Goal: Task Accomplishment & Management: Use online tool/utility

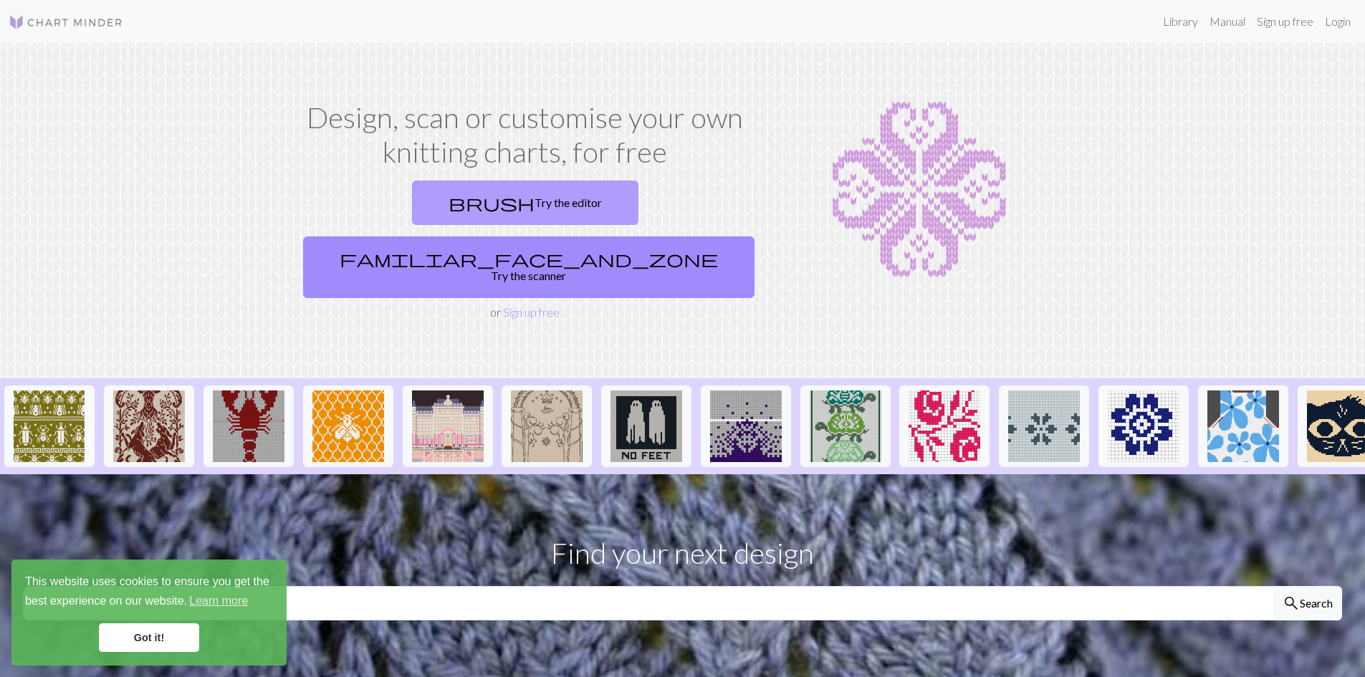
click at [412, 202] on link "brush Try the editor" at bounding box center [525, 203] width 226 height 44
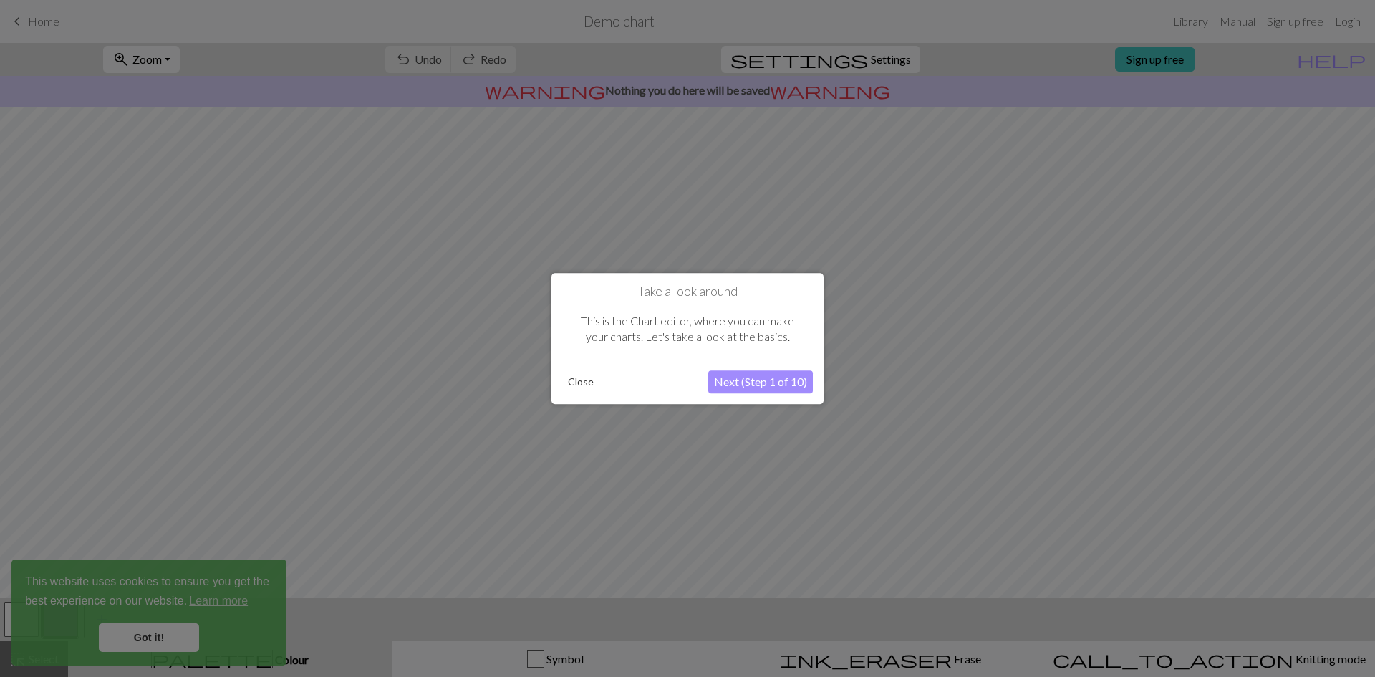
click at [748, 378] on button "Next (Step 1 of 10)" at bounding box center [760, 381] width 105 height 23
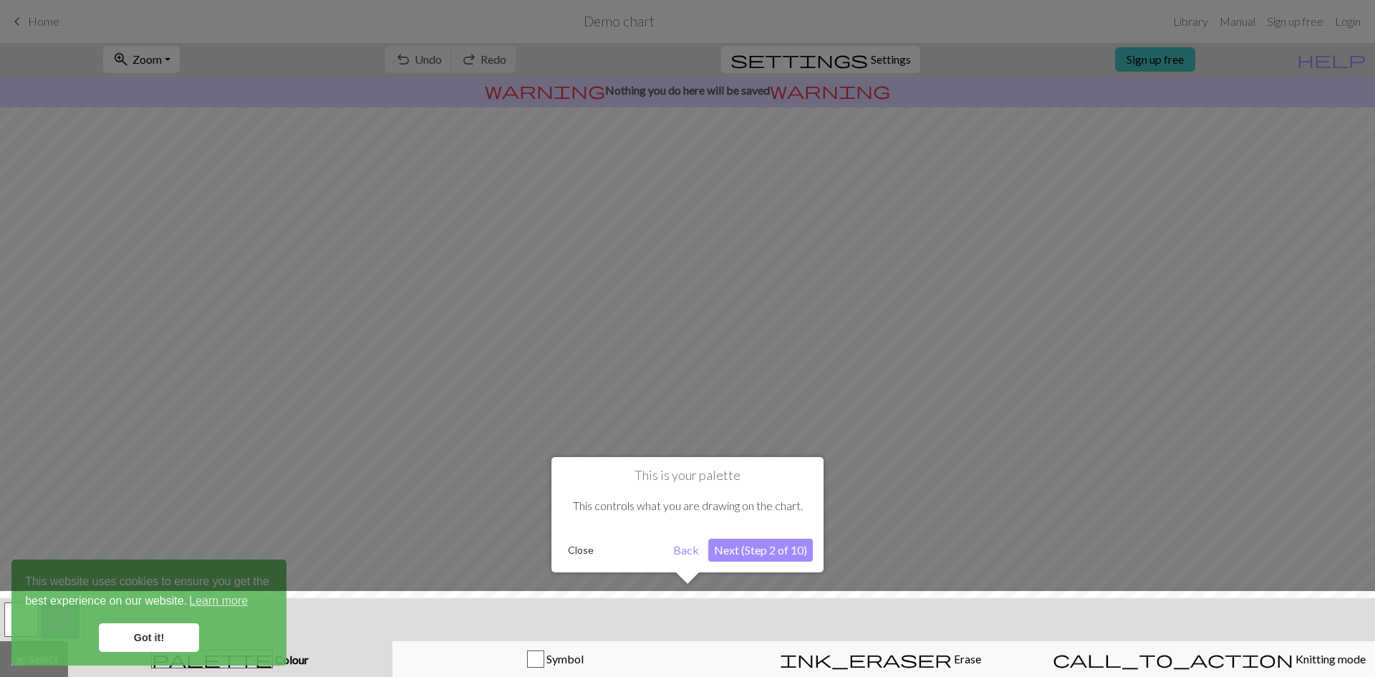
click at [761, 549] on button "Next (Step 2 of 10)" at bounding box center [760, 550] width 105 height 23
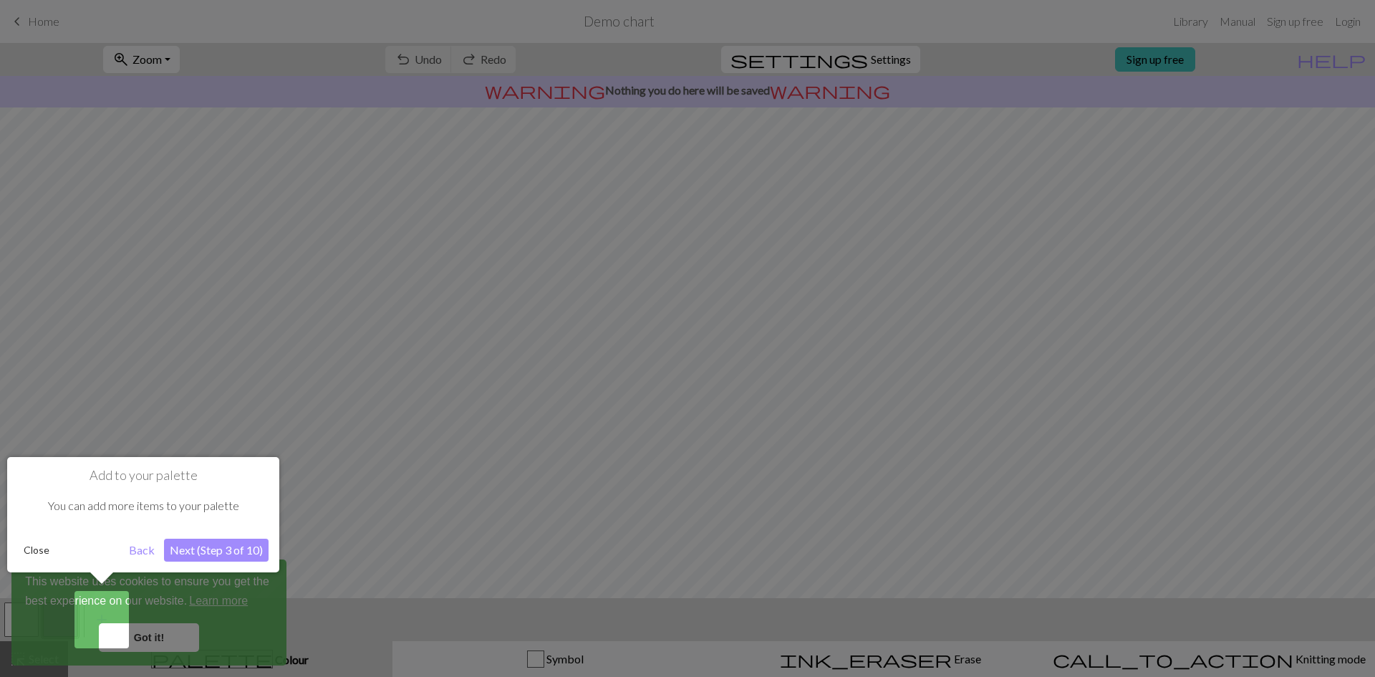
click at [210, 544] on button "Next (Step 3 of 10)" at bounding box center [216, 550] width 105 height 23
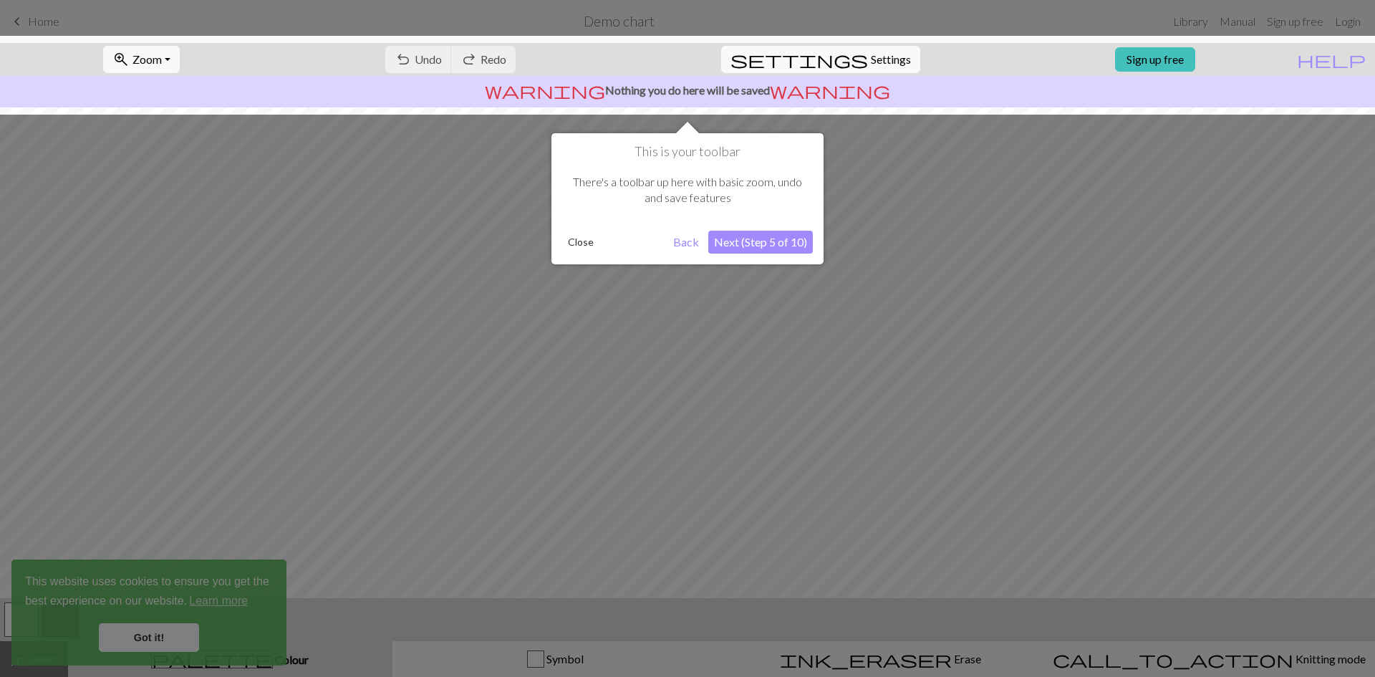
click at [760, 246] on button "Next (Step 5 of 10)" at bounding box center [760, 242] width 105 height 23
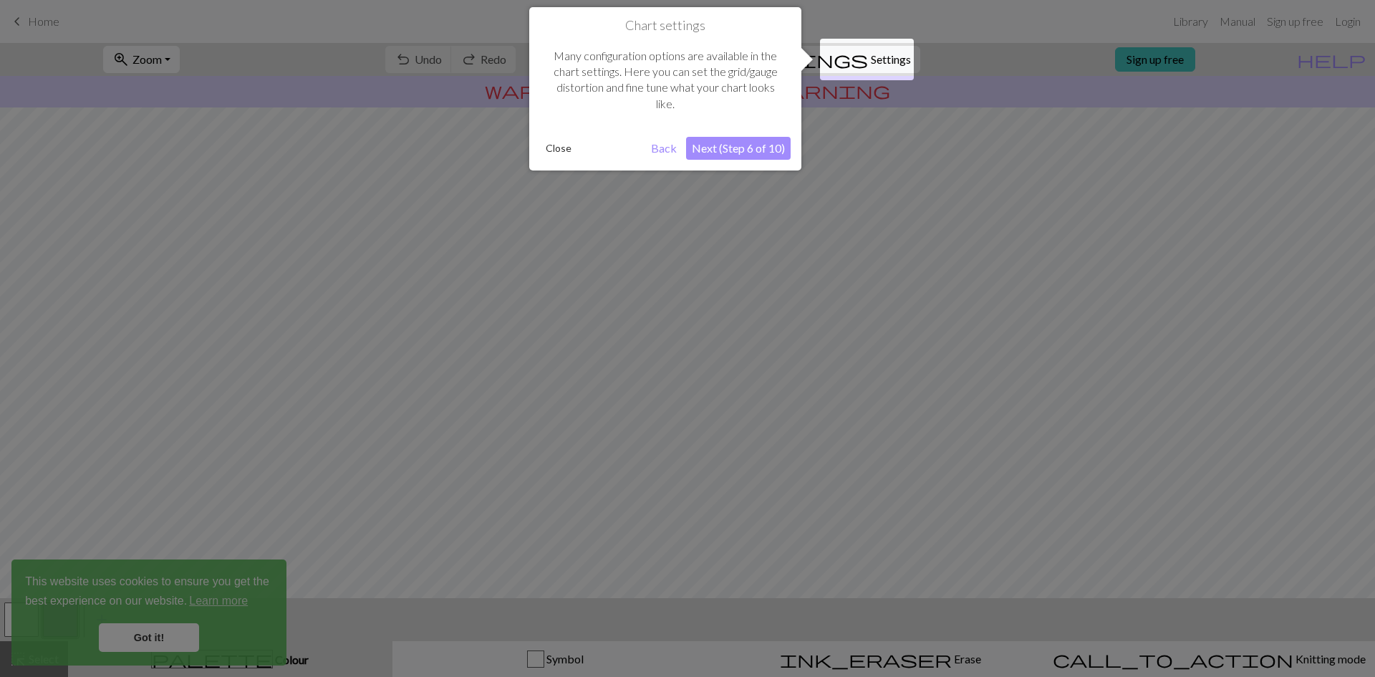
click at [743, 149] on button "Next (Step 6 of 10)" at bounding box center [738, 148] width 105 height 23
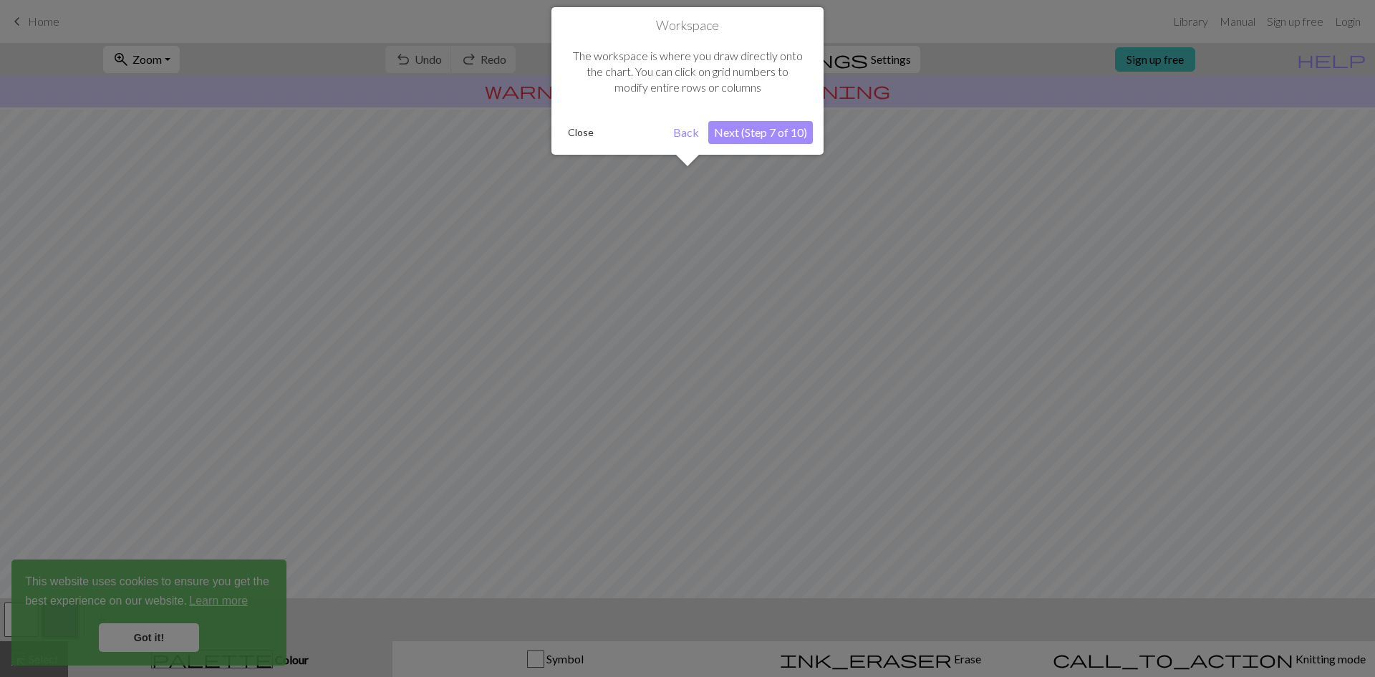
scroll to position [43, 0]
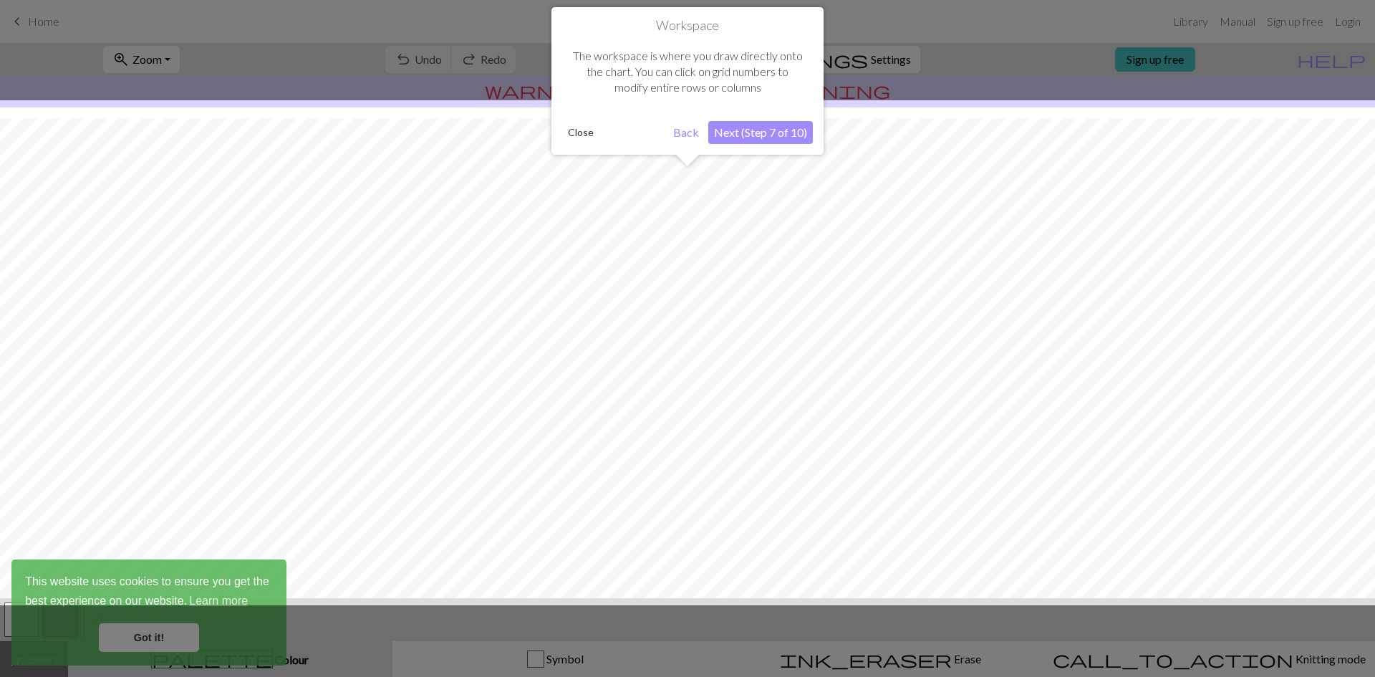
click at [729, 126] on button "Next (Step 7 of 10)" at bounding box center [760, 132] width 105 height 23
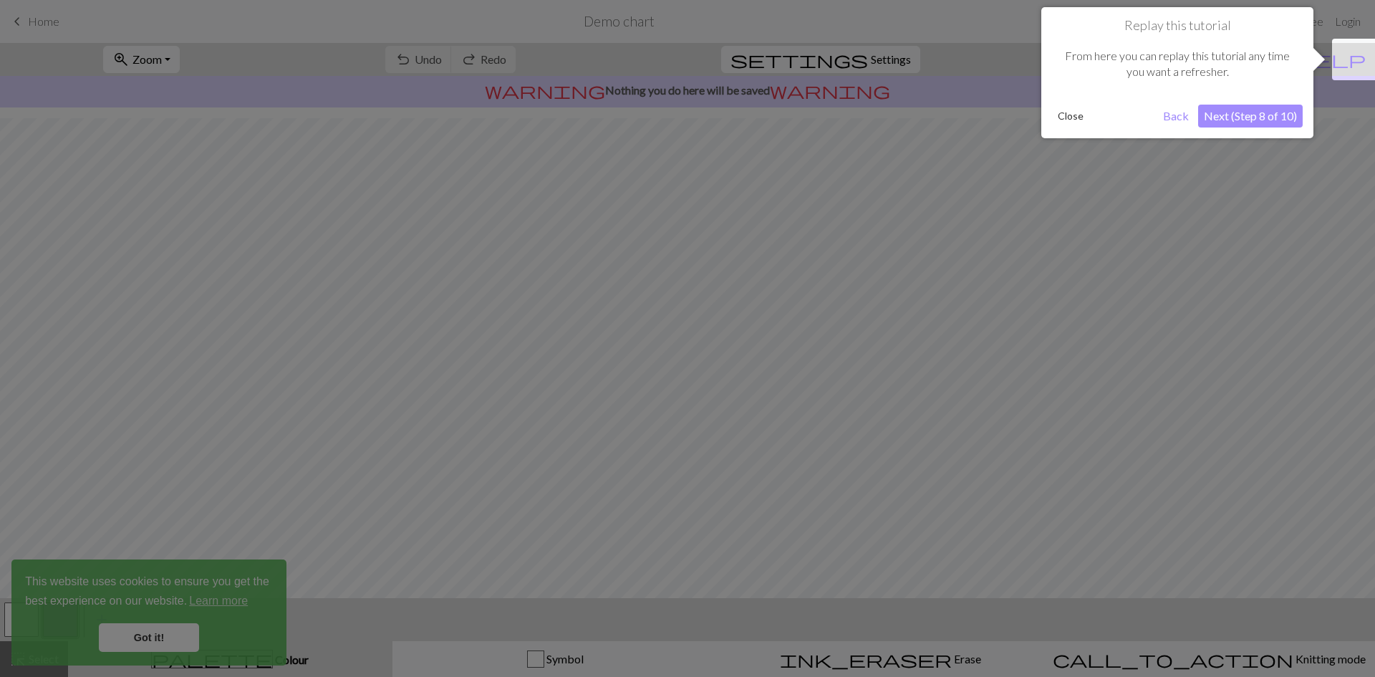
click at [1268, 116] on button "Next (Step 8 of 10)" at bounding box center [1250, 116] width 105 height 23
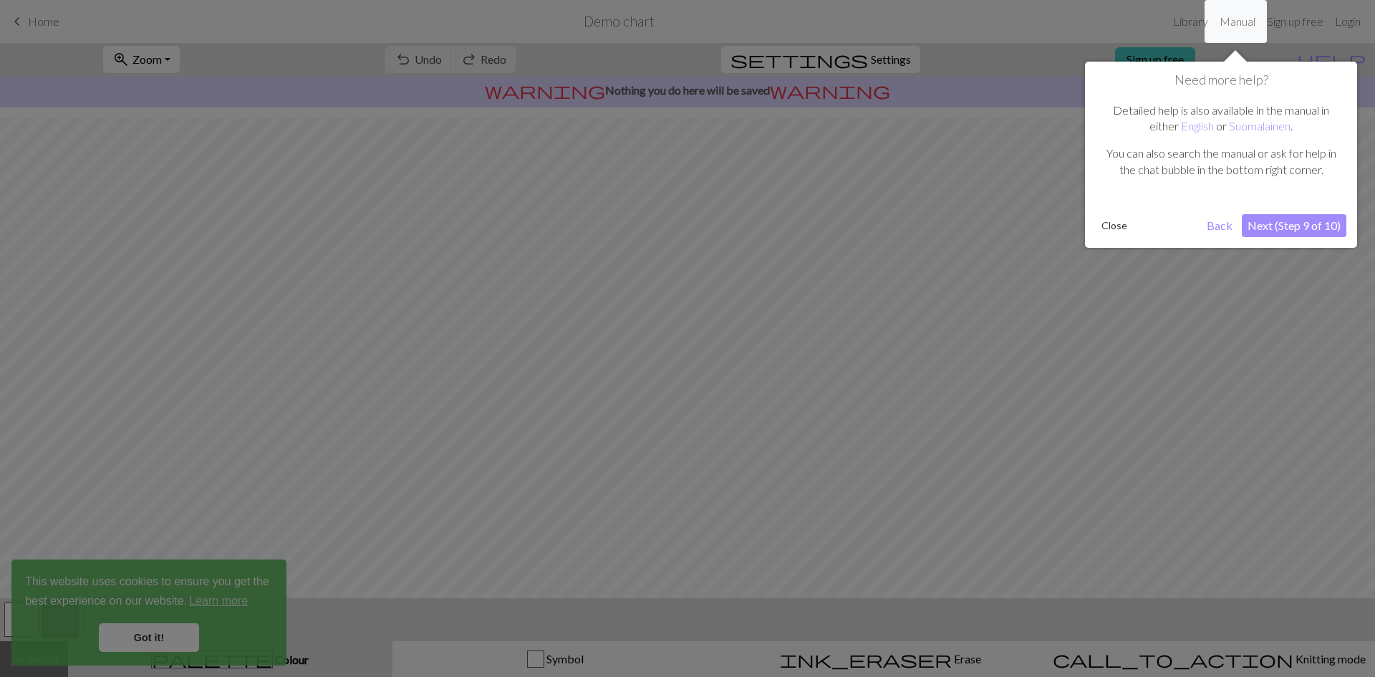
click at [1292, 226] on button "Next (Step 9 of 10)" at bounding box center [1294, 225] width 105 height 23
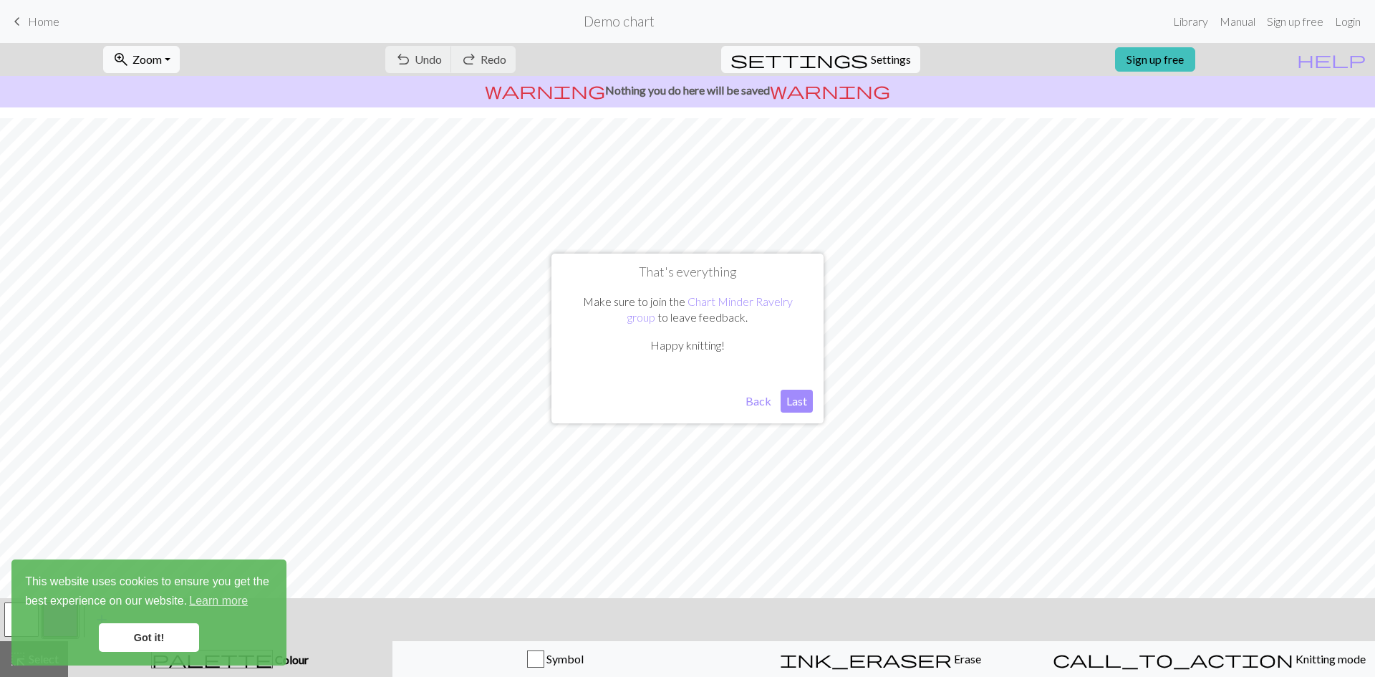
click at [793, 398] on button "Last" at bounding box center [797, 401] width 32 height 23
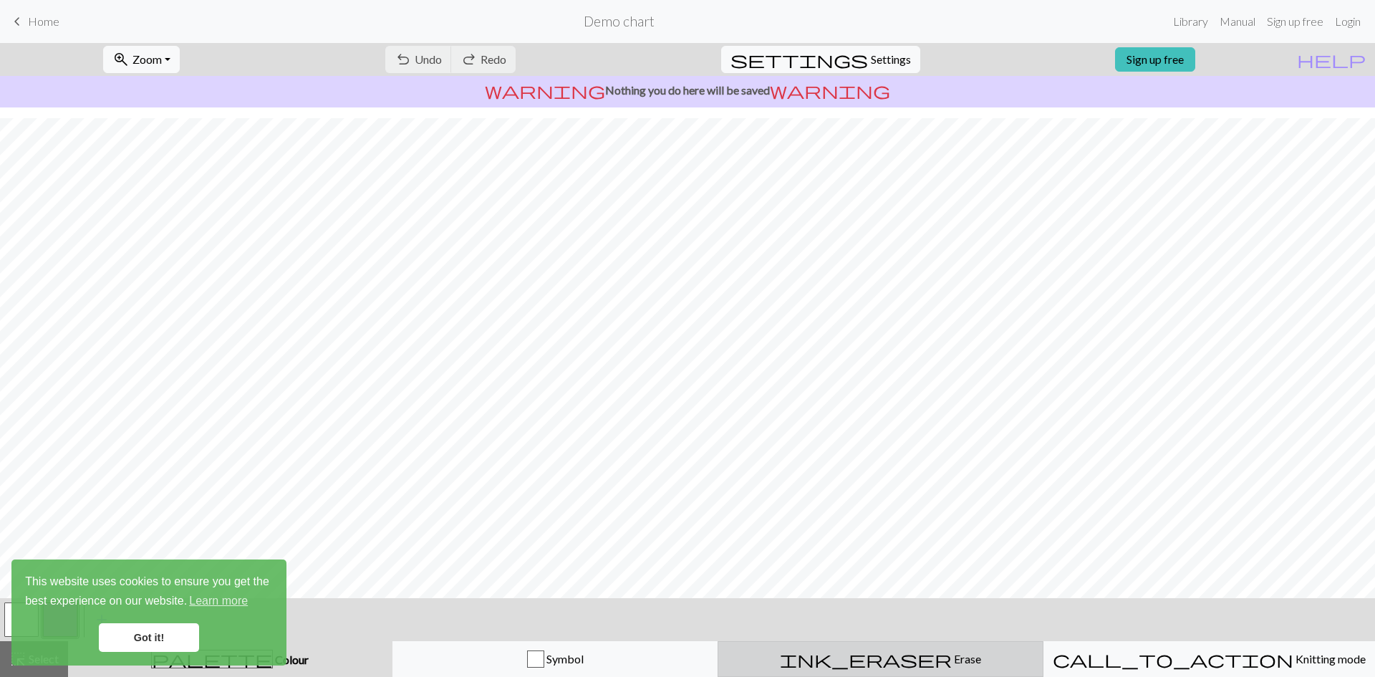
click at [952, 658] on span "Erase" at bounding box center [966, 659] width 29 height 14
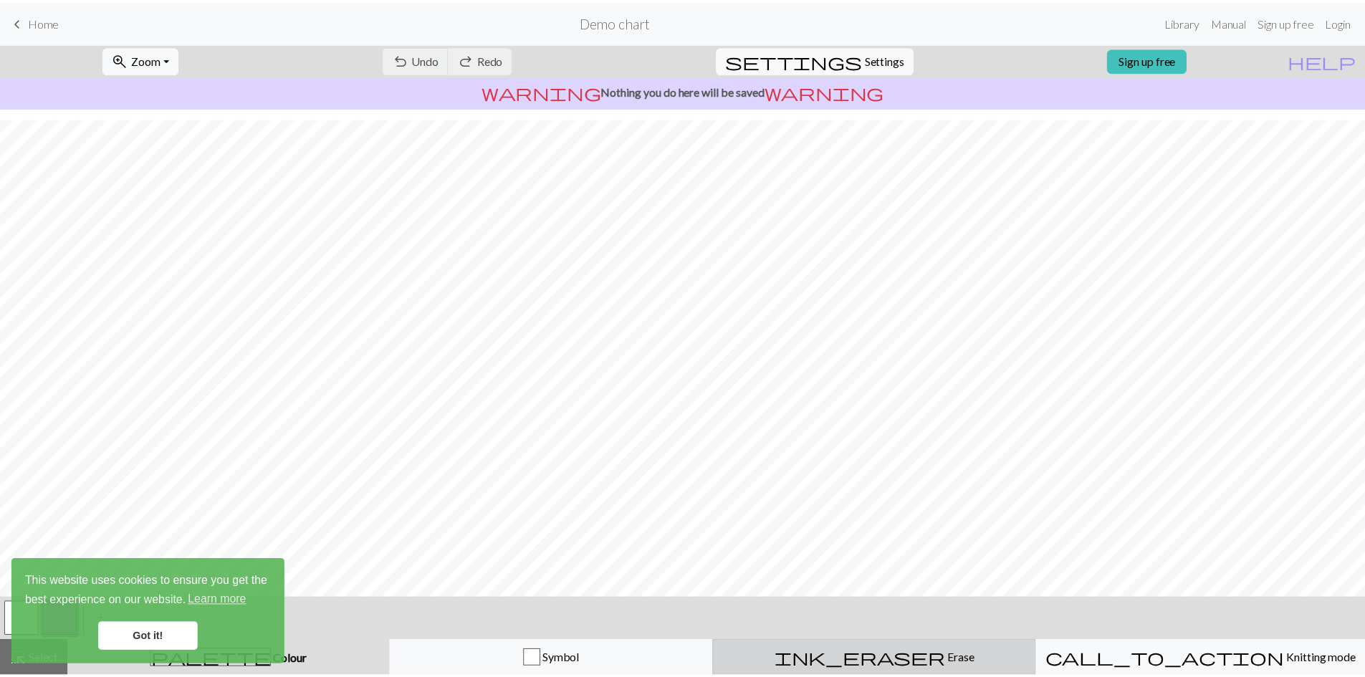
scroll to position [0, 0]
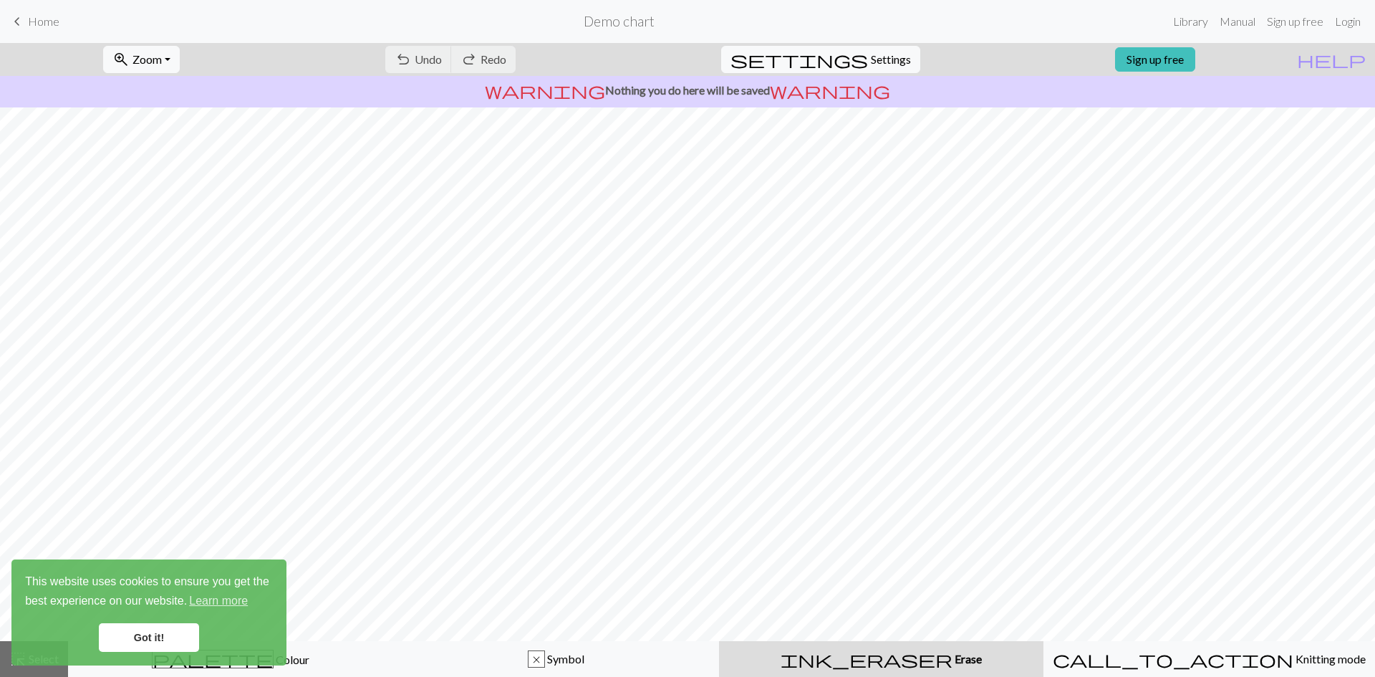
click at [953, 655] on span "Erase" at bounding box center [967, 659] width 29 height 14
click at [953, 653] on span "Erase" at bounding box center [967, 659] width 29 height 14
click at [41, 24] on span "Home" at bounding box center [44, 21] width 32 height 14
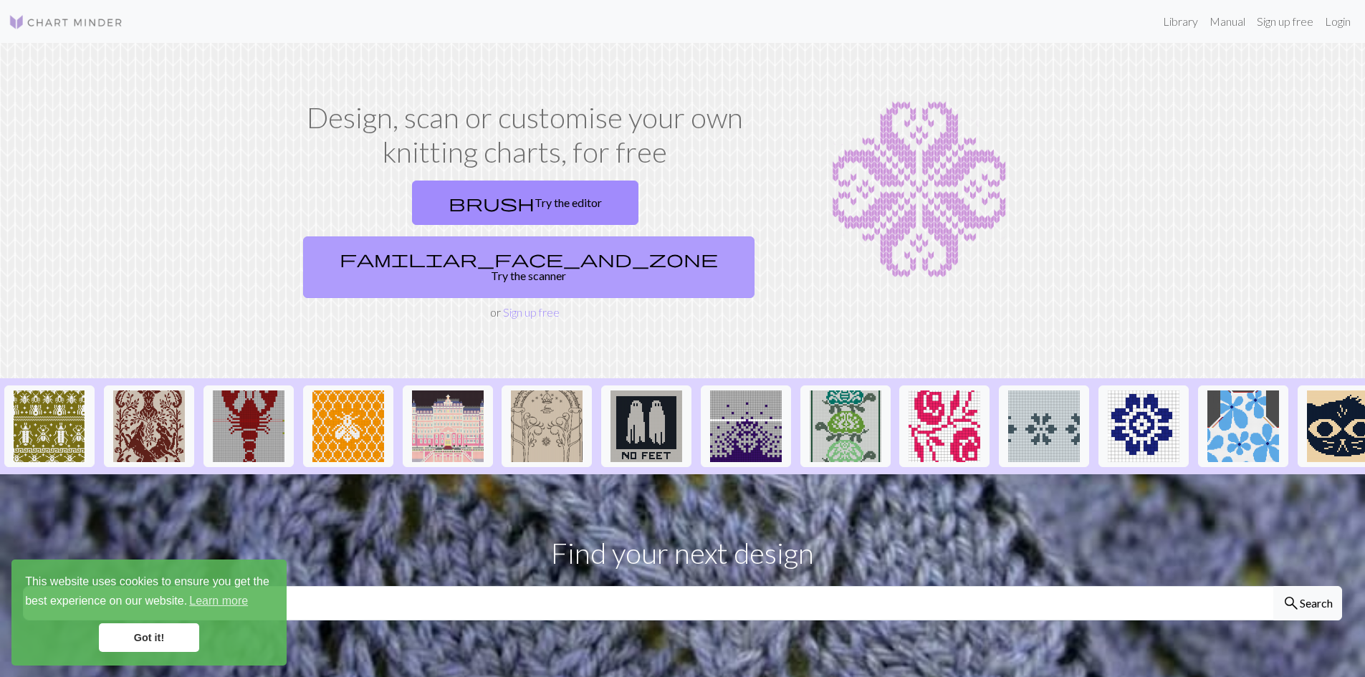
click at [625, 236] on link "familiar_face_and_zone Try the scanner" at bounding box center [528, 267] width 451 height 62
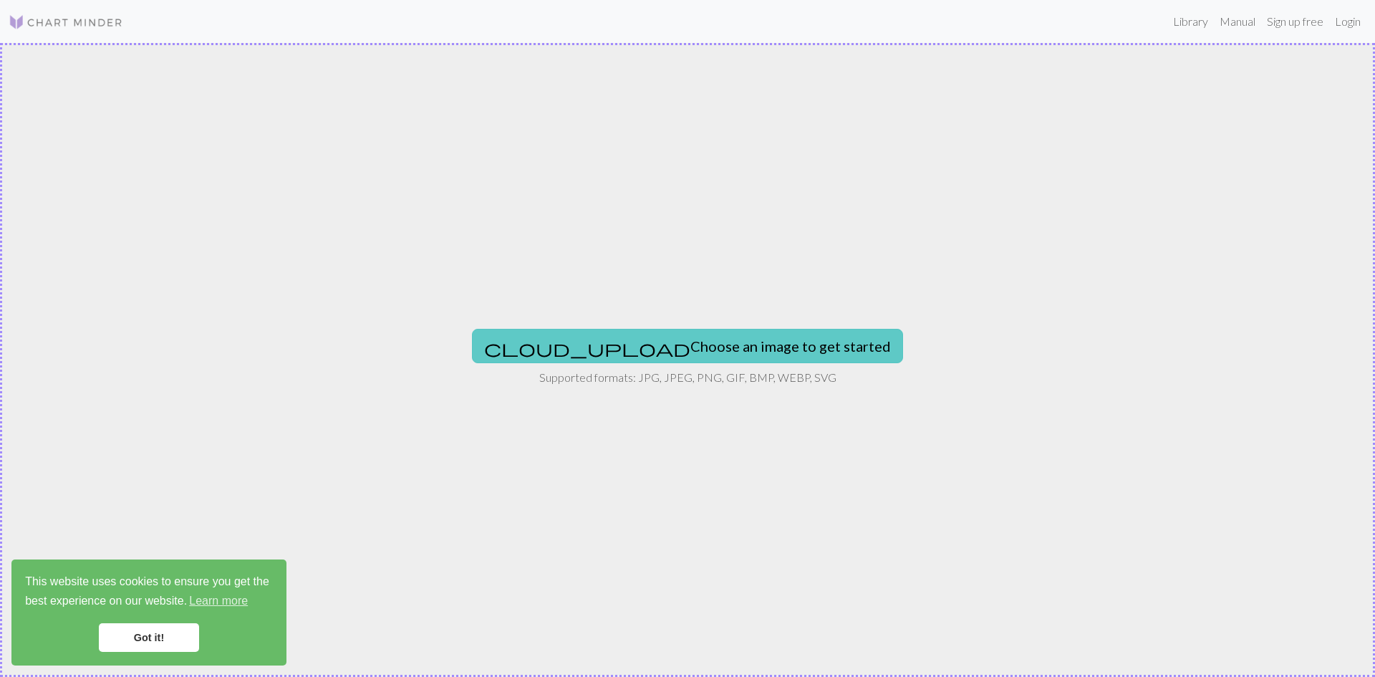
click at [698, 347] on button "cloud_upload Choose an image to get started" at bounding box center [687, 346] width 431 height 34
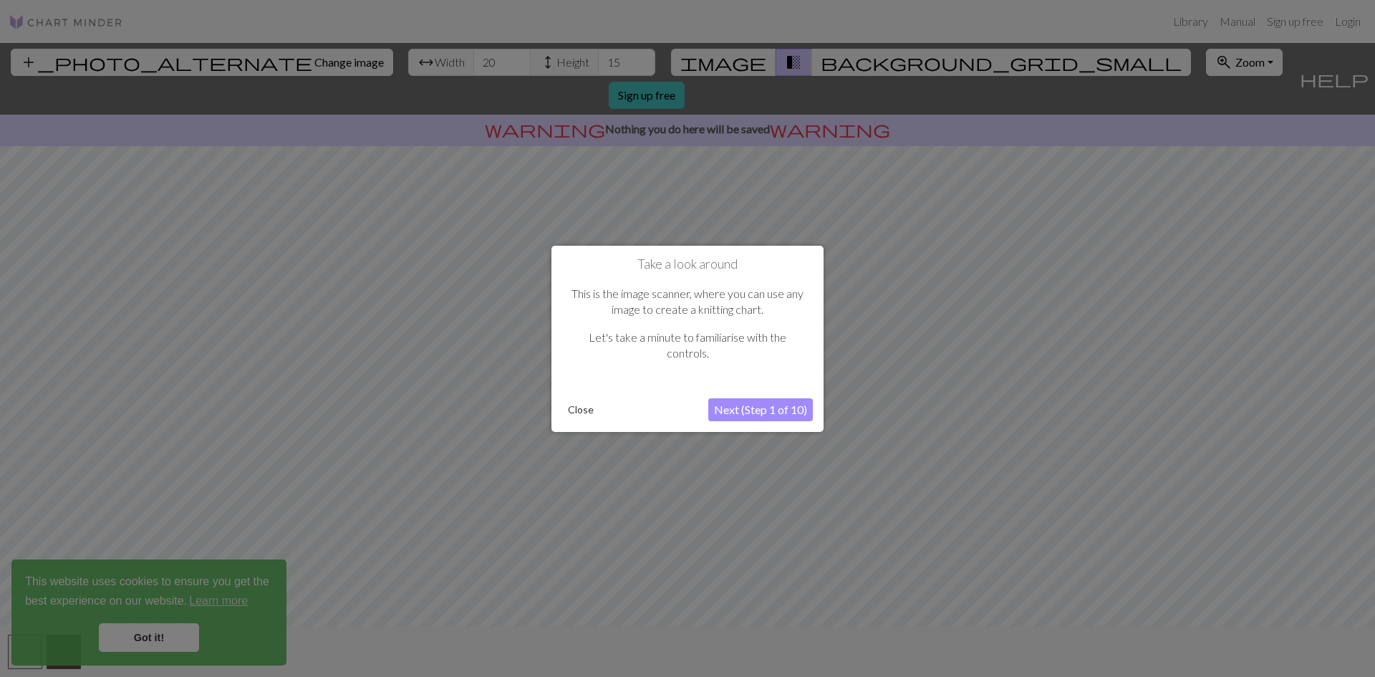
click at [754, 410] on button "Next (Step 1 of 10)" at bounding box center [760, 409] width 105 height 23
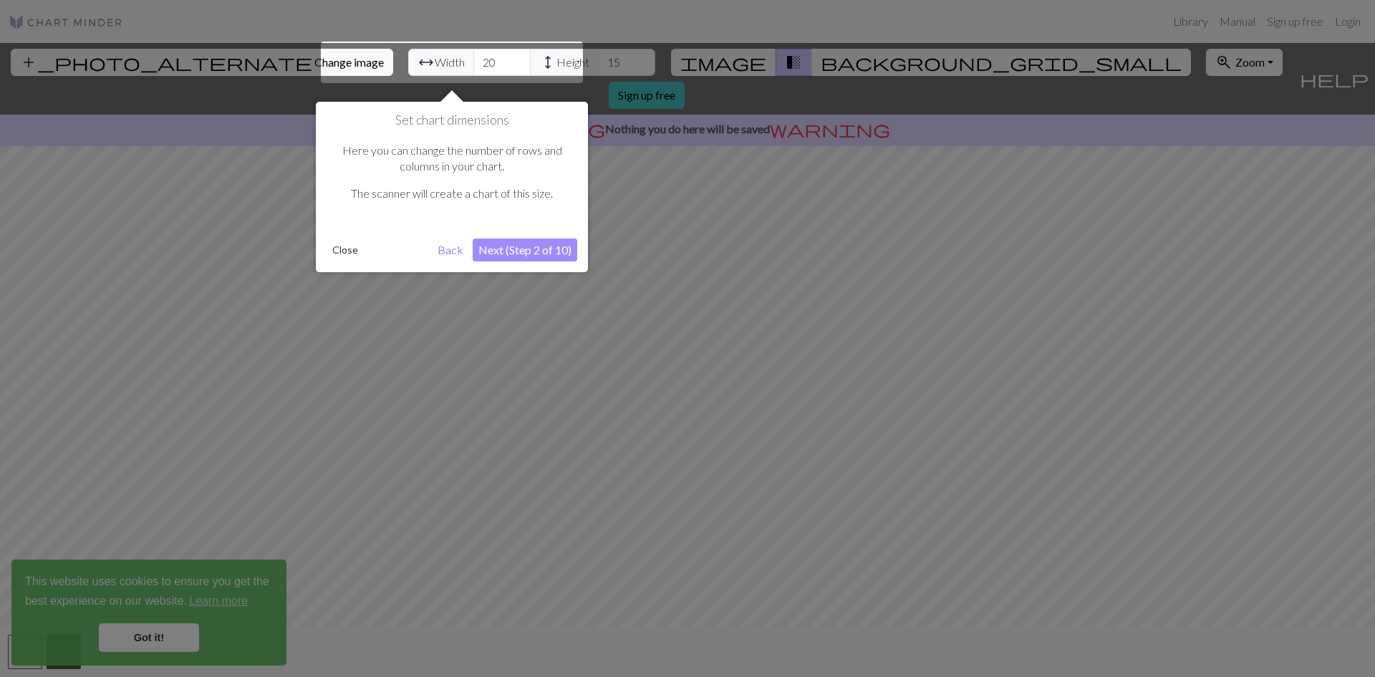
click at [348, 57] on div at bounding box center [452, 63] width 262 height 42
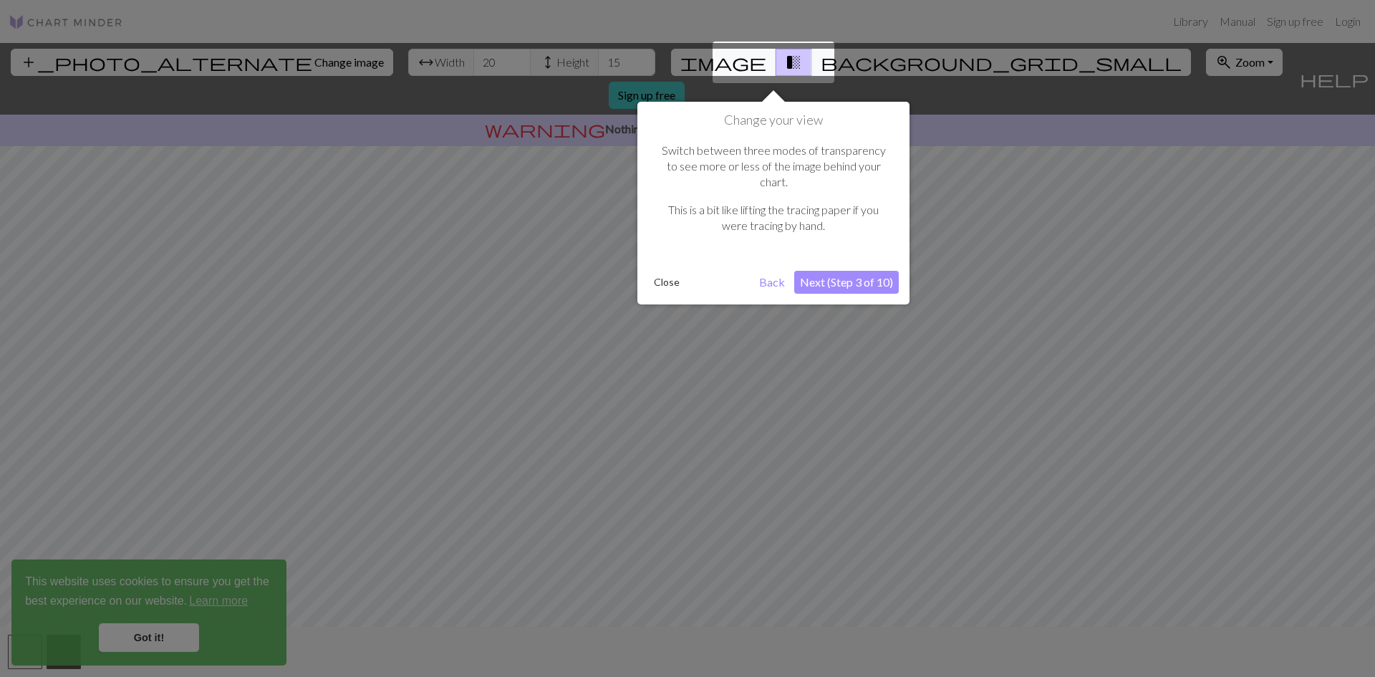
click at [672, 271] on button "Close" at bounding box center [666, 281] width 37 height 21
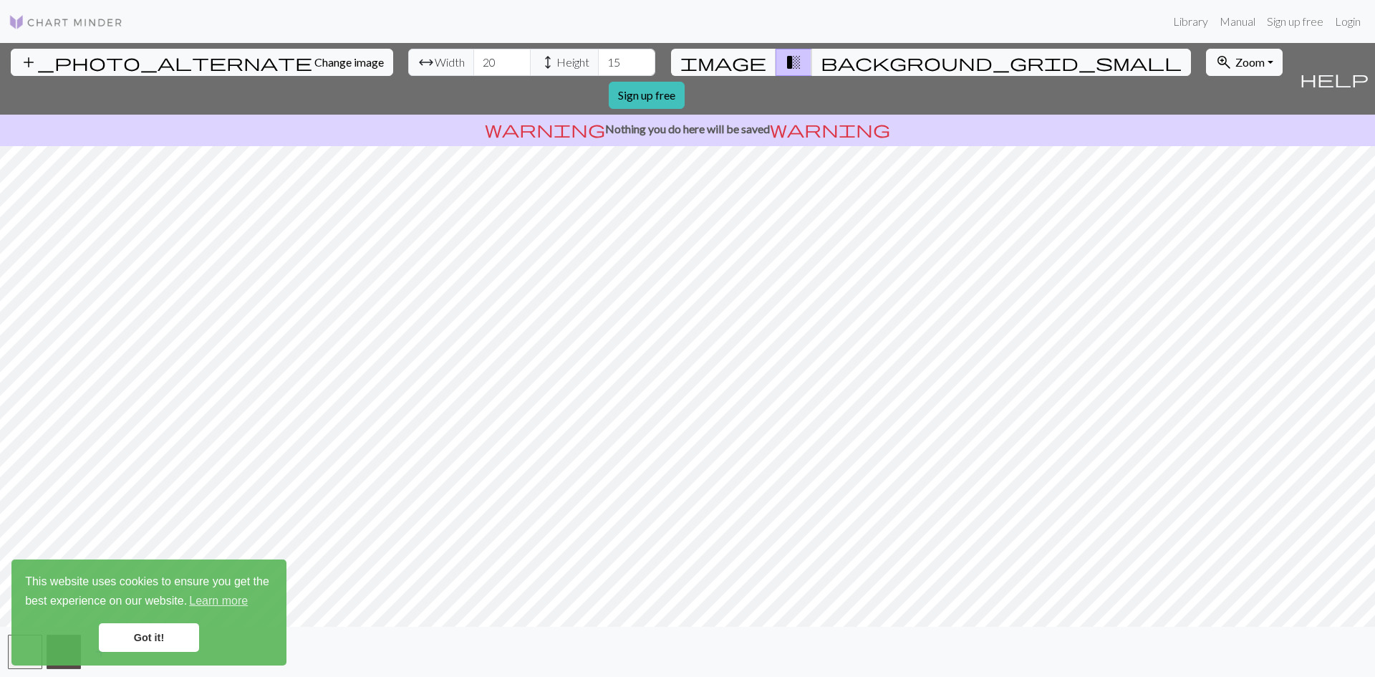
click at [435, 64] on span "Width" at bounding box center [450, 62] width 30 height 17
click at [418, 62] on span "arrow_range" at bounding box center [426, 62] width 17 height 20
drag, startPoint x: 433, startPoint y: 60, endPoint x: 353, endPoint y: 60, distance: 79.5
click at [473, 60] on input "22" at bounding box center [501, 62] width 57 height 27
click at [473, 69] on input "21" at bounding box center [501, 62] width 57 height 27
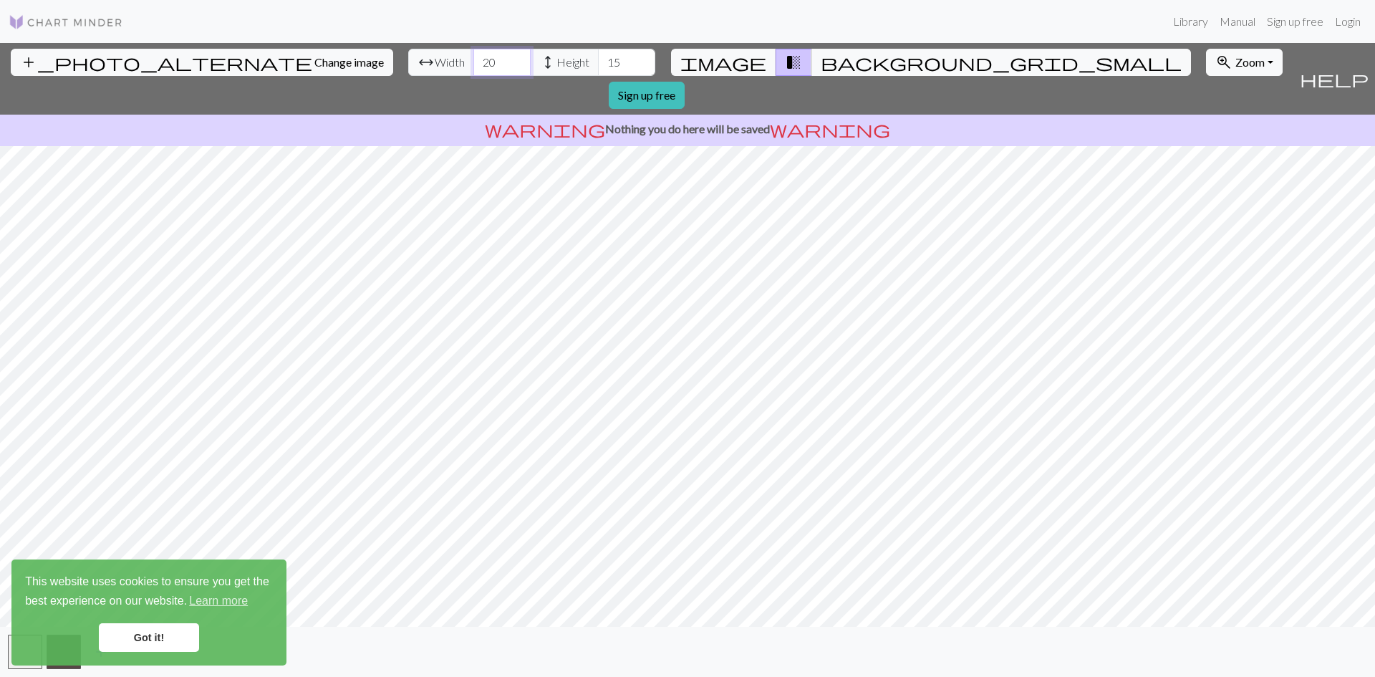
click at [473, 69] on input "20" at bounding box center [501, 62] width 57 height 27
click at [473, 69] on input "19" at bounding box center [501, 62] width 57 height 27
click at [473, 69] on input "18" at bounding box center [501, 62] width 57 height 27
click at [473, 69] on input "17" at bounding box center [501, 62] width 57 height 27
click at [473, 69] on input "16" at bounding box center [501, 62] width 57 height 27
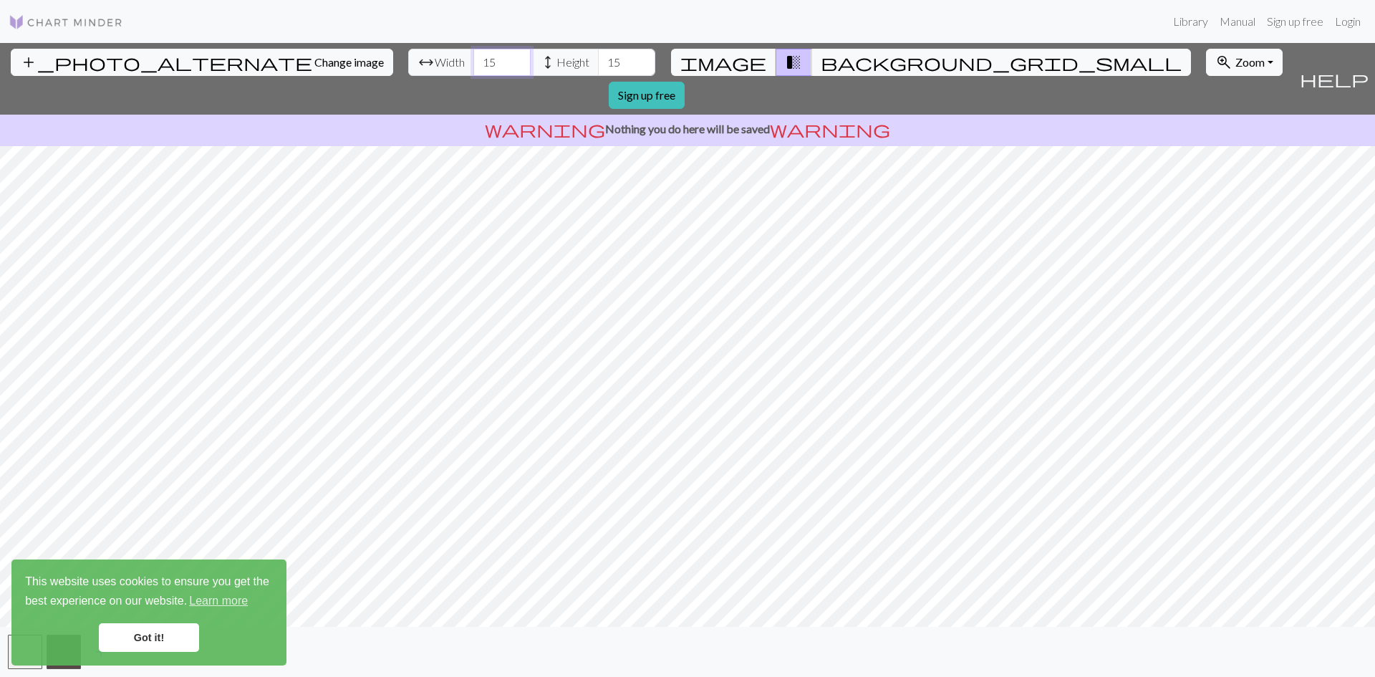
click at [473, 69] on input "15" at bounding box center [501, 62] width 57 height 27
click at [473, 57] on input "34" at bounding box center [501, 62] width 57 height 27
click at [473, 57] on input "43" at bounding box center [501, 62] width 57 height 27
click at [473, 57] on input "44" at bounding box center [501, 62] width 57 height 27
click at [473, 57] on input "45" at bounding box center [501, 62] width 57 height 27
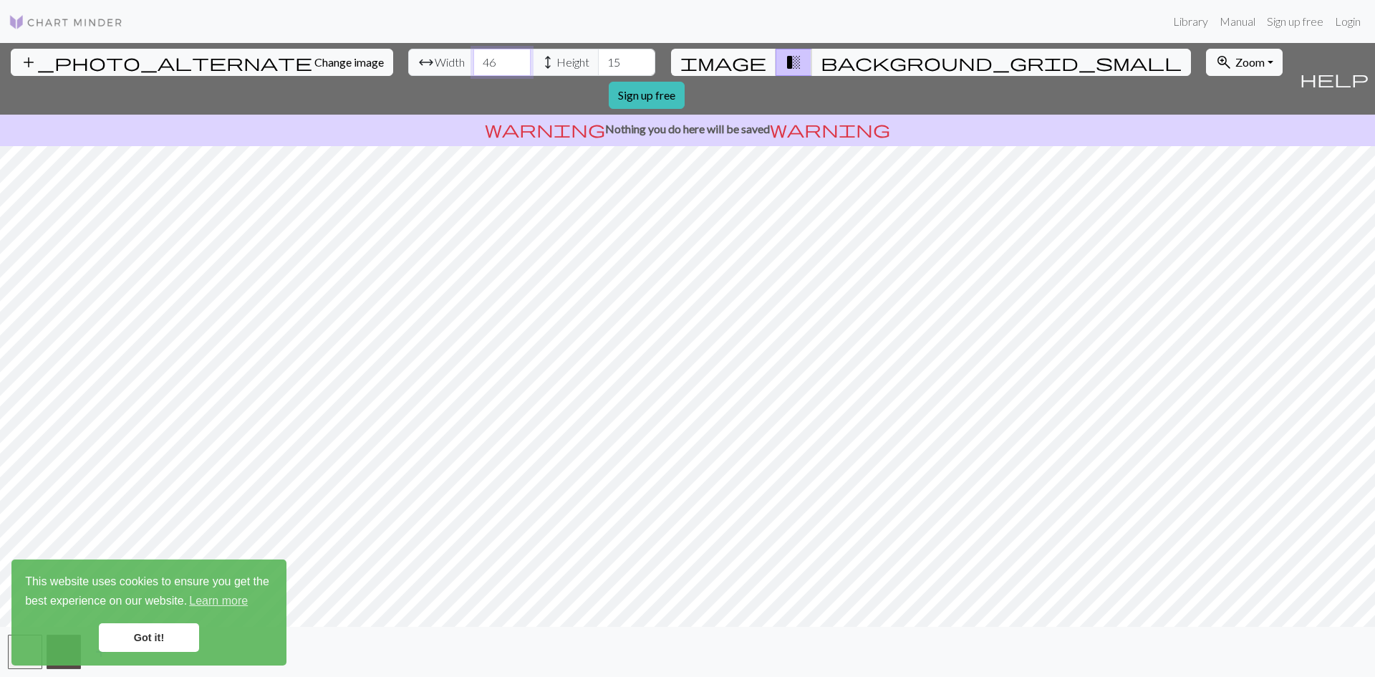
click at [473, 57] on input "46" at bounding box center [501, 62] width 57 height 27
type input "80"
click at [473, 57] on input "80" at bounding box center [501, 62] width 57 height 27
click at [598, 58] on input "44" at bounding box center [626, 62] width 57 height 27
click at [598, 57] on input "45" at bounding box center [626, 62] width 57 height 27
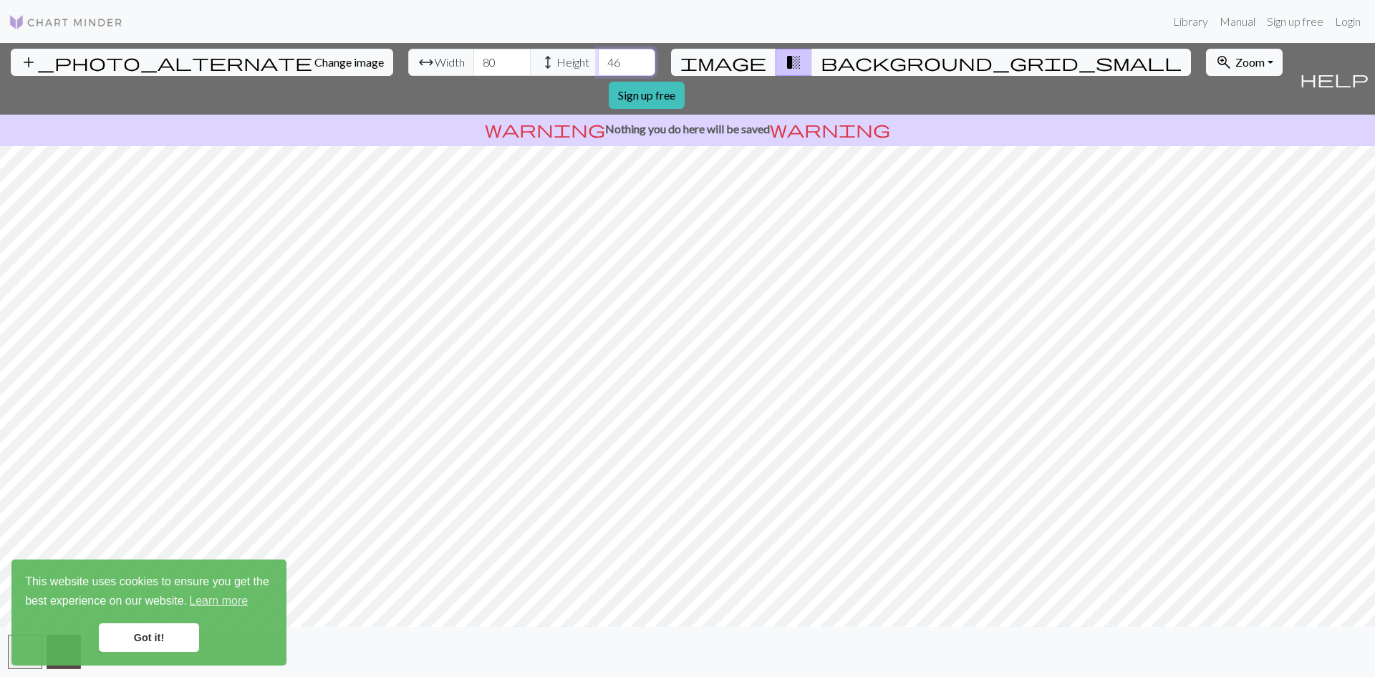
click at [598, 57] on input "46" at bounding box center [626, 62] width 57 height 27
click at [598, 56] on input "47" at bounding box center [626, 62] width 57 height 27
click at [598, 56] on input "57" at bounding box center [626, 62] width 57 height 27
click at [598, 56] on input "58" at bounding box center [626, 62] width 57 height 27
click at [598, 56] on input "59" at bounding box center [626, 62] width 57 height 27
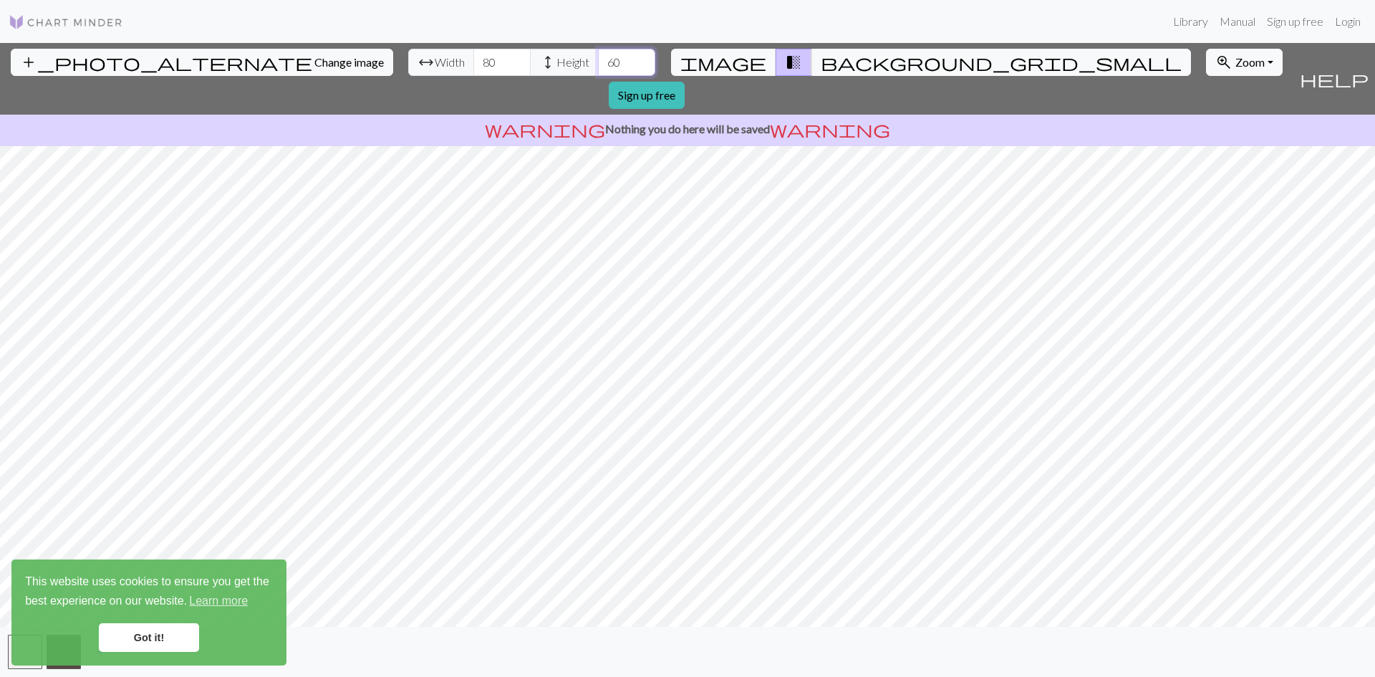
click at [598, 56] on input "60" at bounding box center [626, 62] width 57 height 27
click at [598, 56] on input "61" at bounding box center [626, 62] width 57 height 27
click at [598, 56] on input "62" at bounding box center [626, 62] width 57 height 27
click at [598, 56] on input "63" at bounding box center [626, 62] width 57 height 27
click at [598, 56] on input "64" at bounding box center [626, 62] width 57 height 27
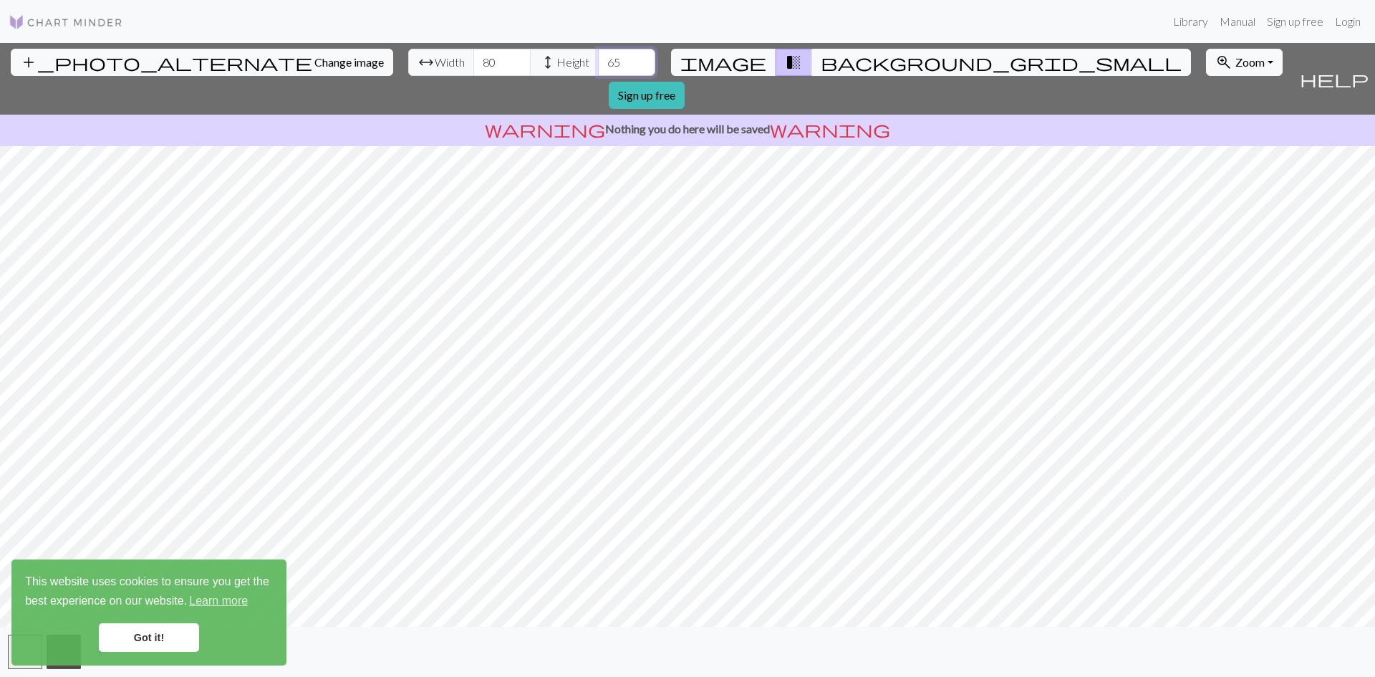
click at [598, 56] on input "65" at bounding box center [626, 62] width 57 height 27
click at [598, 56] on input "66" at bounding box center [626, 62] width 57 height 27
click at [598, 56] on input "72" at bounding box center [626, 62] width 57 height 27
click at [598, 56] on input "73" at bounding box center [626, 62] width 57 height 27
click at [598, 56] on input "74" at bounding box center [626, 62] width 57 height 27
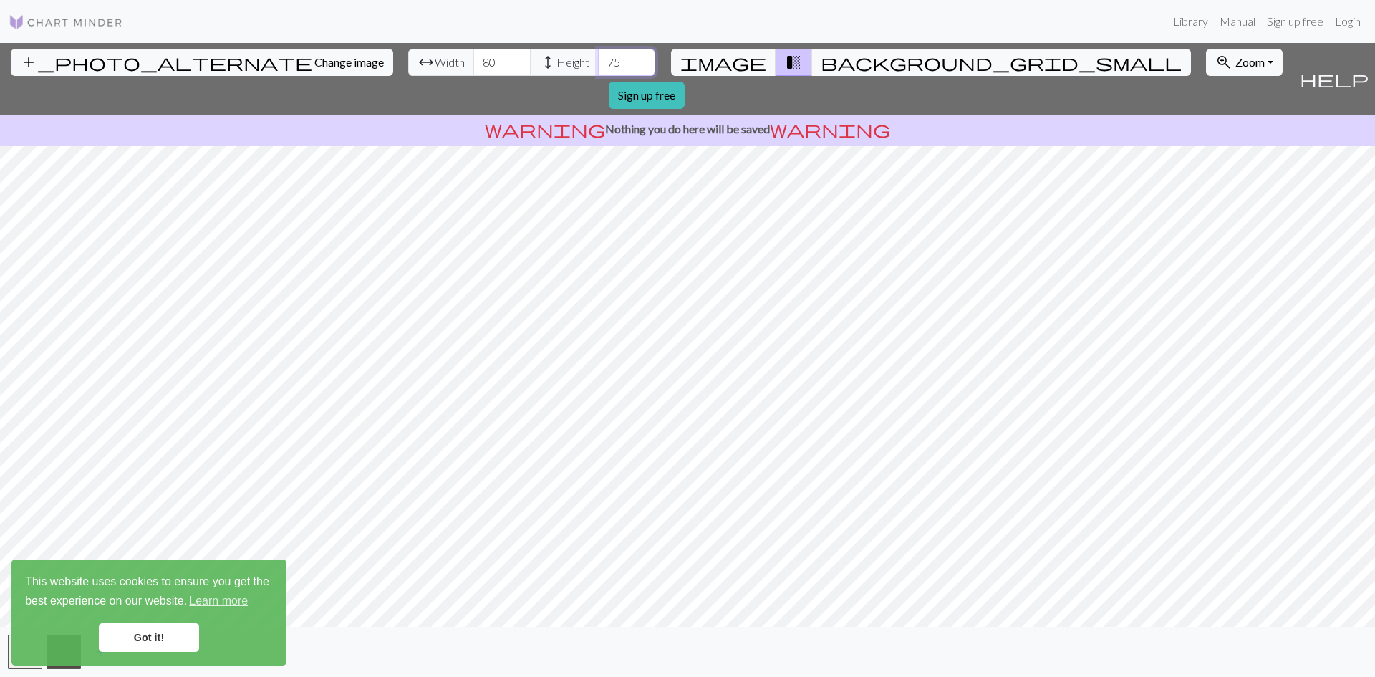
click at [598, 56] on input "75" at bounding box center [626, 62] width 57 height 27
click at [598, 56] on input "76" at bounding box center [626, 62] width 57 height 27
click at [598, 56] on input "77" at bounding box center [626, 62] width 57 height 27
click at [598, 56] on input "78" at bounding box center [626, 62] width 57 height 27
click at [598, 56] on input "79" at bounding box center [626, 62] width 57 height 27
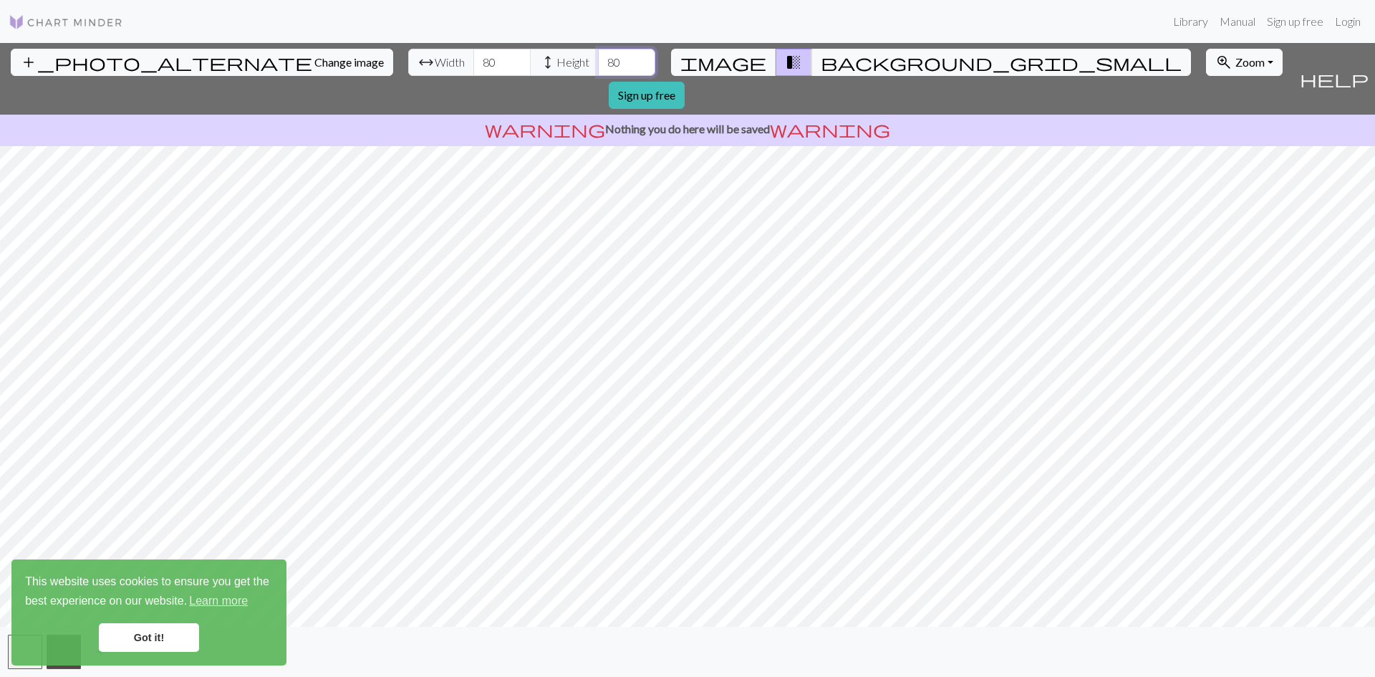
click at [598, 56] on input "80" at bounding box center [626, 62] width 57 height 27
click at [598, 56] on input "81" at bounding box center [626, 62] width 57 height 27
type input "98"
click at [598, 55] on input "98" at bounding box center [626, 62] width 57 height 27
click at [473, 54] on input "102" at bounding box center [501, 62] width 57 height 27
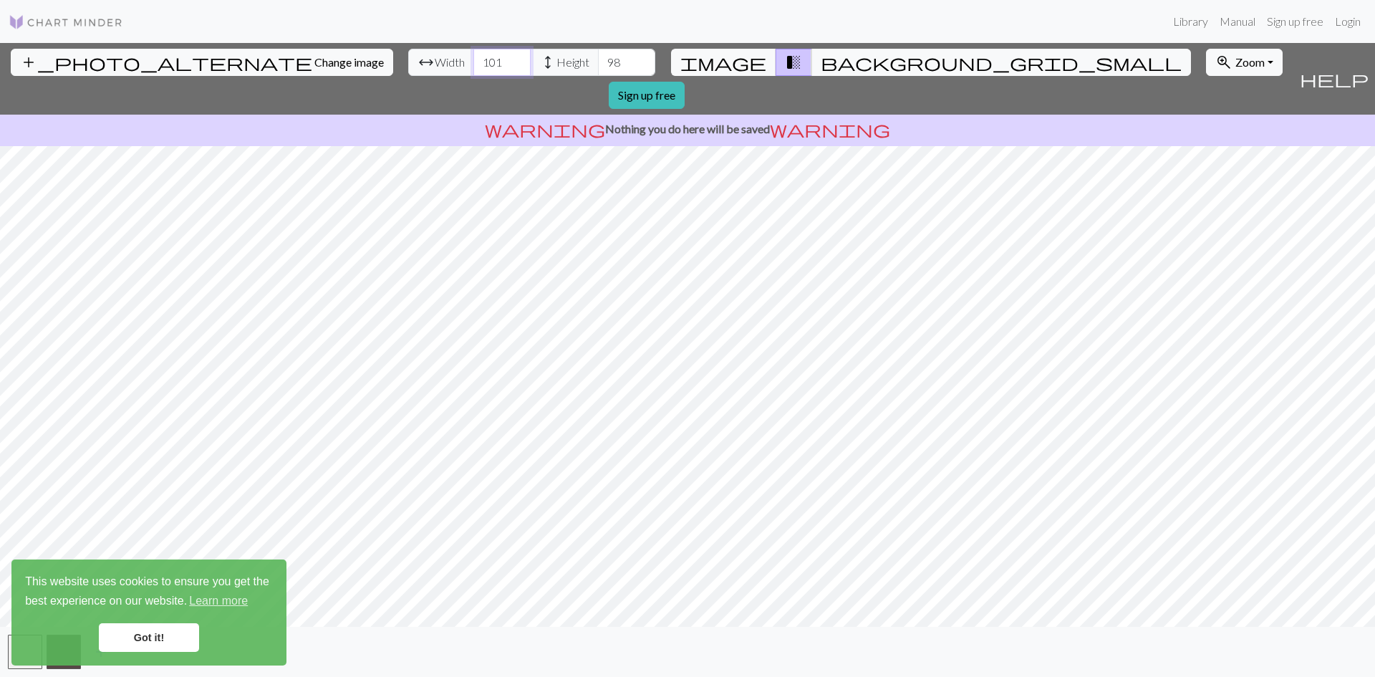
click at [473, 67] on input "101" at bounding box center [501, 62] width 57 height 27
click at [473, 67] on input "100" at bounding box center [501, 62] width 57 height 27
click at [473, 67] on input "99" at bounding box center [501, 62] width 57 height 27
click at [473, 67] on input "98" at bounding box center [501, 62] width 57 height 27
click at [473, 67] on input "97" at bounding box center [501, 62] width 57 height 27
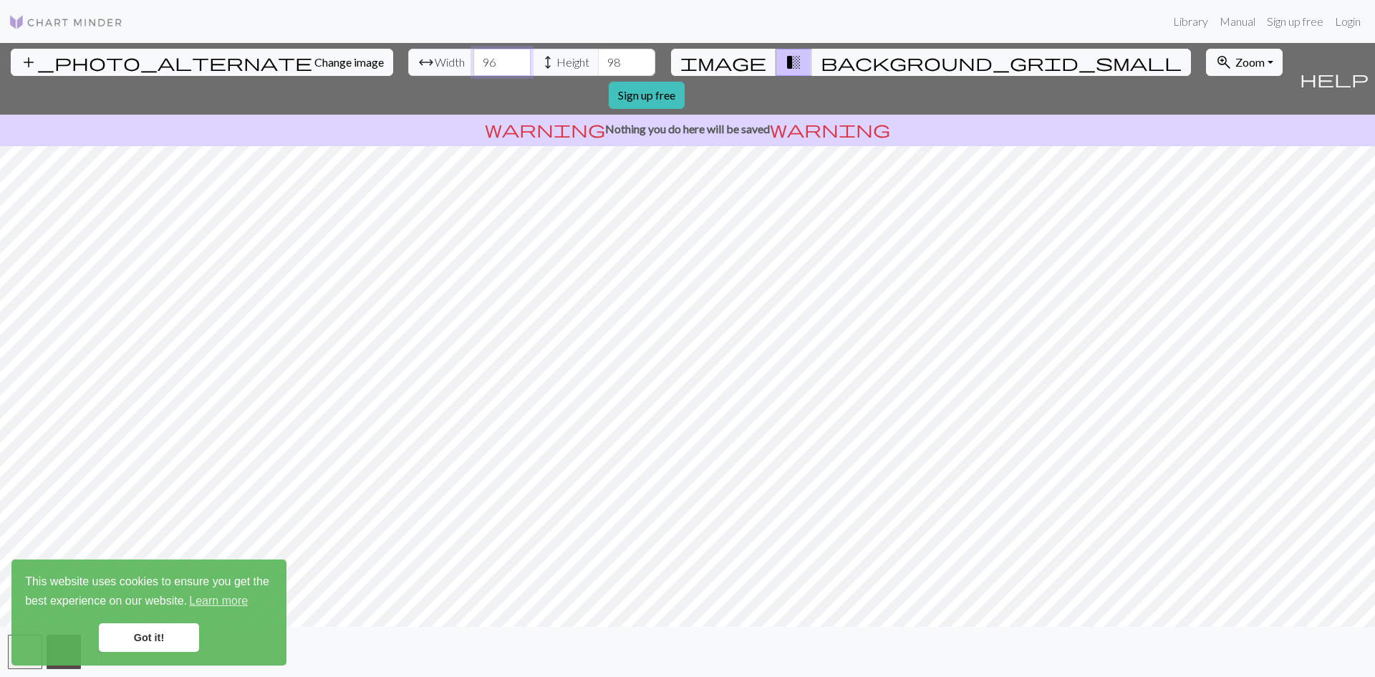
click at [473, 67] on input "96" at bounding box center [501, 62] width 57 height 27
click at [473, 67] on input "95" at bounding box center [501, 62] width 57 height 27
click at [473, 67] on input "94" at bounding box center [501, 62] width 57 height 27
click at [473, 67] on input "93" at bounding box center [501, 62] width 57 height 27
drag, startPoint x: 423, startPoint y: 58, endPoint x: 350, endPoint y: 58, distance: 73.1
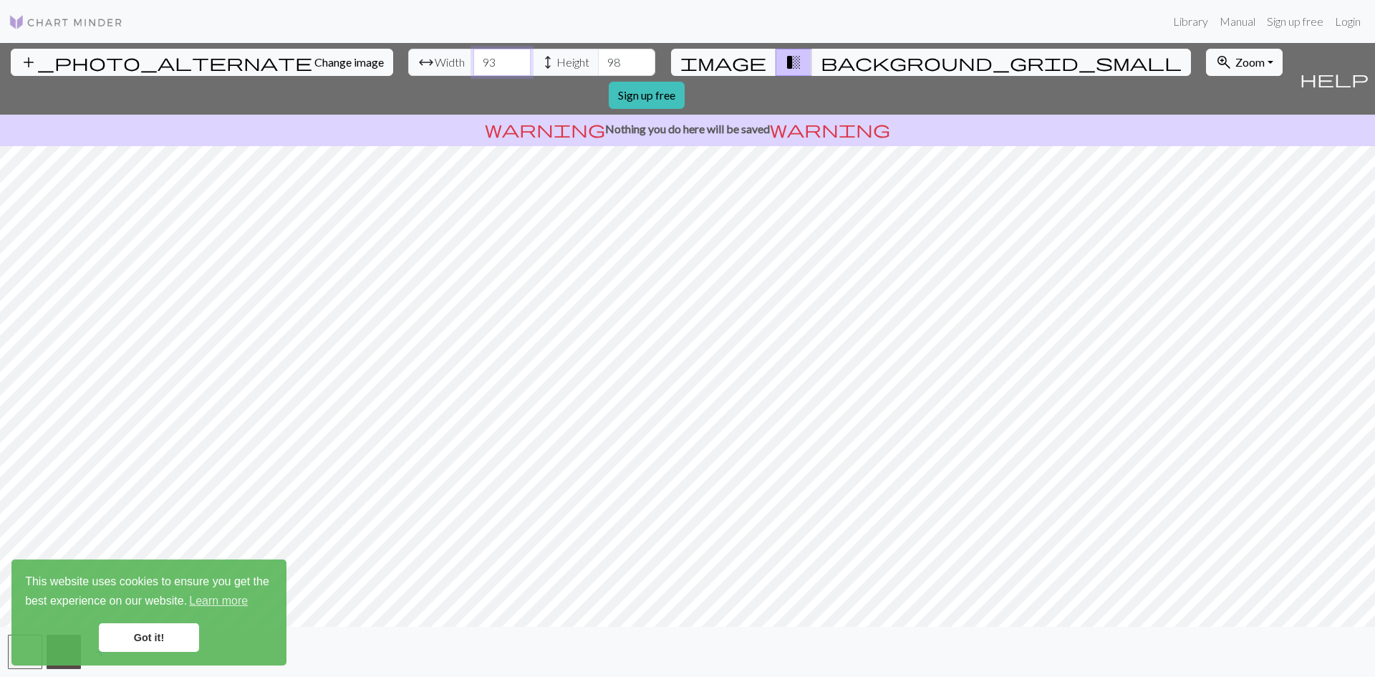
click at [408, 58] on div "arrow_range Width 93 height Height 98" at bounding box center [531, 62] width 247 height 27
type input "50"
drag, startPoint x: 540, startPoint y: 57, endPoint x: 479, endPoint y: 59, distance: 60.9
click at [479, 59] on div "arrow_range Width 50 height Height 98" at bounding box center [531, 62] width 247 height 27
drag, startPoint x: 549, startPoint y: 61, endPoint x: 501, endPoint y: 64, distance: 48.1
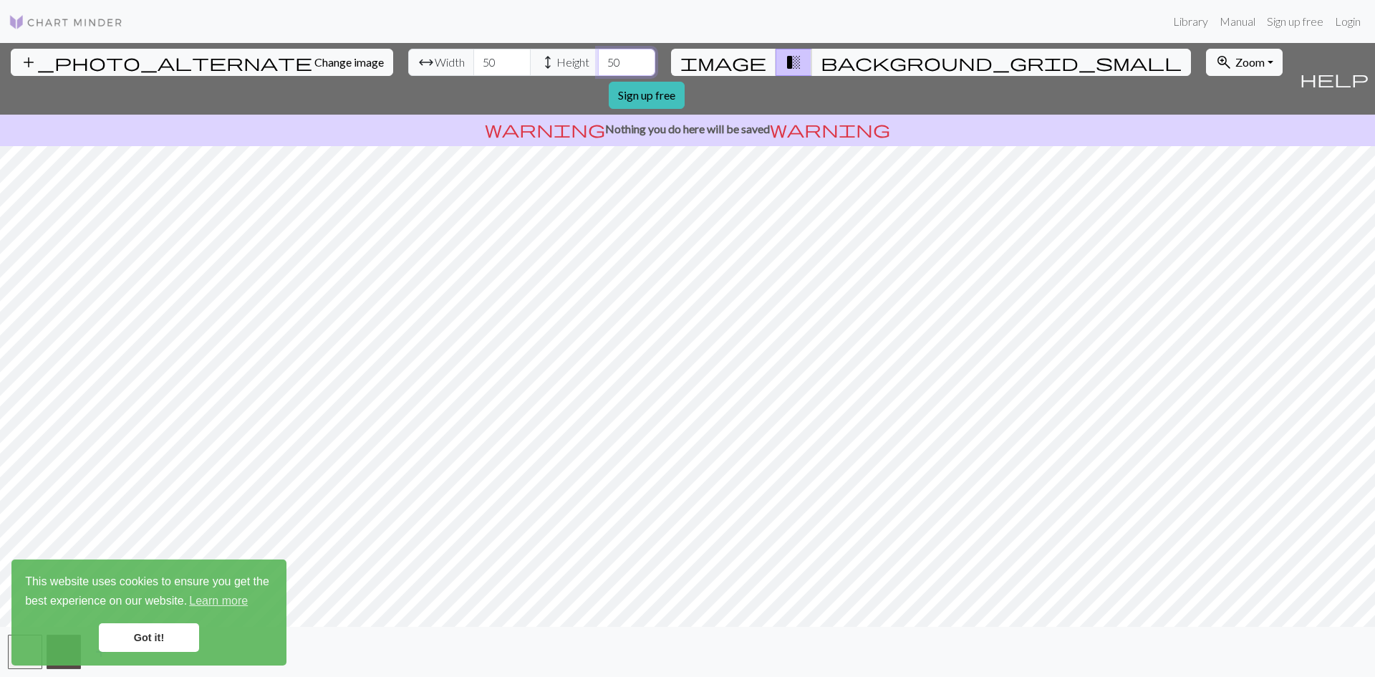
click at [501, 64] on div "arrow_range Width 50 height Height 50" at bounding box center [531, 62] width 247 height 27
type input "20"
click at [408, 64] on div "arrow_range Width 50 height Height 20" at bounding box center [531, 62] width 247 height 27
type input "20"
click at [598, 65] on input "-9" at bounding box center [626, 62] width 57 height 27
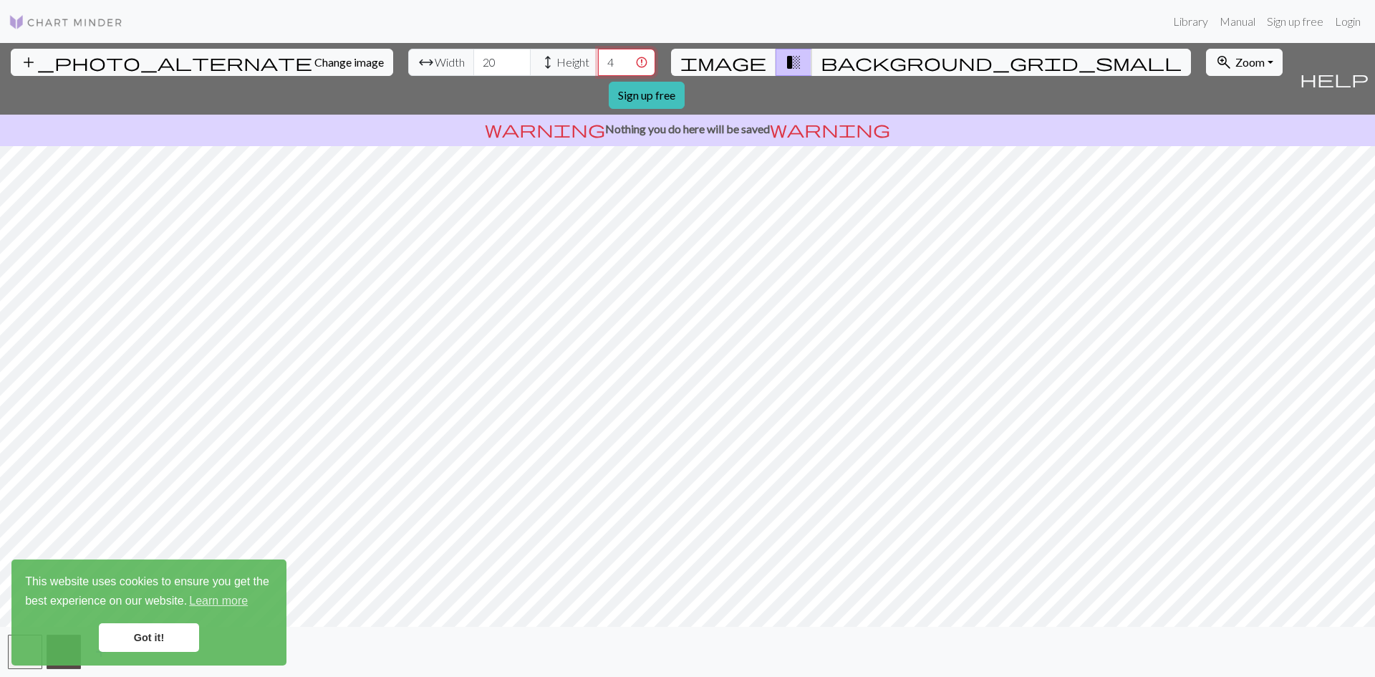
click at [598, 54] on input "5" at bounding box center [626, 62] width 57 height 27
click at [598, 56] on input "5" at bounding box center [626, 62] width 57 height 27
drag, startPoint x: 543, startPoint y: 62, endPoint x: 514, endPoint y: 60, distance: 28.7
click at [514, 60] on div "arrow_range Width 20 height Height 5" at bounding box center [531, 62] width 247 height 27
type input "200"
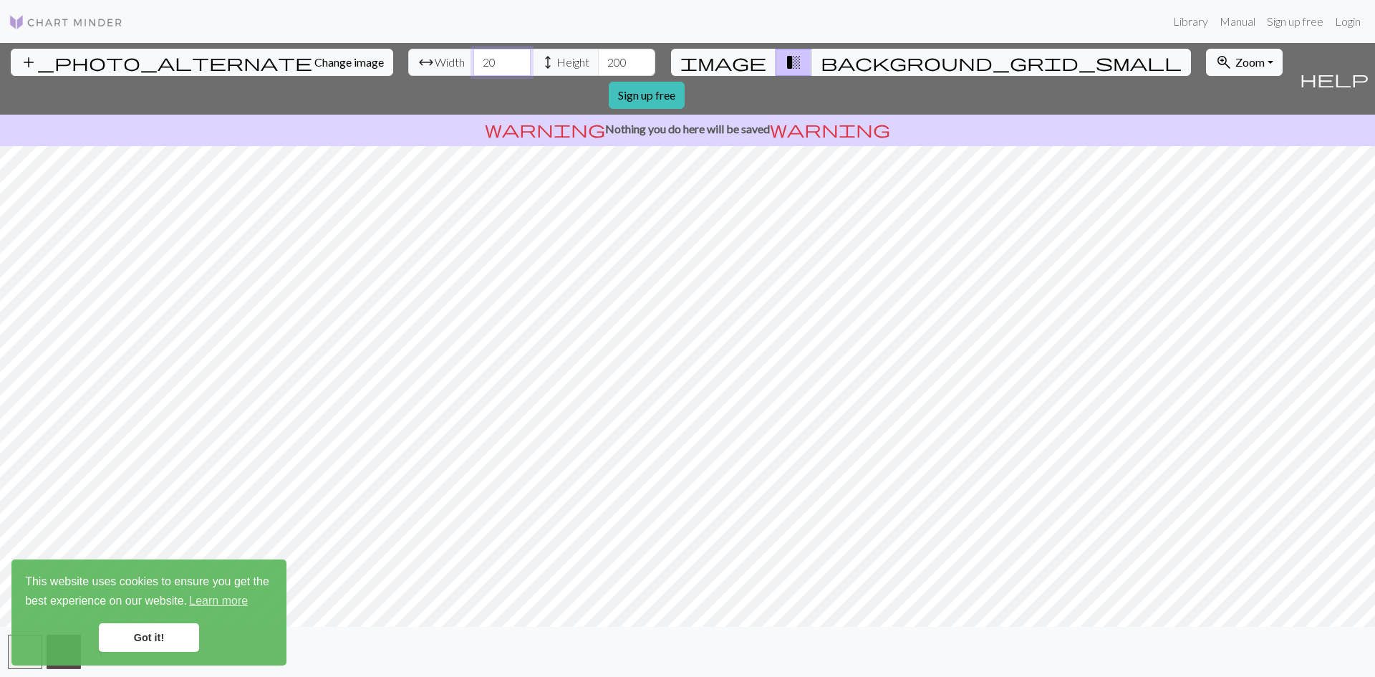
drag, startPoint x: 414, startPoint y: 61, endPoint x: 393, endPoint y: 61, distance: 21.5
click at [408, 61] on div "arrow_range Width 20 height Height 200" at bounding box center [531, 62] width 247 height 27
type input "200"
click at [473, 58] on input "200" at bounding box center [501, 62] width 57 height 27
click at [473, 68] on input "number" at bounding box center [501, 62] width 57 height 27
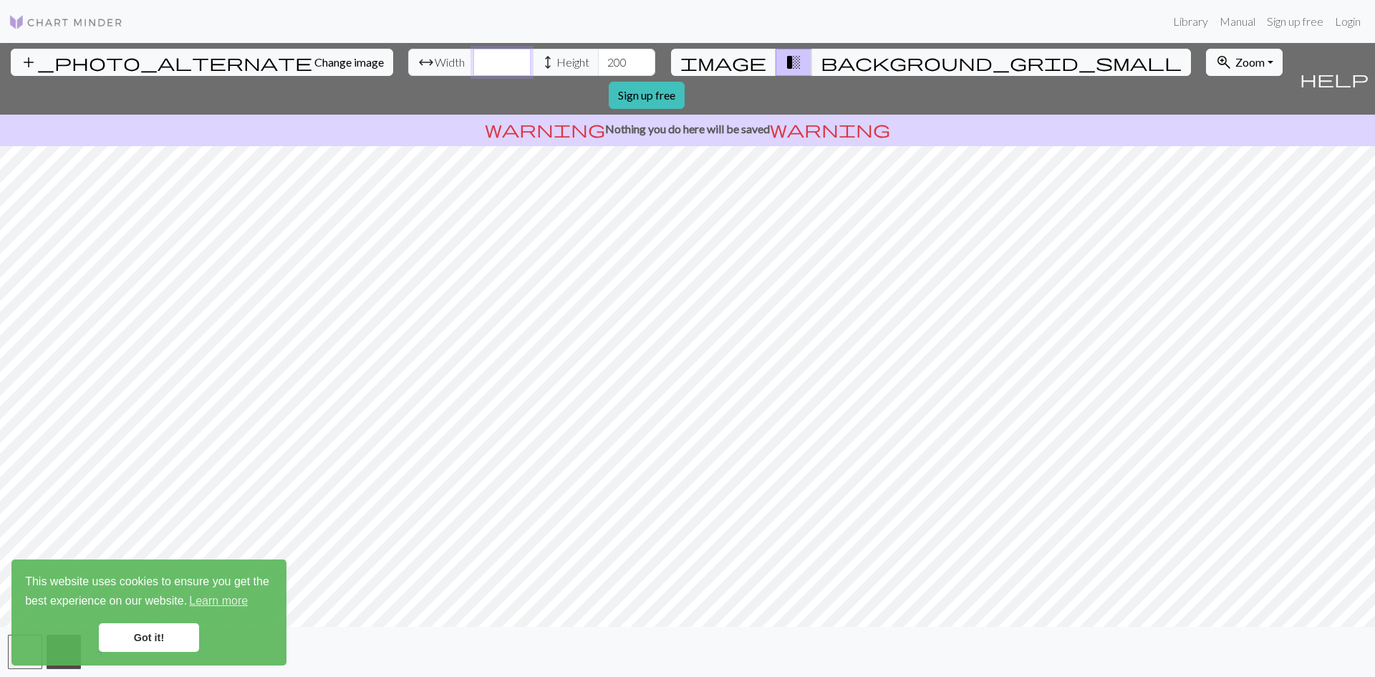
click at [473, 68] on input "number" at bounding box center [501, 62] width 57 height 27
click at [473, 55] on input "number" at bounding box center [501, 62] width 57 height 27
type input "1"
click at [473, 57] on input "1" at bounding box center [501, 62] width 57 height 27
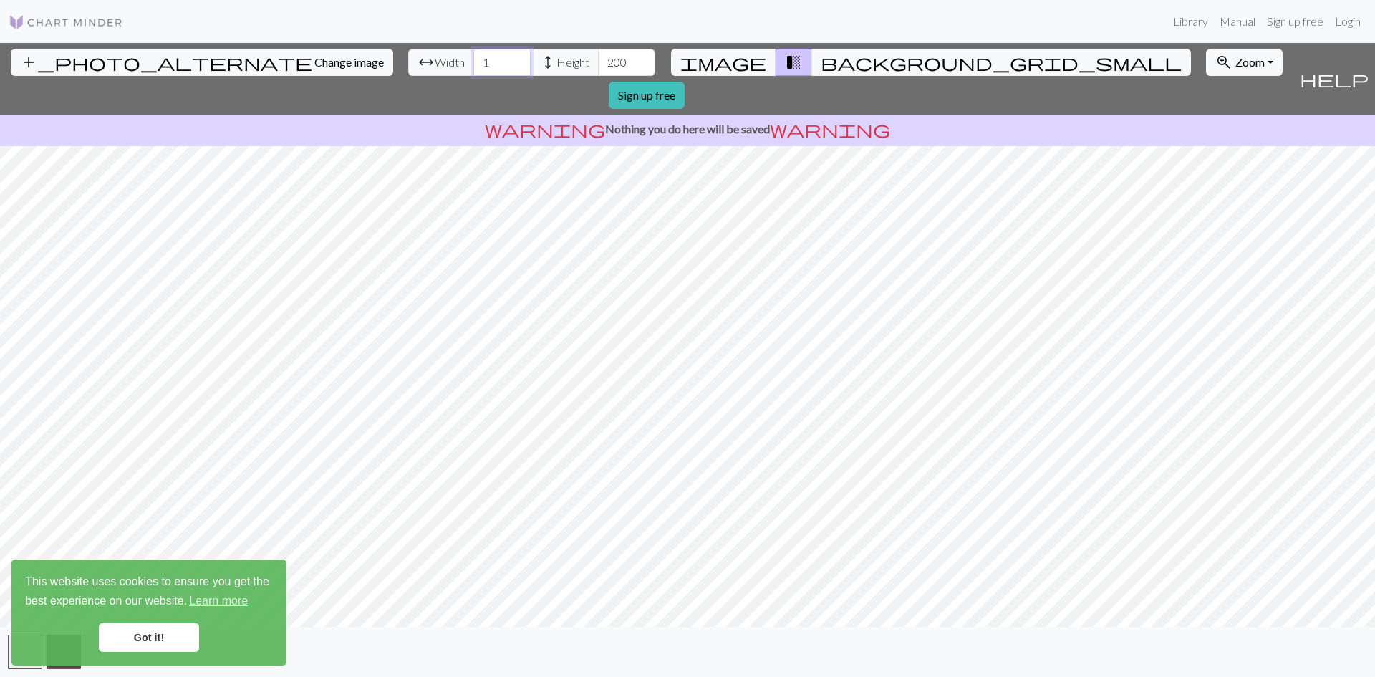
click at [473, 62] on input "1" at bounding box center [501, 62] width 57 height 27
click at [598, 61] on input "200" at bounding box center [626, 62] width 57 height 27
type input "200111"
click at [598, 64] on input "-1" at bounding box center [626, 62] width 57 height 27
click at [598, 64] on input "-2" at bounding box center [626, 62] width 57 height 27
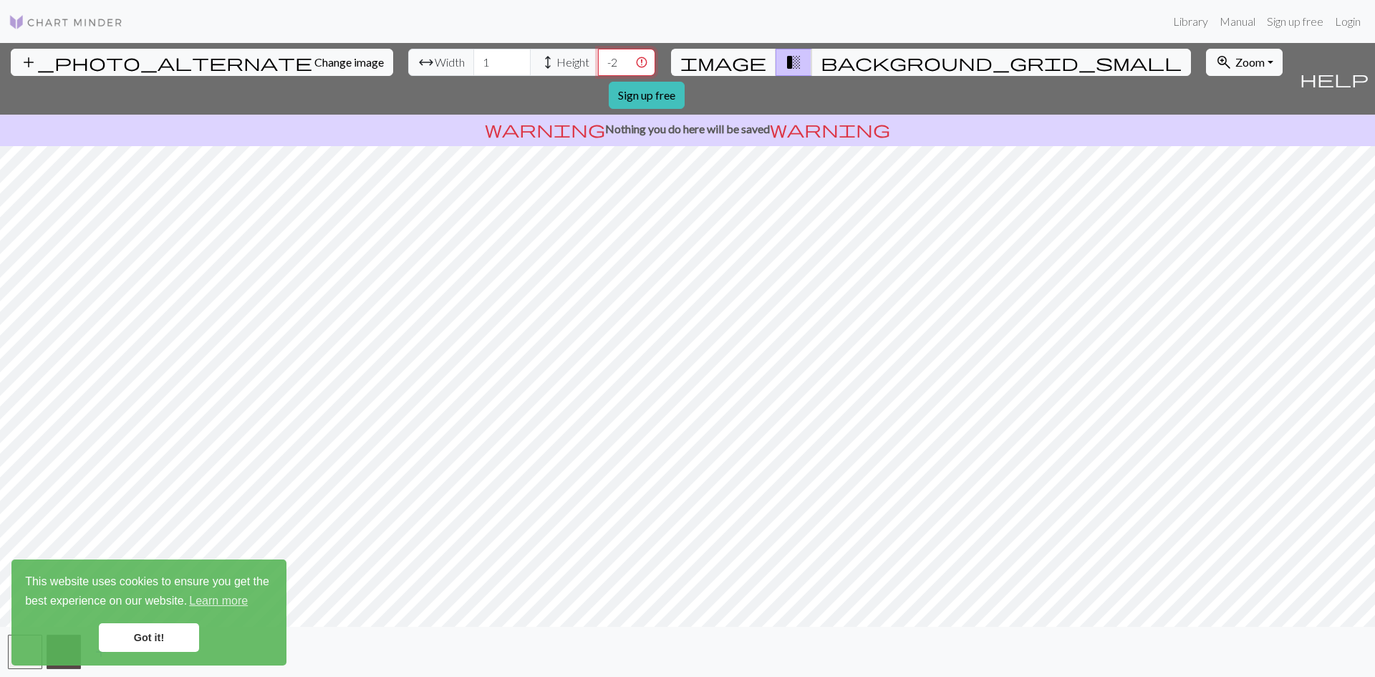
click at [598, 64] on input "-3" at bounding box center [626, 62] width 57 height 27
click at [543, 46] on div "add_photo_alternate Change image arrow_range Width 1 height Height -3 image tra…" at bounding box center [647, 79] width 1294 height 72
click at [314, 59] on span "Change image" at bounding box center [348, 62] width 69 height 14
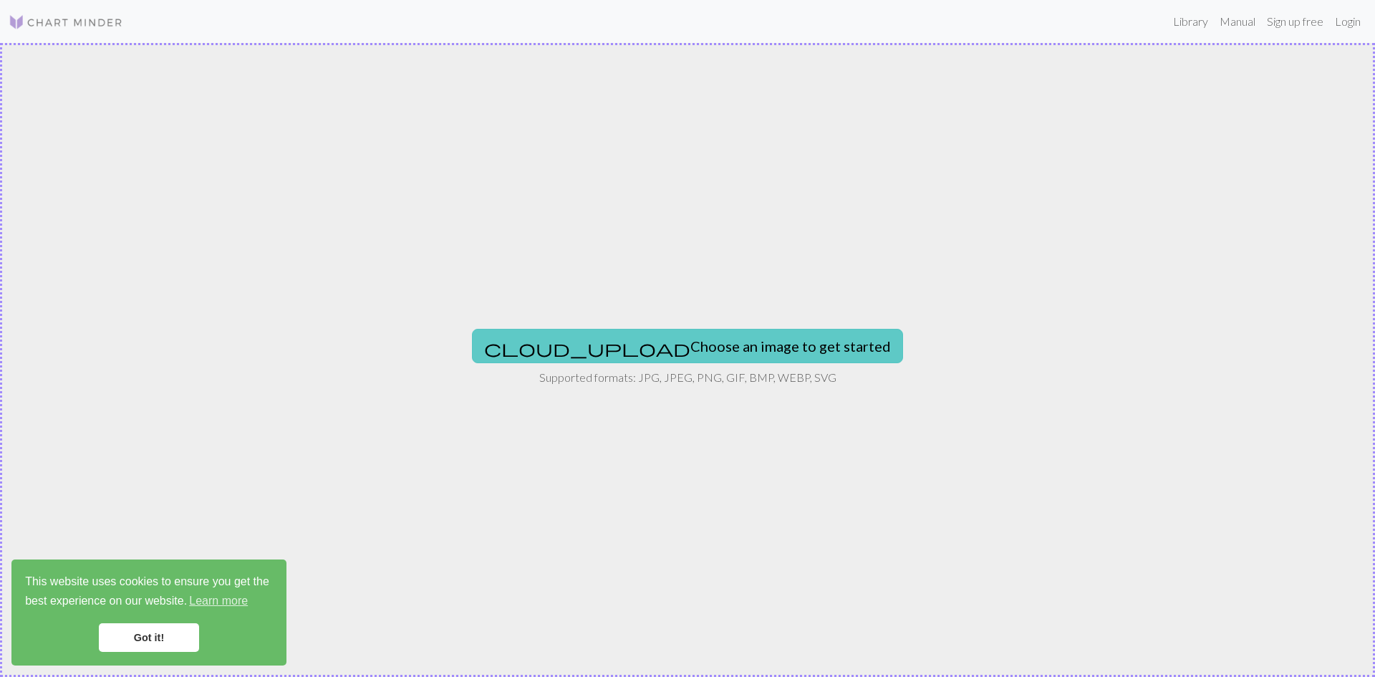
click at [739, 355] on button "cloud_upload Choose an image to get started" at bounding box center [687, 346] width 431 height 34
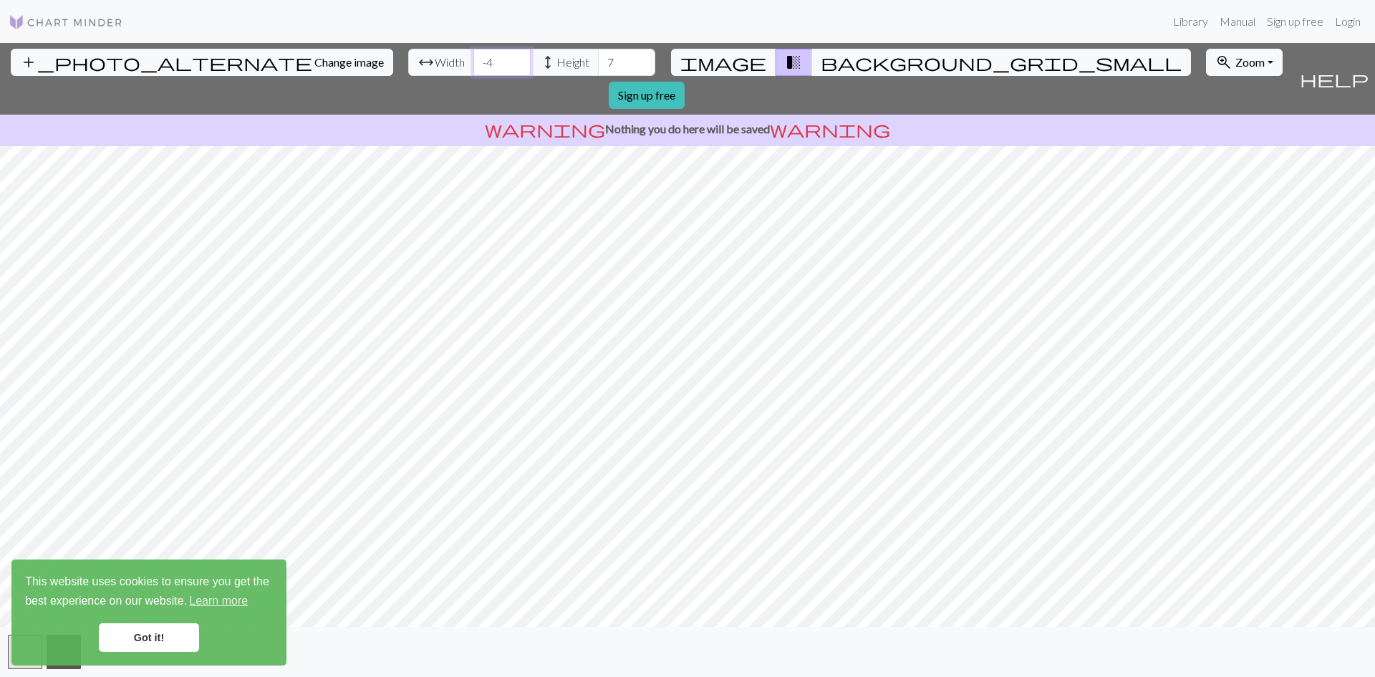
click at [473, 69] on input "-4" at bounding box center [501, 62] width 57 height 27
type input "50"
click at [473, 57] on input "50" at bounding box center [501, 62] width 57 height 27
click at [598, 54] on input "33" at bounding box center [626, 62] width 57 height 27
click at [598, 54] on input "34" at bounding box center [626, 62] width 57 height 27
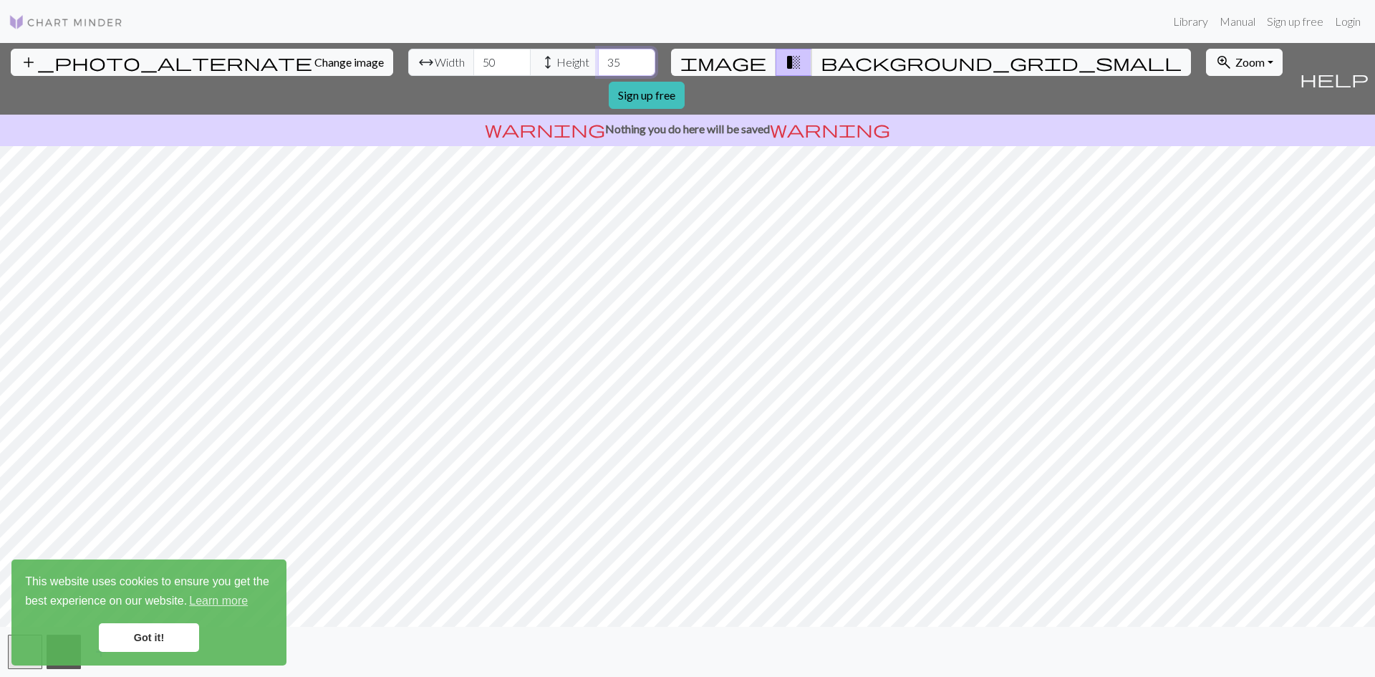
click at [598, 54] on input "35" at bounding box center [626, 62] width 57 height 27
click at [598, 54] on input "36" at bounding box center [626, 62] width 57 height 27
click at [598, 54] on input "37" at bounding box center [626, 62] width 57 height 27
click at [598, 54] on input "38" at bounding box center [626, 62] width 57 height 27
click at [598, 54] on input "39" at bounding box center [626, 62] width 57 height 27
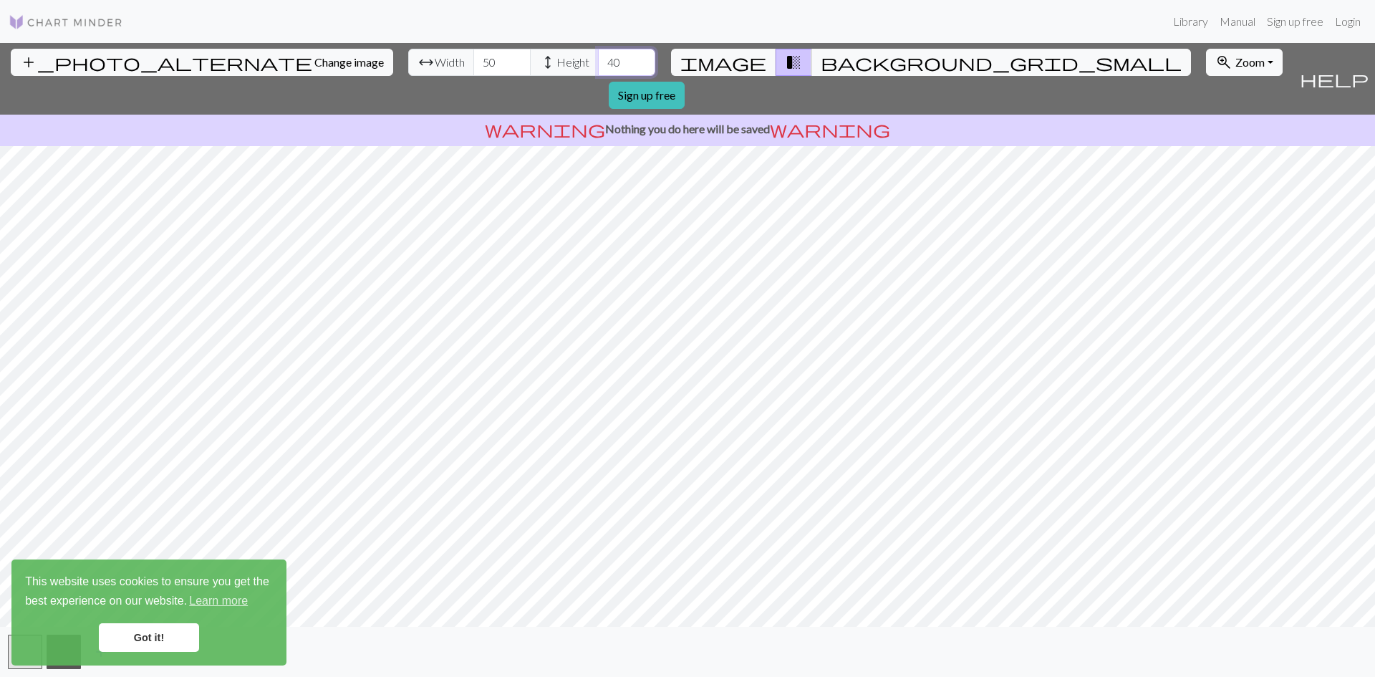
click at [598, 54] on input "40" at bounding box center [626, 62] width 57 height 27
click at [598, 54] on input "41" at bounding box center [626, 62] width 57 height 27
click at [598, 54] on input "42" at bounding box center [626, 62] width 57 height 27
click at [598, 54] on input "43" at bounding box center [626, 62] width 57 height 27
click at [598, 54] on input "44" at bounding box center [626, 62] width 57 height 27
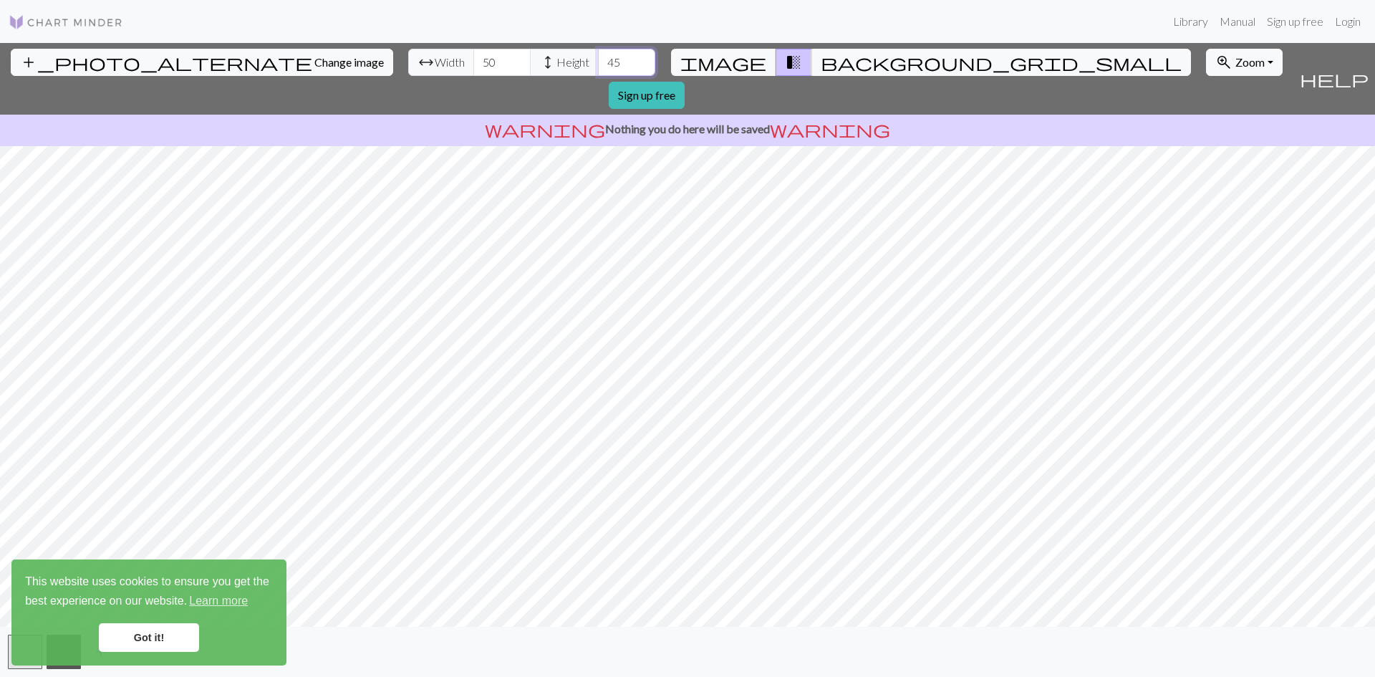
click at [598, 54] on input "45" at bounding box center [626, 62] width 57 height 27
click at [598, 54] on input "46" at bounding box center [626, 62] width 57 height 27
click at [598, 54] on input "47" at bounding box center [626, 62] width 57 height 27
click at [598, 54] on input "48" at bounding box center [626, 62] width 57 height 27
click at [598, 54] on input "49" at bounding box center [626, 62] width 57 height 27
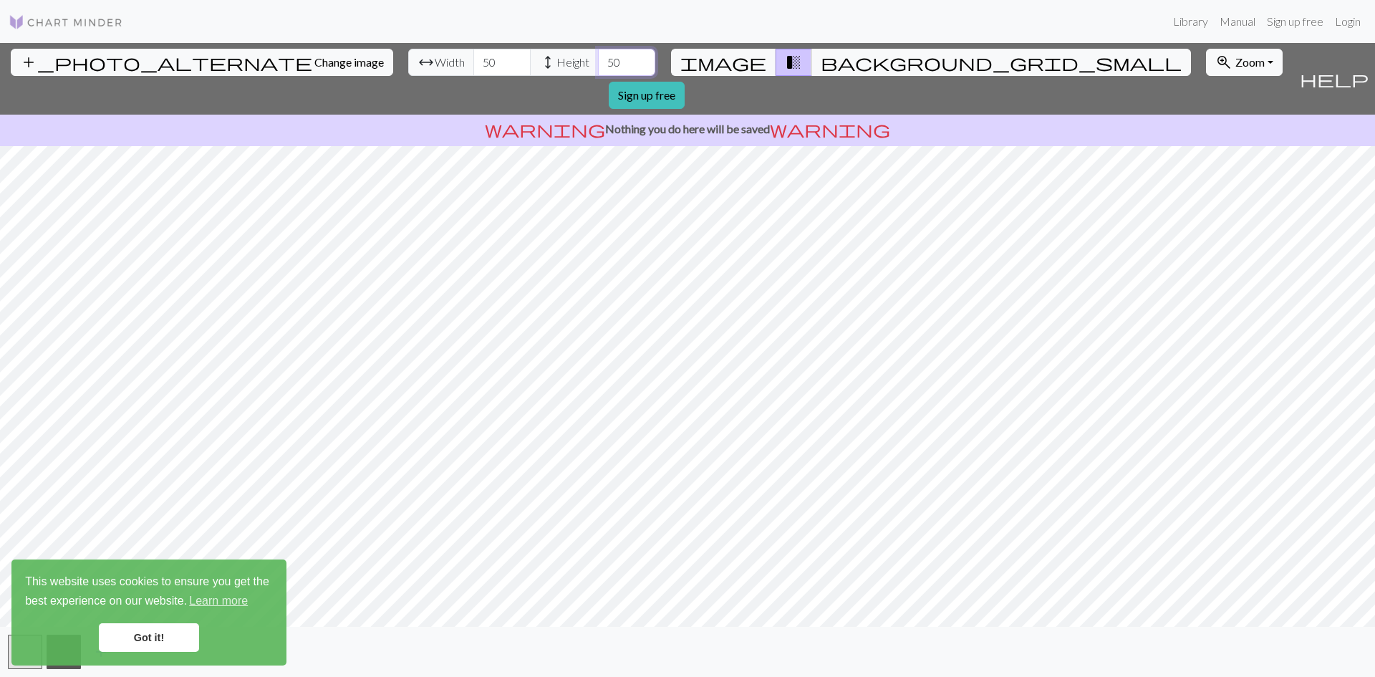
type input "50"
click at [598, 54] on input "50" at bounding box center [626, 62] width 57 height 27
click at [473, 54] on input "60" at bounding box center [501, 62] width 57 height 27
click at [473, 54] on input "61" at bounding box center [501, 62] width 57 height 27
click at [473, 57] on input "62" at bounding box center [501, 62] width 57 height 27
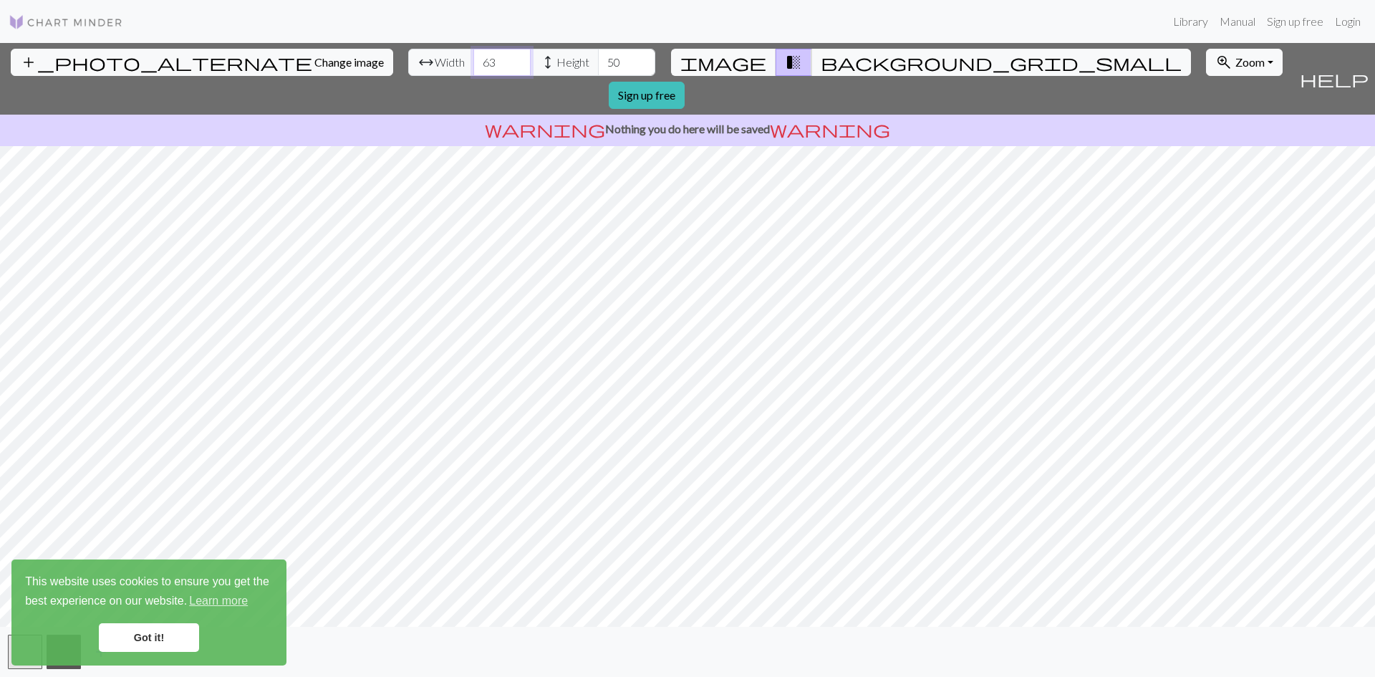
click at [473, 57] on input "63" at bounding box center [501, 62] width 57 height 27
click at [473, 57] on input "64" at bounding box center [501, 62] width 57 height 27
click at [473, 57] on input "65" at bounding box center [501, 62] width 57 height 27
click at [473, 57] on input "66" at bounding box center [501, 62] width 57 height 27
click at [473, 57] on input "67" at bounding box center [501, 62] width 57 height 27
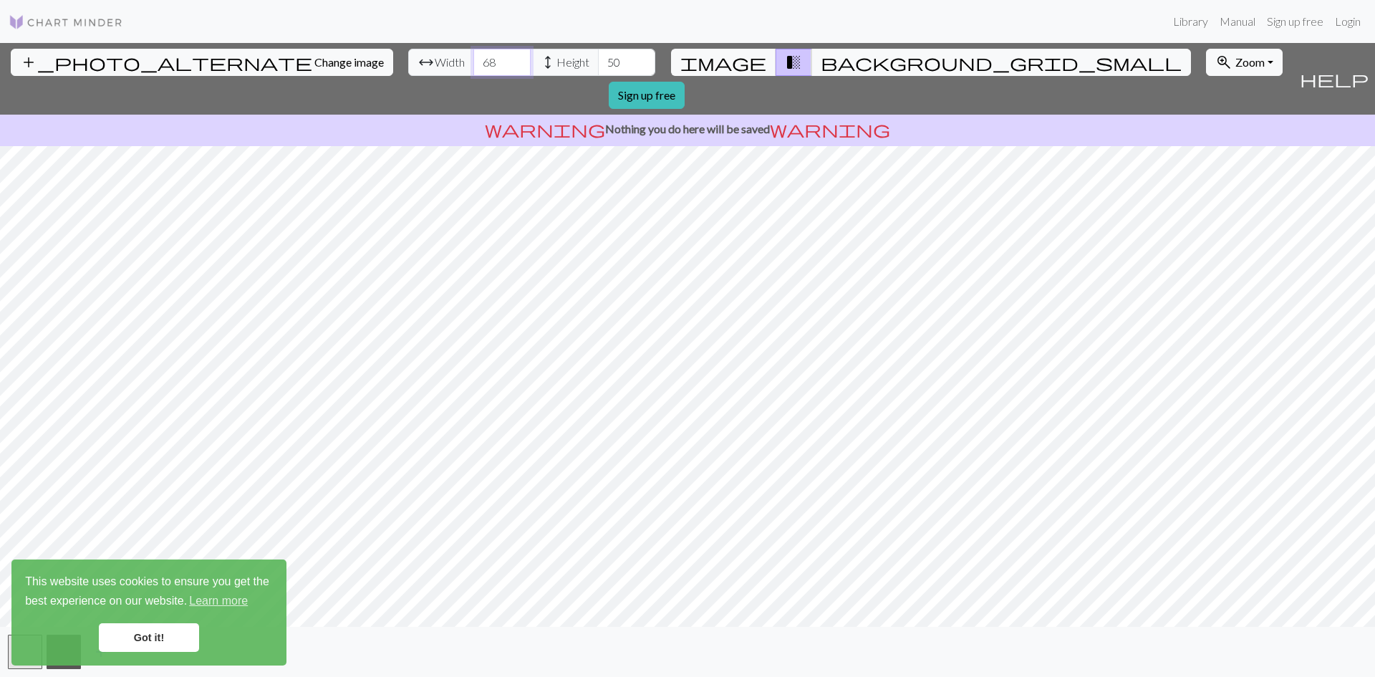
click at [473, 57] on input "68" at bounding box center [501, 62] width 57 height 27
click at [473, 57] on input "69" at bounding box center [501, 62] width 57 height 27
click at [473, 57] on input "70" at bounding box center [501, 62] width 57 height 27
click at [473, 57] on input "71" at bounding box center [501, 62] width 57 height 27
click at [473, 57] on input "72" at bounding box center [501, 62] width 57 height 27
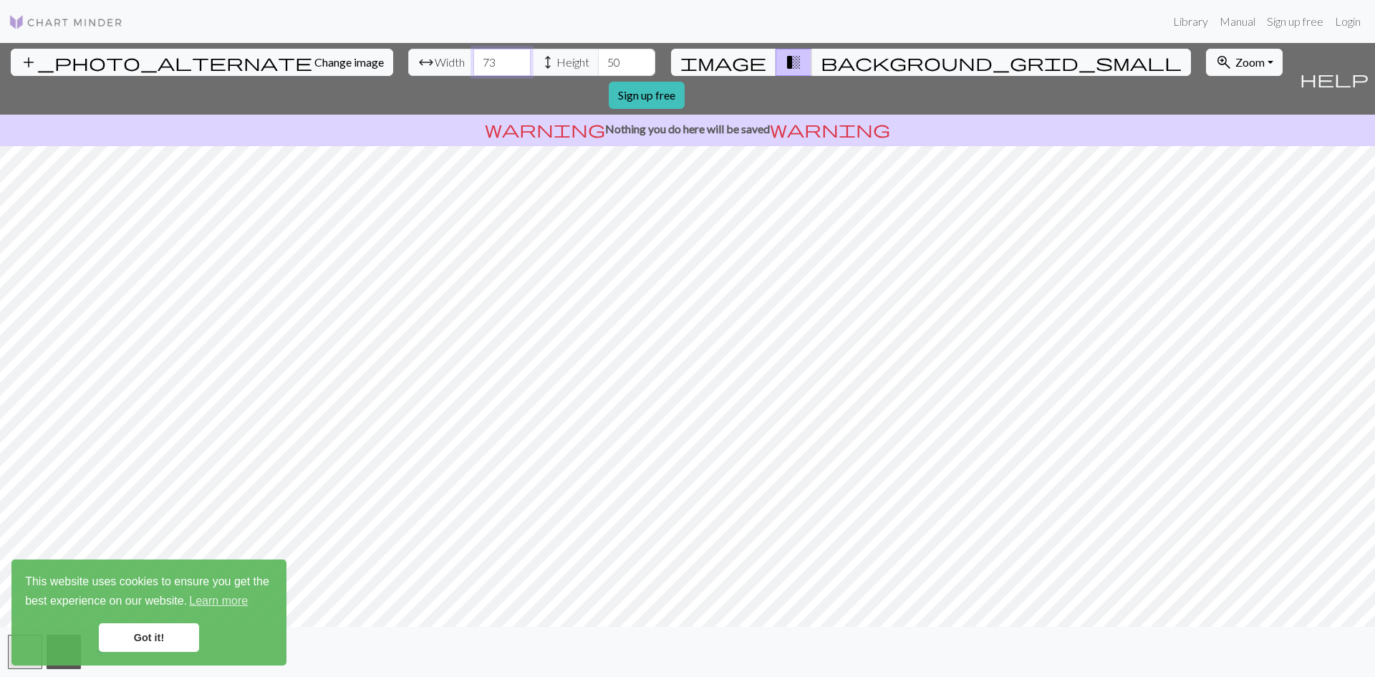
click at [473, 57] on input "73" at bounding box center [501, 62] width 57 height 27
click at [473, 57] on input "74" at bounding box center [501, 62] width 57 height 27
click at [473, 57] on input "75" at bounding box center [501, 62] width 57 height 27
click at [473, 57] on input "76" at bounding box center [501, 62] width 57 height 27
click at [473, 57] on input "77" at bounding box center [501, 62] width 57 height 27
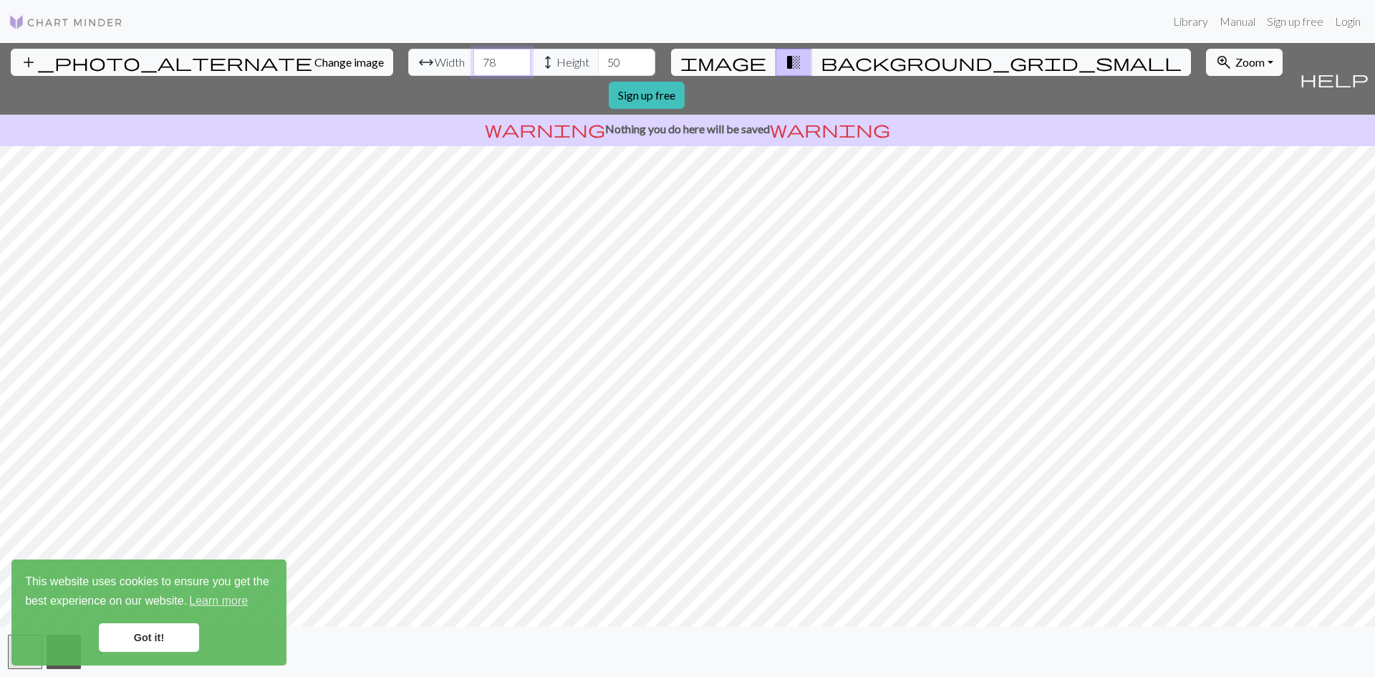
click at [473, 57] on input "78" at bounding box center [501, 62] width 57 height 27
click at [473, 57] on input "79" at bounding box center [501, 62] width 57 height 27
click at [473, 57] on input "80" at bounding box center [501, 62] width 57 height 27
click at [473, 57] on input "81" at bounding box center [501, 62] width 57 height 27
click at [473, 57] on input "82" at bounding box center [501, 62] width 57 height 27
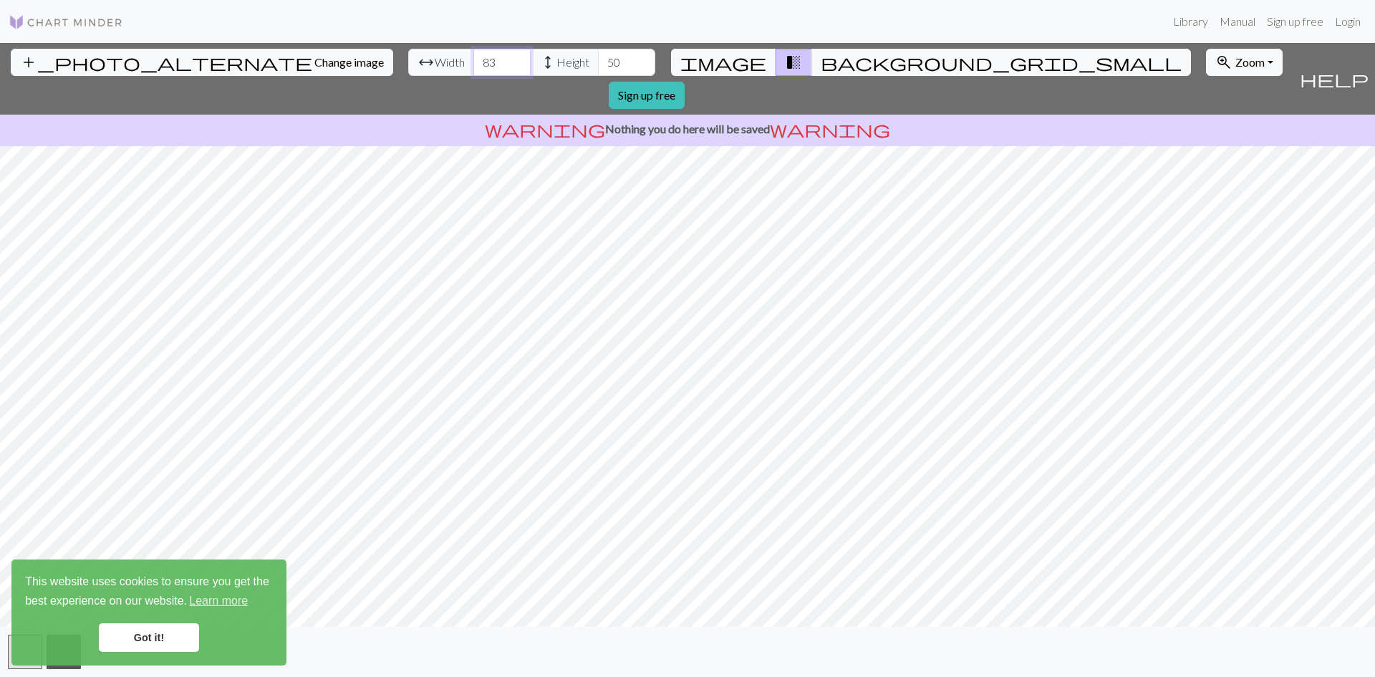
click at [473, 57] on input "83" at bounding box center [501, 62] width 57 height 27
click at [473, 54] on input "84" at bounding box center [501, 62] width 57 height 27
click at [473, 54] on input "85" at bounding box center [501, 62] width 57 height 27
click at [473, 54] on input "86" at bounding box center [501, 62] width 57 height 27
click at [473, 54] on input "87" at bounding box center [501, 62] width 57 height 27
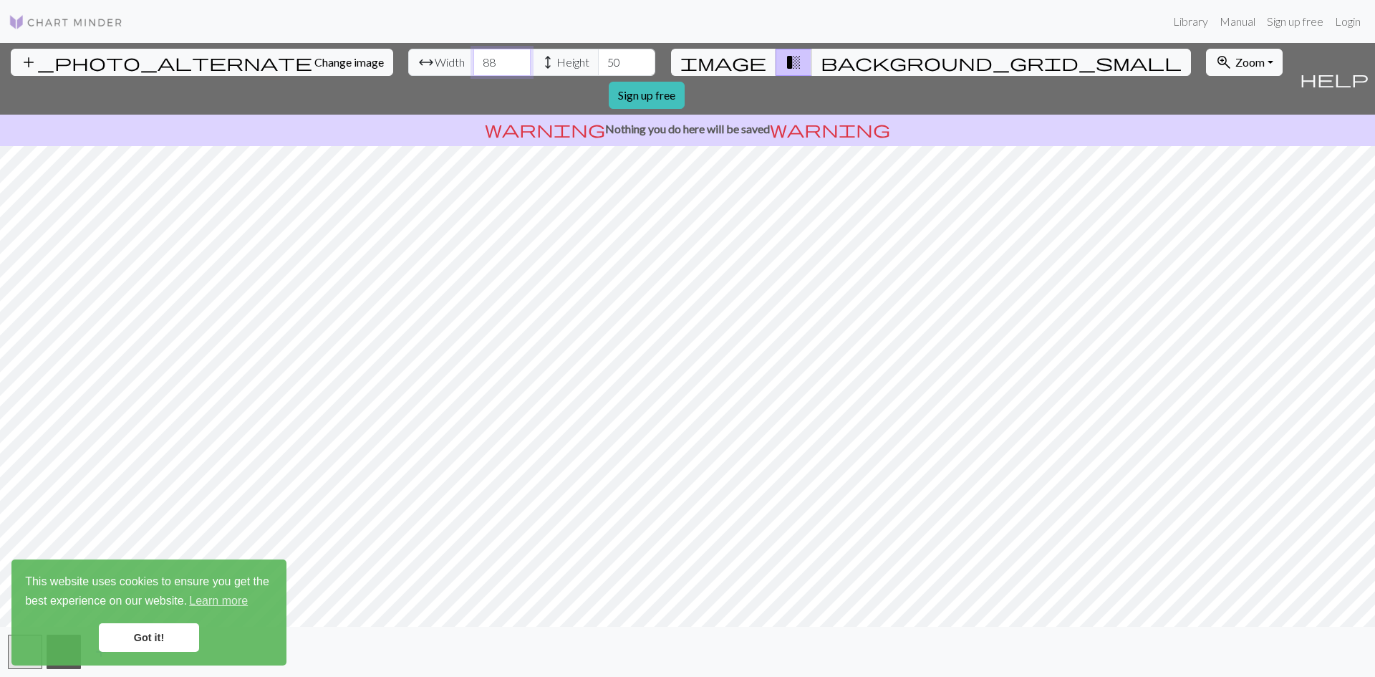
click at [473, 54] on input "88" at bounding box center [501, 62] width 57 height 27
click at [473, 54] on input "89" at bounding box center [501, 62] width 57 height 27
click at [473, 54] on input "90" at bounding box center [501, 62] width 57 height 27
click at [473, 54] on input "91" at bounding box center [501, 62] width 57 height 27
click at [473, 54] on input "92" at bounding box center [501, 62] width 57 height 27
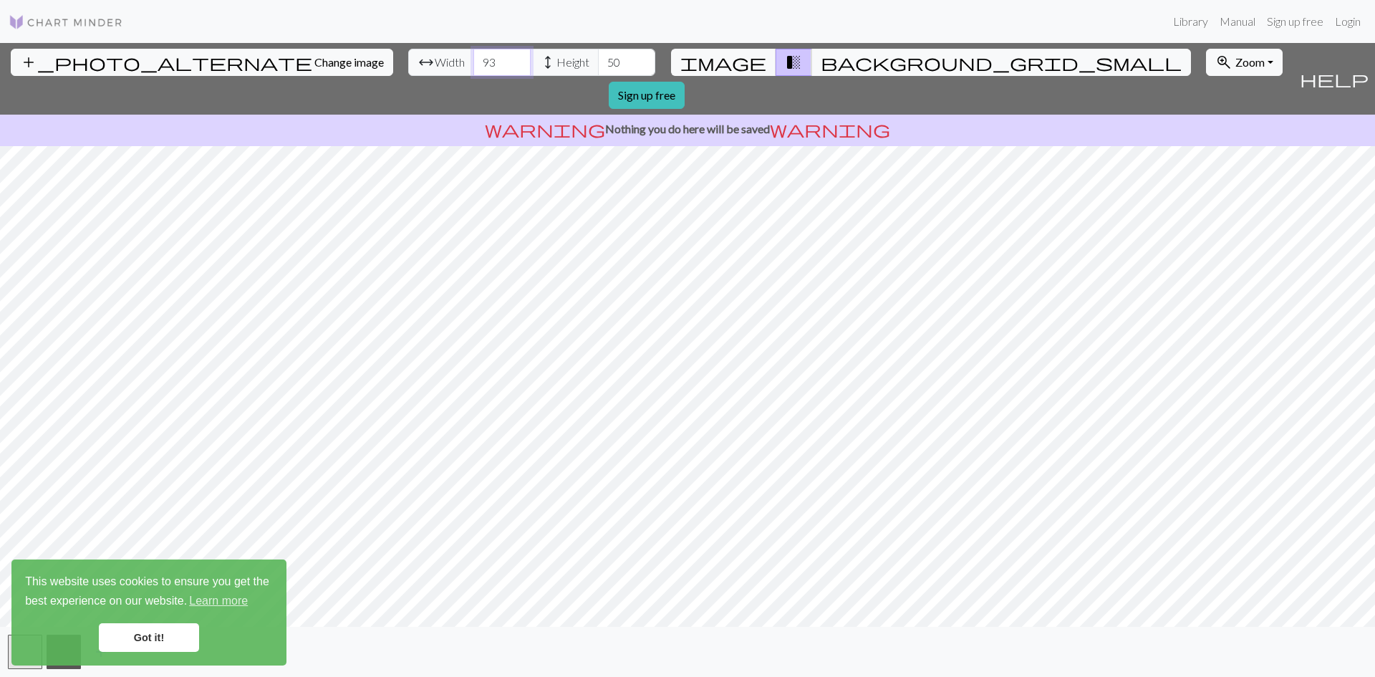
click at [473, 54] on input "93" at bounding box center [501, 62] width 57 height 27
click at [473, 54] on input "94" at bounding box center [501, 62] width 57 height 27
click at [473, 54] on input "95" at bounding box center [501, 62] width 57 height 27
click at [473, 54] on input "96" at bounding box center [501, 62] width 57 height 27
click at [473, 54] on input "97" at bounding box center [501, 62] width 57 height 27
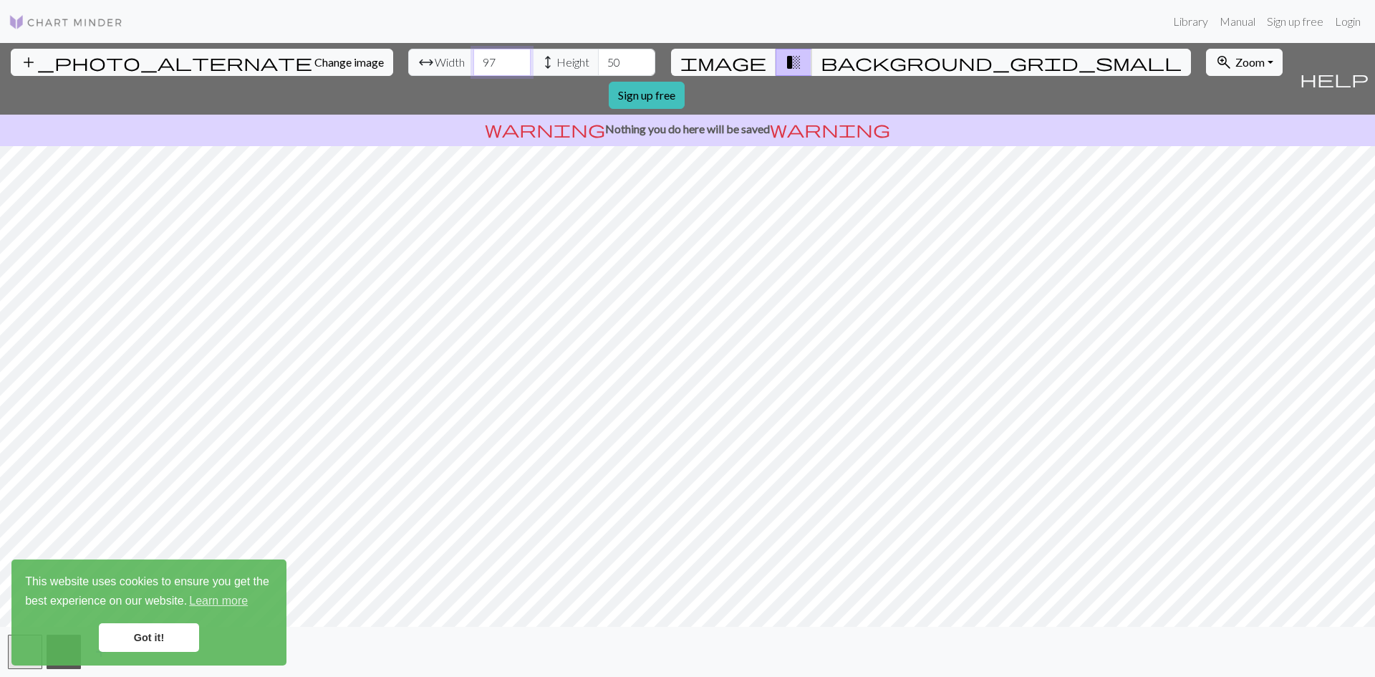
click at [473, 54] on input "98" at bounding box center [501, 62] width 57 height 27
click at [473, 54] on input "99" at bounding box center [501, 62] width 57 height 27
click at [473, 57] on input "100" at bounding box center [501, 62] width 57 height 27
click at [473, 57] on input "101" at bounding box center [501, 62] width 57 height 27
click at [473, 57] on input "102" at bounding box center [501, 62] width 57 height 27
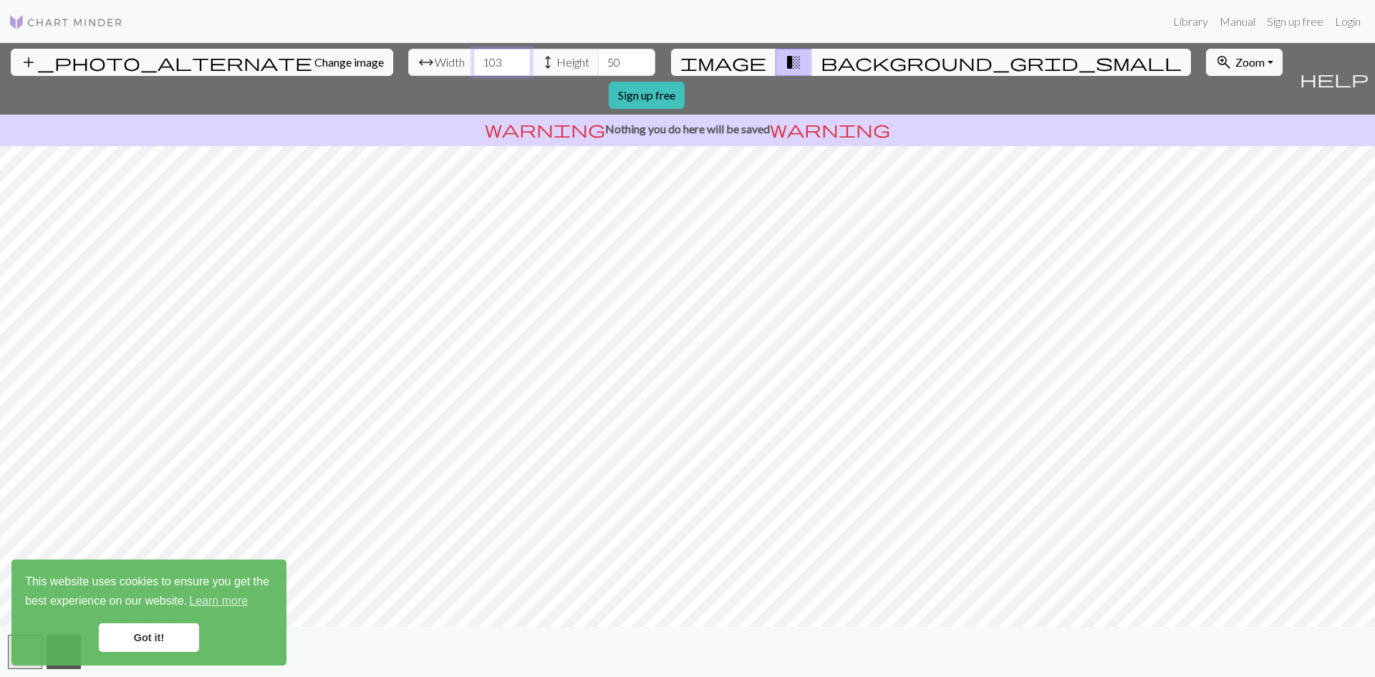
click at [473, 57] on input "103" at bounding box center [501, 62] width 57 height 27
click at [473, 57] on input "111" at bounding box center [501, 62] width 57 height 27
click at [473, 56] on input "112" at bounding box center [501, 62] width 57 height 27
click at [473, 53] on input "112" at bounding box center [501, 62] width 57 height 27
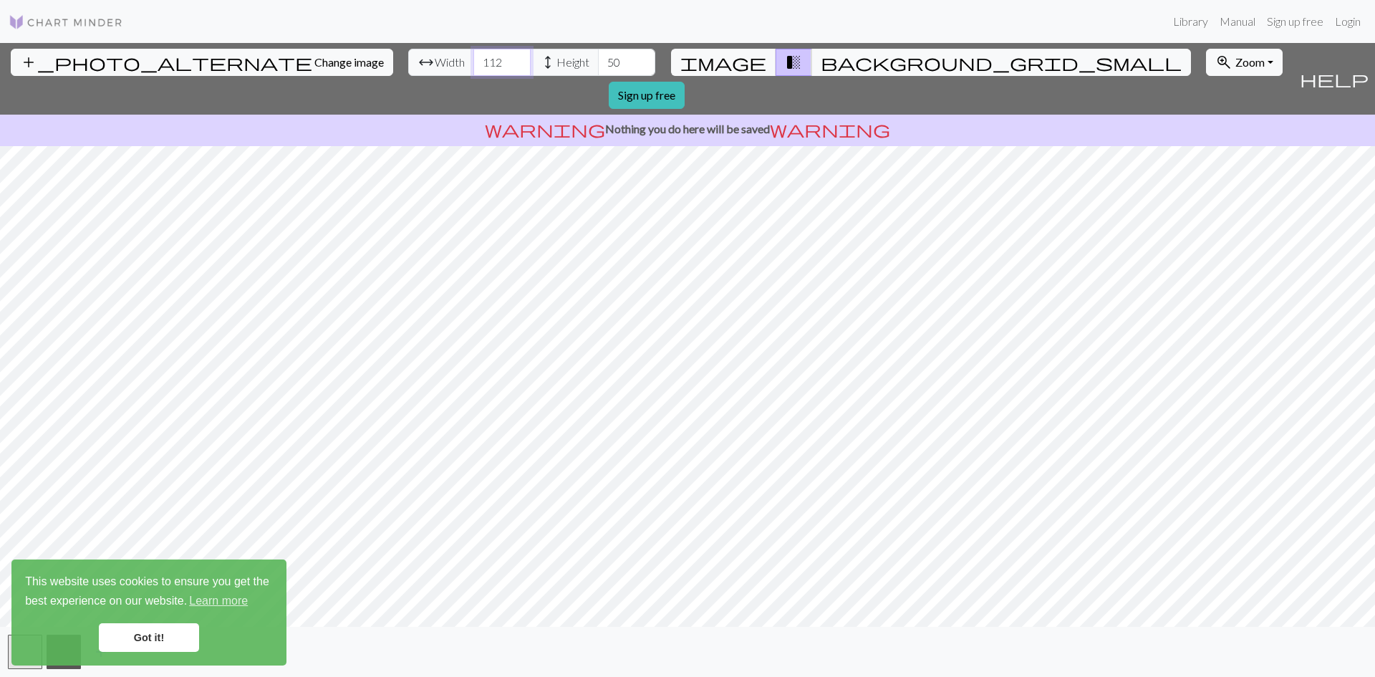
click at [473, 53] on input "112" at bounding box center [501, 62] width 57 height 27
click at [473, 57] on input "113" at bounding box center [501, 62] width 57 height 27
click at [473, 57] on input "114" at bounding box center [501, 62] width 57 height 27
click at [473, 57] on input "115" at bounding box center [501, 62] width 57 height 27
click at [473, 57] on input "116" at bounding box center [501, 62] width 57 height 27
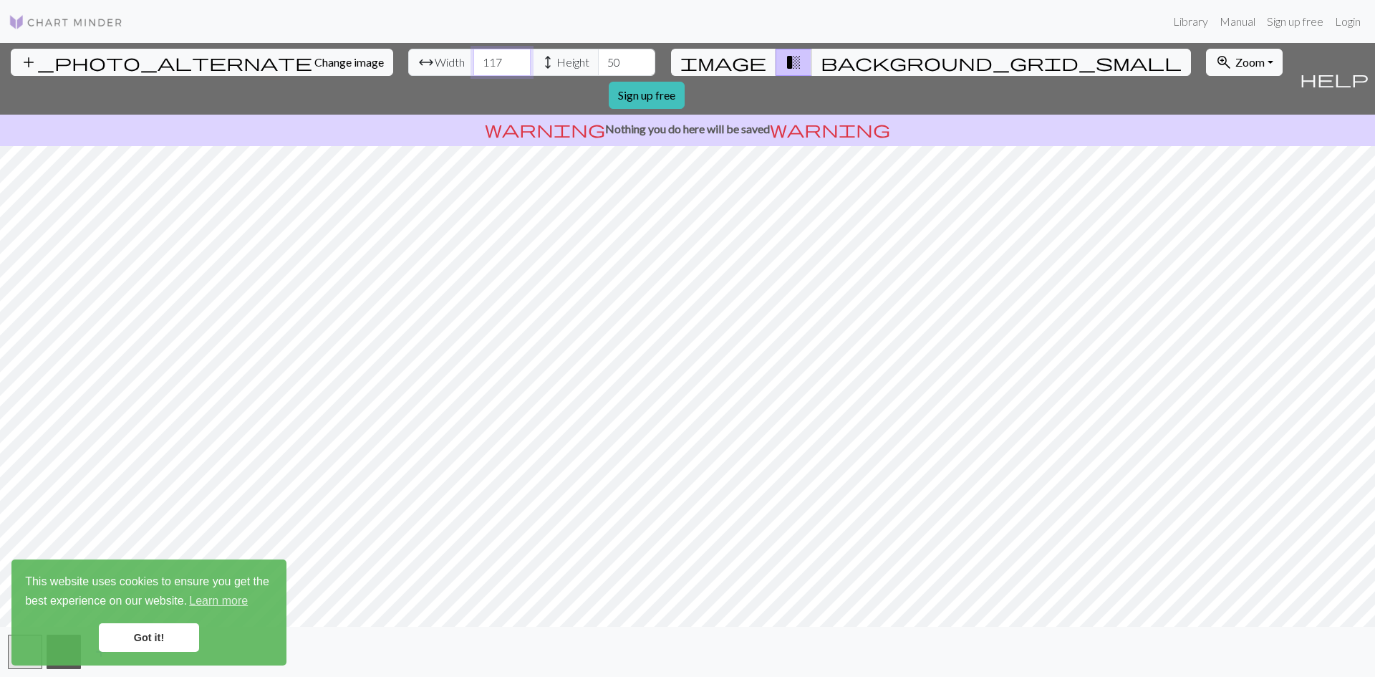
click at [473, 57] on input "117" at bounding box center [501, 62] width 57 height 27
click at [473, 55] on input "118" at bounding box center [501, 62] width 57 height 27
click at [473, 55] on input "119" at bounding box center [501, 62] width 57 height 27
type input "120"
click at [473, 55] on input "120" at bounding box center [501, 62] width 57 height 27
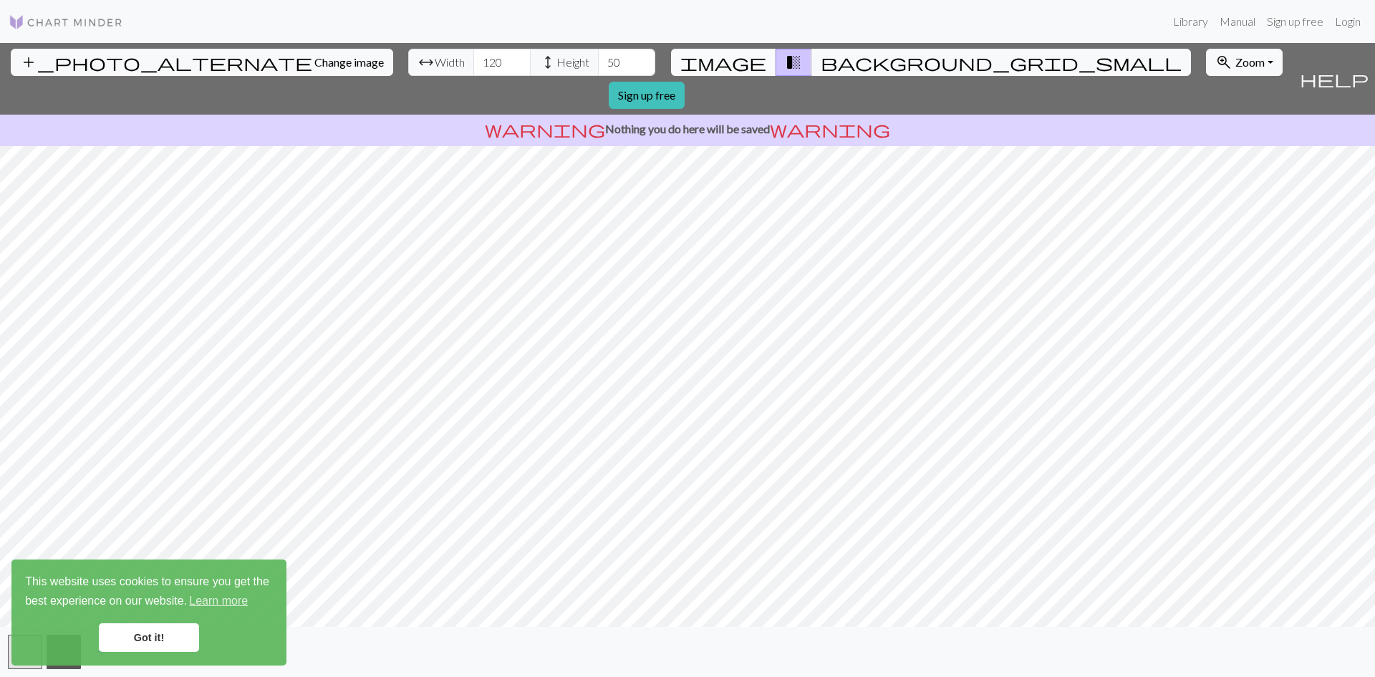
click at [736, 57] on span "image" at bounding box center [724, 62] width 86 height 20
click at [785, 67] on span "transition_fade" at bounding box center [793, 62] width 17 height 20
click at [821, 60] on span "background_grid_small" at bounding box center [1001, 62] width 361 height 20
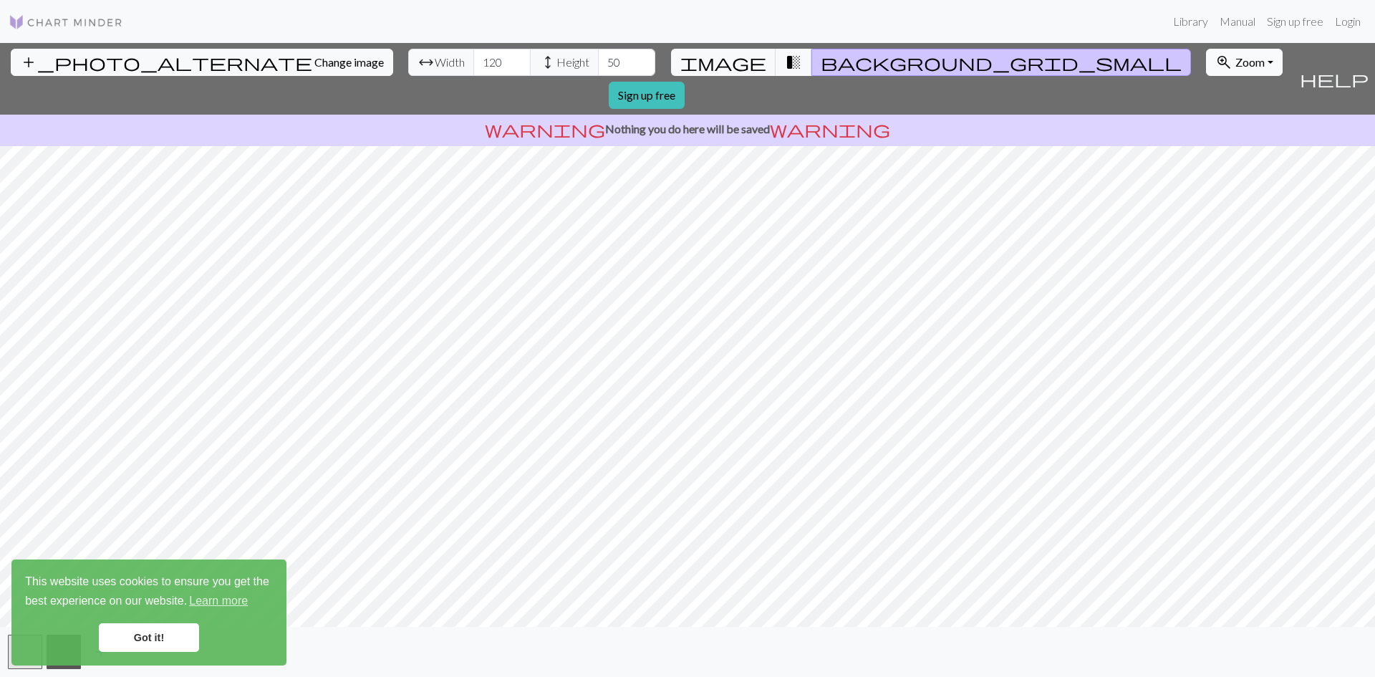
click at [1236, 67] on span "Zoom" at bounding box center [1250, 62] width 29 height 14
click at [1207, 115] on button "Fit width" at bounding box center [1263, 116] width 113 height 23
click at [1236, 68] on span "Zoom" at bounding box center [1250, 62] width 29 height 14
click at [1207, 173] on button "50%" at bounding box center [1263, 174] width 113 height 23
click at [1236, 59] on span "Zoom" at bounding box center [1250, 62] width 29 height 14
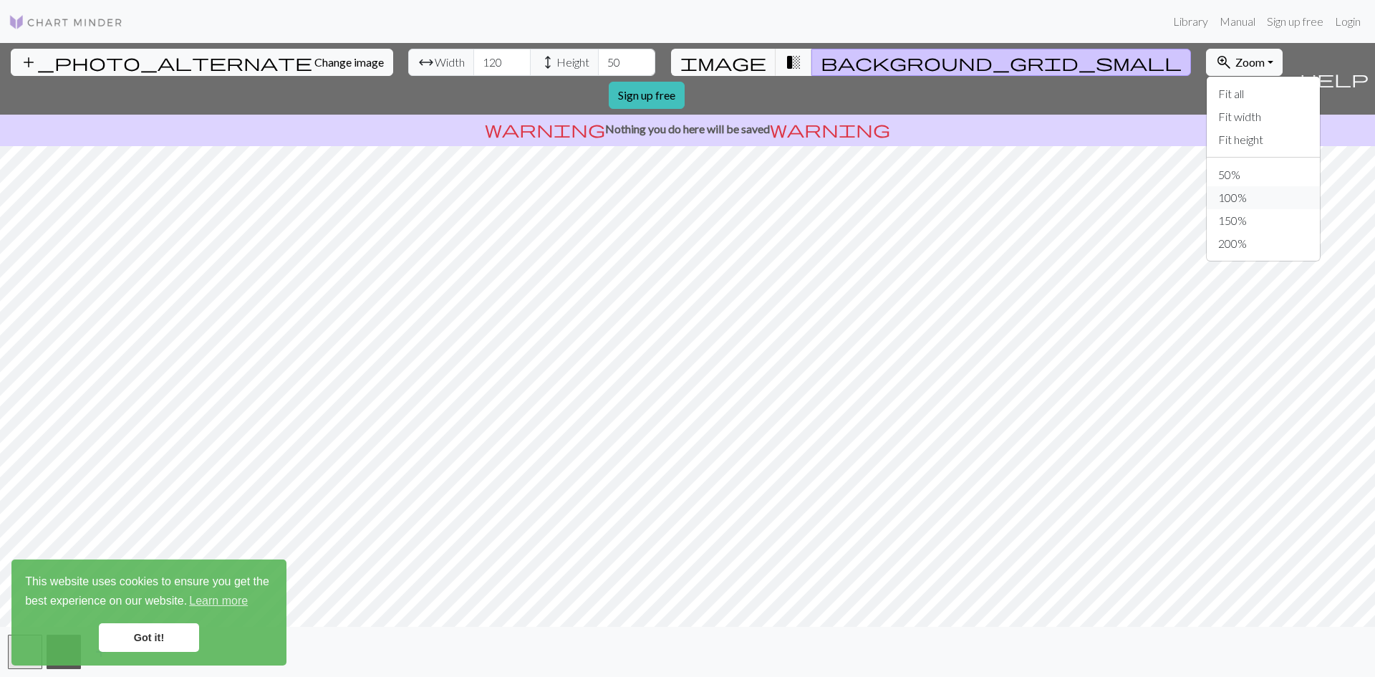
click at [1207, 195] on button "100%" at bounding box center [1263, 197] width 113 height 23
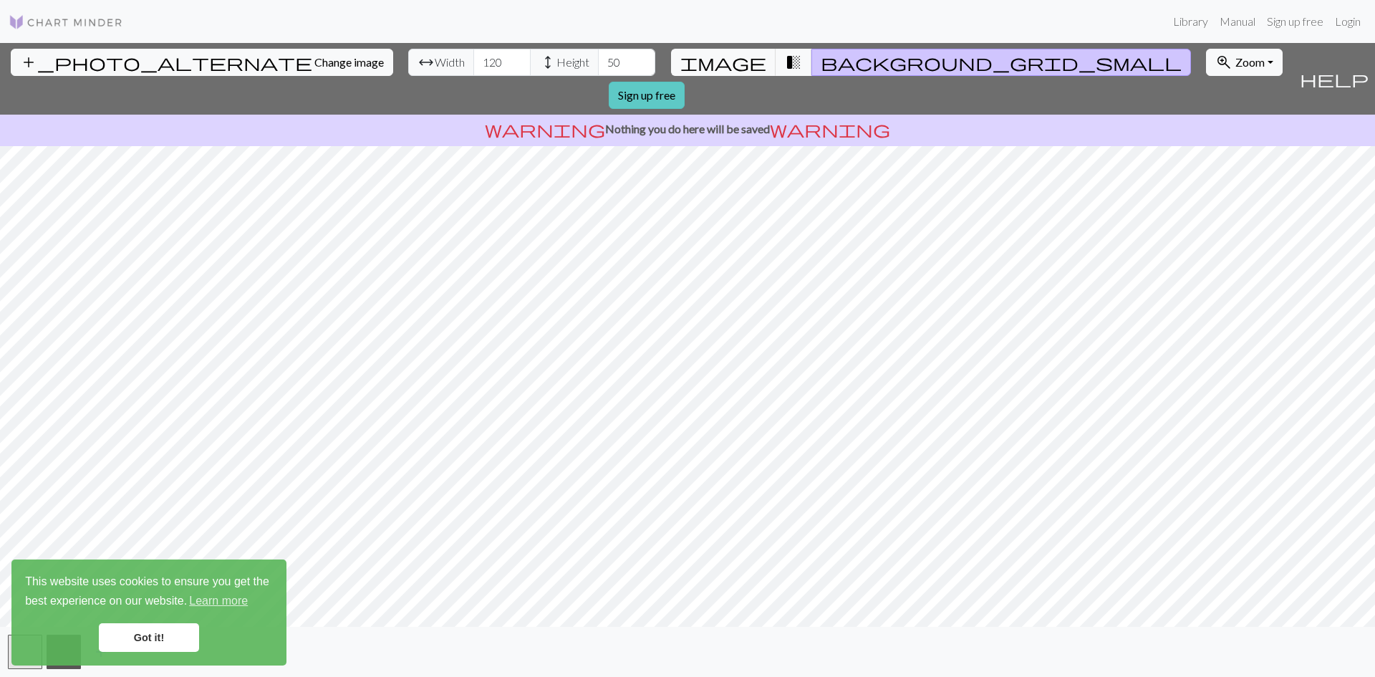
click at [685, 82] on link "Sign up free" at bounding box center [647, 95] width 76 height 27
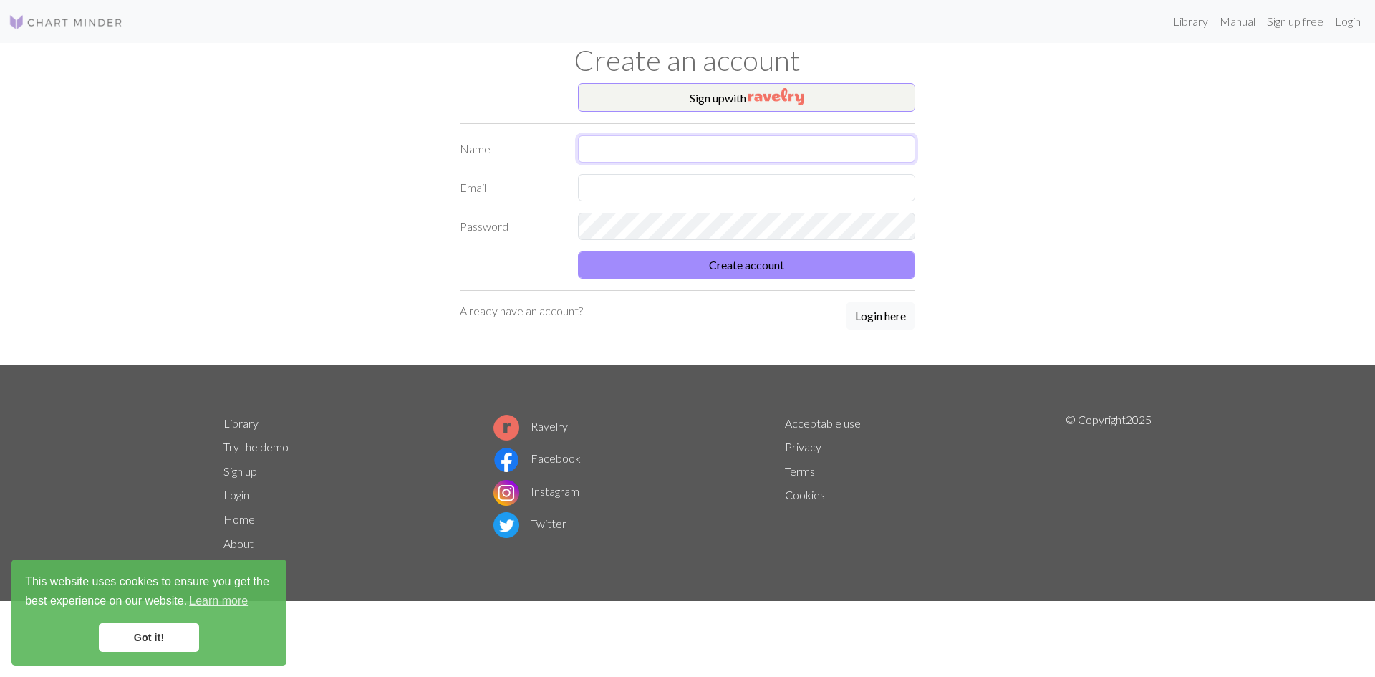
click at [623, 149] on input "text" at bounding box center [746, 148] width 337 height 27
type input "[PERSON_NAME]"
click at [654, 183] on input "text" at bounding box center [746, 187] width 337 height 27
type input "[EMAIL_ADDRESS][DOMAIN_NAME]"
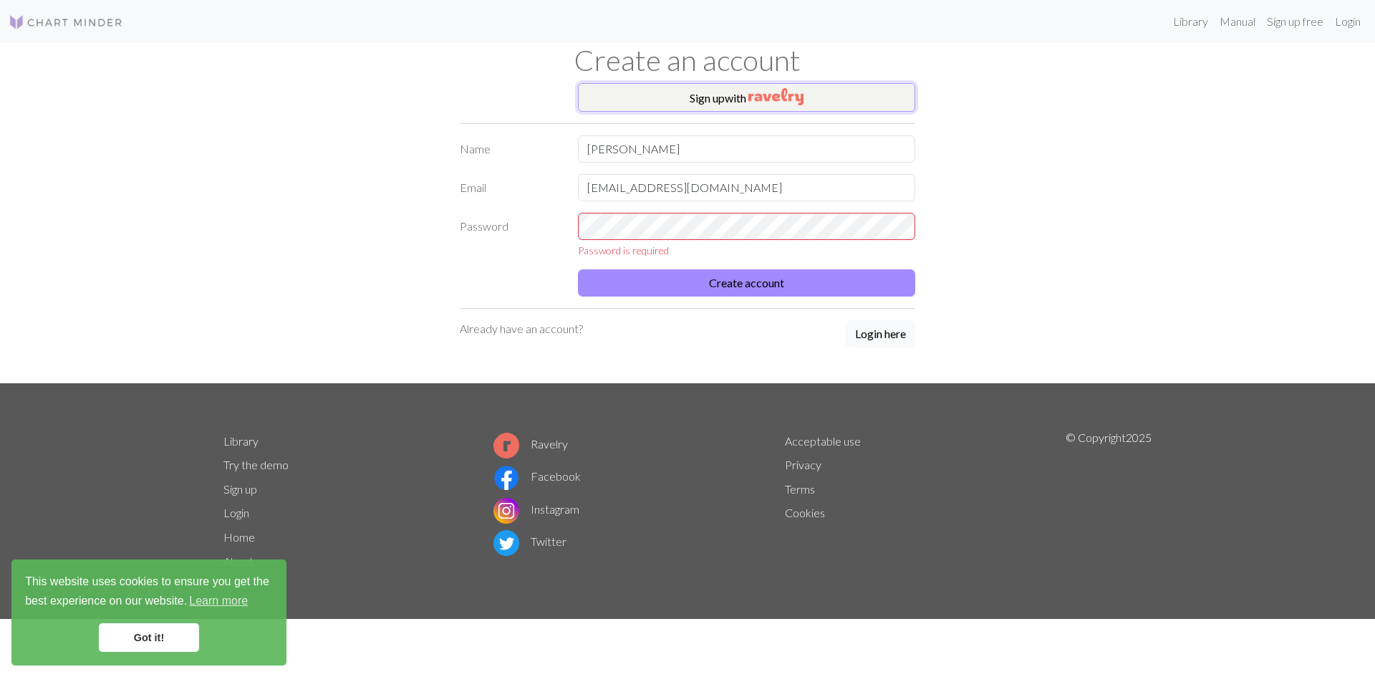
click at [726, 96] on button "Sign up with" at bounding box center [746, 97] width 337 height 29
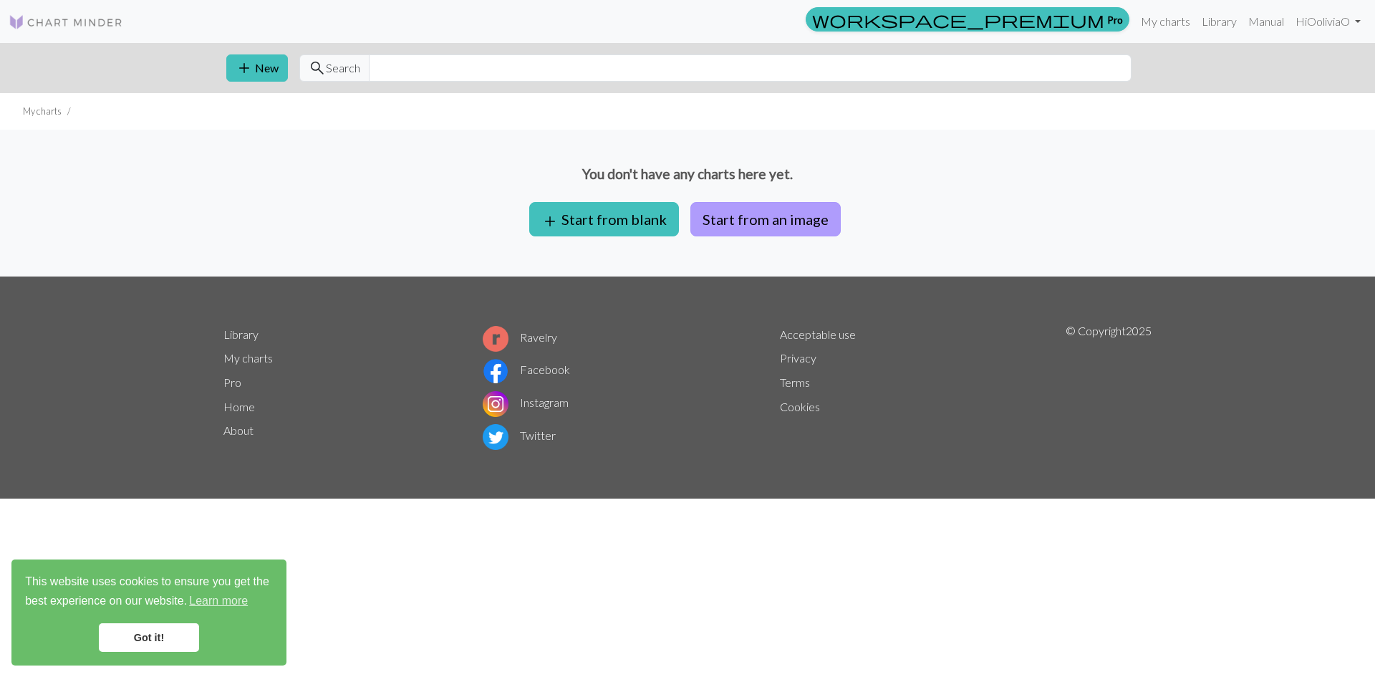
click at [727, 222] on button "Start from an image" at bounding box center [766, 219] width 150 height 34
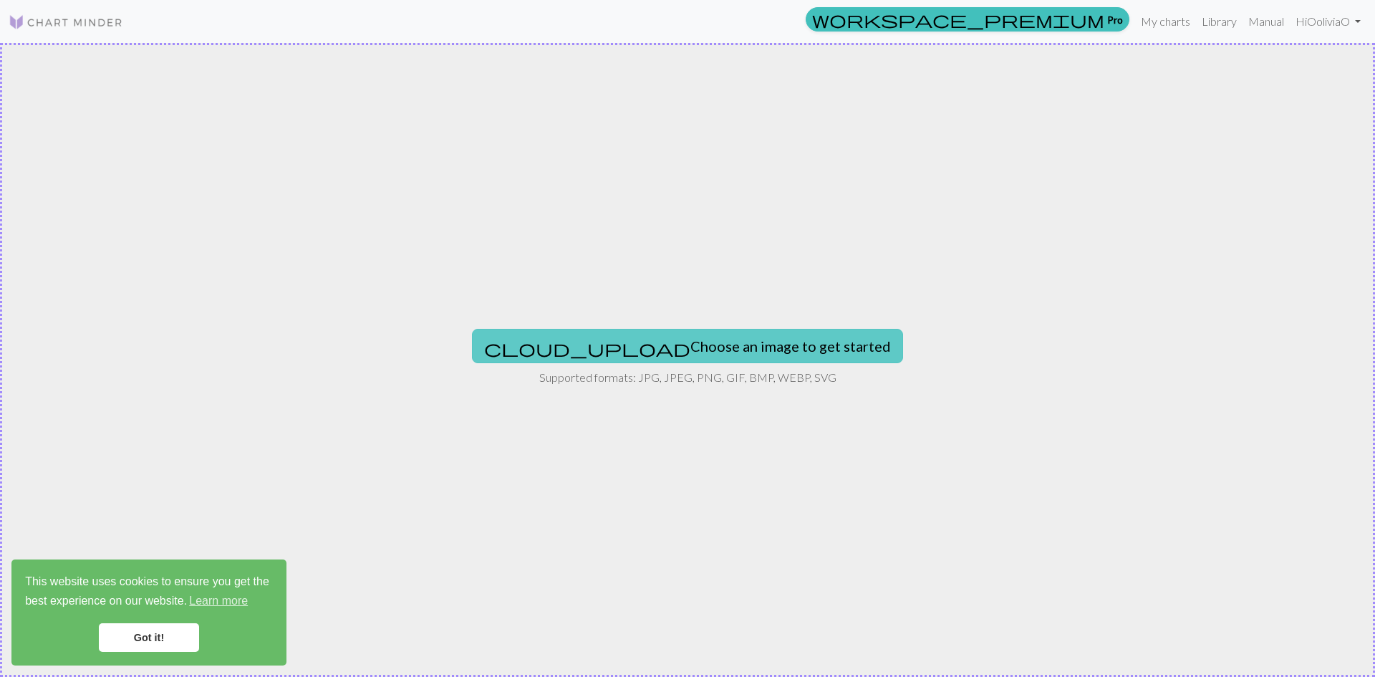
click at [696, 340] on button "cloud_upload Choose an image to get started" at bounding box center [687, 346] width 431 height 34
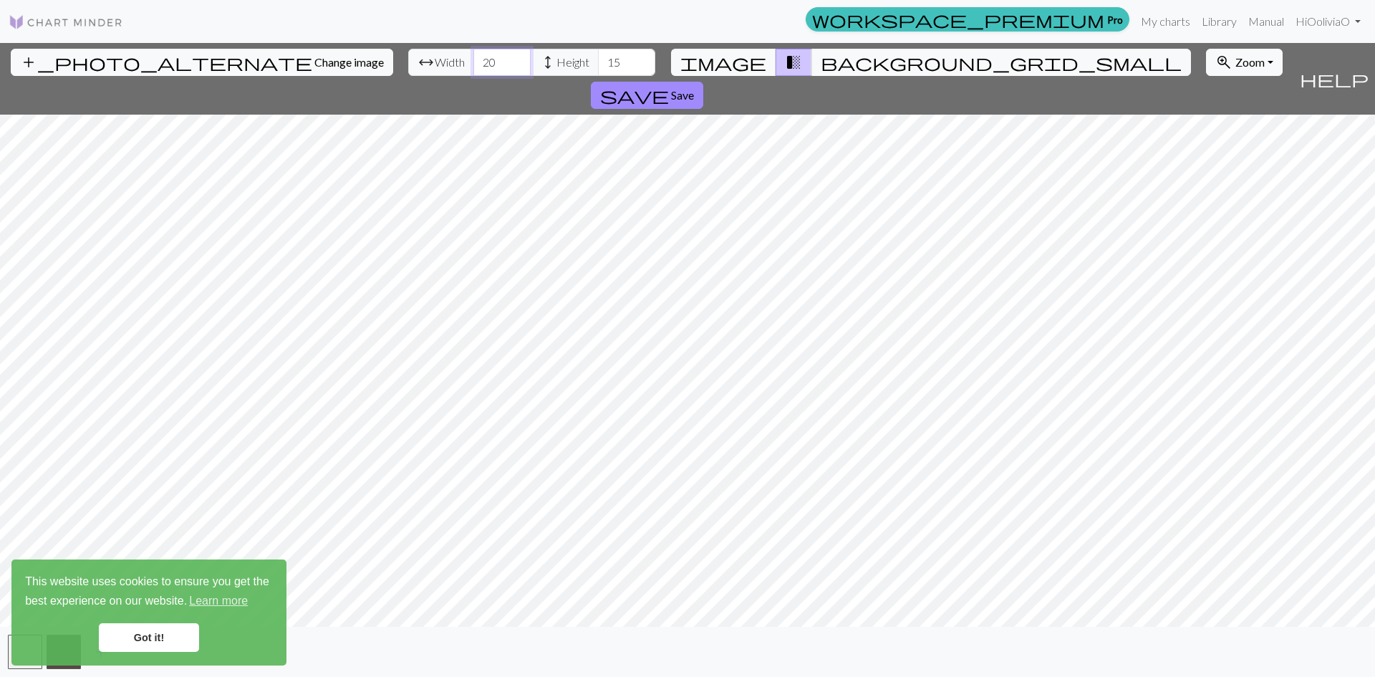
drag, startPoint x: 423, startPoint y: 64, endPoint x: 390, endPoint y: 63, distance: 33.0
click at [408, 63] on div "arrow_range Width 20 height Height 15" at bounding box center [531, 62] width 247 height 27
type input "120"
drag, startPoint x: 542, startPoint y: 63, endPoint x: 503, endPoint y: 58, distance: 39.7
click at [503, 58] on div "arrow_range Width 120 height Height 15" at bounding box center [531, 62] width 247 height 27
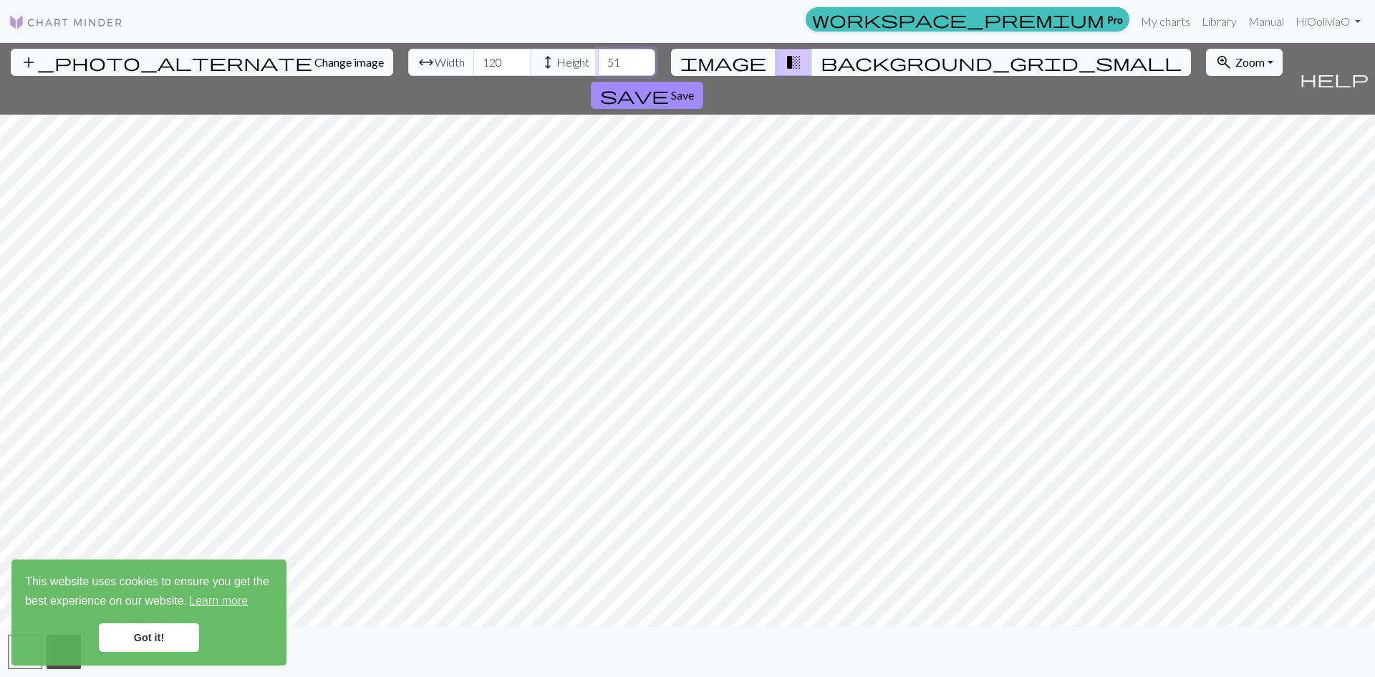
click at [598, 55] on input "51" at bounding box center [626, 62] width 57 height 27
click at [598, 55] on input "52" at bounding box center [626, 62] width 57 height 27
click at [598, 55] on input "53" at bounding box center [626, 62] width 57 height 27
click at [598, 55] on input "54" at bounding box center [626, 62] width 57 height 27
click at [598, 55] on input "55" at bounding box center [626, 62] width 57 height 27
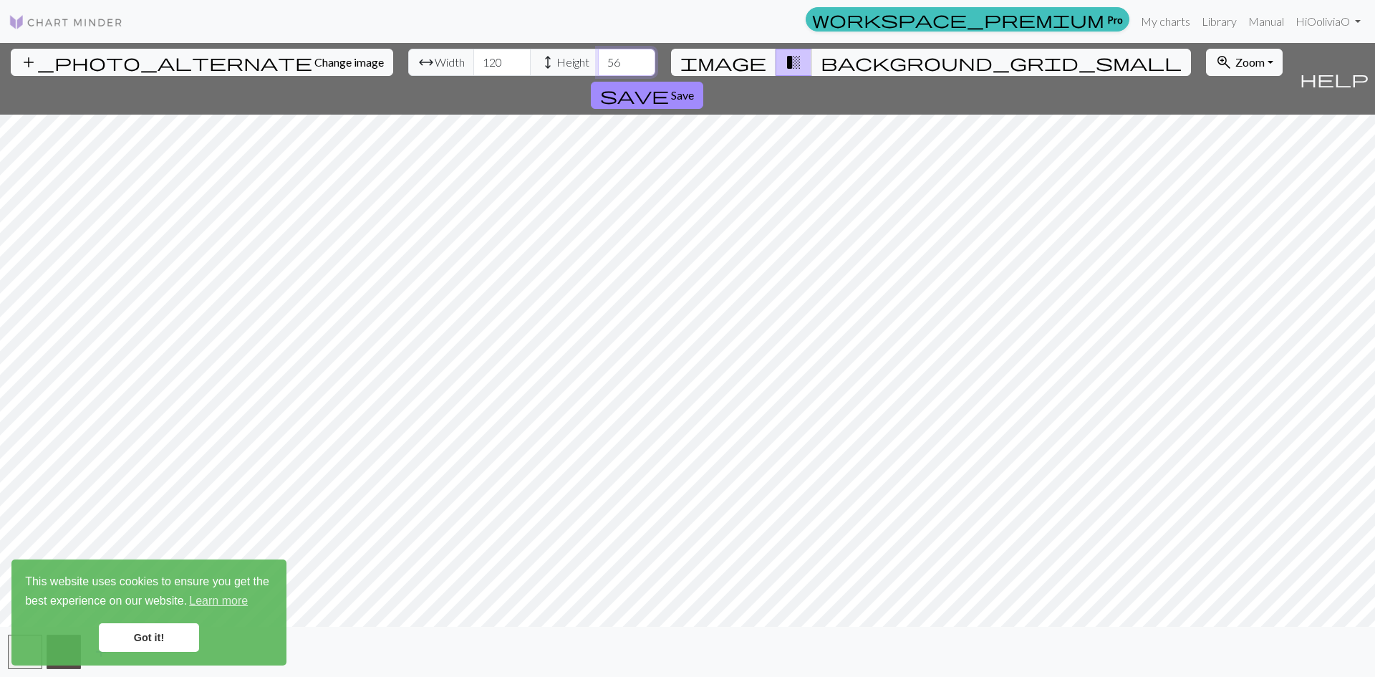
click at [598, 55] on input "56" at bounding box center [626, 62] width 57 height 27
click at [598, 55] on input "57" at bounding box center [626, 62] width 57 height 27
click at [598, 55] on input "58" at bounding box center [626, 62] width 57 height 27
click at [598, 55] on input "59" at bounding box center [626, 62] width 57 height 27
click at [598, 55] on input "60" at bounding box center [626, 62] width 57 height 27
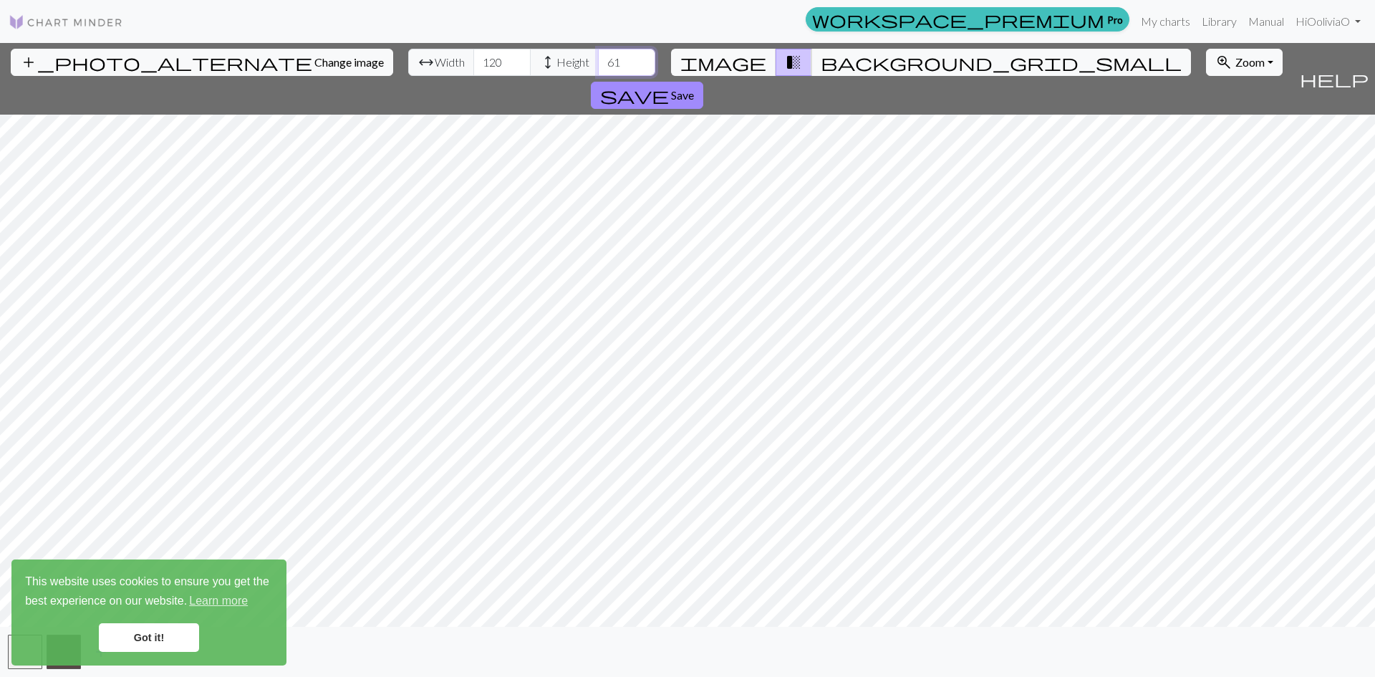
click at [598, 55] on input "61" at bounding box center [626, 62] width 57 height 27
click at [598, 55] on input "62" at bounding box center [626, 62] width 57 height 27
click at [598, 55] on input "63" at bounding box center [626, 62] width 57 height 27
click at [598, 55] on input "64" at bounding box center [626, 62] width 57 height 27
drag, startPoint x: 550, startPoint y: 62, endPoint x: 504, endPoint y: 59, distance: 46.6
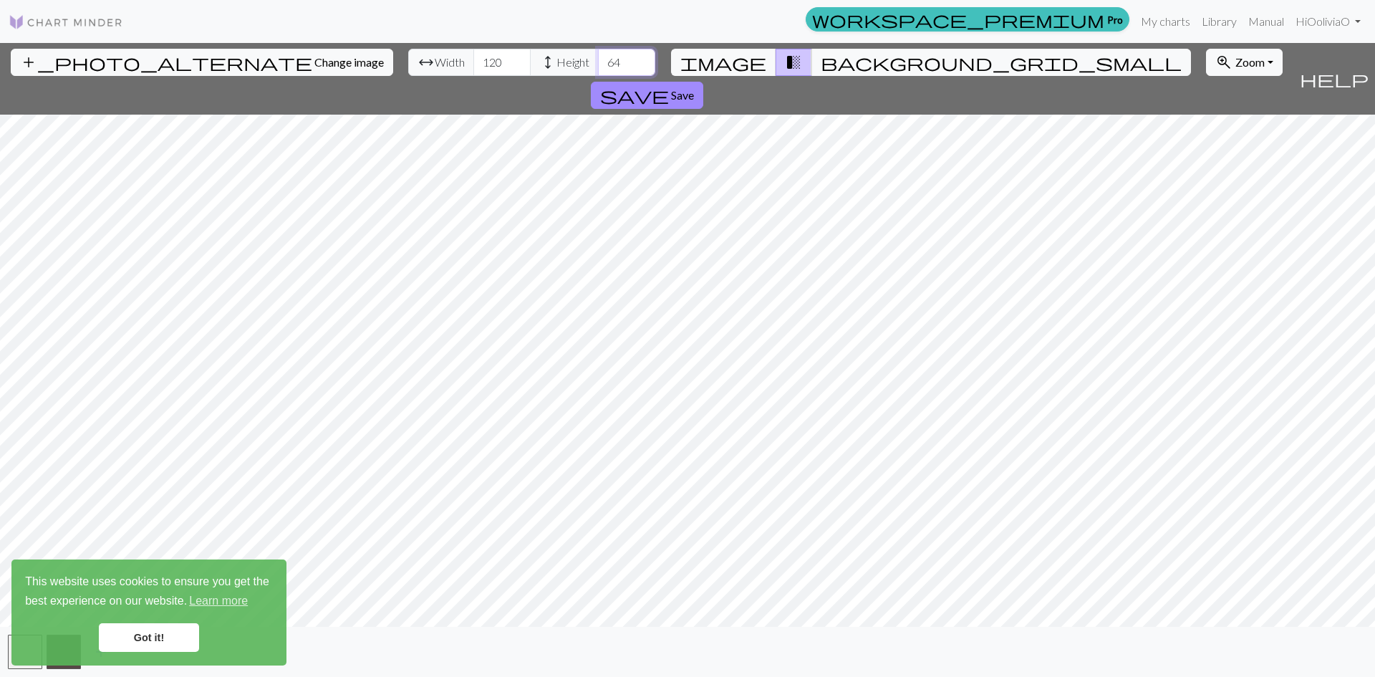
click at [504, 59] on div "arrow_range Width 120 height Height 64" at bounding box center [531, 62] width 247 height 27
type input "80"
click at [824, 58] on span "background_grid_small" at bounding box center [1001, 62] width 361 height 20
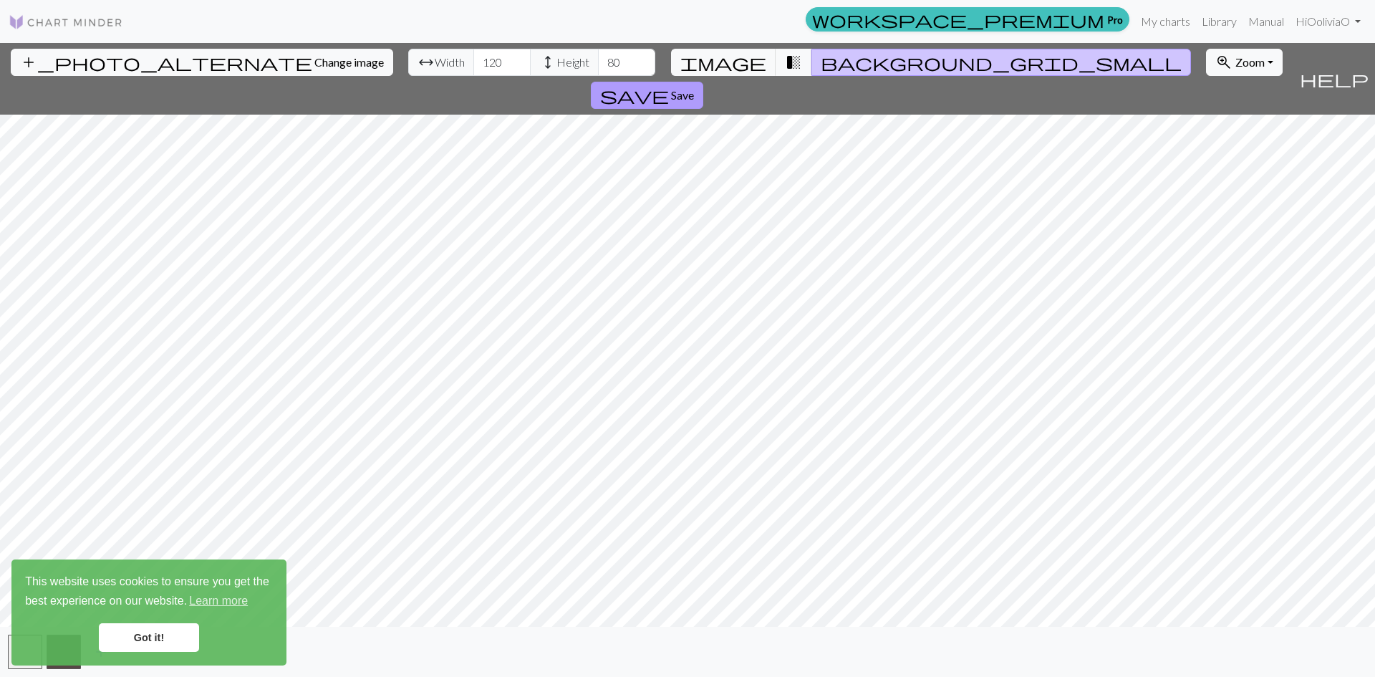
click at [669, 85] on span "save" at bounding box center [634, 95] width 69 height 20
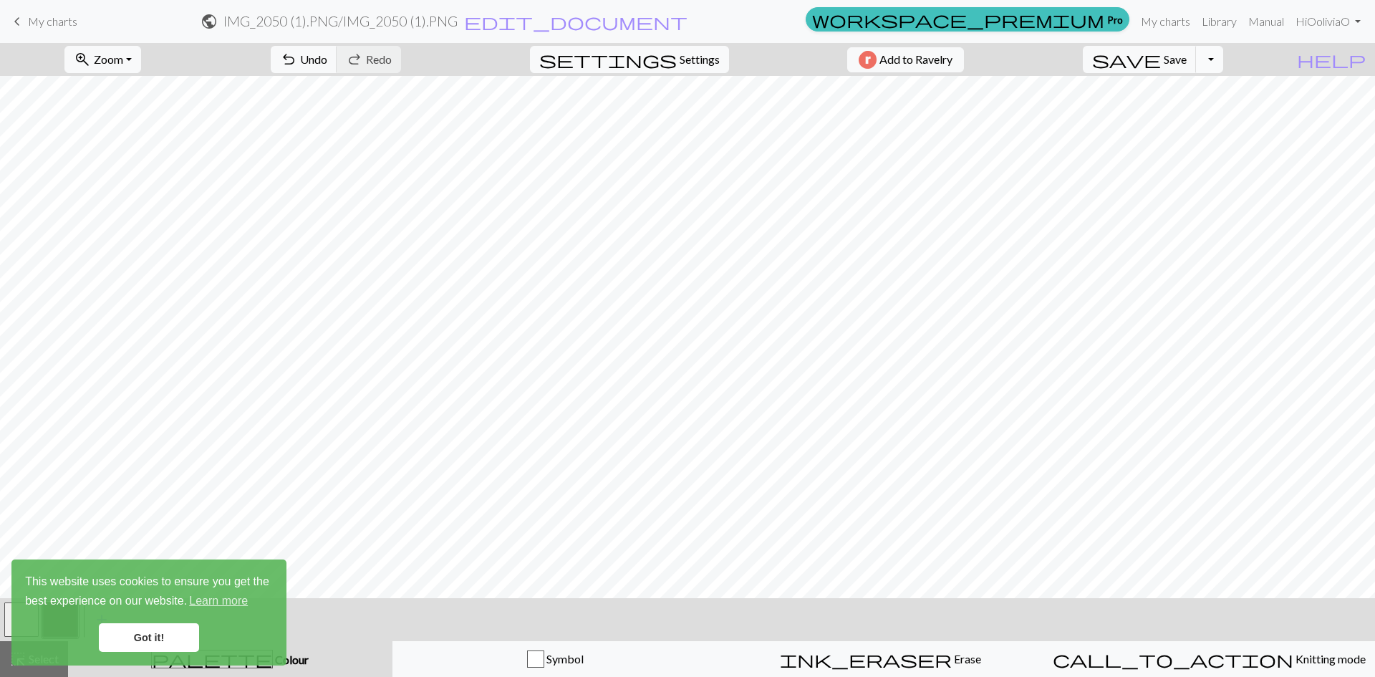
click at [1223, 59] on button "Toggle Dropdown" at bounding box center [1209, 59] width 27 height 27
click at [1216, 96] on button "file_copy Save a copy" at bounding box center [1104, 91] width 236 height 23
click at [1223, 62] on button "Toggle Dropdown" at bounding box center [1209, 59] width 27 height 27
click at [1184, 112] on button "save_alt Download" at bounding box center [1104, 113] width 236 height 23
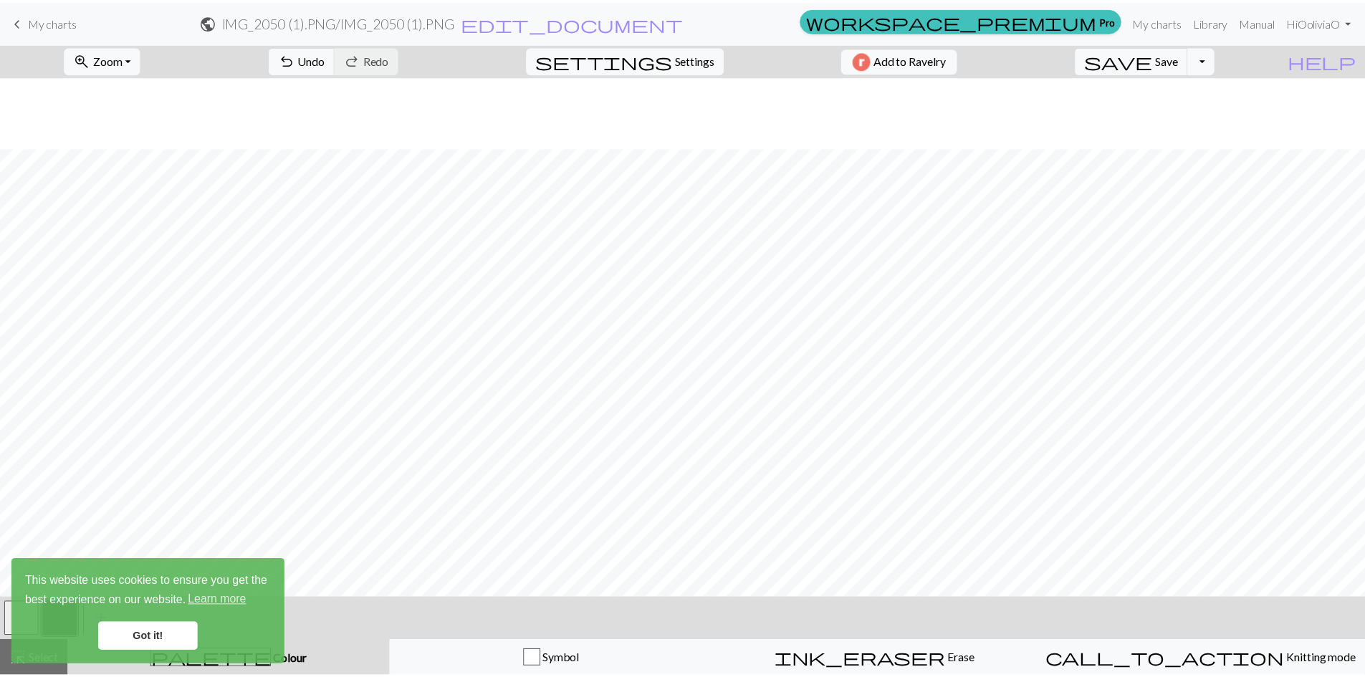
scroll to position [72, 0]
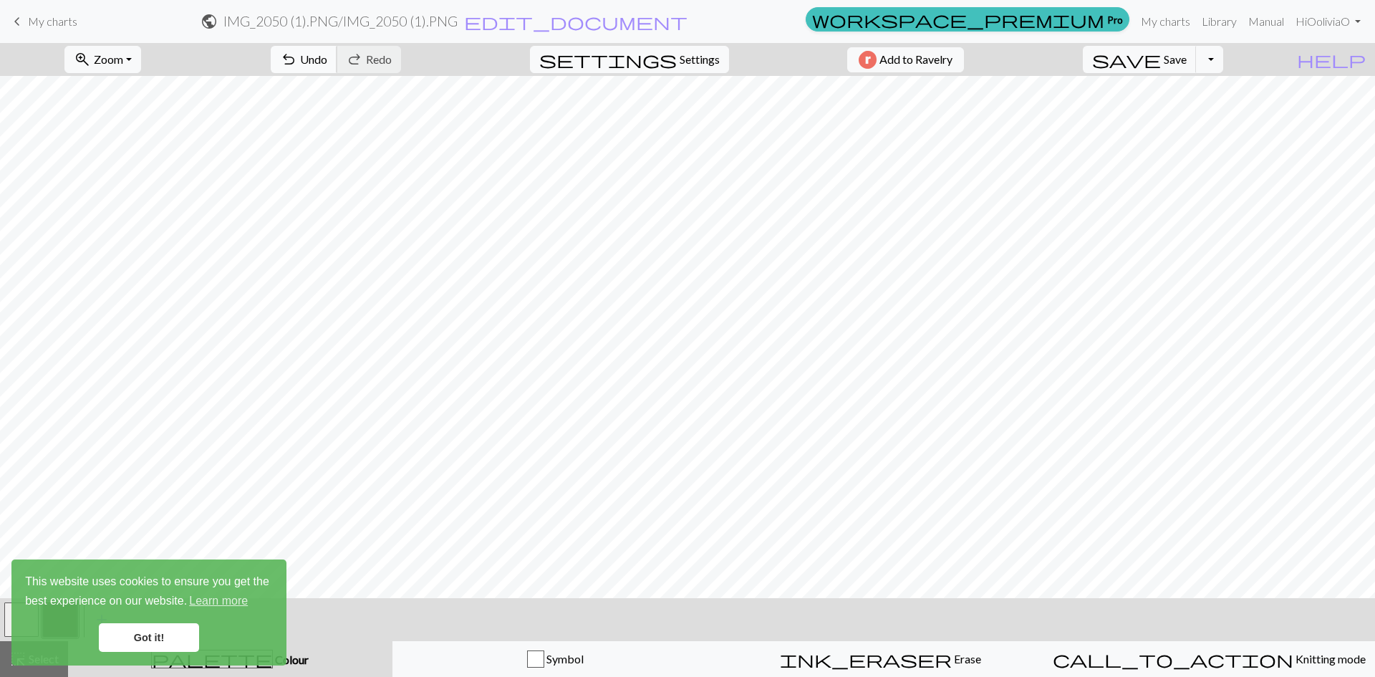
click at [297, 60] on span "undo" at bounding box center [288, 59] width 17 height 20
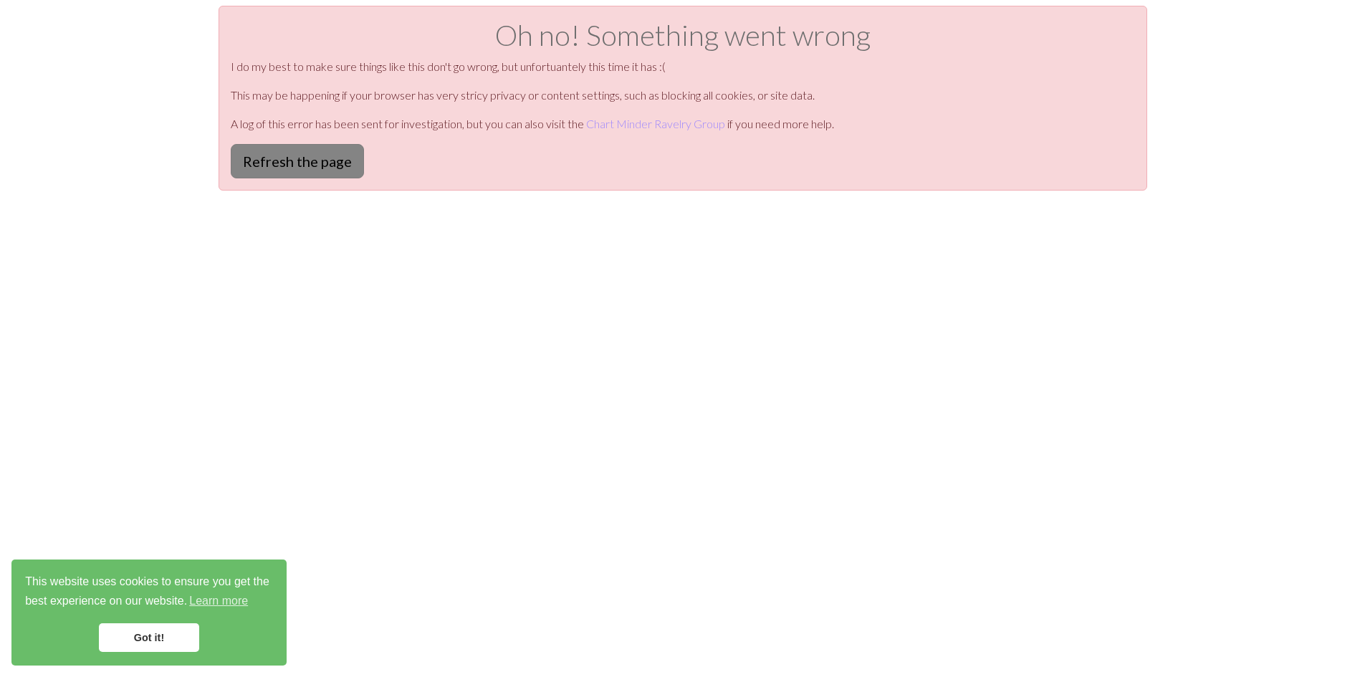
click at [278, 167] on button "Refresh the page" at bounding box center [297, 161] width 133 height 34
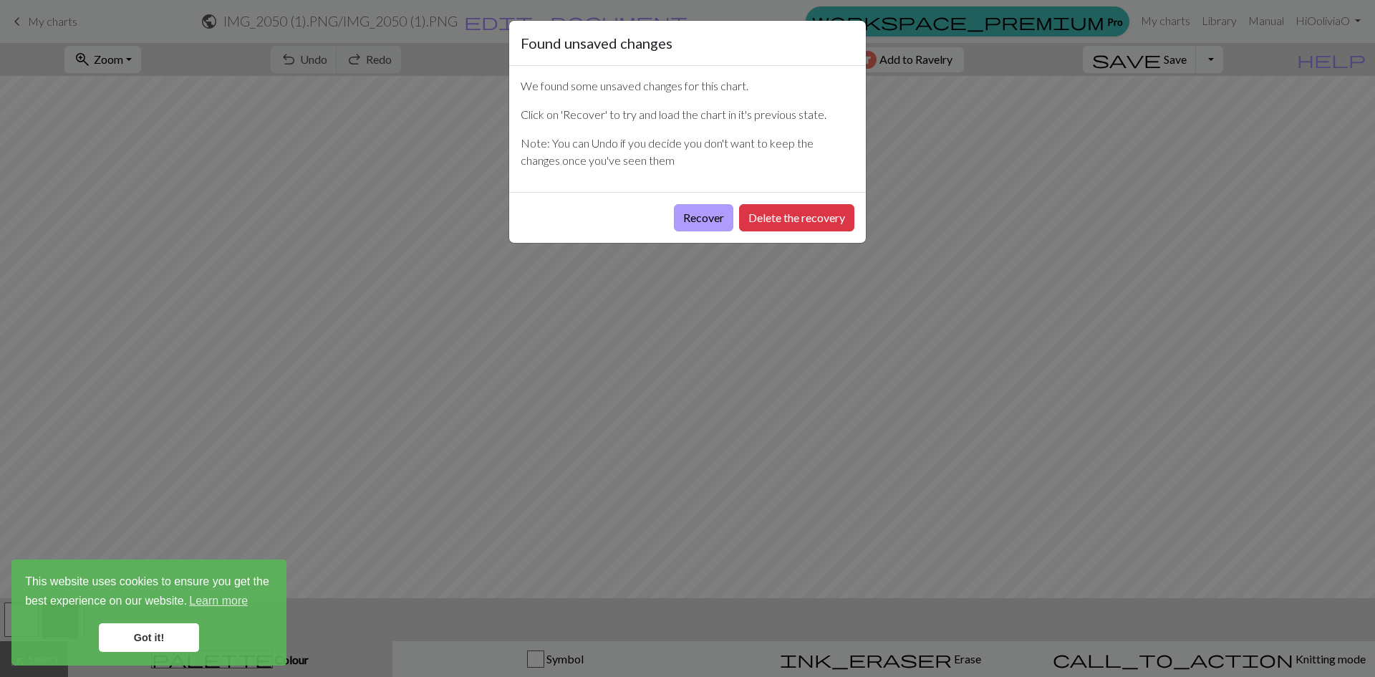
click at [697, 211] on button "Recover" at bounding box center [703, 217] width 59 height 27
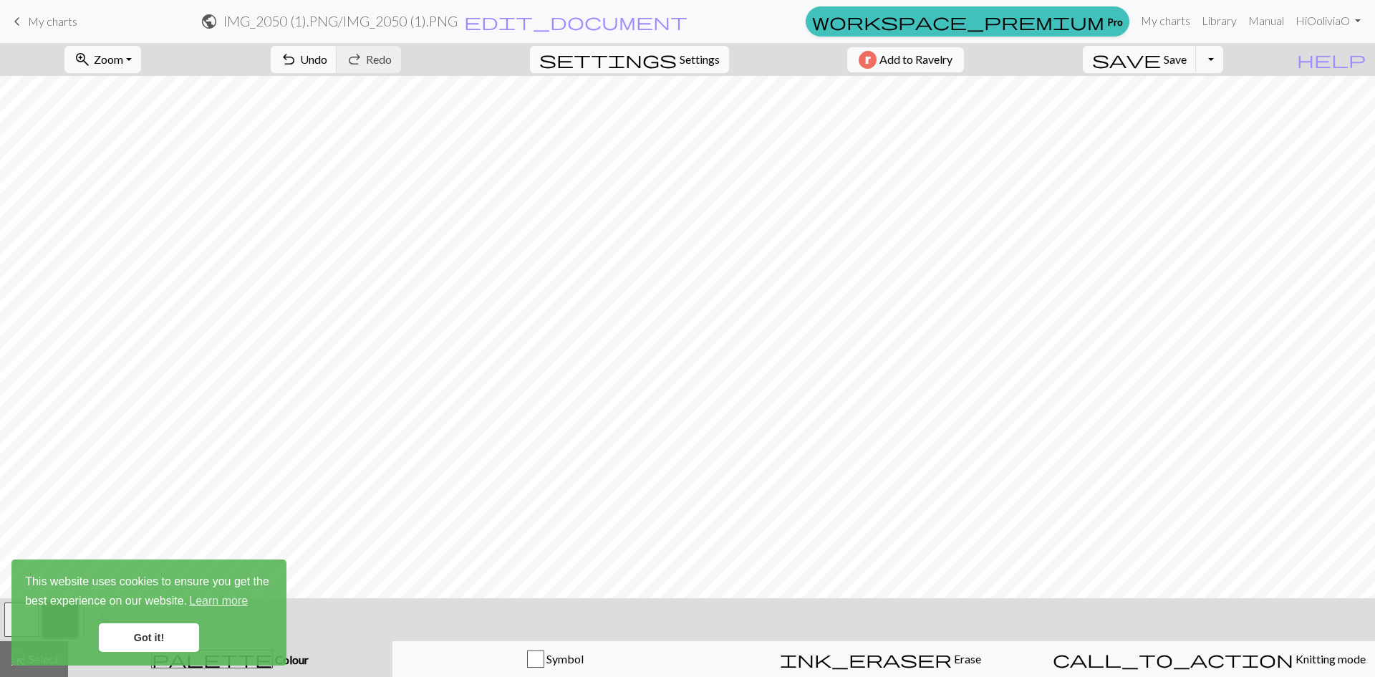
click at [693, 54] on span "Settings" at bounding box center [700, 59] width 40 height 17
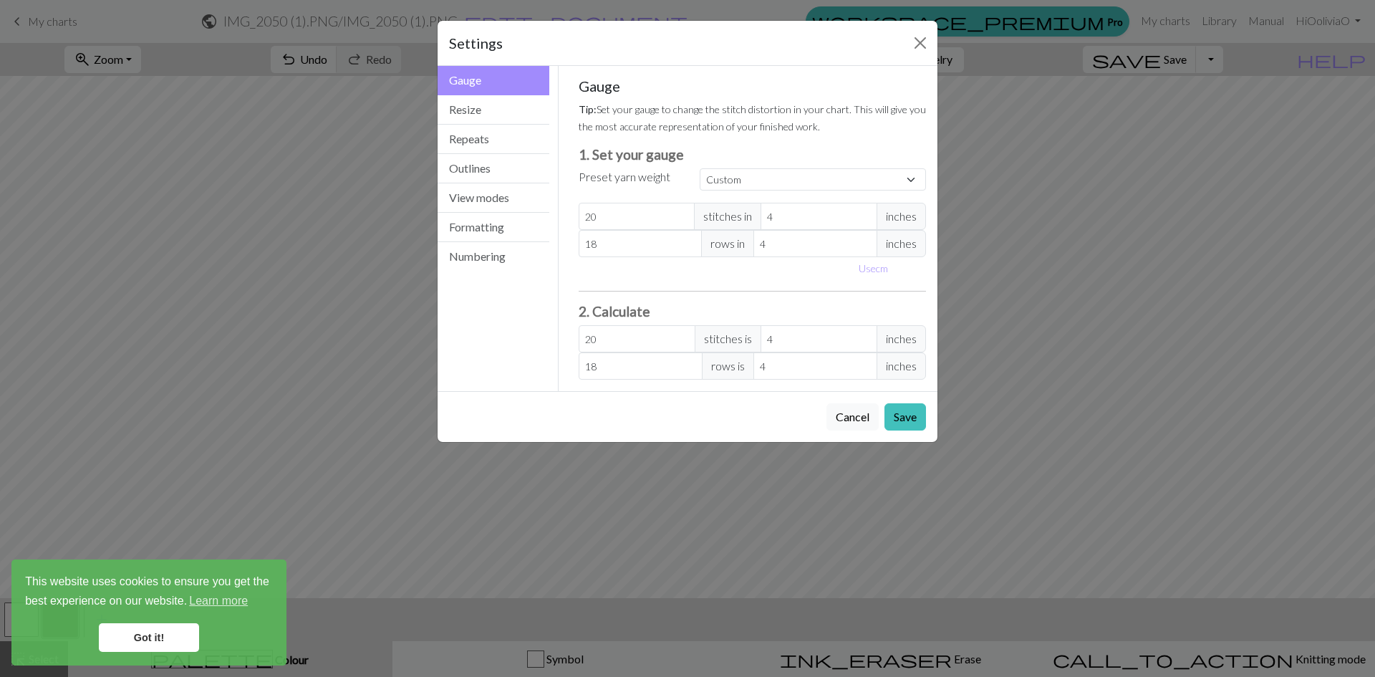
click at [892, 223] on span "inches" at bounding box center [901, 216] width 49 height 27
click at [504, 106] on button "Resize" at bounding box center [494, 109] width 112 height 29
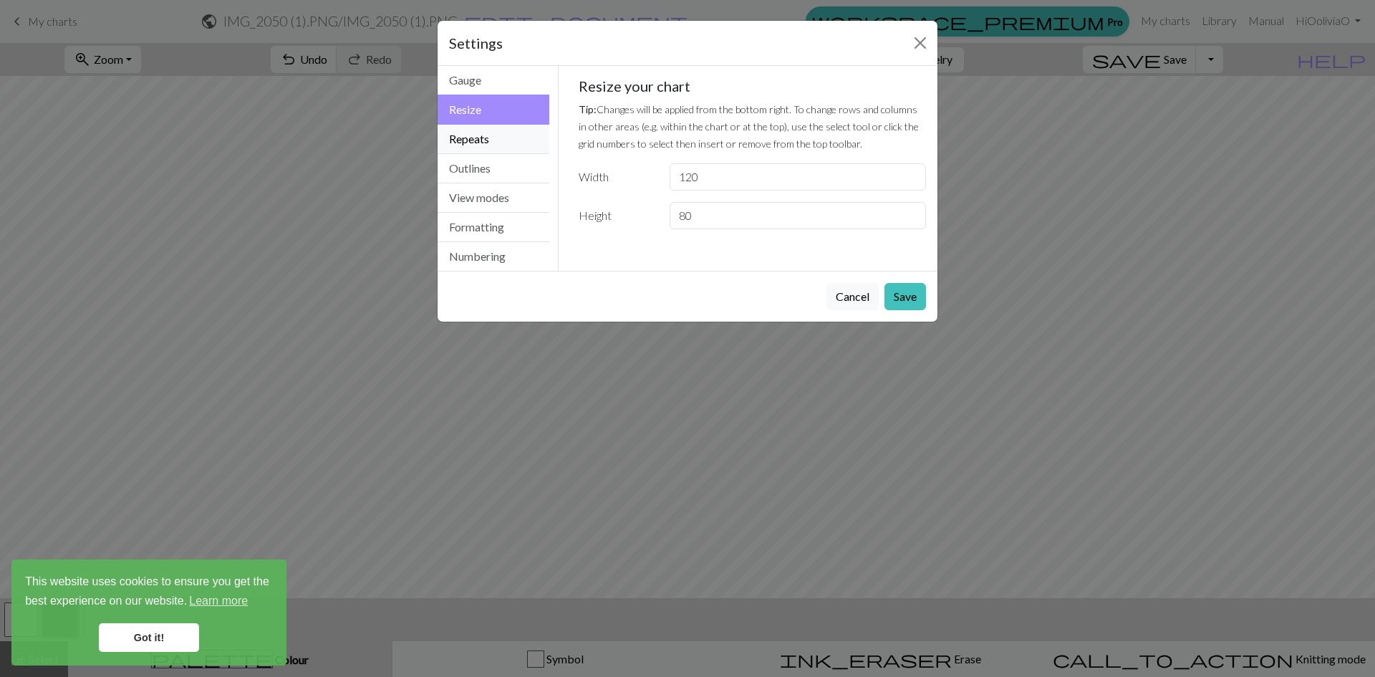
click at [503, 140] on button "Repeats" at bounding box center [494, 139] width 112 height 29
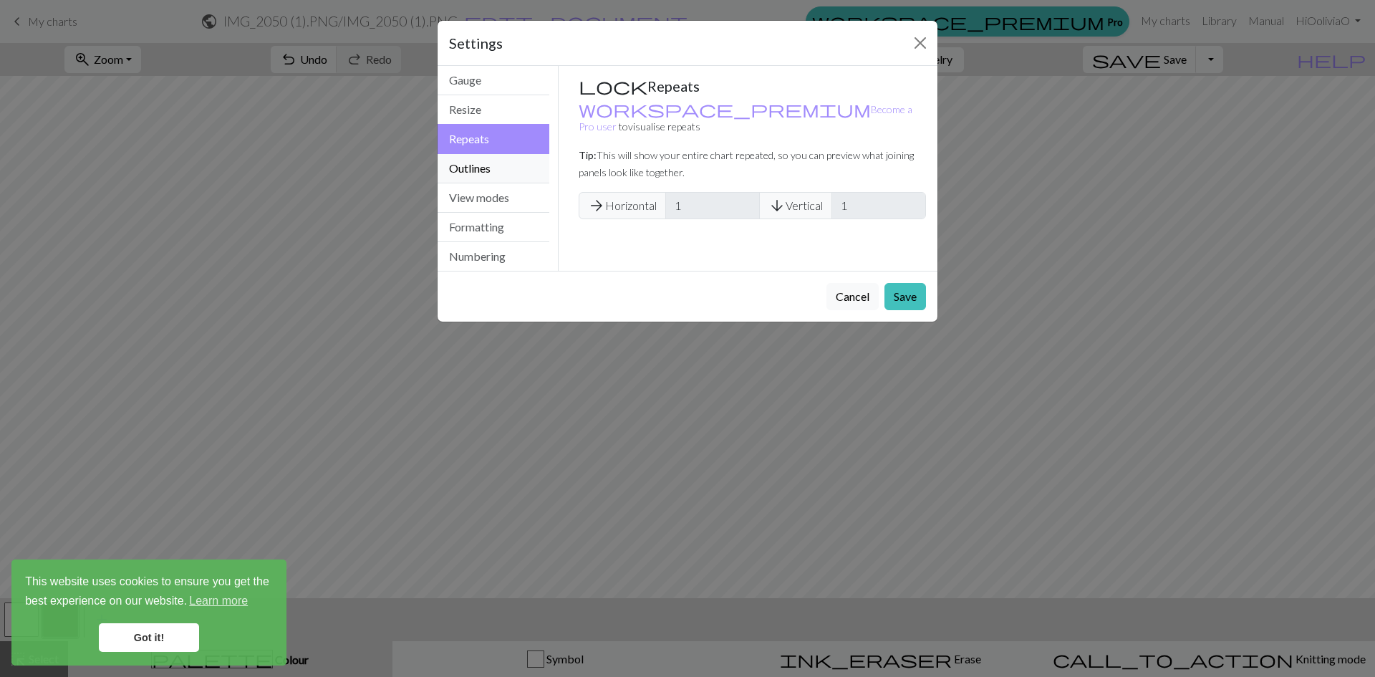
click at [495, 162] on button "Outlines" at bounding box center [494, 168] width 112 height 29
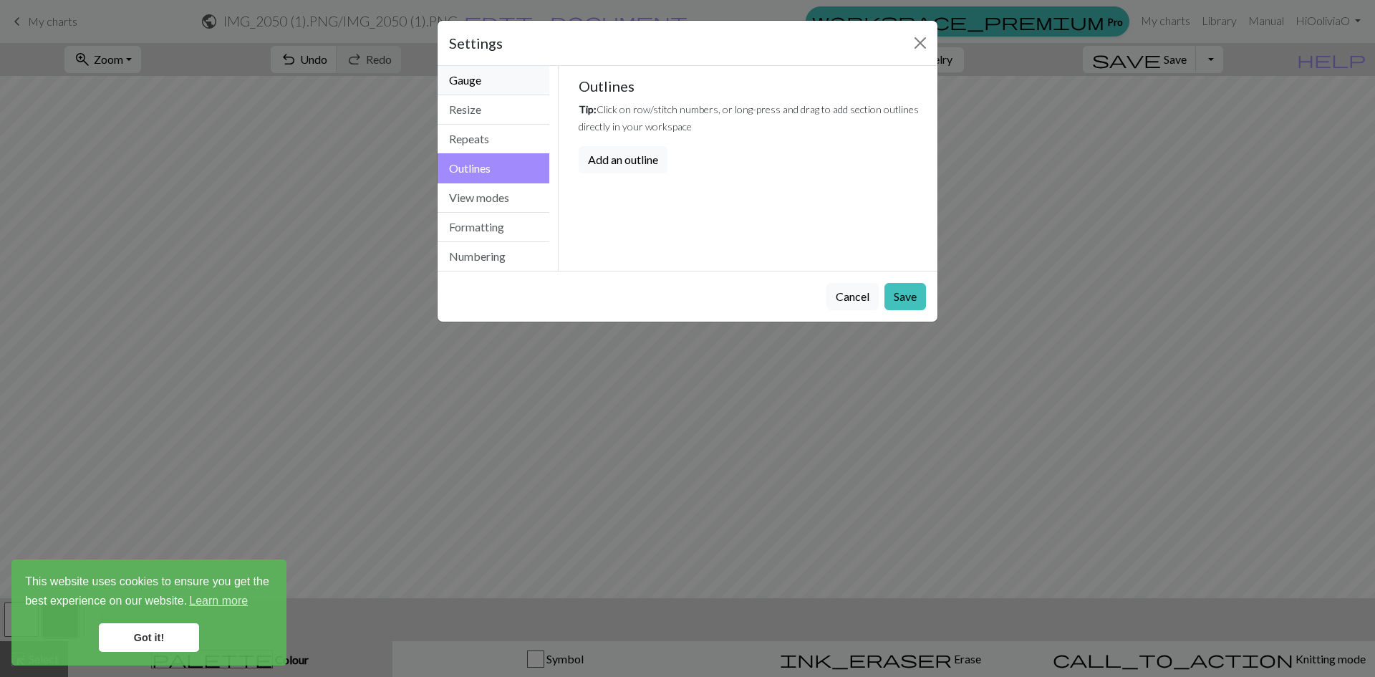
click at [497, 82] on button "Gauge" at bounding box center [494, 80] width 112 height 29
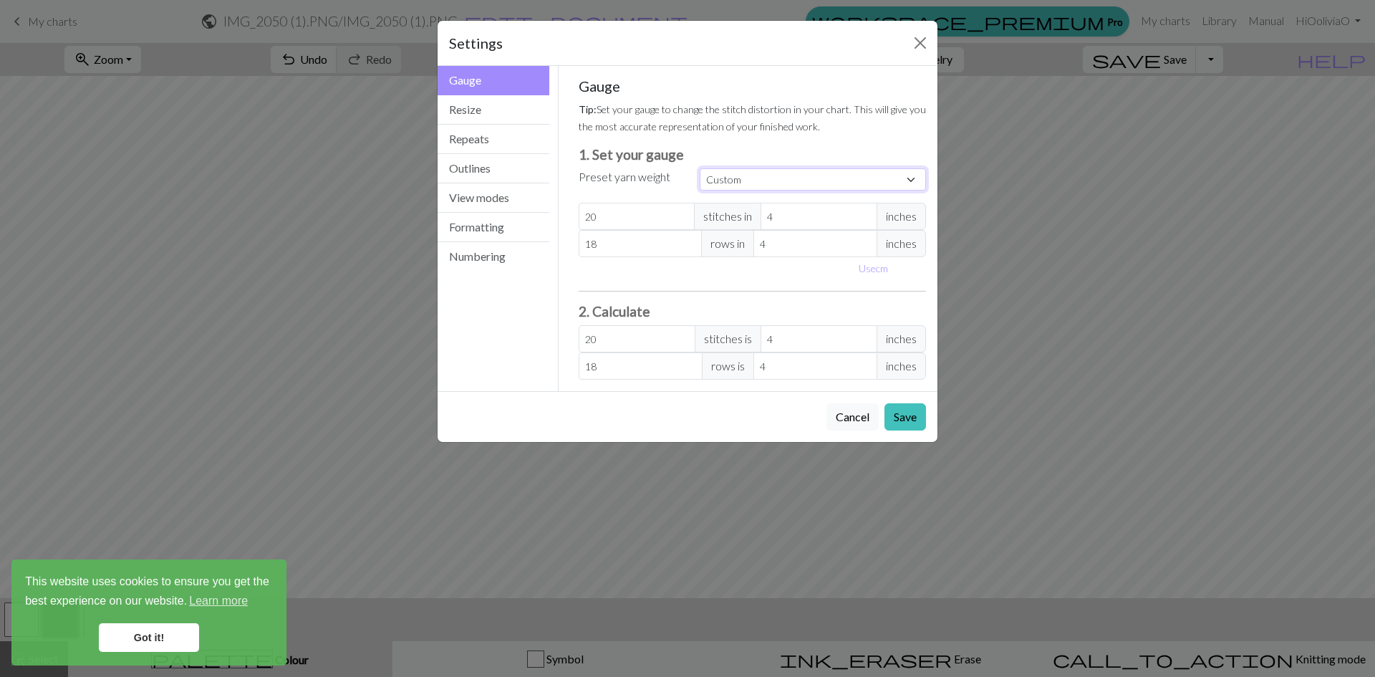
click at [810, 183] on select "Custom Square Lace Light Fingering Fingering Sport Double knit Worsted Aran Bul…" at bounding box center [813, 179] width 226 height 22
select select "fingering"
click at [700, 168] on select "Custom Square Lace Light Fingering Fingering Sport Double knit Worsted Aran Bul…" at bounding box center [813, 179] width 226 height 22
type input "28"
type input "36"
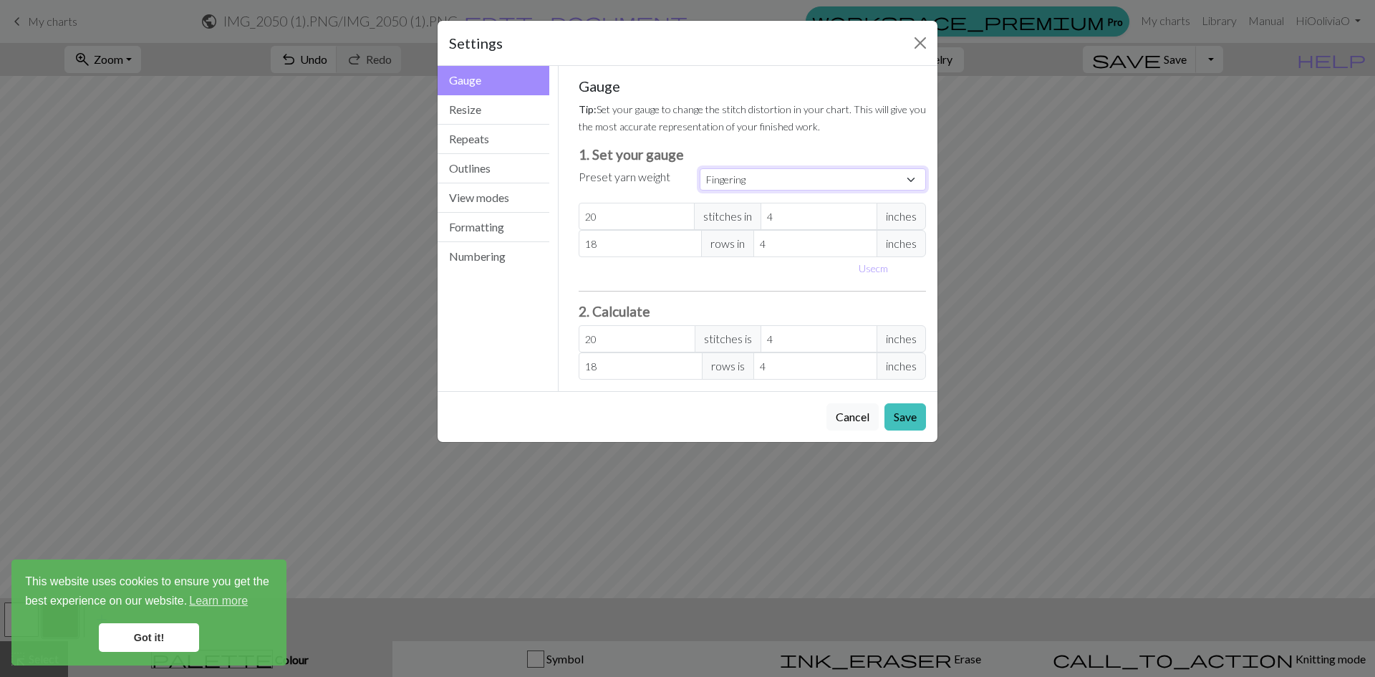
type input "28"
type input "36"
click at [636, 218] on input "28" at bounding box center [637, 216] width 117 height 27
drag, startPoint x: 636, startPoint y: 218, endPoint x: 496, endPoint y: 218, distance: 139.7
click at [496, 218] on div "Gauge Gauge Resize Repeats Outlines View modes Formatting Numbering Gauge Resiz…" at bounding box center [687, 228] width 517 height 325
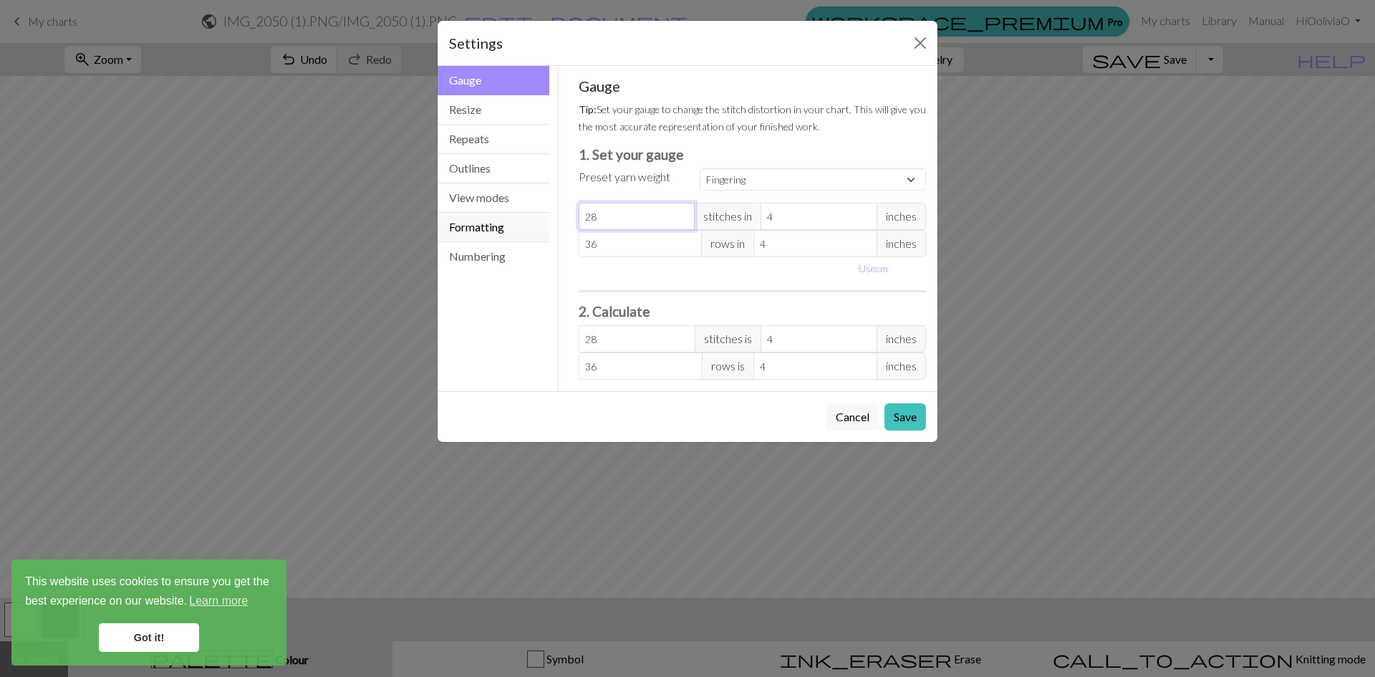
select select "custom"
type input "3"
type input "32"
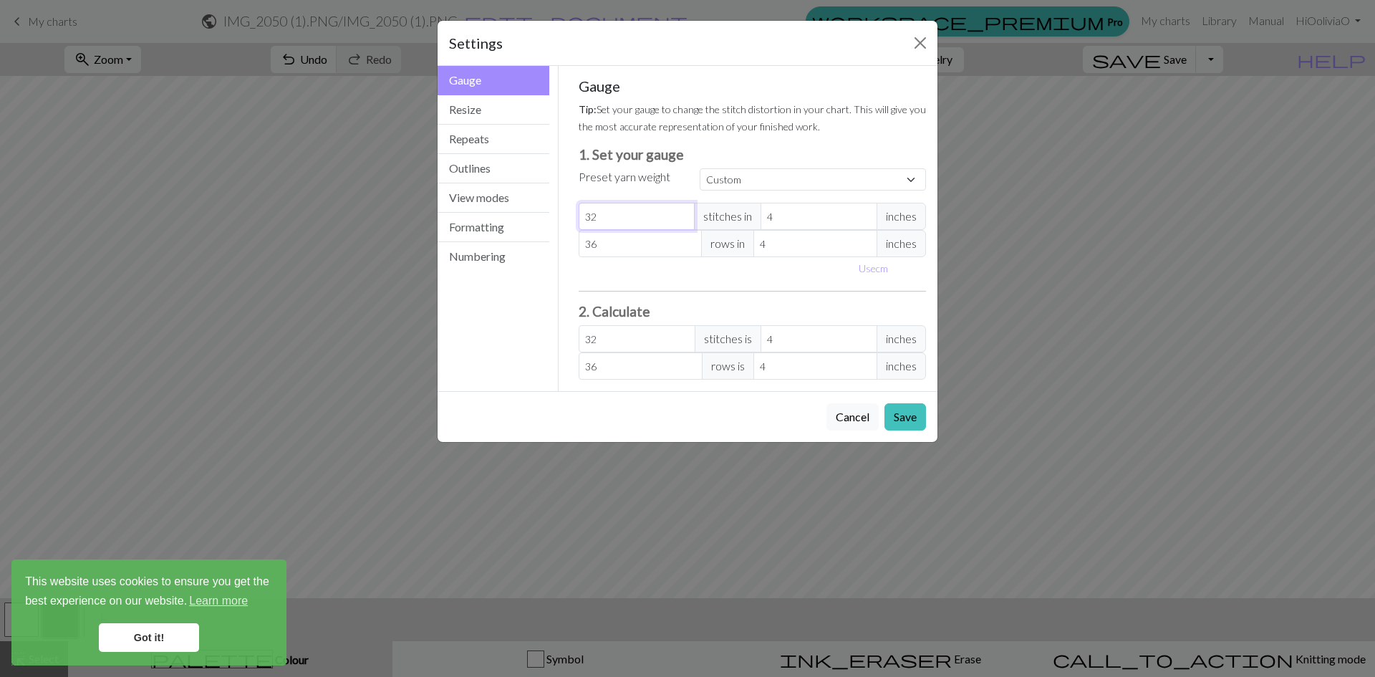
type input "32"
drag, startPoint x: 784, startPoint y: 215, endPoint x: 749, endPoint y: 216, distance: 34.4
click at [749, 216] on div "32 stitches in 4 inches" at bounding box center [753, 216] width 348 height 27
type input "1"
type input "128"
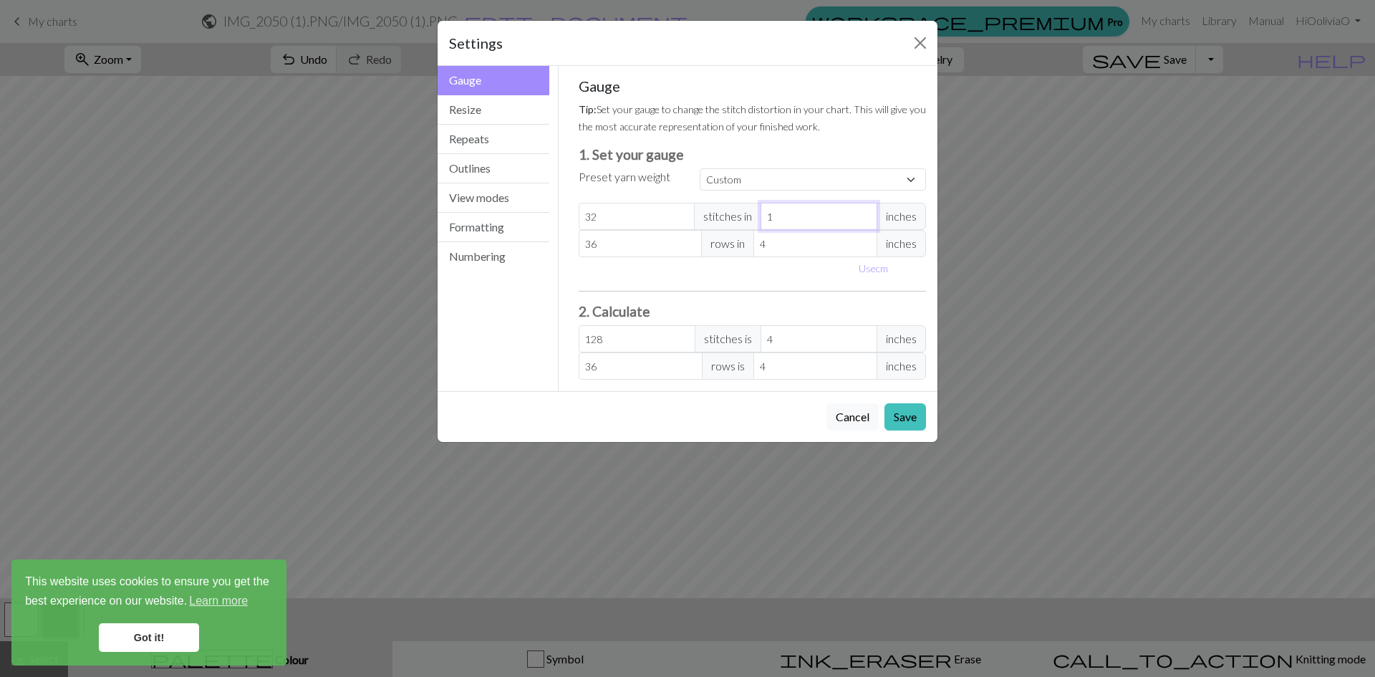
type input "1"
drag, startPoint x: 611, startPoint y: 244, endPoint x: 532, endPoint y: 248, distance: 79.6
click at [532, 248] on div "Gauge Gauge Resize Repeats Outlines View modes Formatting Numbering Gauge Resiz…" at bounding box center [687, 228] width 517 height 325
type input "4"
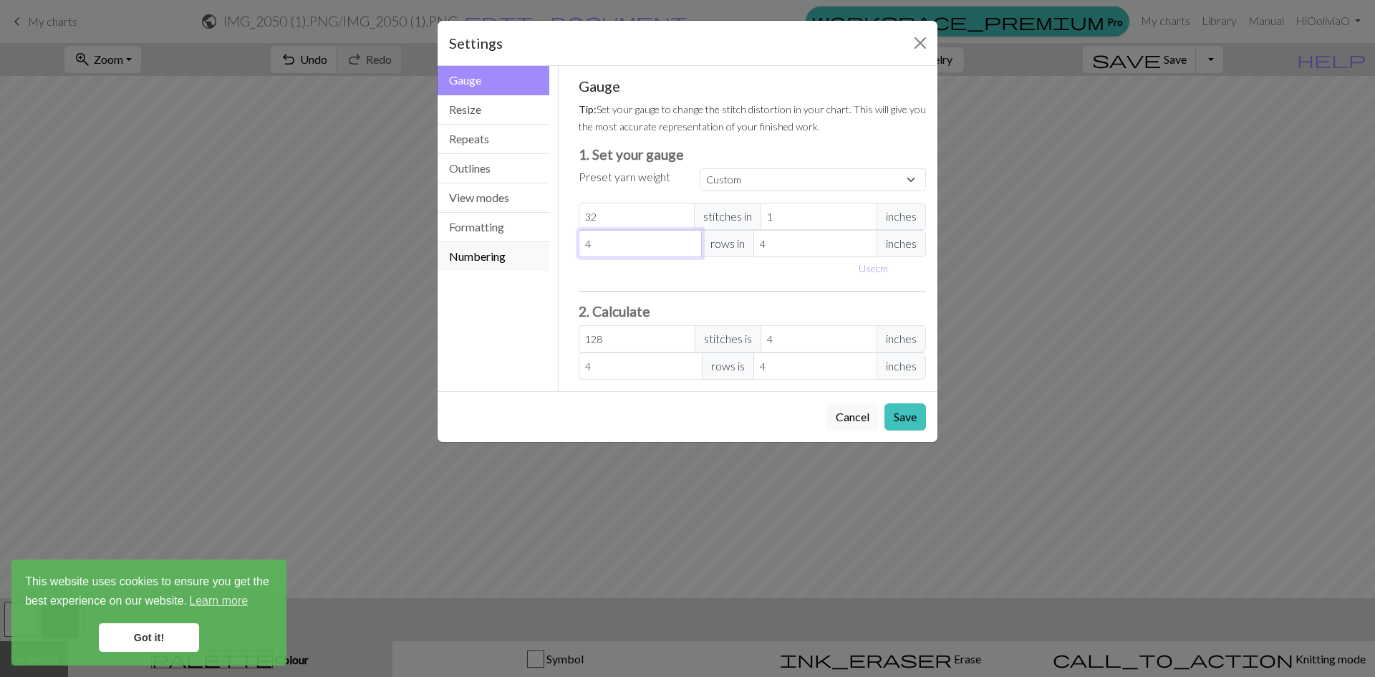
type input "40"
drag, startPoint x: 778, startPoint y: 244, endPoint x: 736, endPoint y: 244, distance: 42.3
click at [736, 244] on div "40 rows in 4 inches" at bounding box center [753, 243] width 348 height 27
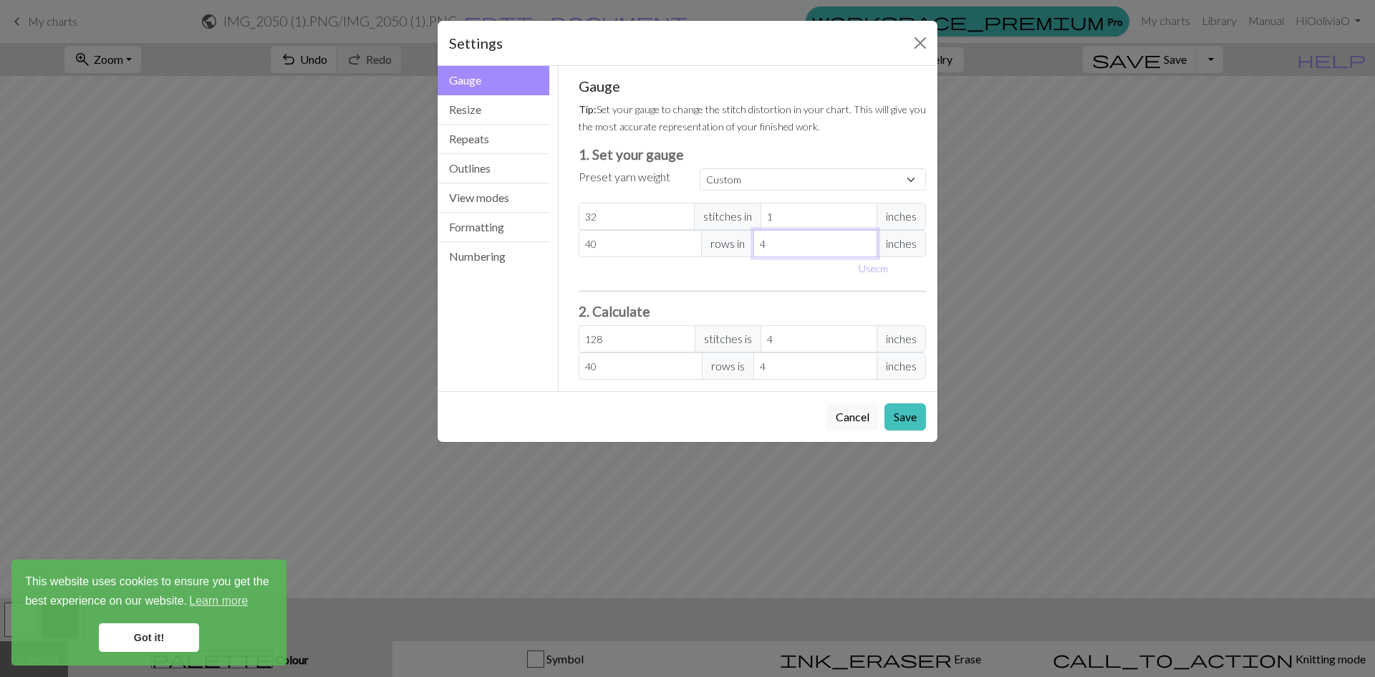
type input "1"
type input "160"
type input "1"
click at [872, 274] on button "Use cm" at bounding box center [873, 268] width 42 height 22
type input "2.54"
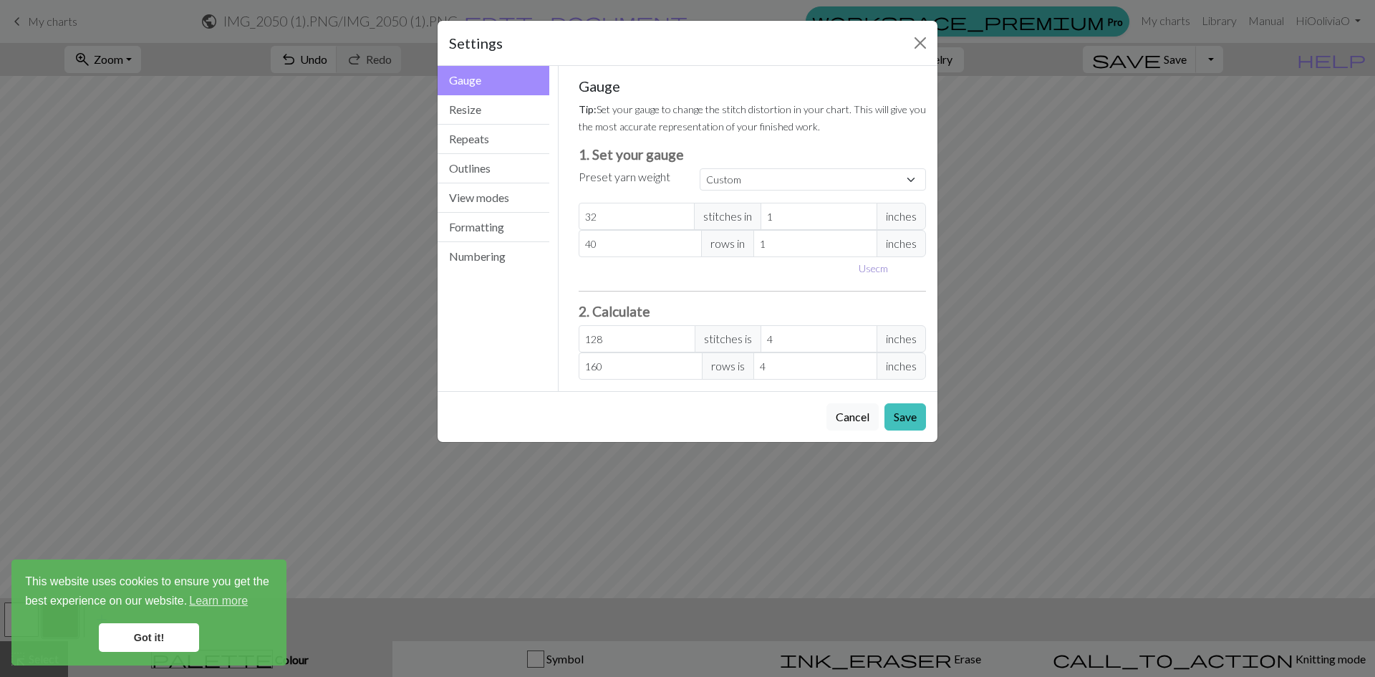
type input "2.54"
type input "10.16"
drag, startPoint x: 809, startPoint y: 218, endPoint x: 740, endPoint y: 218, distance: 69.5
click at [740, 218] on div "32 stitches in 2.54 cm" at bounding box center [753, 216] width 348 height 27
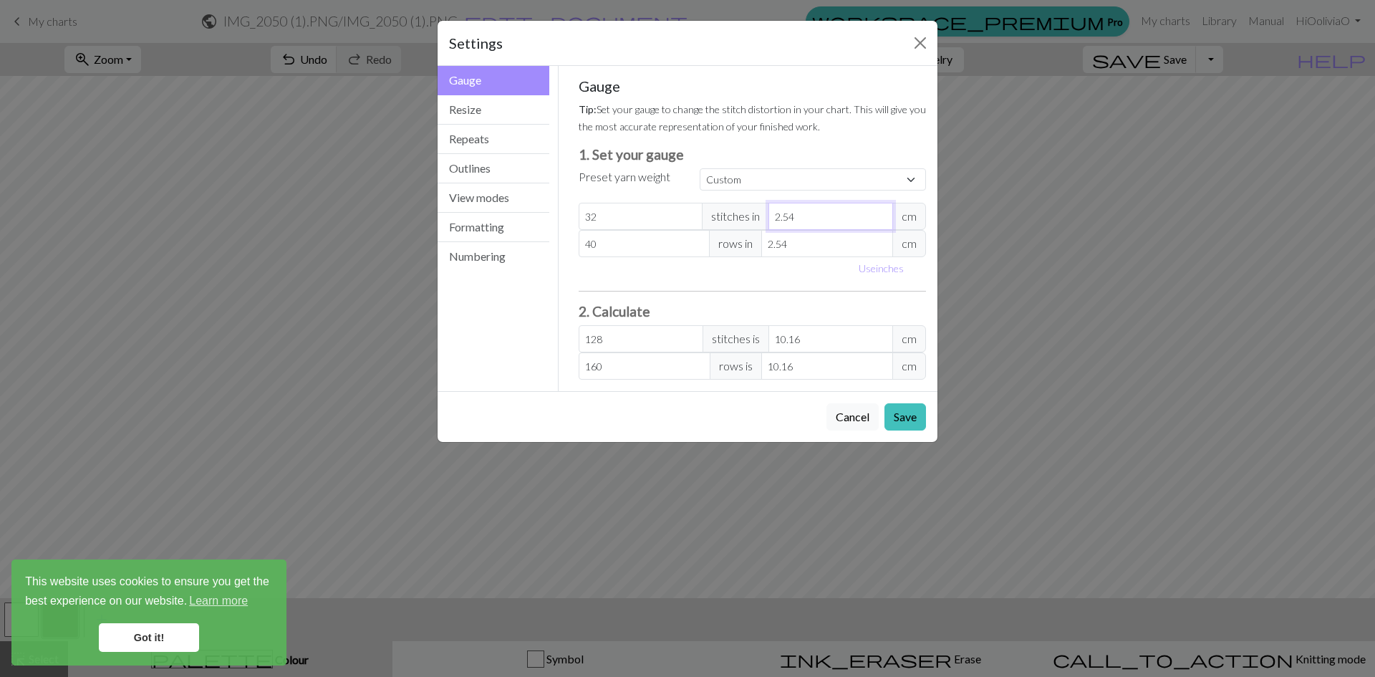
type input "1"
type input "325.12"
type input "10"
type input "32.51"
type input "10"
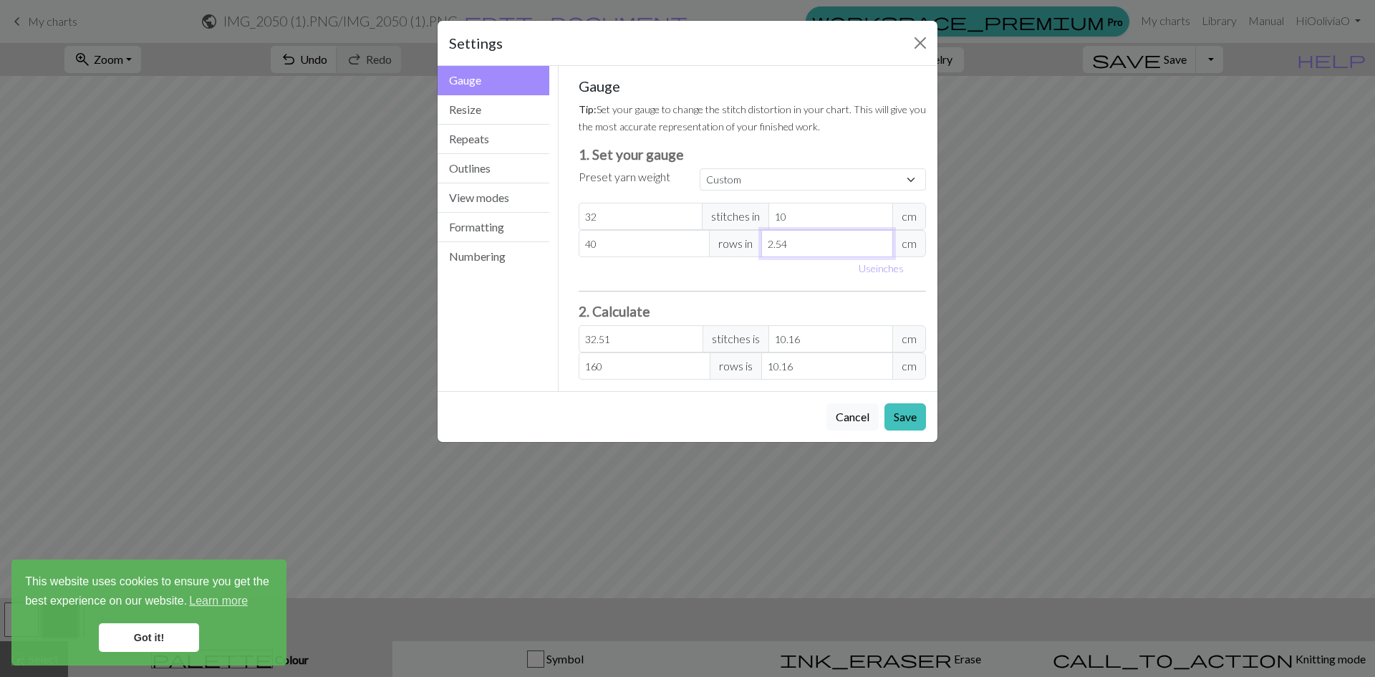
drag, startPoint x: 810, startPoint y: 241, endPoint x: 737, endPoint y: 249, distance: 73.5
click at [737, 249] on div "40 rows in 2.54 cm" at bounding box center [753, 243] width 348 height 27
type input "1"
type input "406.4"
type input "10"
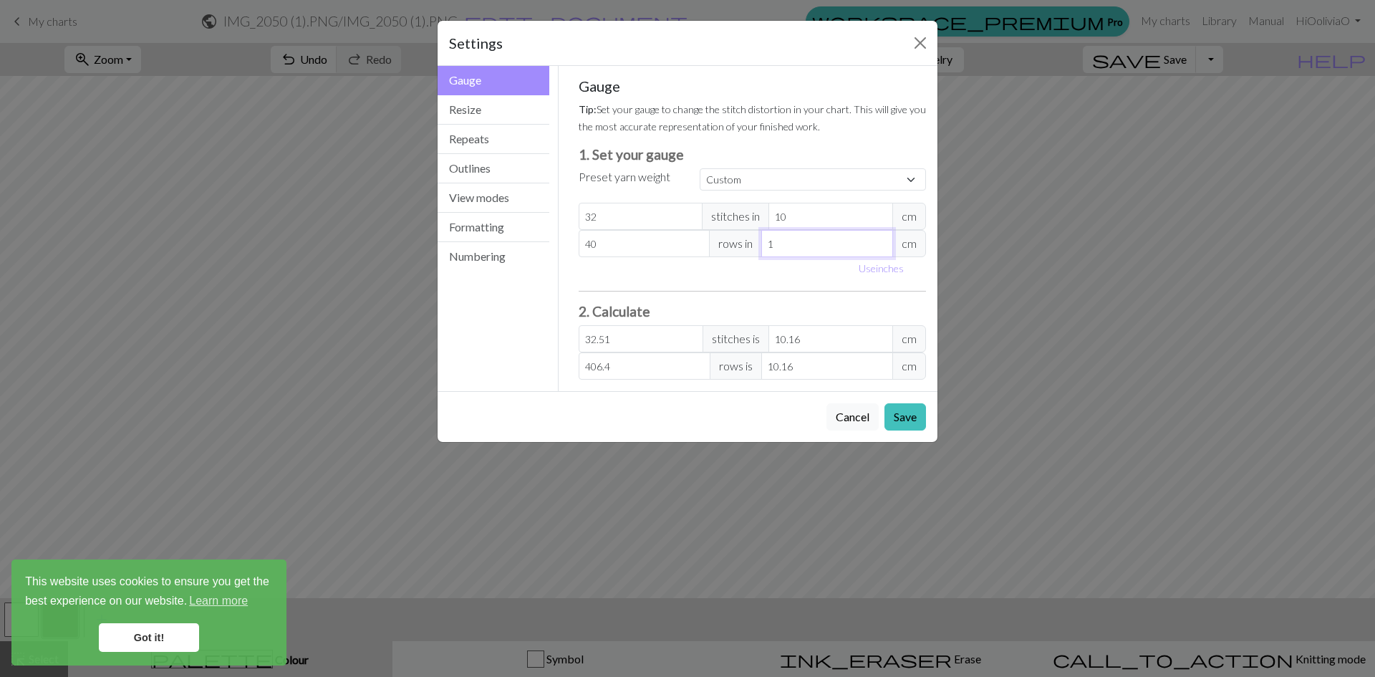
type input "40.64"
type input "10"
click at [646, 342] on input "32.51" at bounding box center [641, 338] width 125 height 27
click at [782, 175] on select "Custom Square Lace Light Fingering Fingering Sport Double knit Worsted Aran Bul…" at bounding box center [813, 179] width 226 height 22
select select "fingering"
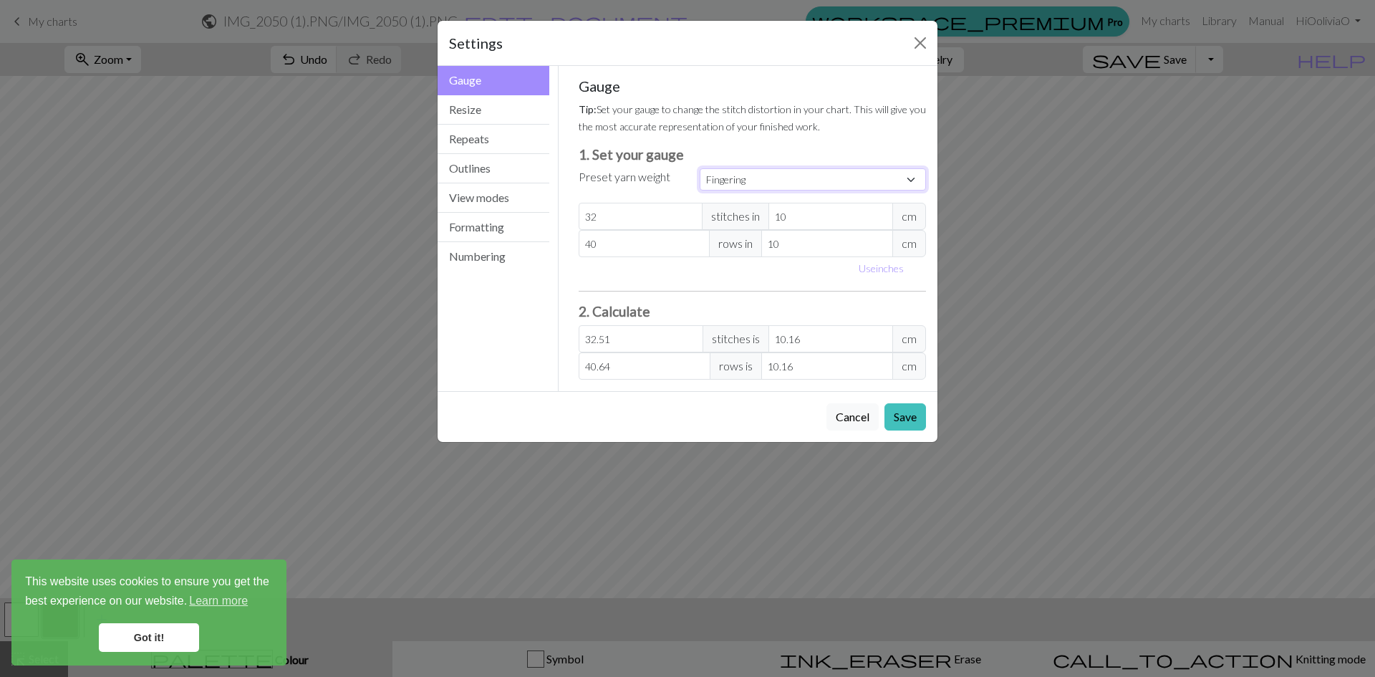
click at [700, 168] on select "Custom Square Lace Light Fingering Fingering Sport Double knit Worsted Aran Bul…" at bounding box center [813, 179] width 226 height 22
type input "28"
type input "10.16"
type input "36"
type input "10.16"
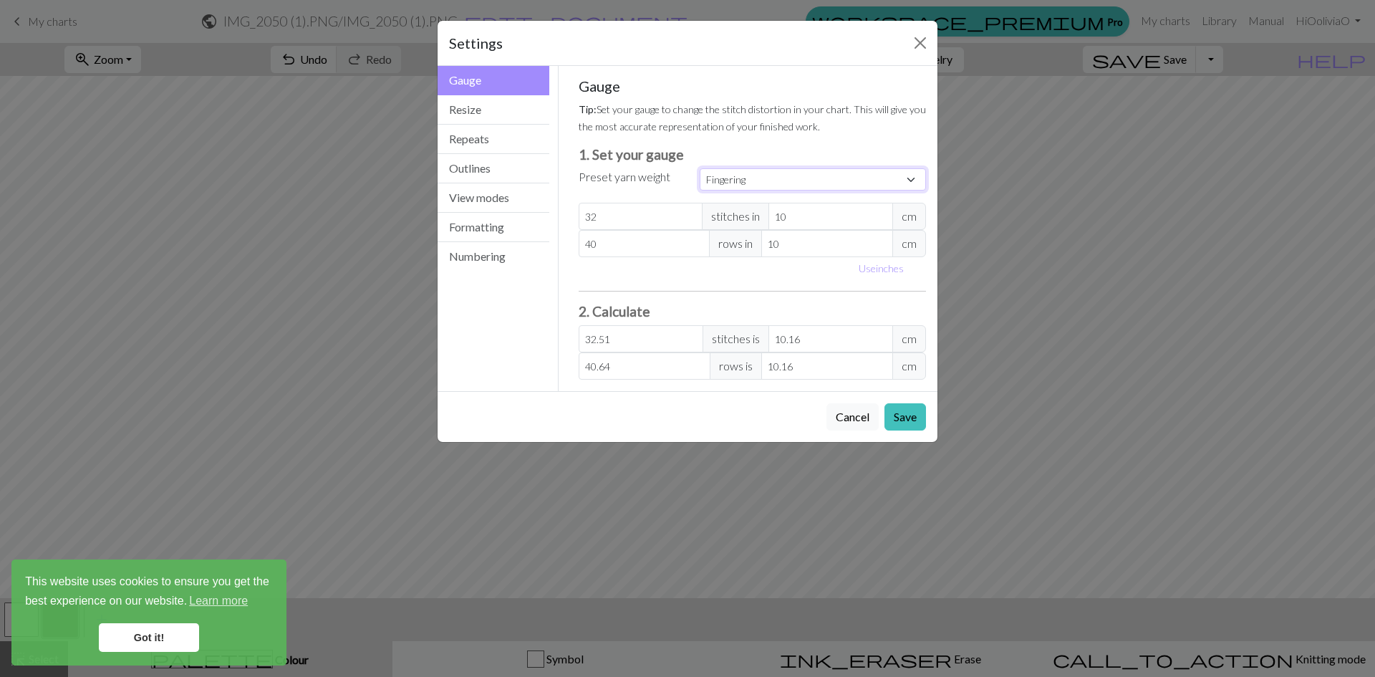
type input "28"
type input "36"
click at [750, 180] on select "Custom Square Lace Light Fingering Fingering Sport Double knit Worsted Aran Bul…" at bounding box center [813, 179] width 226 height 22
select select "lightfingering"
click at [700, 168] on select "Custom Square Lace Light Fingering Fingering Sport Double knit Worsted Aran Bul…" at bounding box center [813, 179] width 226 height 22
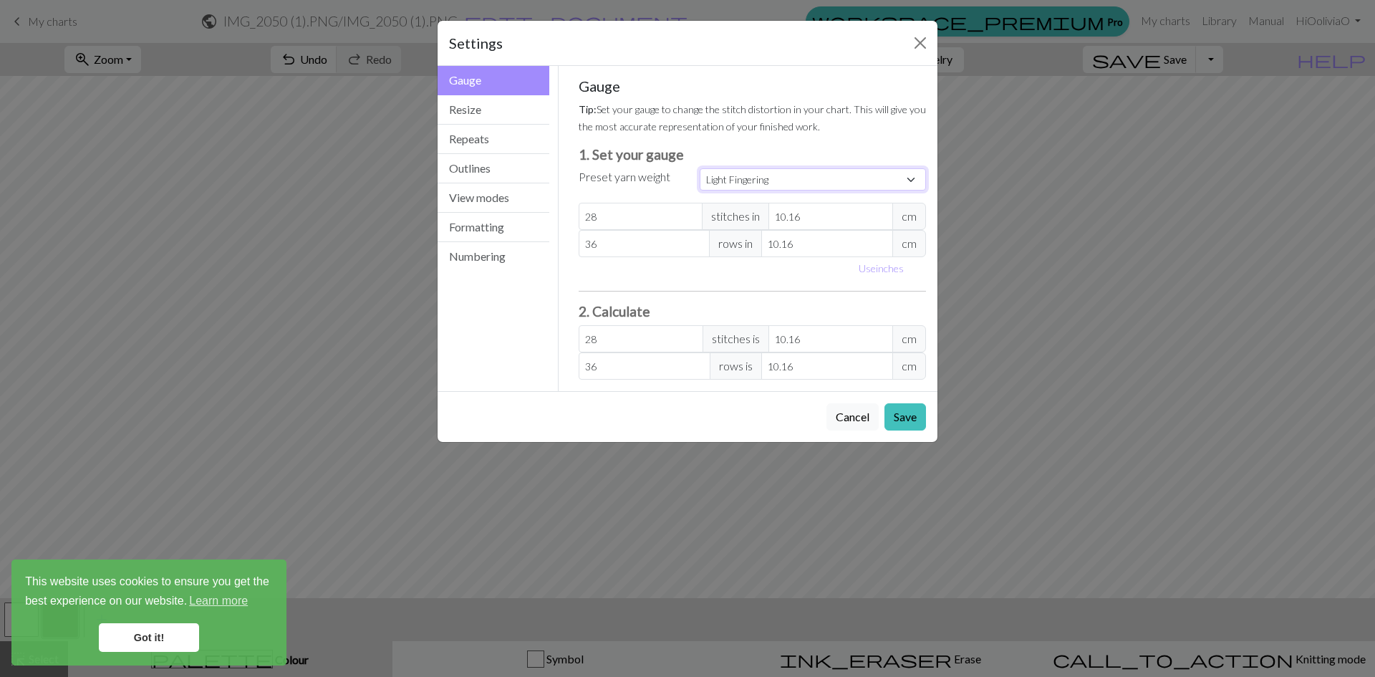
type input "32"
type input "38"
type input "32"
type input "38"
click at [907, 418] on button "Save" at bounding box center [906, 416] width 42 height 27
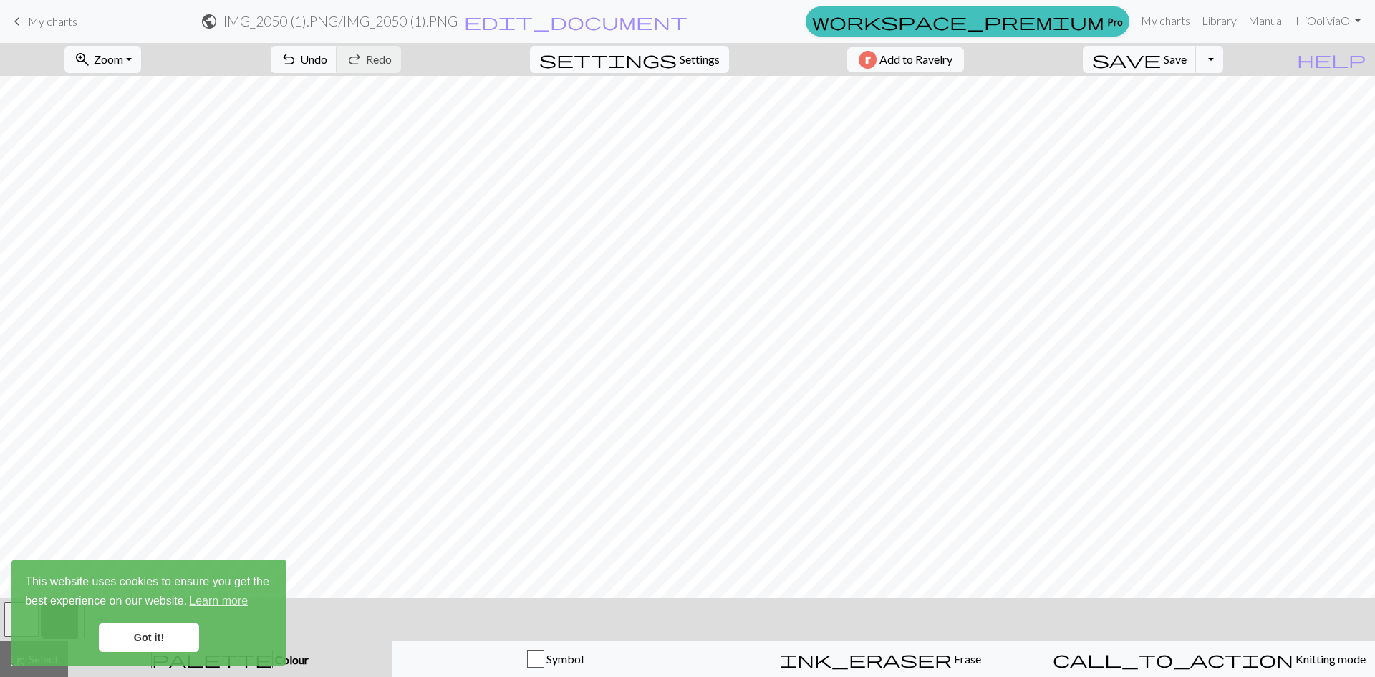
click at [680, 65] on span "Settings" at bounding box center [700, 59] width 40 height 17
select select "lightfingering"
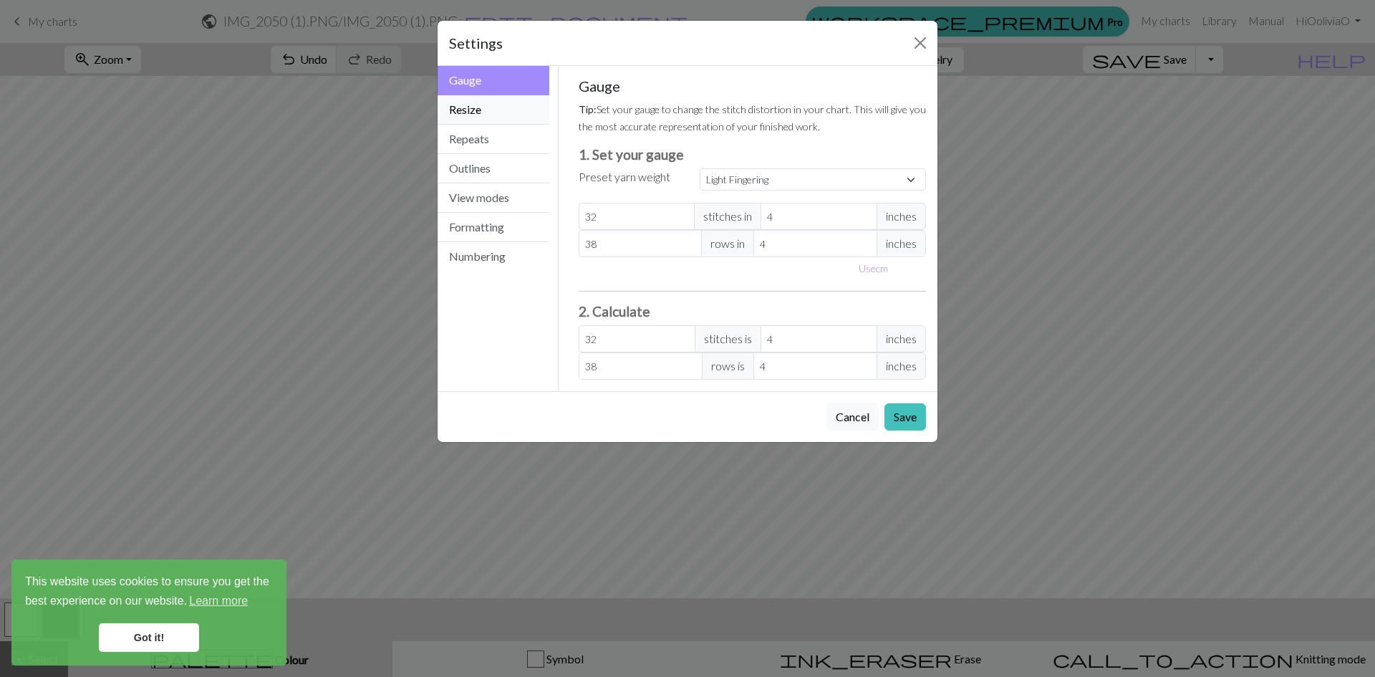
click at [508, 105] on button "Resize" at bounding box center [494, 109] width 112 height 29
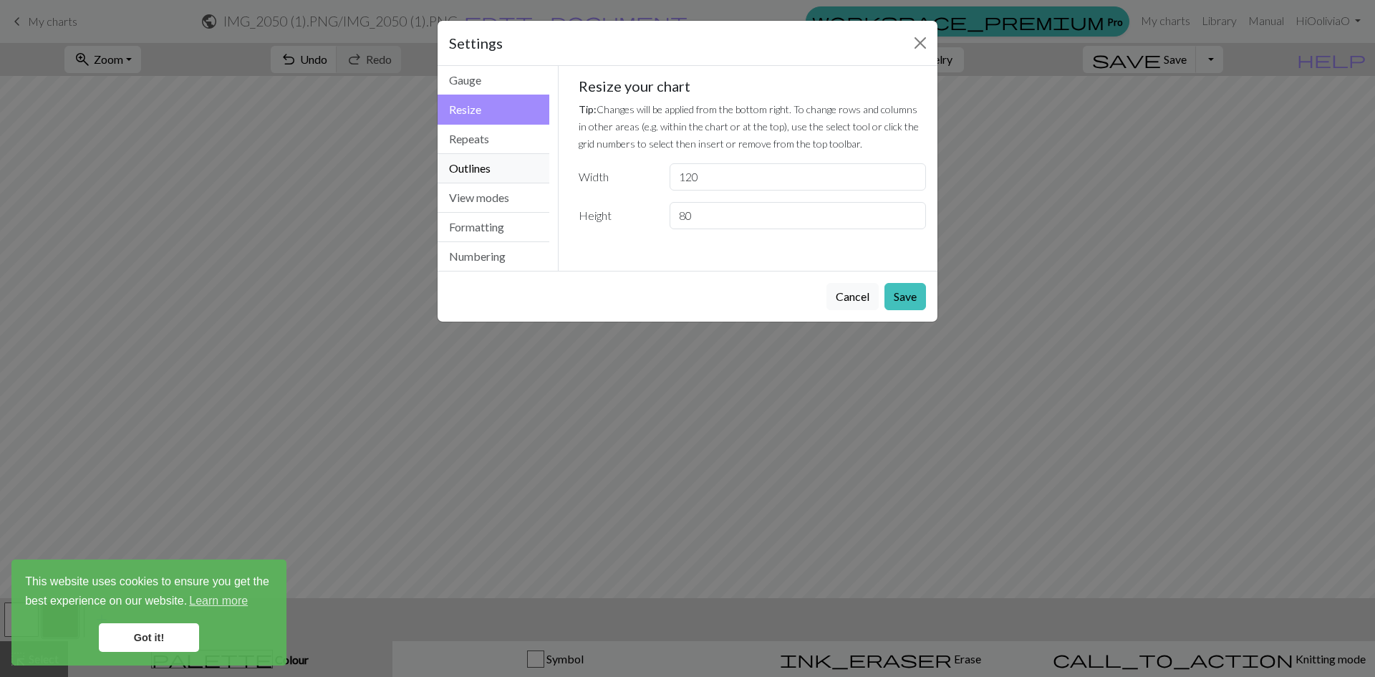
click at [482, 165] on button "Outlines" at bounding box center [494, 168] width 112 height 29
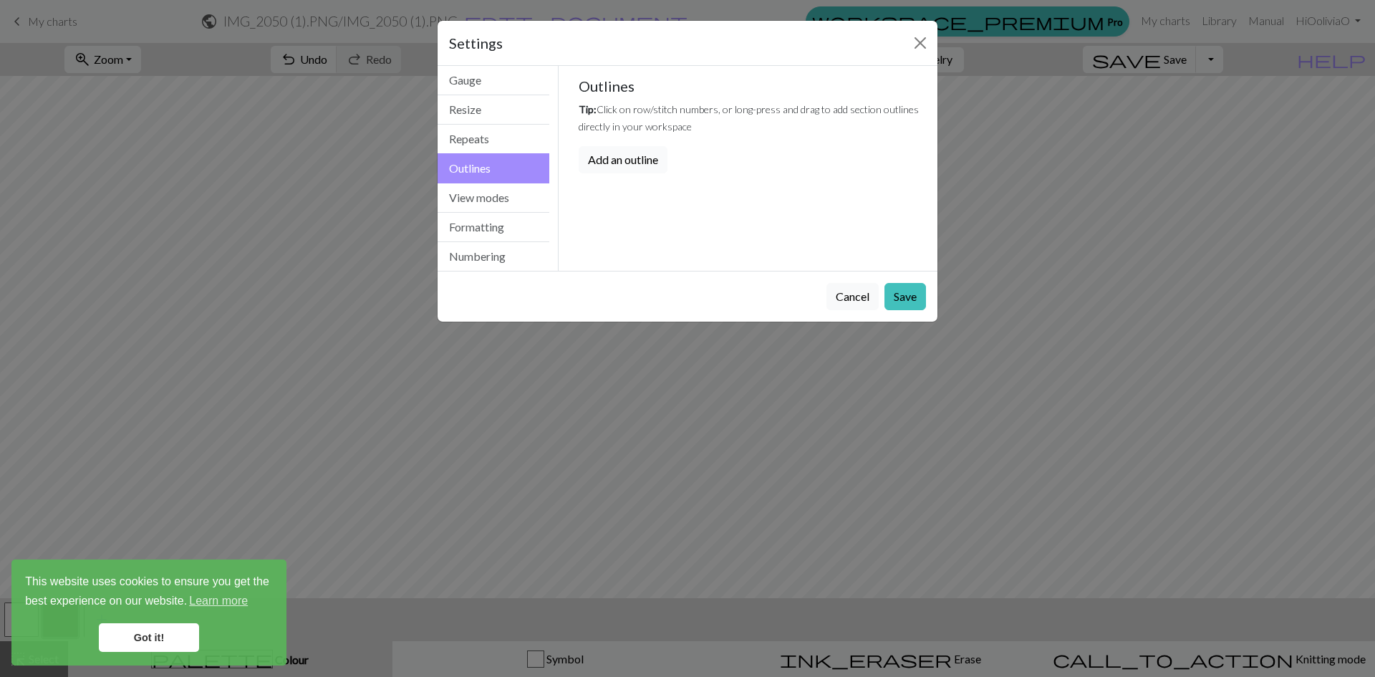
click at [635, 160] on button "Add an outline" at bounding box center [623, 159] width 89 height 27
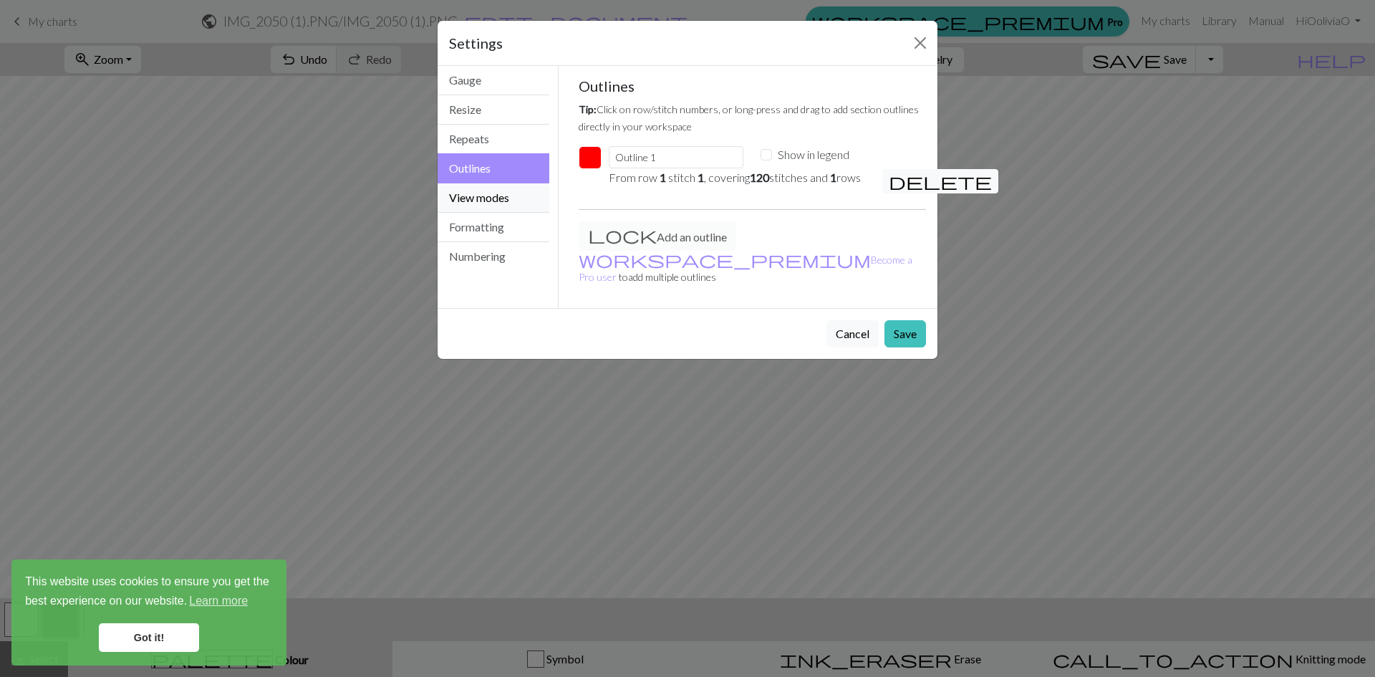
click at [496, 199] on button "View modes" at bounding box center [494, 197] width 112 height 29
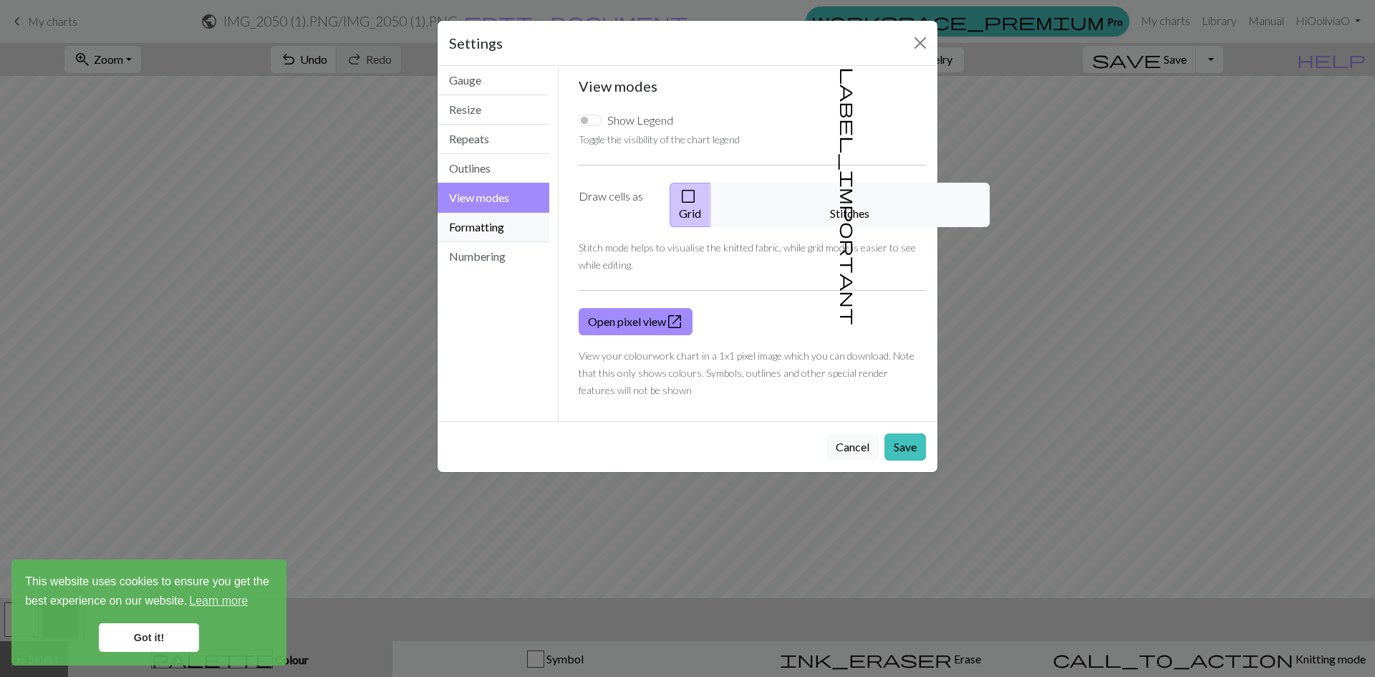
click at [481, 229] on button "Formatting" at bounding box center [494, 227] width 112 height 29
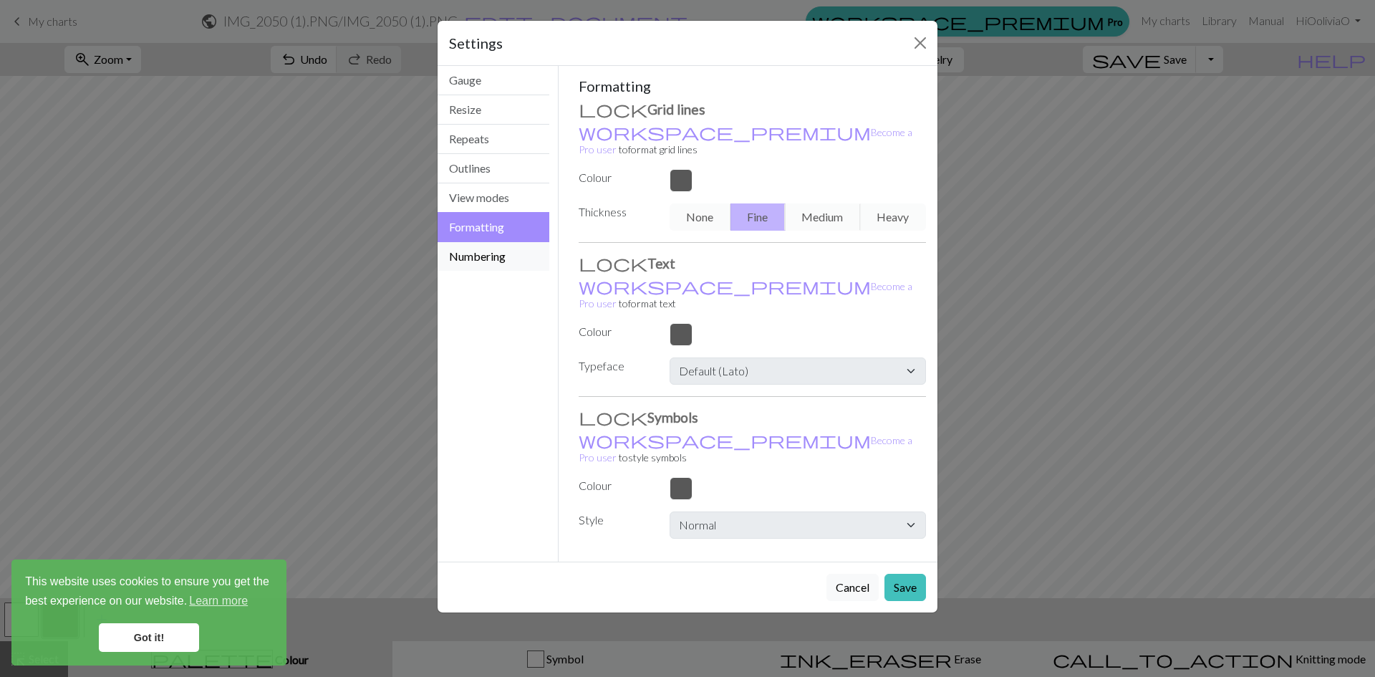
click at [485, 254] on button "Numbering" at bounding box center [494, 256] width 112 height 29
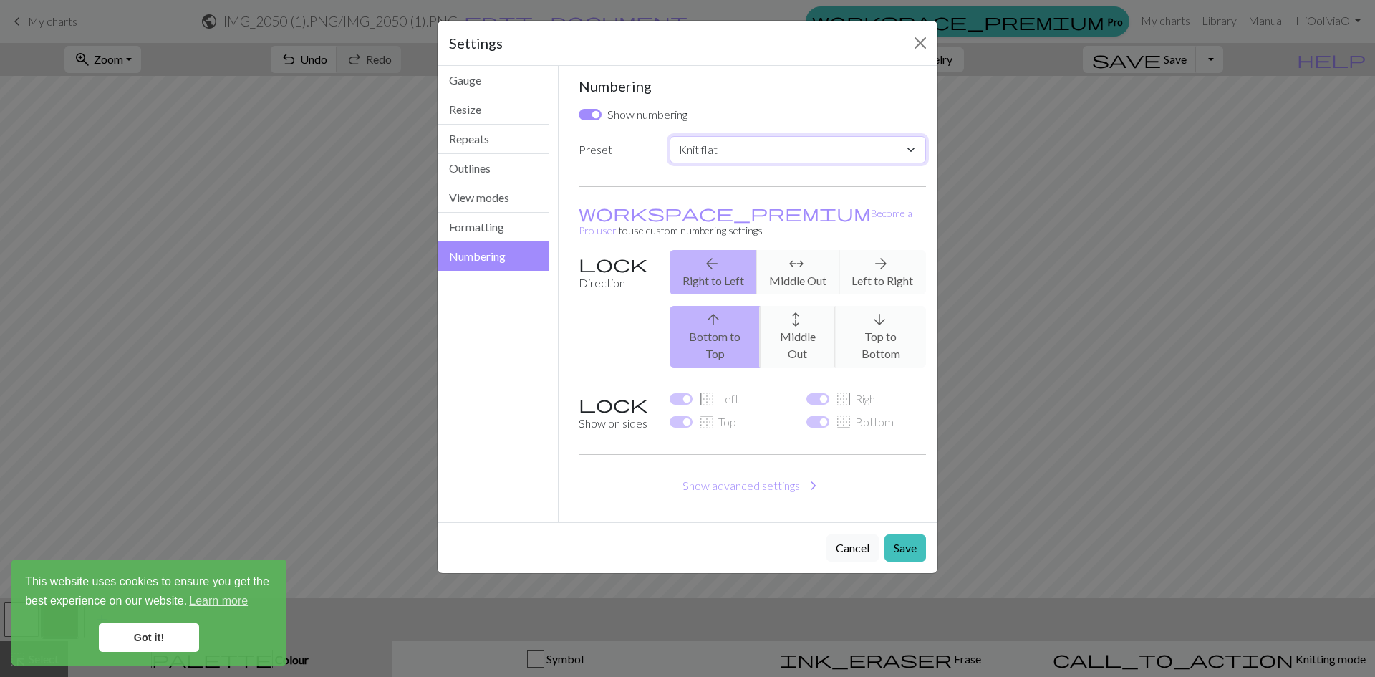
click at [727, 153] on select "Custom Knit flat Knit in the round Lace knitting Cross stitch" at bounding box center [798, 149] width 256 height 27
select select "round"
click at [670, 136] on select "Custom Knit flat Knit in the round Lace knitting Cross stitch" at bounding box center [798, 149] width 256 height 27
checkbox input "false"
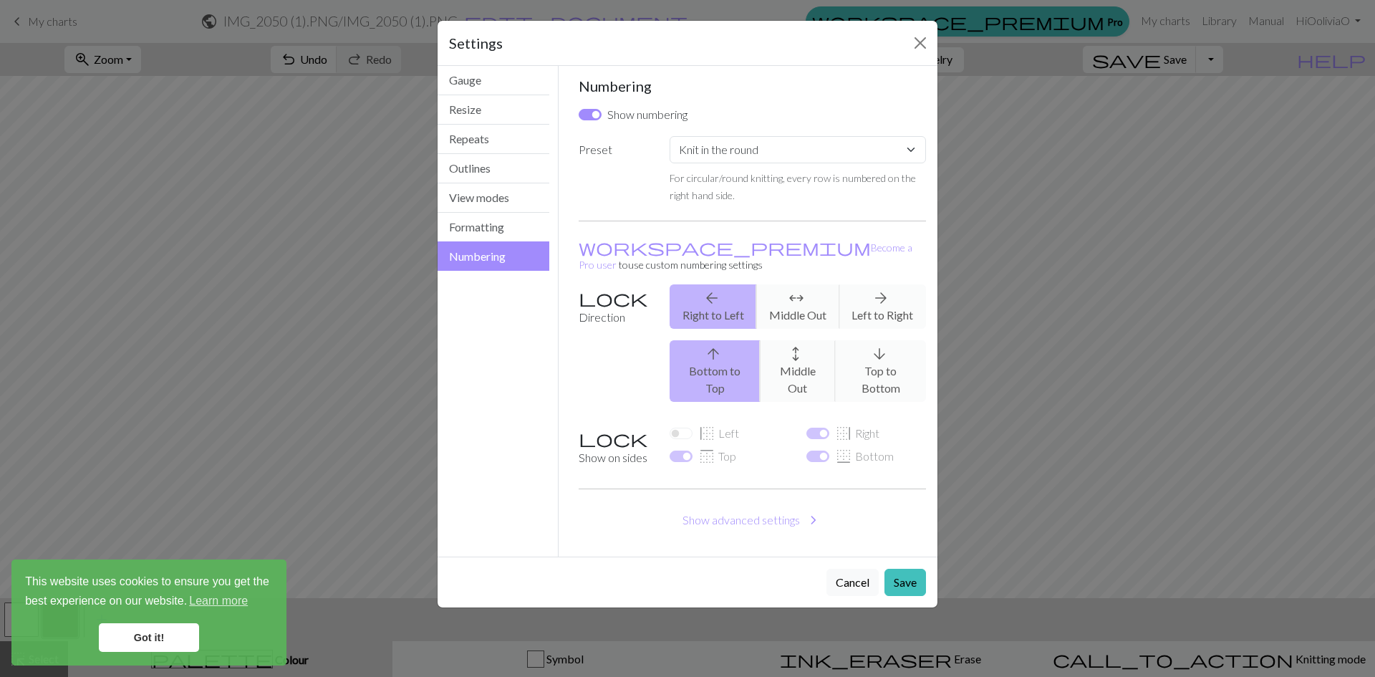
click at [794, 294] on div "arrow_back Right to Left arrows_outward Middle Out arrow_forward Left to Right" at bounding box center [798, 306] width 274 height 44
click at [771, 290] on div "arrow_back Right to Left arrows_outward Middle Out arrow_forward Left to Right" at bounding box center [798, 306] width 274 height 44
click at [906, 569] on button "Save" at bounding box center [906, 582] width 42 height 27
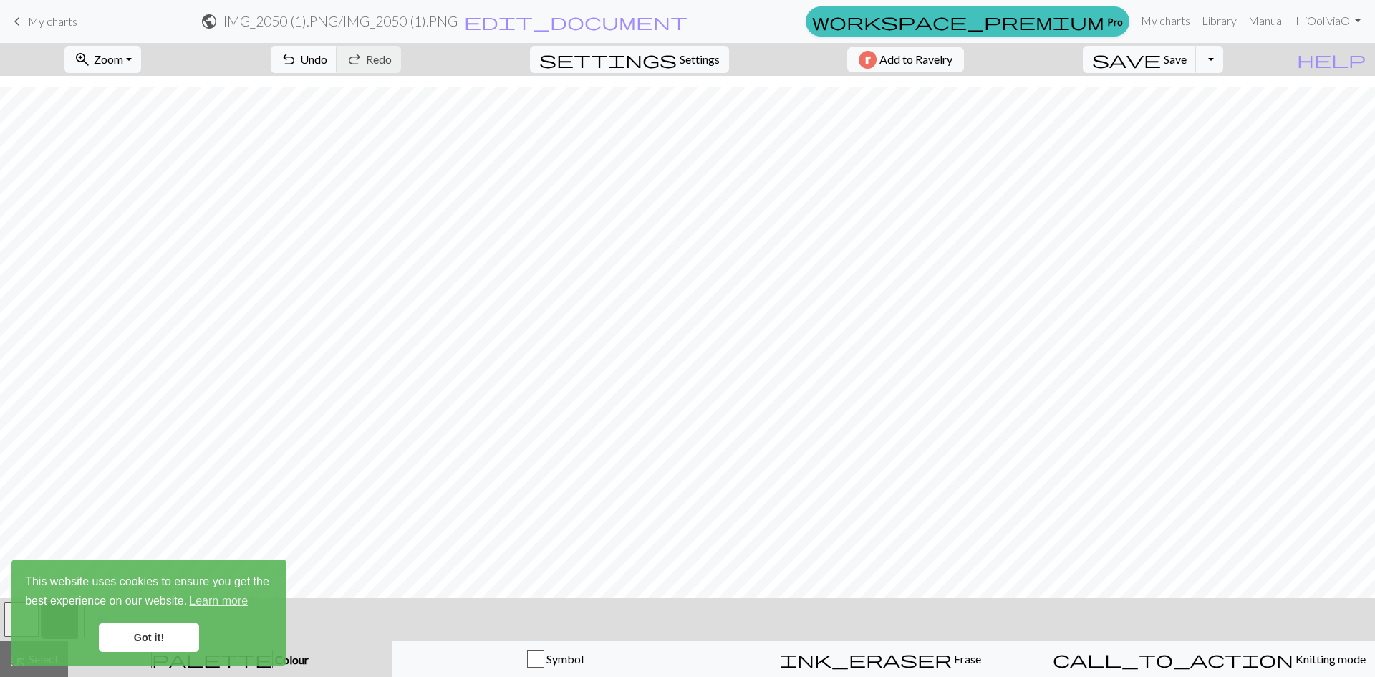
scroll to position [112, 0]
click at [124, 639] on link "Got it!" at bounding box center [149, 637] width 100 height 29
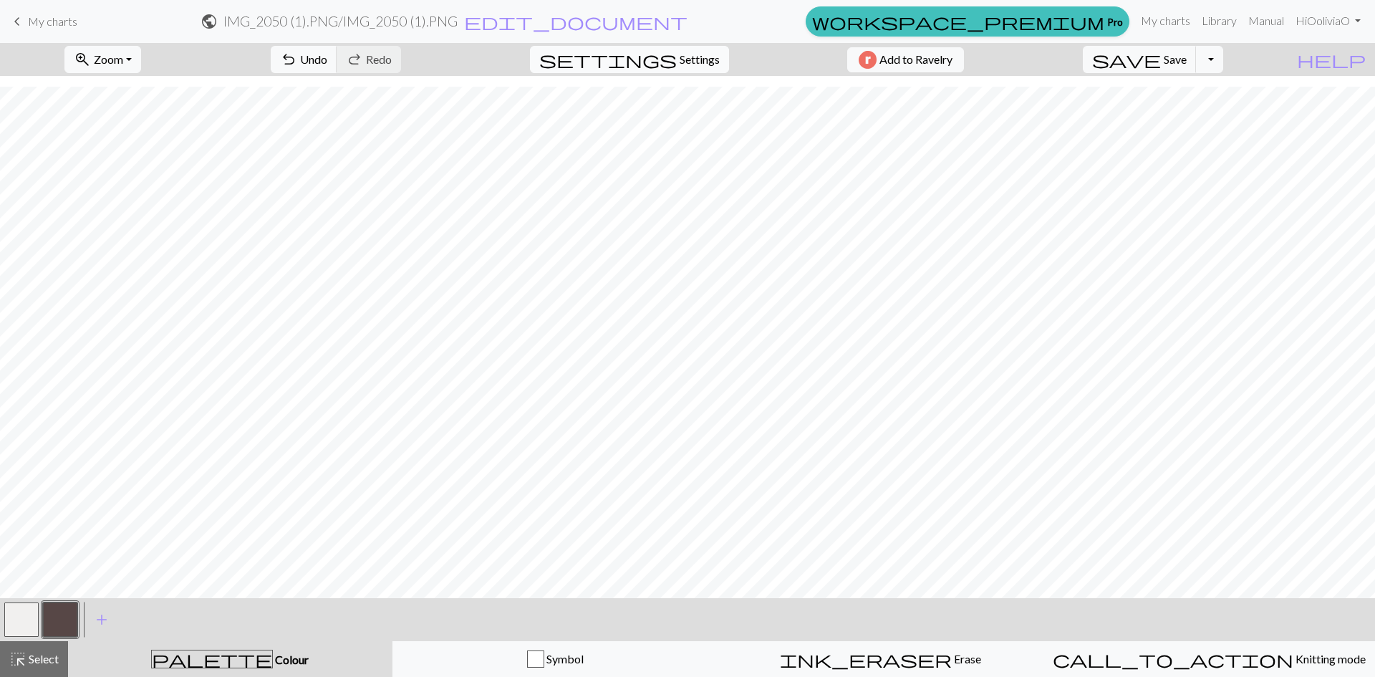
drag, startPoint x: 562, startPoint y: 74, endPoint x: 670, endPoint y: 57, distance: 109.5
click at [680, 57] on span "Settings" at bounding box center [700, 59] width 40 height 17
select select "lightfingering"
select select "round"
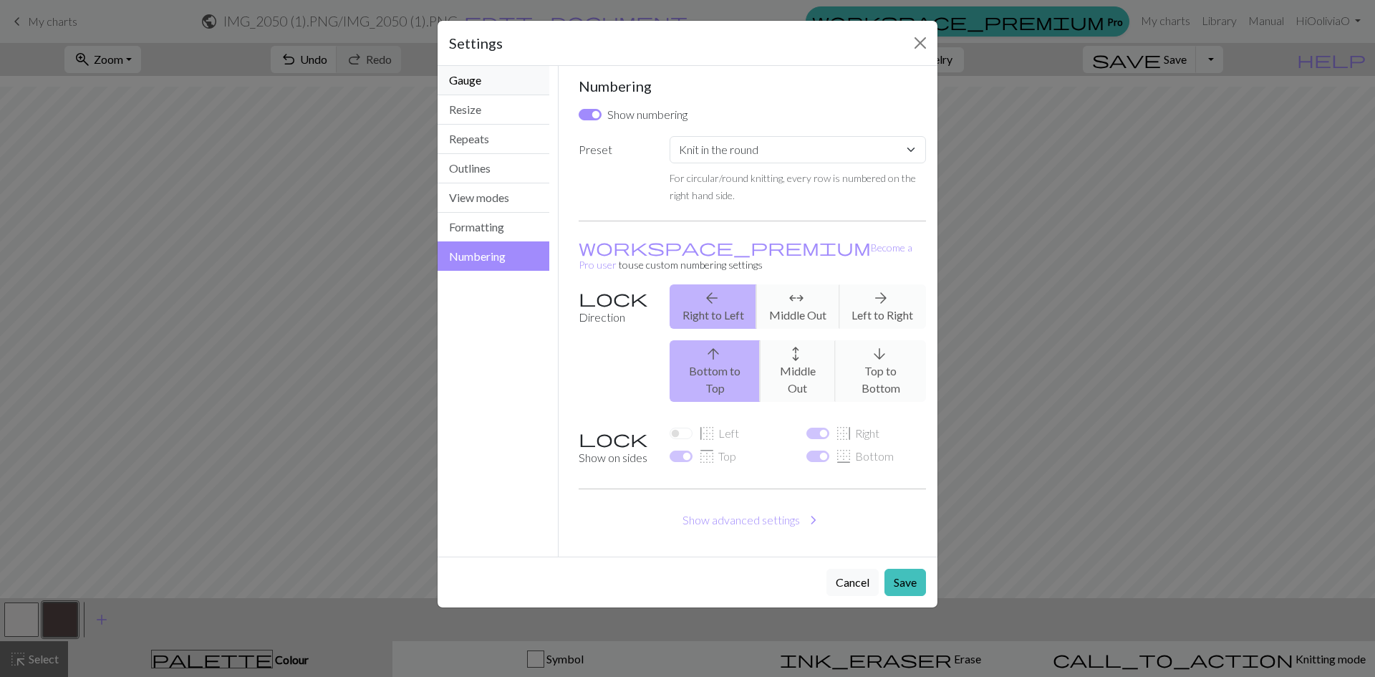
click at [471, 81] on button "Gauge" at bounding box center [494, 80] width 112 height 29
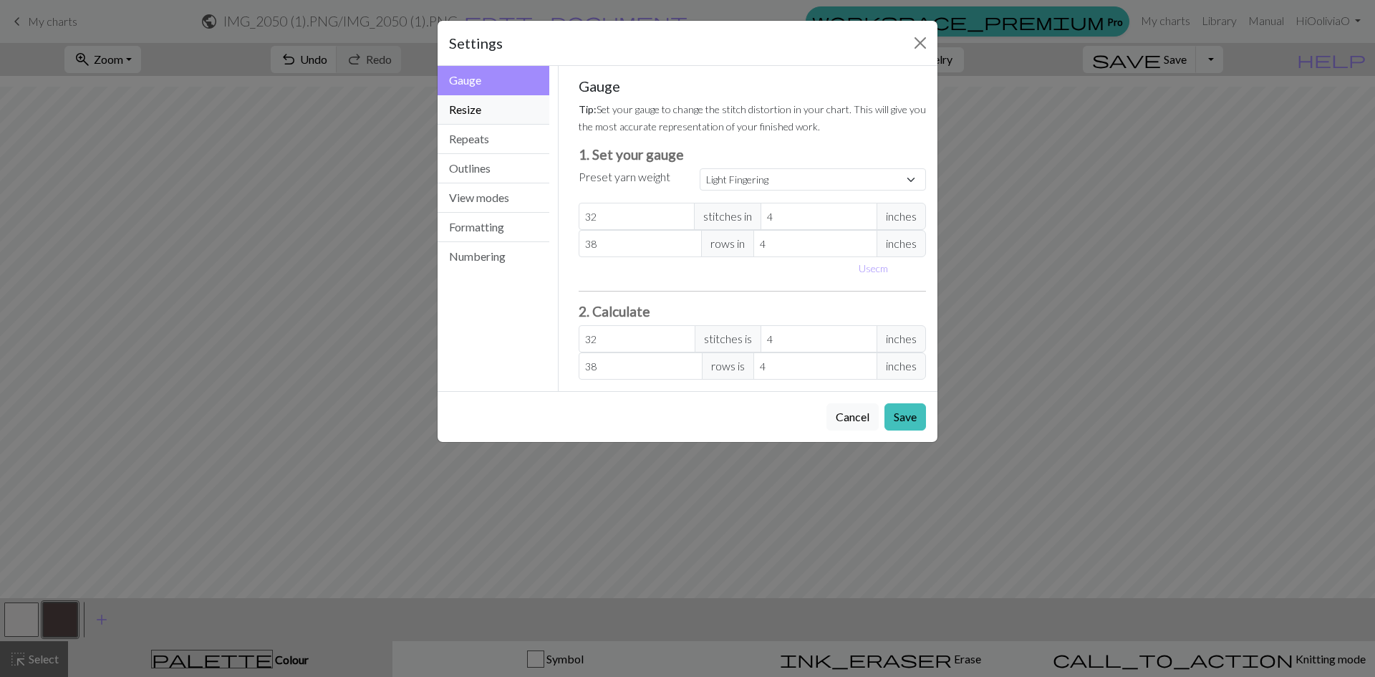
click at [460, 109] on button "Resize" at bounding box center [494, 109] width 112 height 29
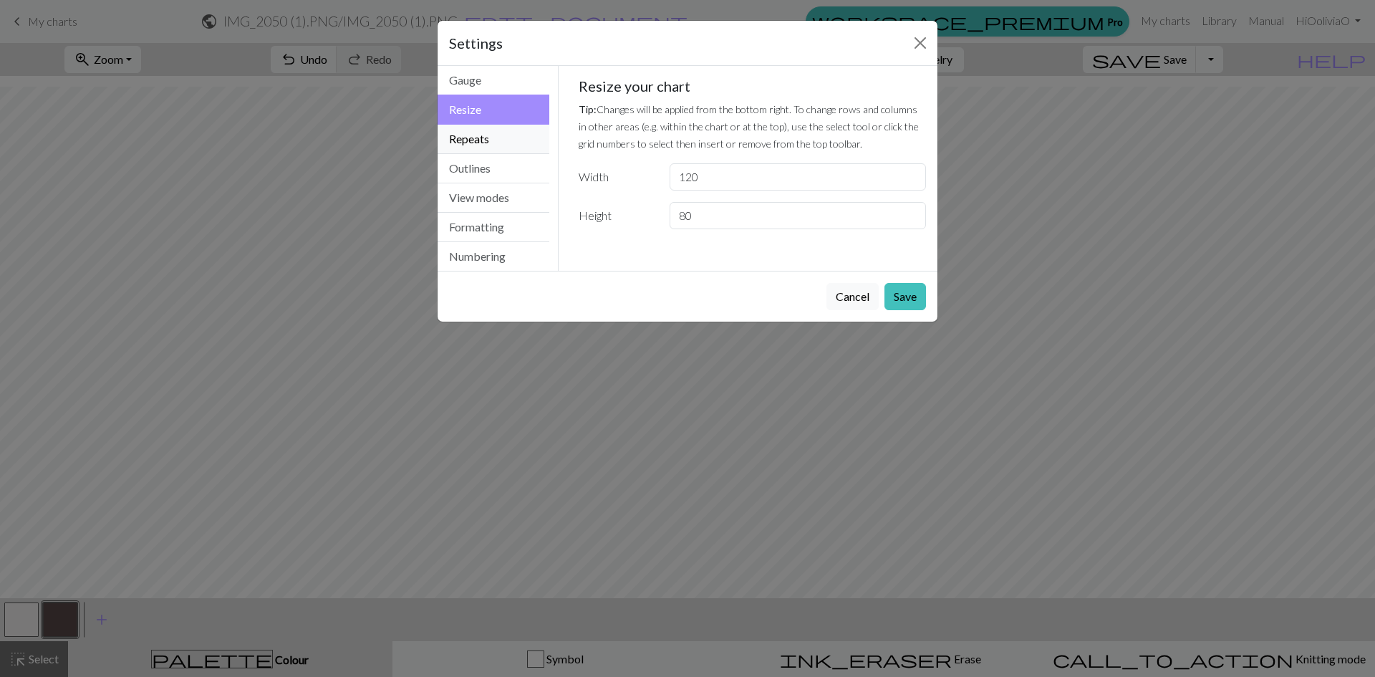
click at [468, 141] on button "Repeats" at bounding box center [494, 139] width 112 height 29
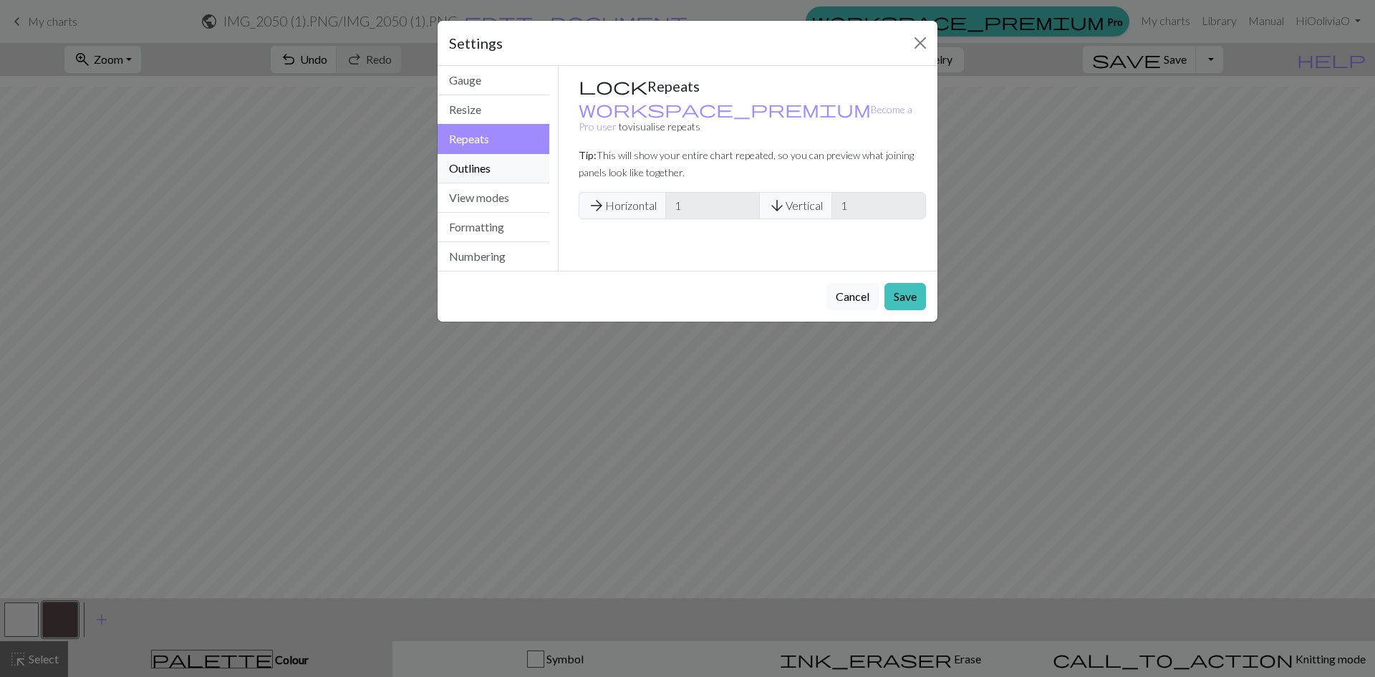
click at [471, 168] on button "Outlines" at bounding box center [494, 168] width 112 height 29
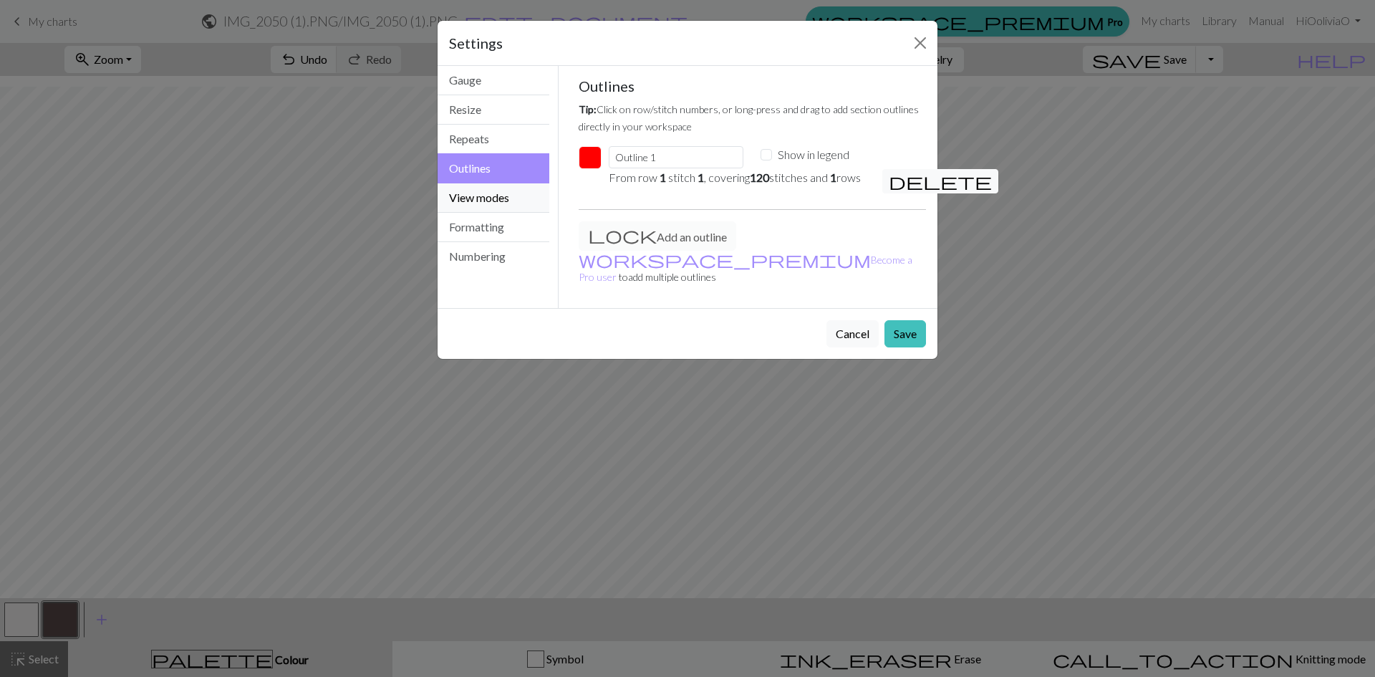
click at [481, 205] on button "View modes" at bounding box center [494, 197] width 112 height 29
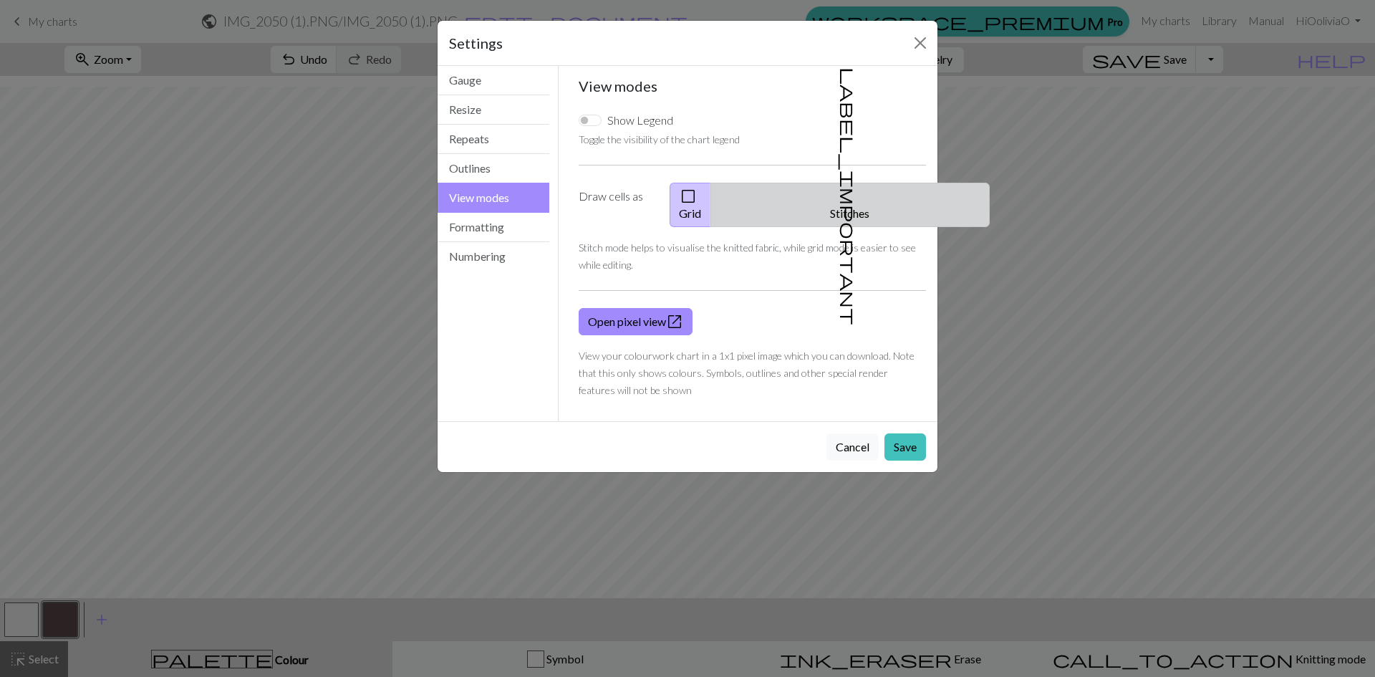
click at [870, 197] on button "label_important Stitches" at bounding box center [850, 205] width 279 height 44
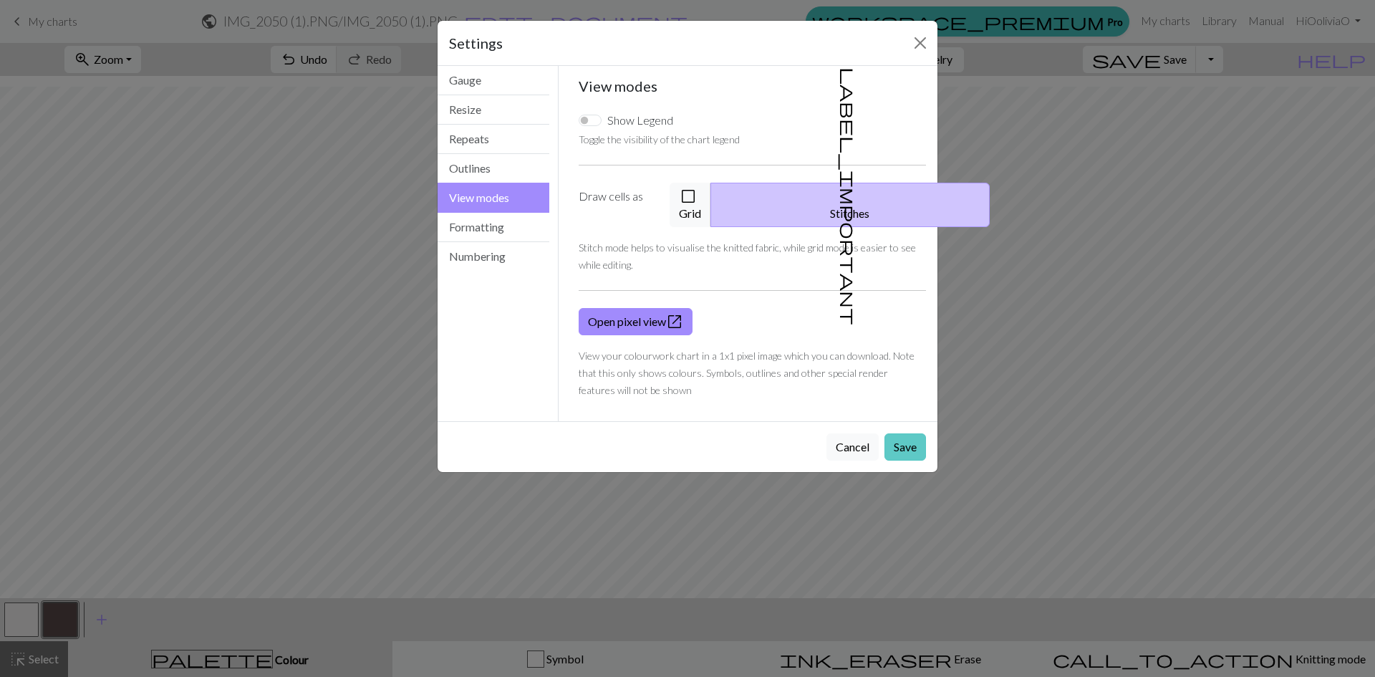
click at [912, 433] on button "Save" at bounding box center [906, 446] width 42 height 27
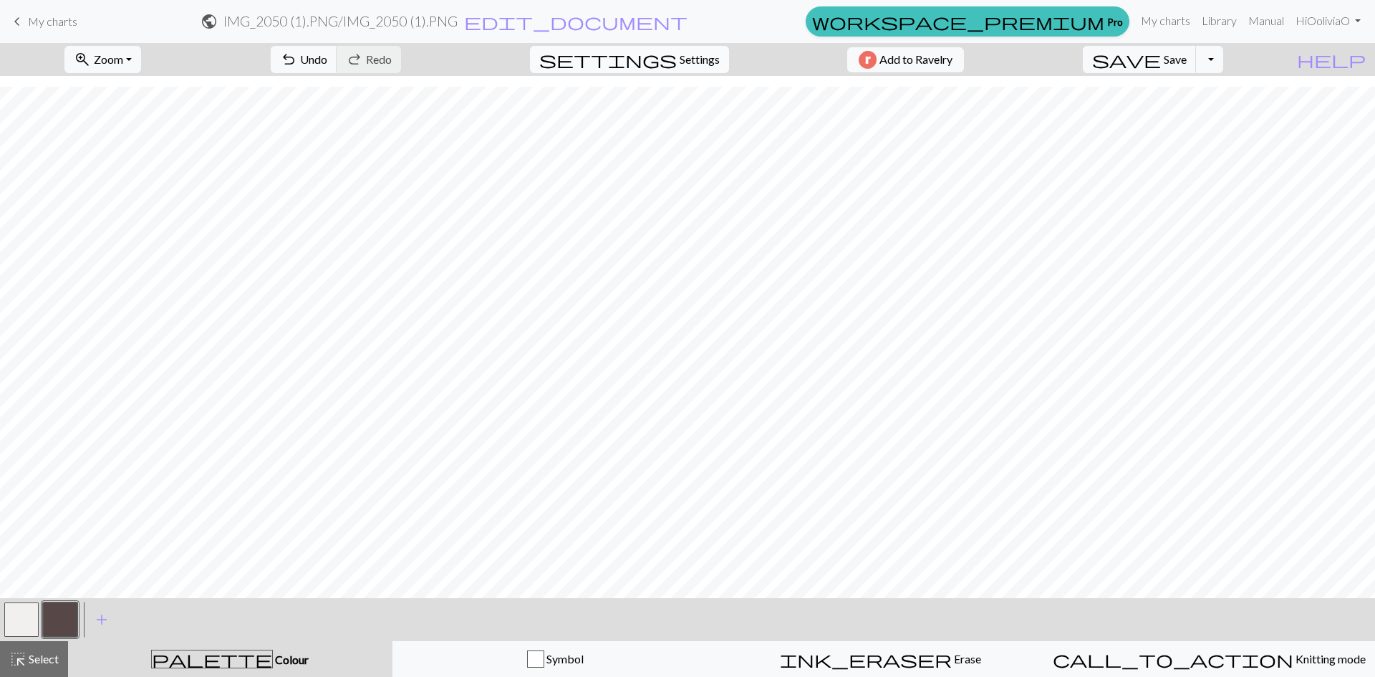
click at [702, 54] on span "Settings" at bounding box center [700, 59] width 40 height 17
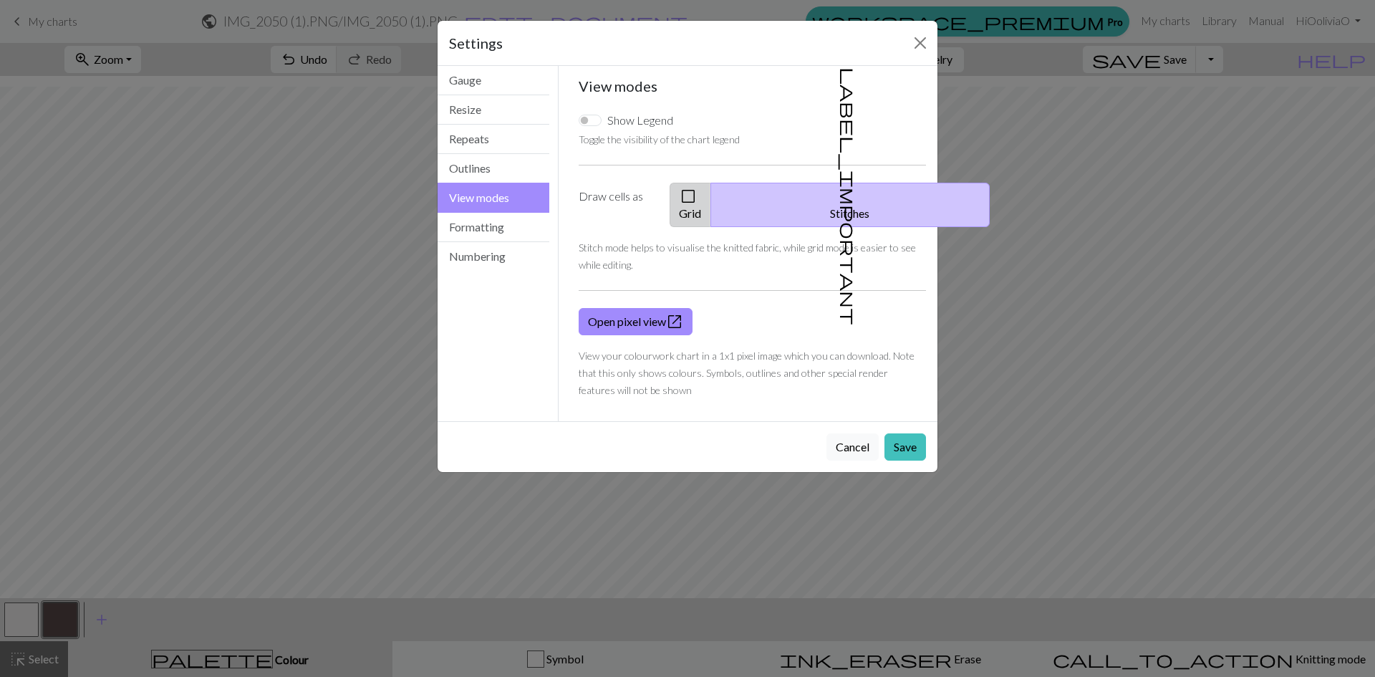
click at [711, 201] on button "check_box_outline_blank Grid" at bounding box center [691, 205] width 42 height 44
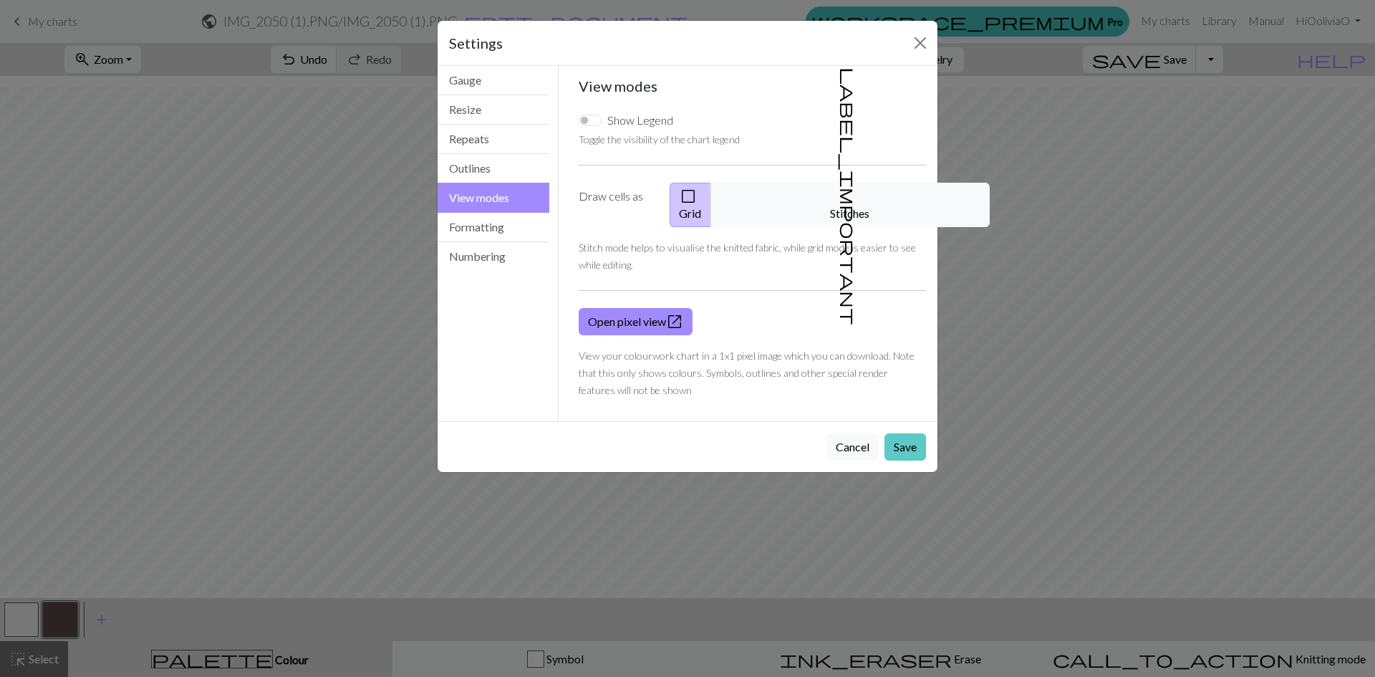
click at [910, 433] on button "Save" at bounding box center [906, 446] width 42 height 27
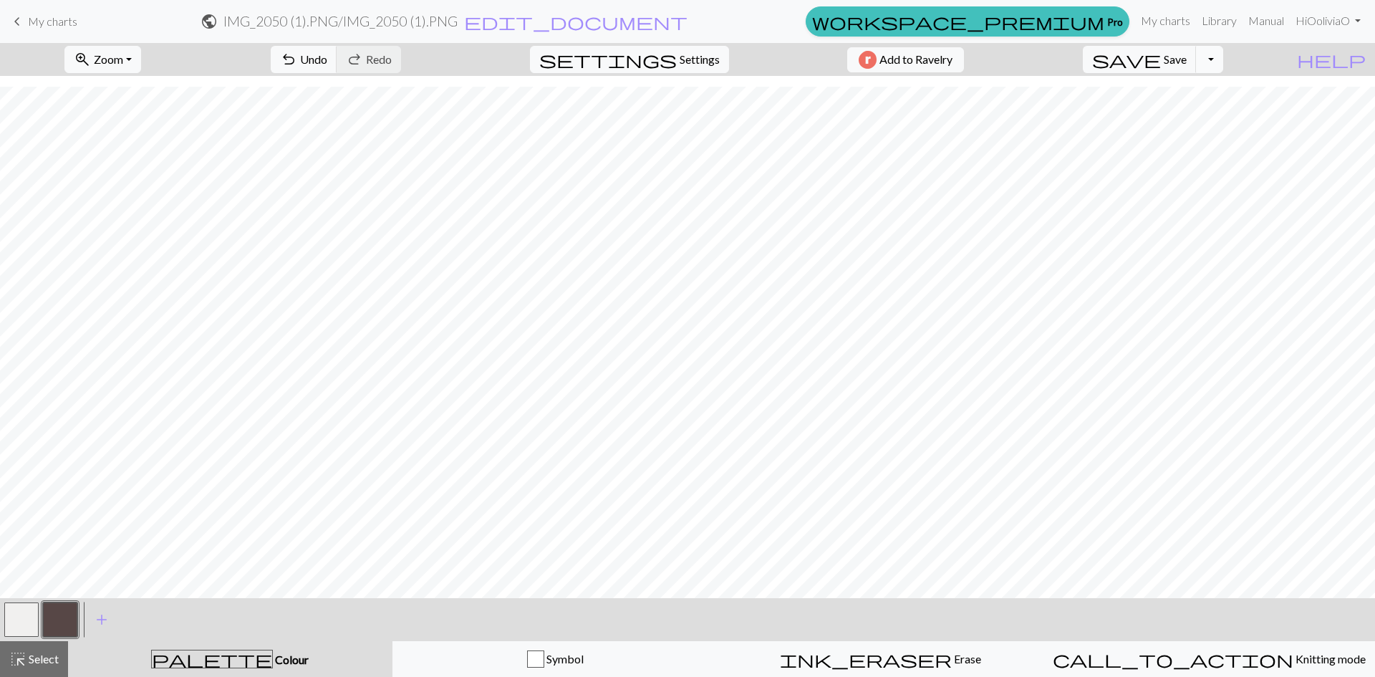
click at [1223, 57] on button "Toggle Dropdown" at bounding box center [1209, 59] width 27 height 27
click at [1188, 118] on button "save_alt Download" at bounding box center [1104, 113] width 236 height 23
click at [120, 59] on span "Zoom" at bounding box center [108, 59] width 29 height 14
click at [128, 110] on button "Fit width" at bounding box center [121, 113] width 113 height 23
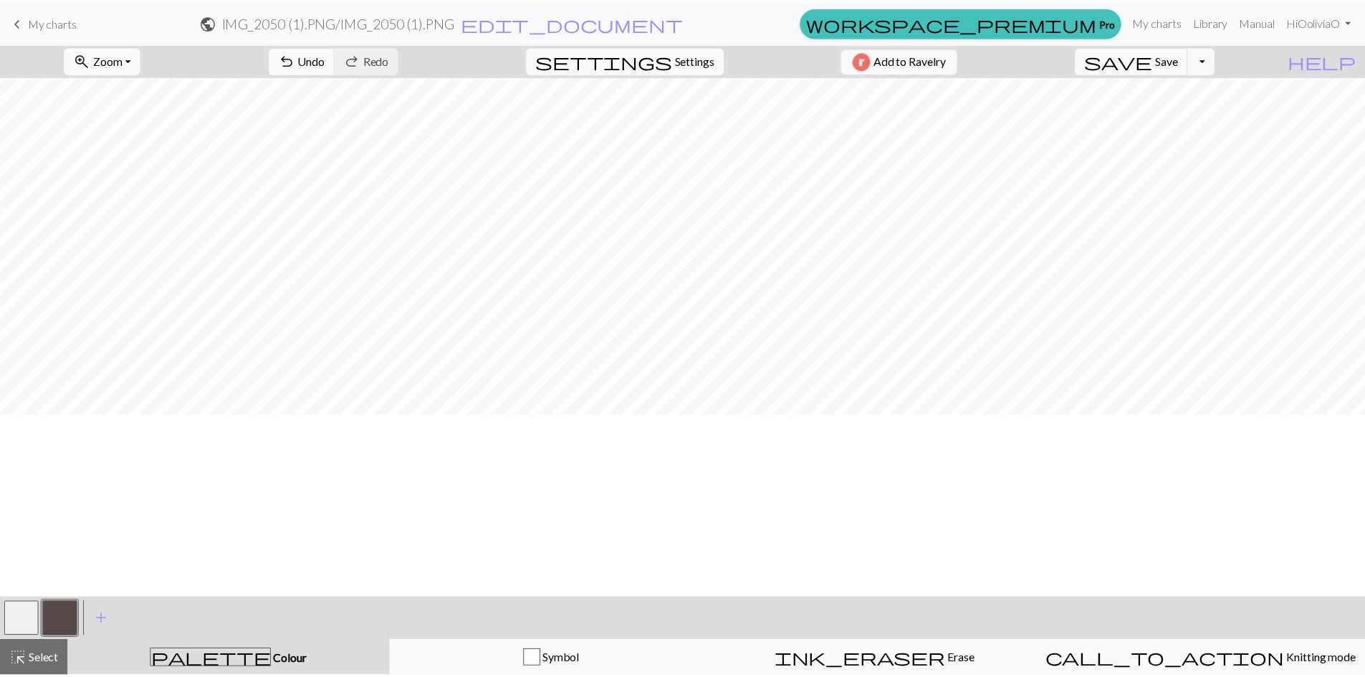
scroll to position [0, 0]
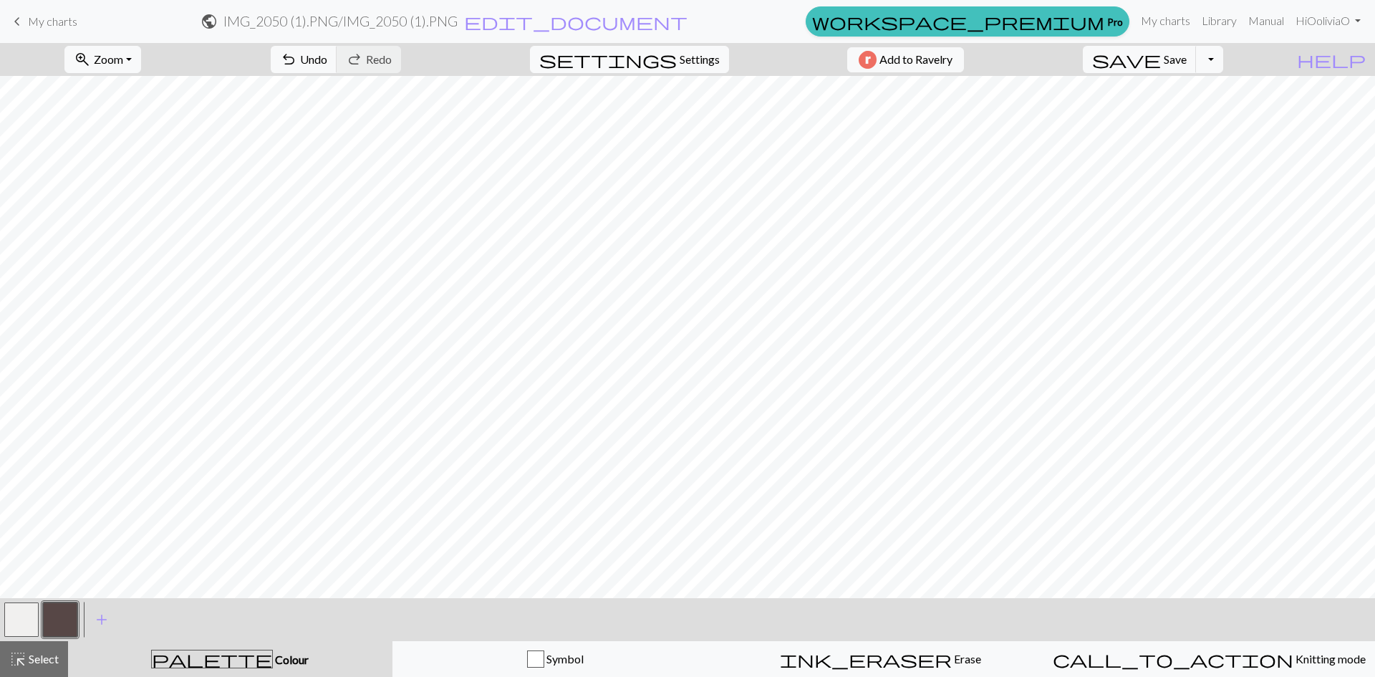
click at [30, 26] on span "My charts" at bounding box center [52, 21] width 49 height 14
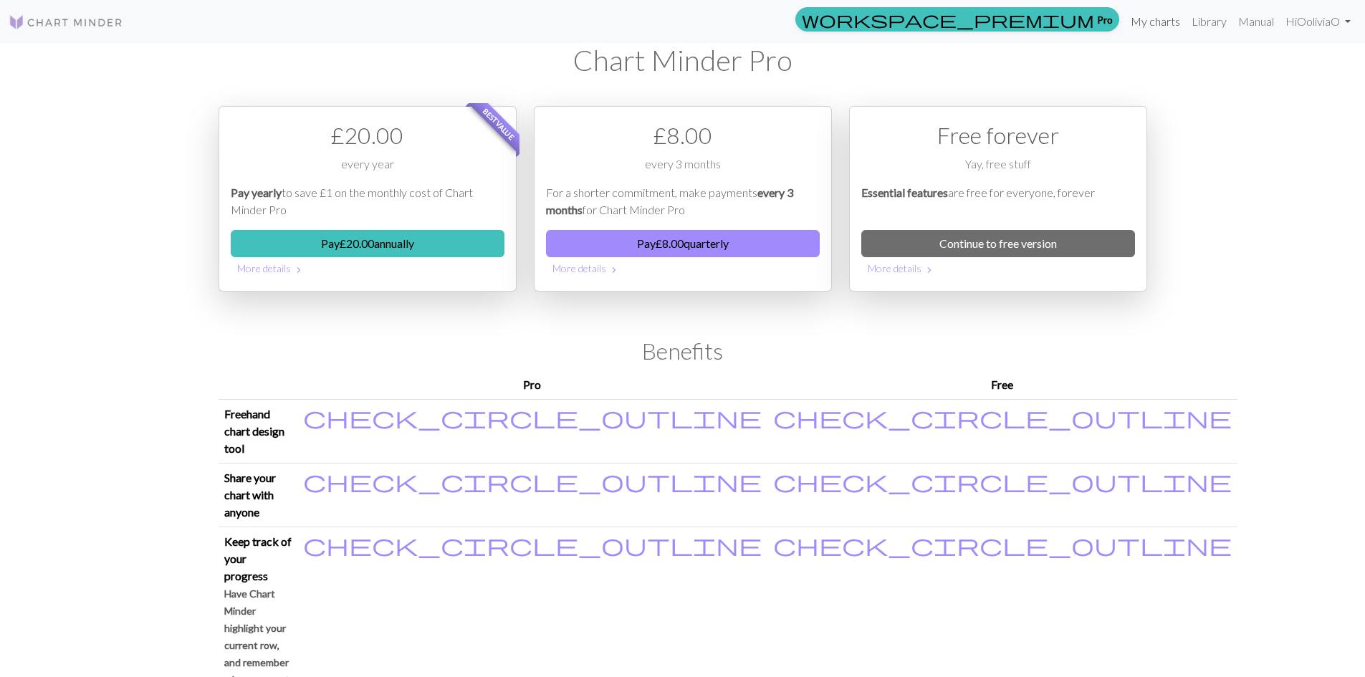
click at [1145, 17] on link "My charts" at bounding box center [1155, 21] width 61 height 29
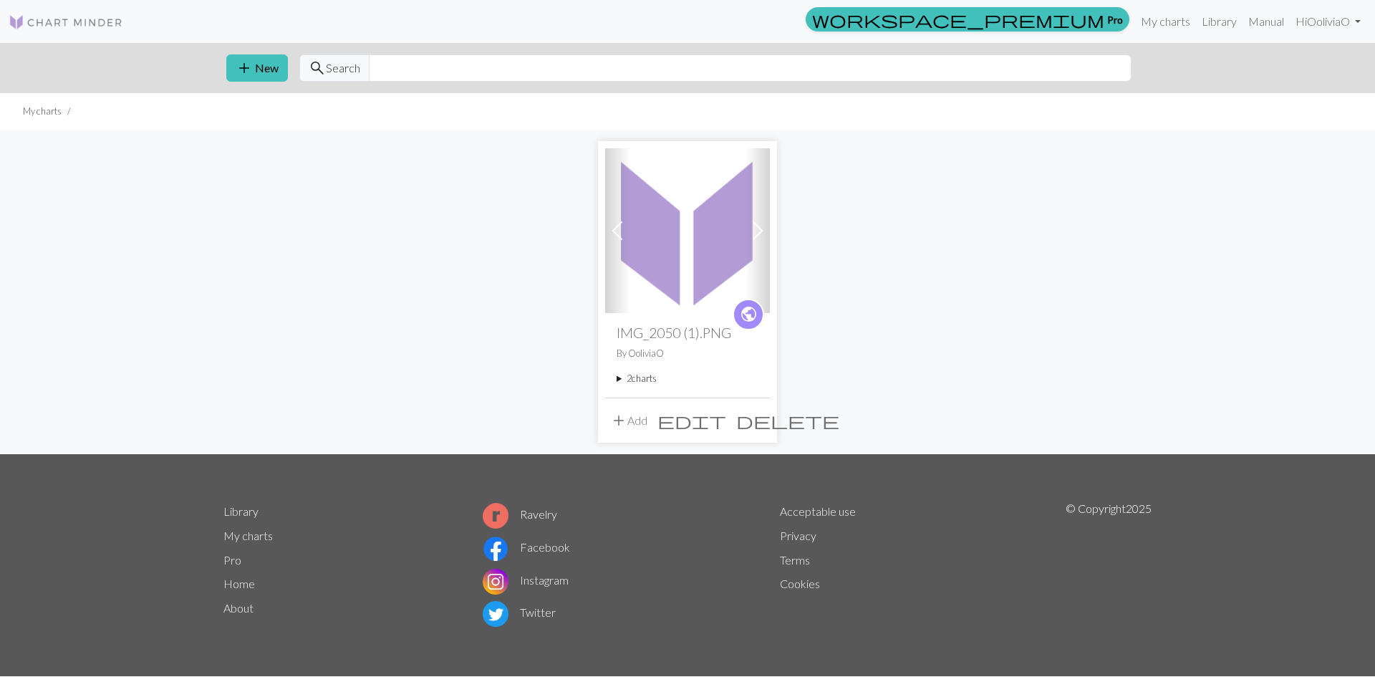
click at [716, 246] on img at bounding box center [687, 230] width 165 height 165
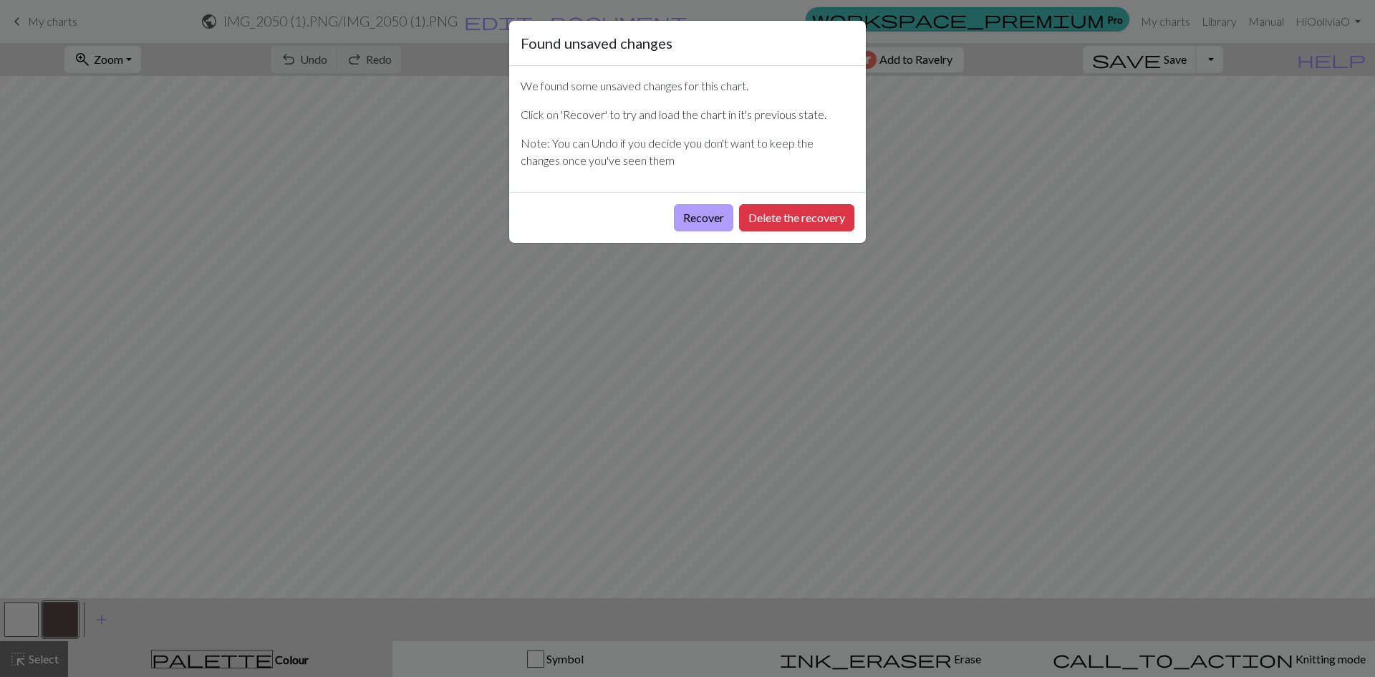
click at [709, 216] on button "Recover" at bounding box center [703, 217] width 59 height 27
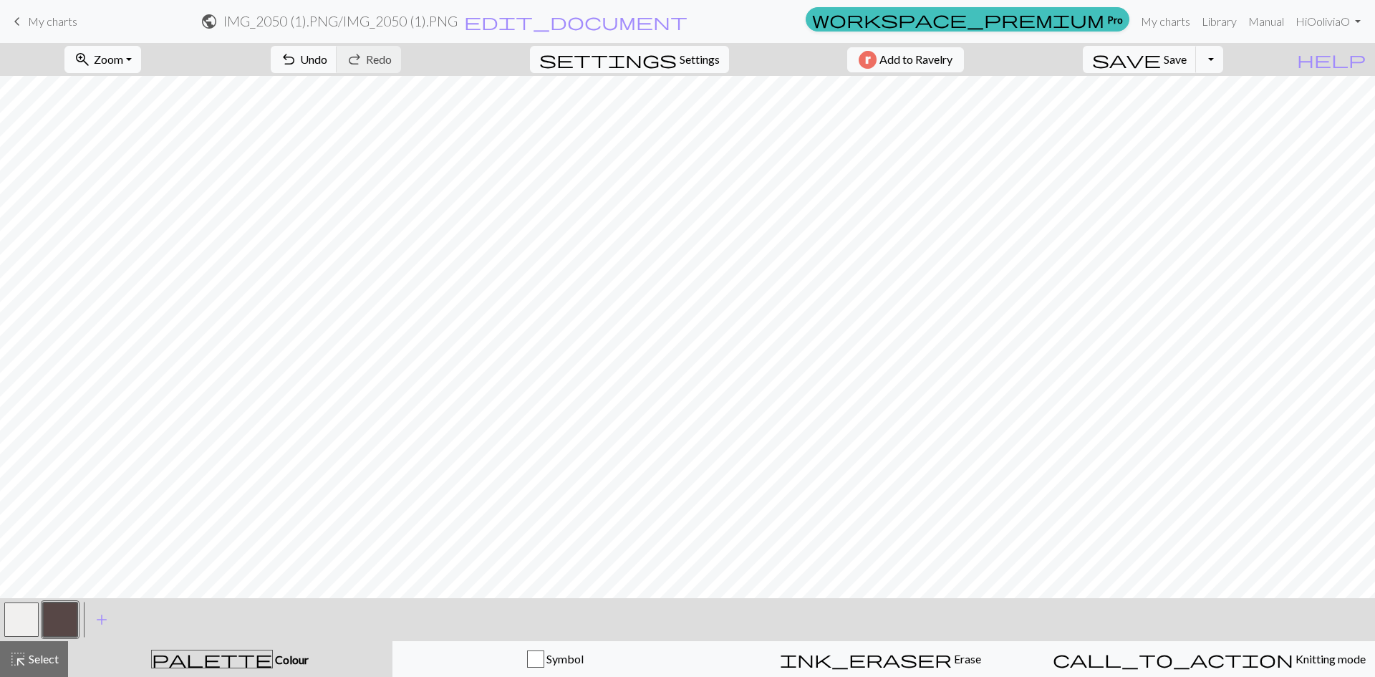
click at [123, 54] on span "Zoom" at bounding box center [108, 59] width 29 height 14
click at [124, 90] on button "Fit all" at bounding box center [121, 91] width 113 height 23
click at [686, 57] on span "Settings" at bounding box center [700, 59] width 40 height 17
select select "lightfingering"
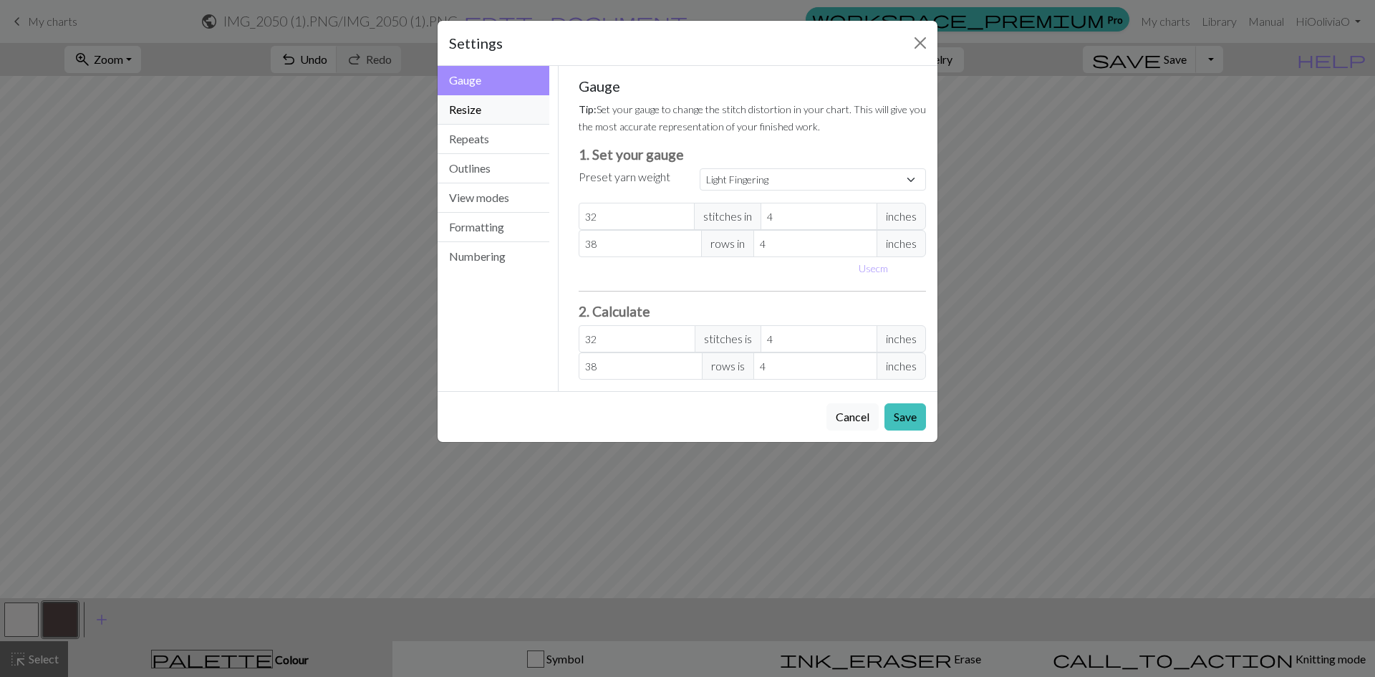
click at [496, 105] on button "Resize" at bounding box center [494, 109] width 112 height 29
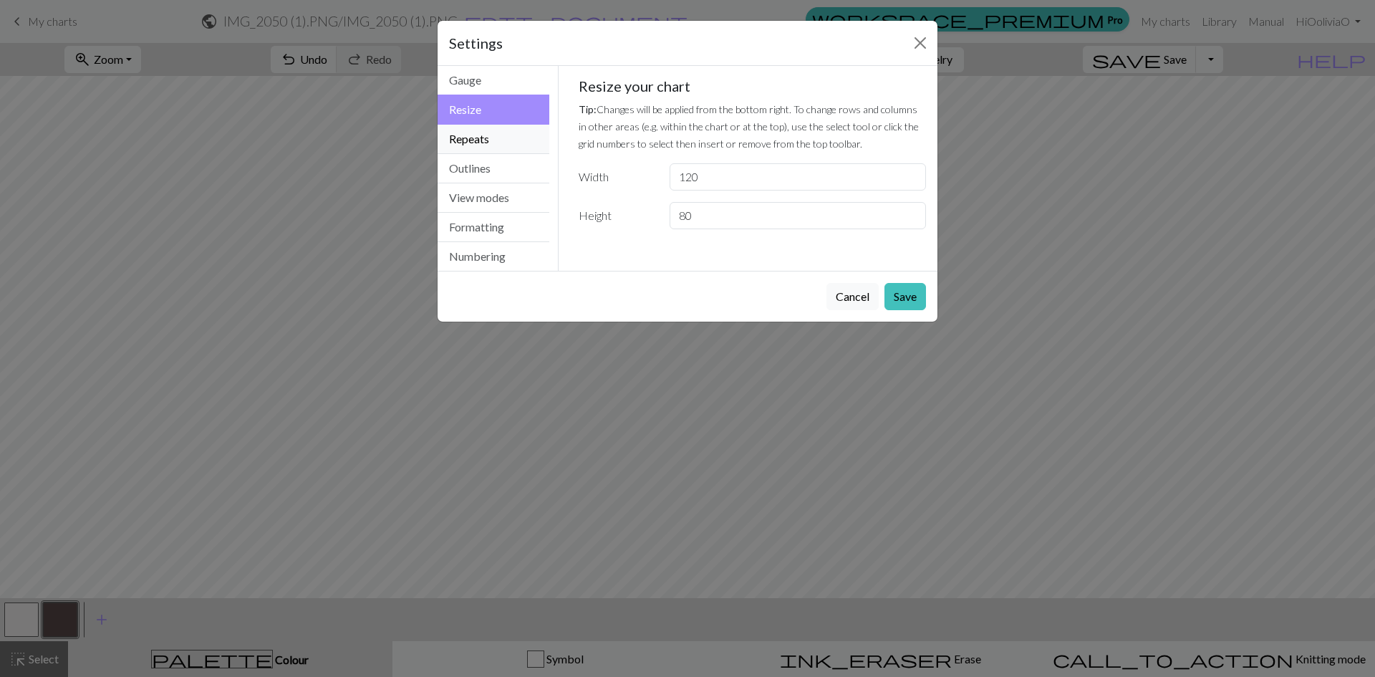
click at [475, 138] on button "Repeats" at bounding box center [494, 139] width 112 height 29
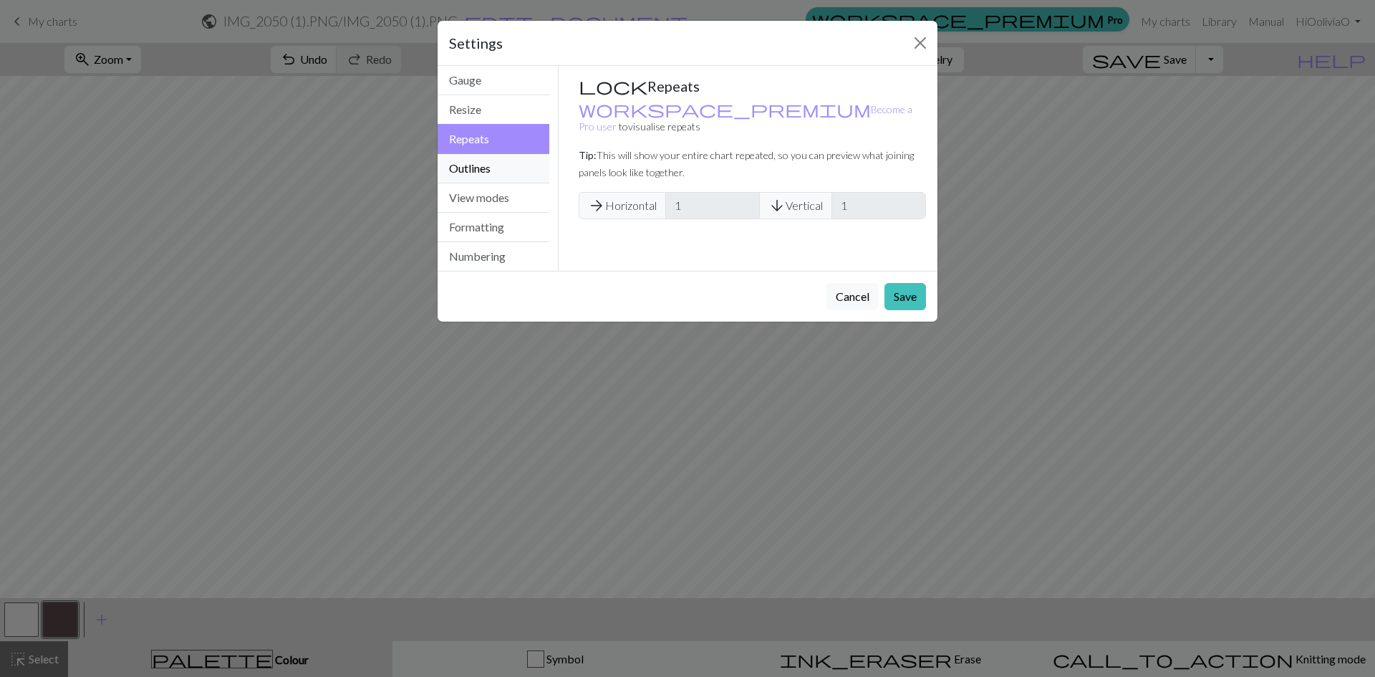
click at [477, 166] on button "Outlines" at bounding box center [494, 168] width 112 height 29
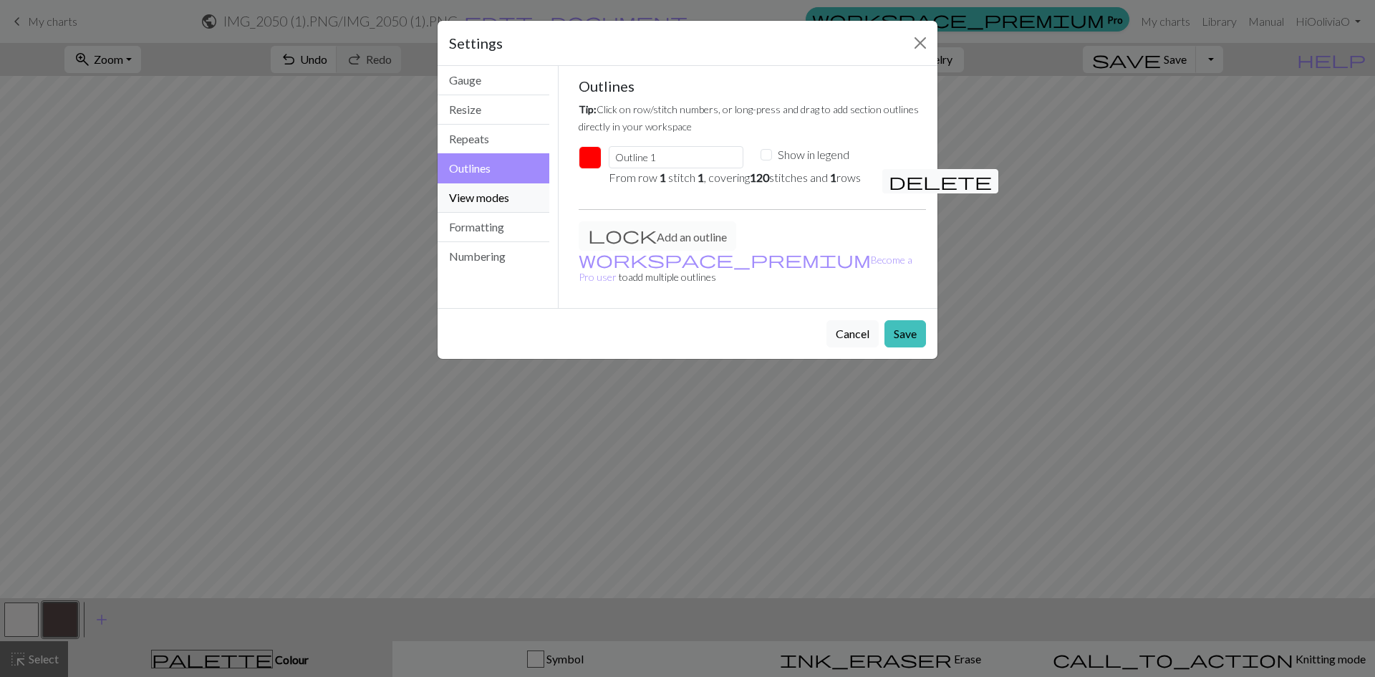
click at [472, 196] on button "View modes" at bounding box center [494, 197] width 112 height 29
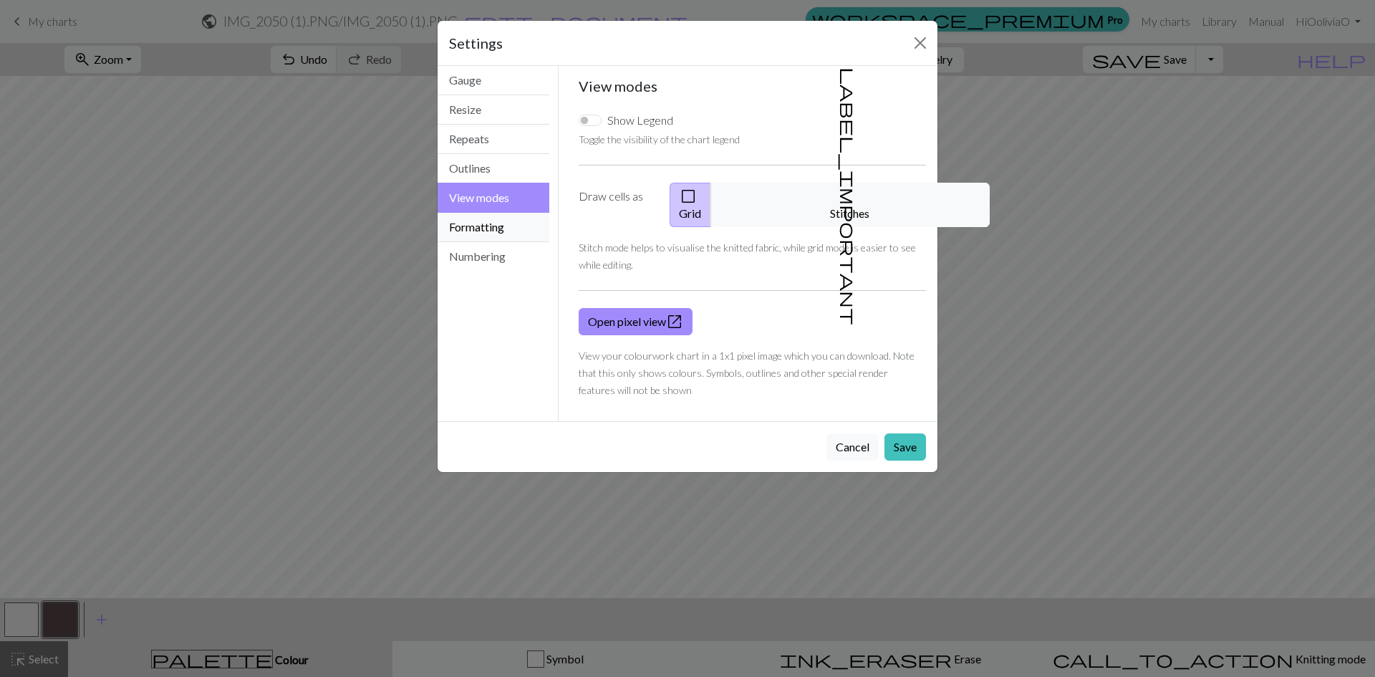
click at [471, 223] on button "Formatting" at bounding box center [494, 227] width 112 height 29
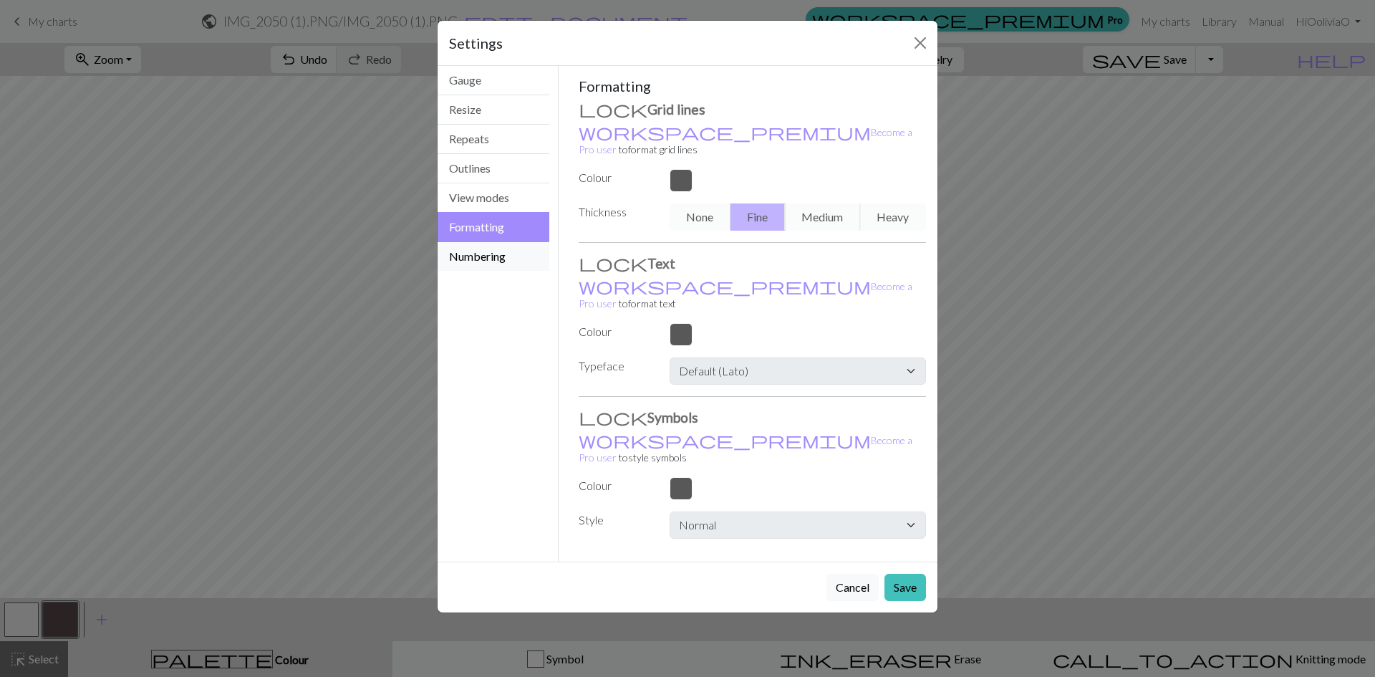
click at [467, 259] on button "Numbering" at bounding box center [494, 256] width 112 height 29
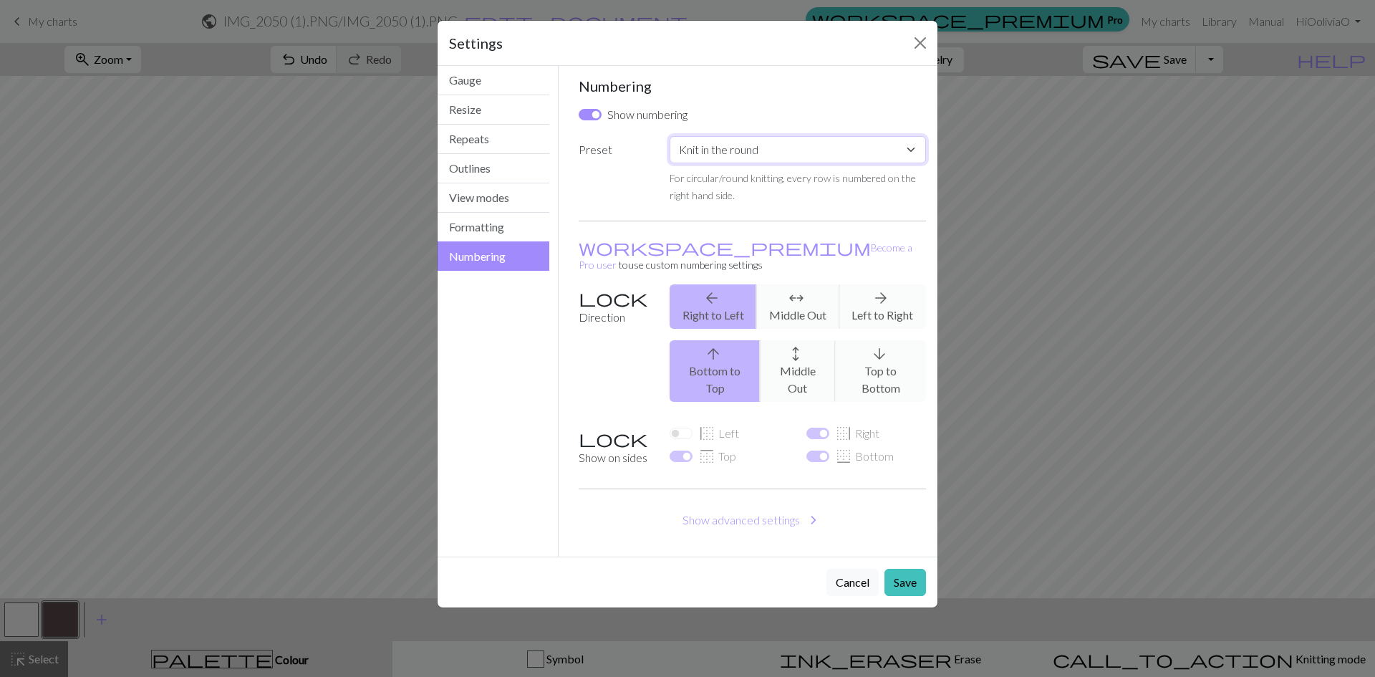
click at [812, 145] on select "Custom Knit flat Knit in the round Lace knitting Cross stitch" at bounding box center [798, 149] width 256 height 27
select select "flat"
click at [670, 136] on select "Custom Knit flat Knit in the round Lace knitting Cross stitch" at bounding box center [798, 149] width 256 height 27
checkbox input "true"
click at [902, 569] on button "Save" at bounding box center [906, 582] width 42 height 27
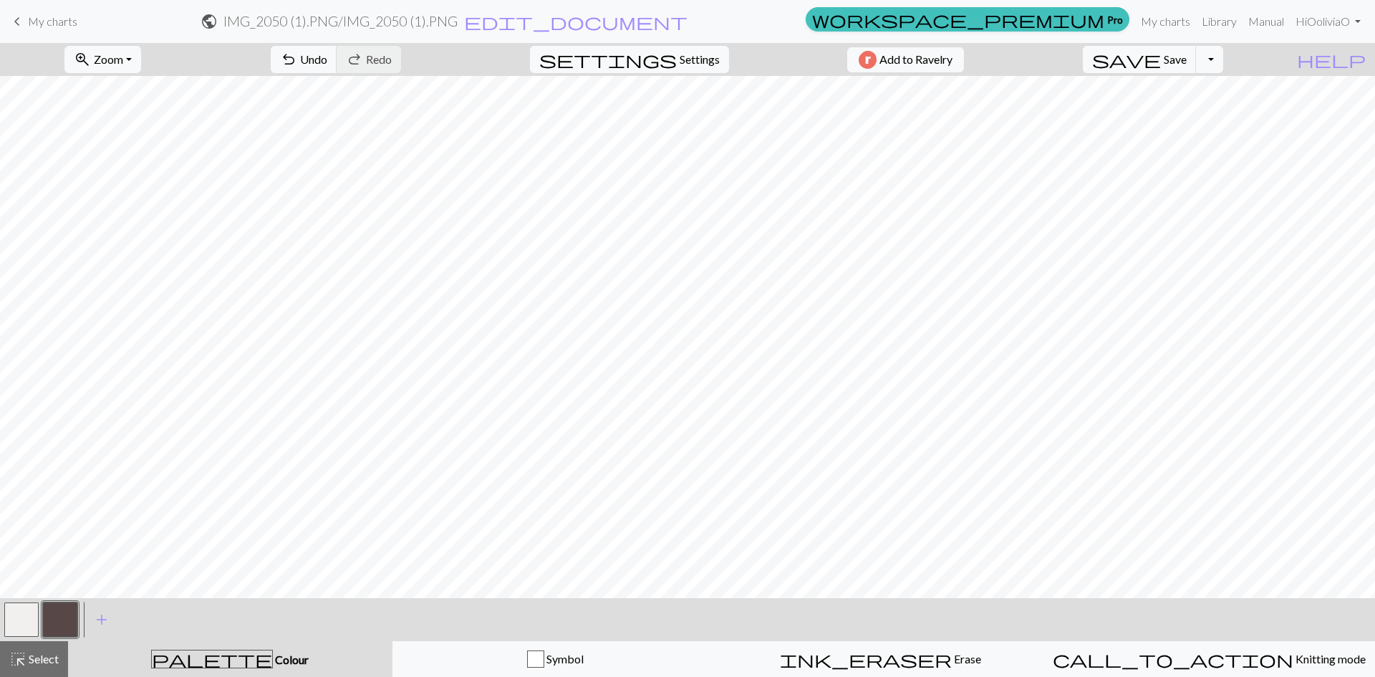
click at [27, 21] on link "keyboard_arrow_left My charts" at bounding box center [43, 21] width 69 height 24
click at [1187, 54] on span "Save" at bounding box center [1175, 59] width 23 height 14
click at [1220, 21] on div "Chart saved" at bounding box center [687, 28] width 1375 height 57
click at [1258, 21] on div "Chart saved" at bounding box center [687, 28] width 1375 height 57
click at [1261, 21] on link "Manual" at bounding box center [1266, 21] width 47 height 29
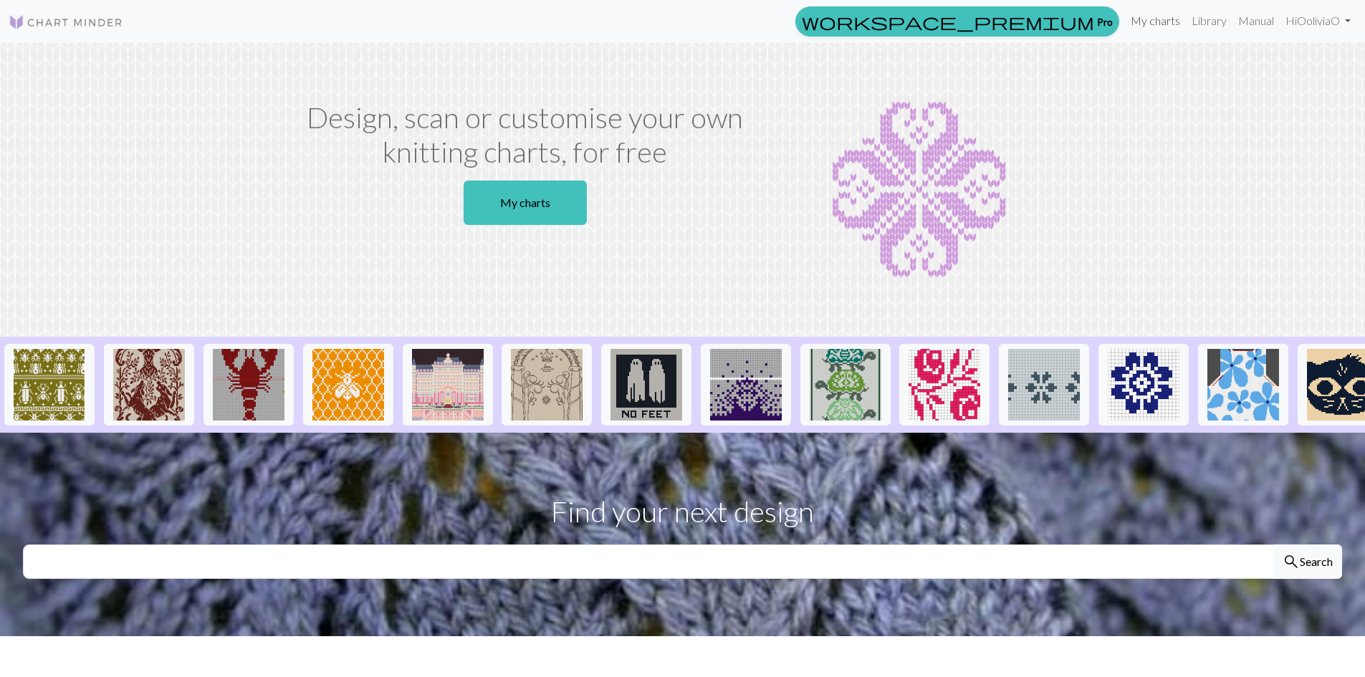
click at [1140, 16] on link "My charts" at bounding box center [1155, 20] width 61 height 29
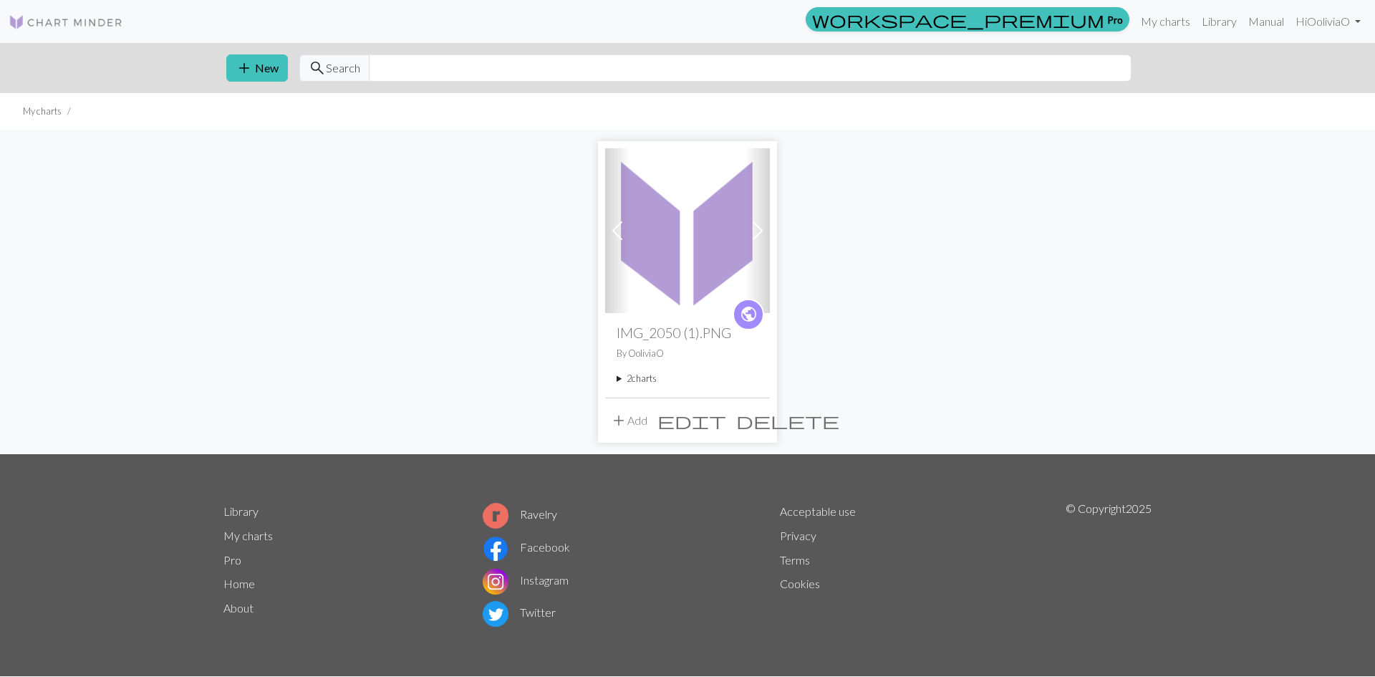
click at [686, 246] on img at bounding box center [687, 230] width 165 height 165
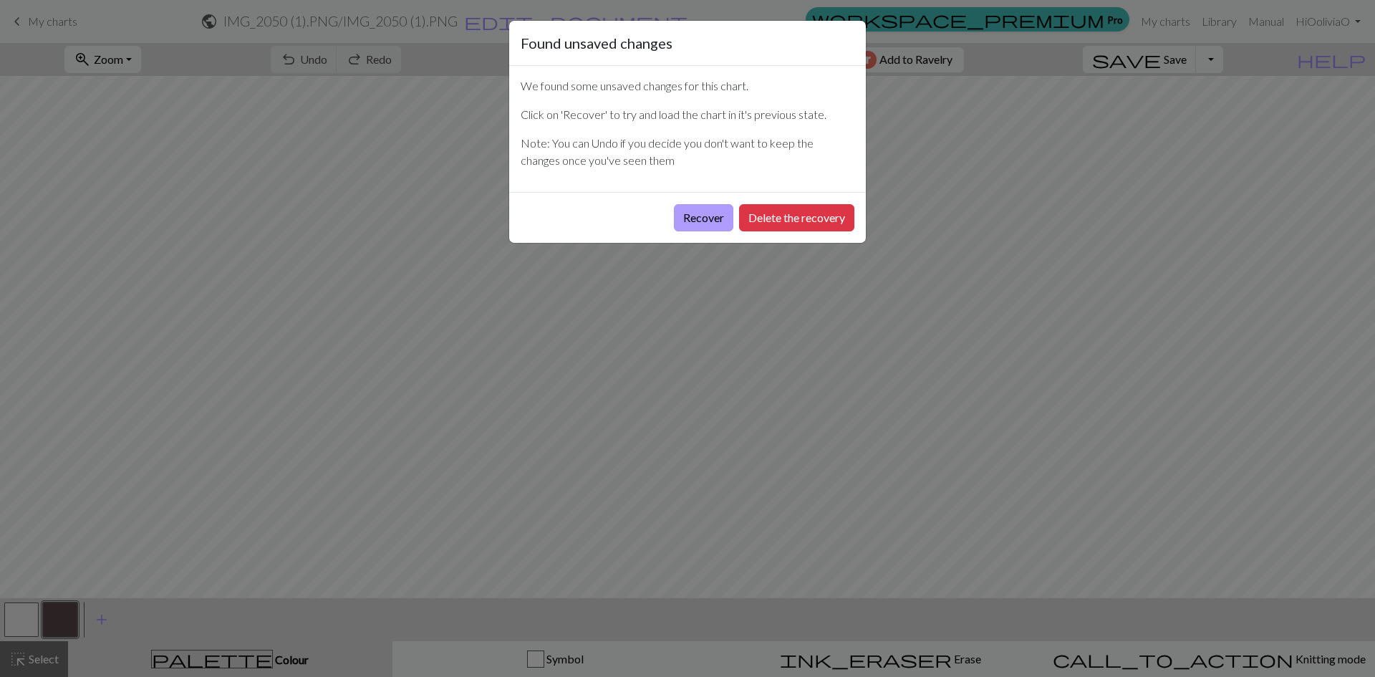
click at [713, 218] on button "Recover" at bounding box center [703, 217] width 59 height 27
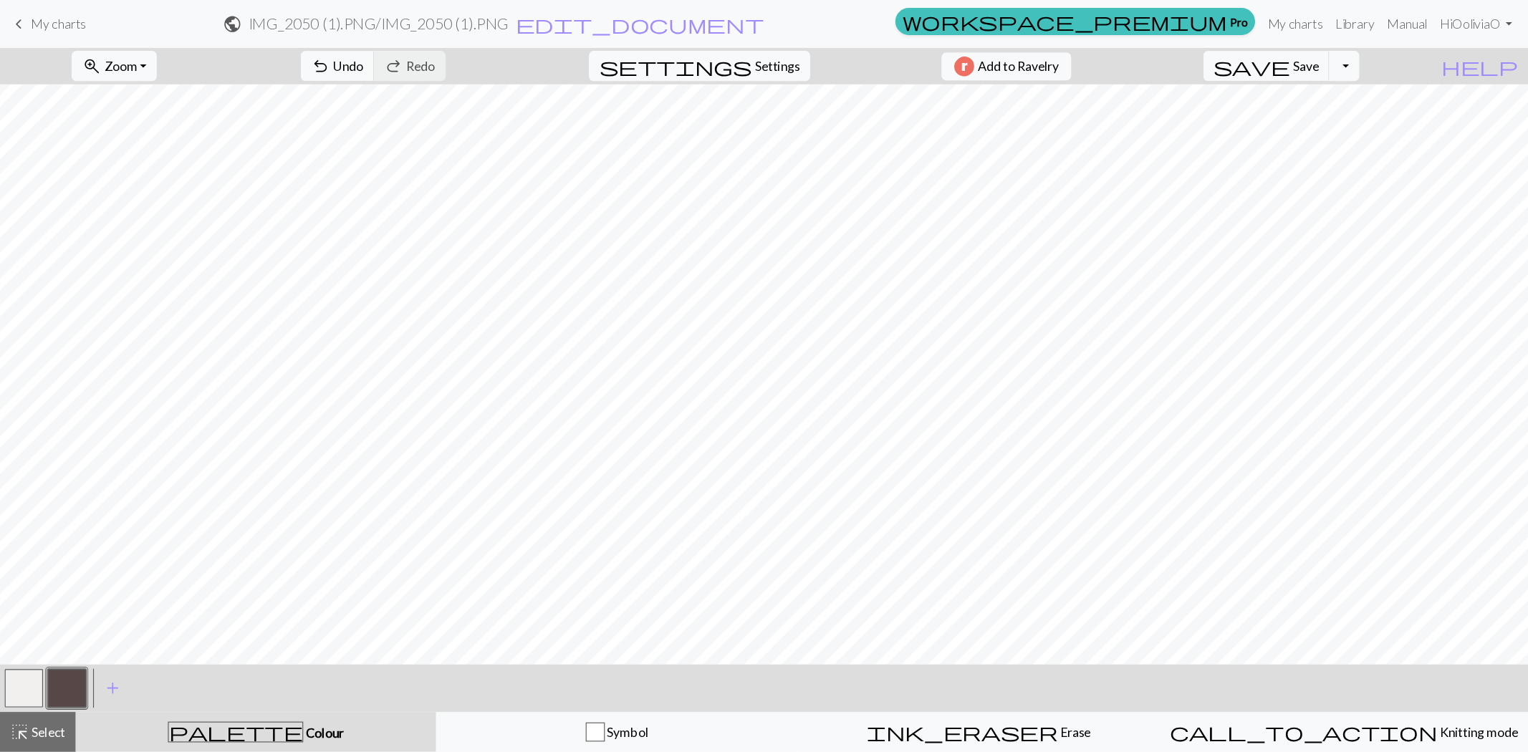
scroll to position [26, 0]
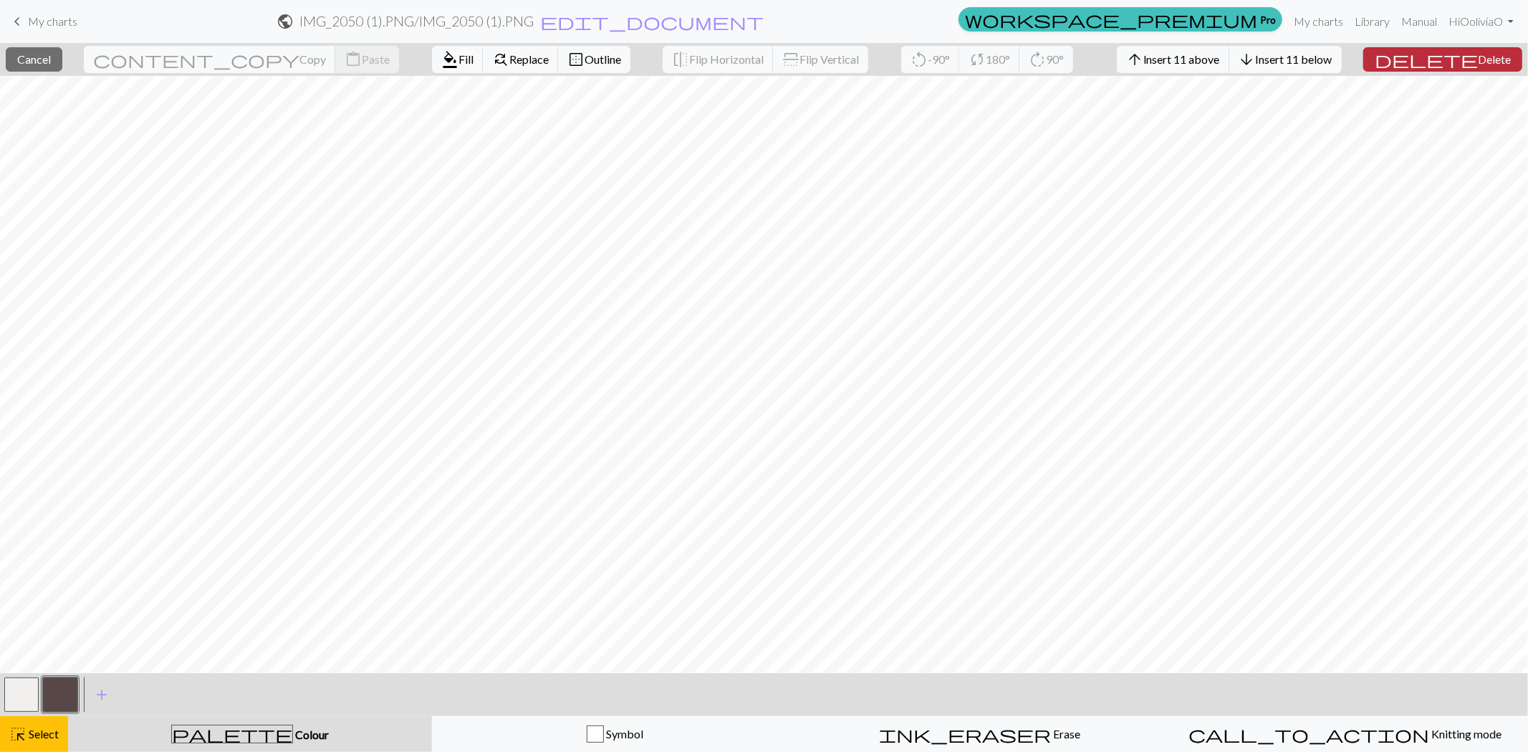
click at [1364, 55] on span "Delete" at bounding box center [1494, 59] width 33 height 14
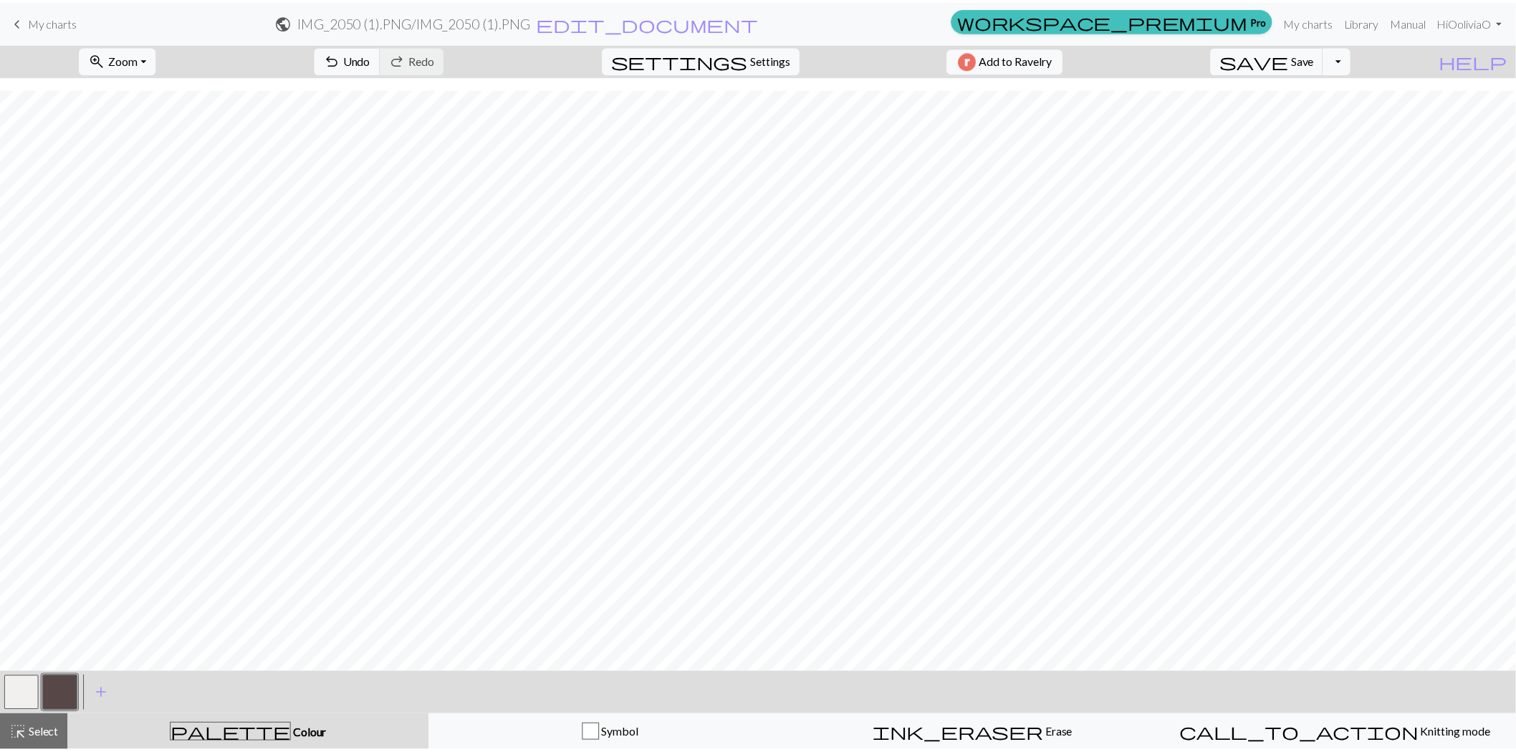
scroll to position [12, 0]
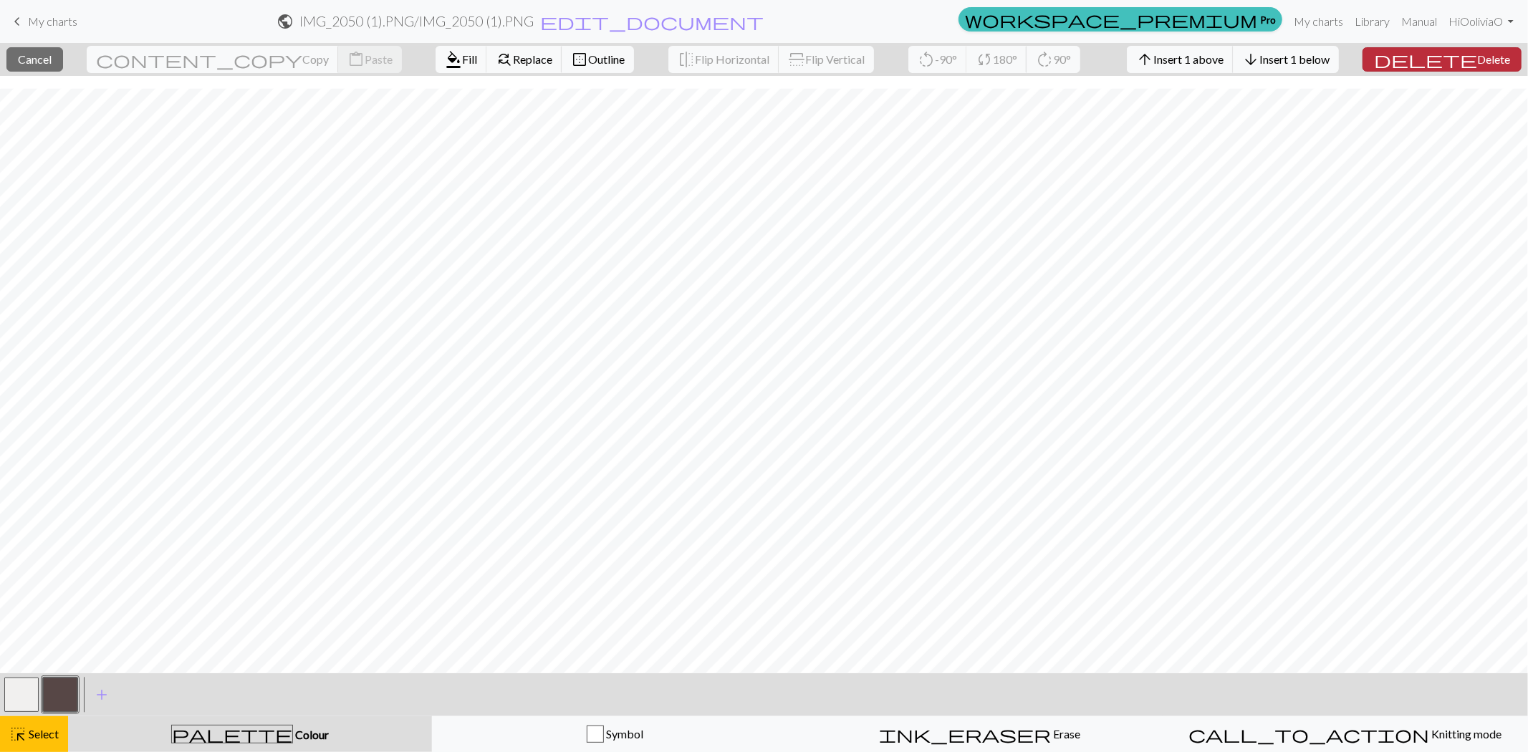
click at [1364, 60] on span "Delete" at bounding box center [1493, 59] width 33 height 14
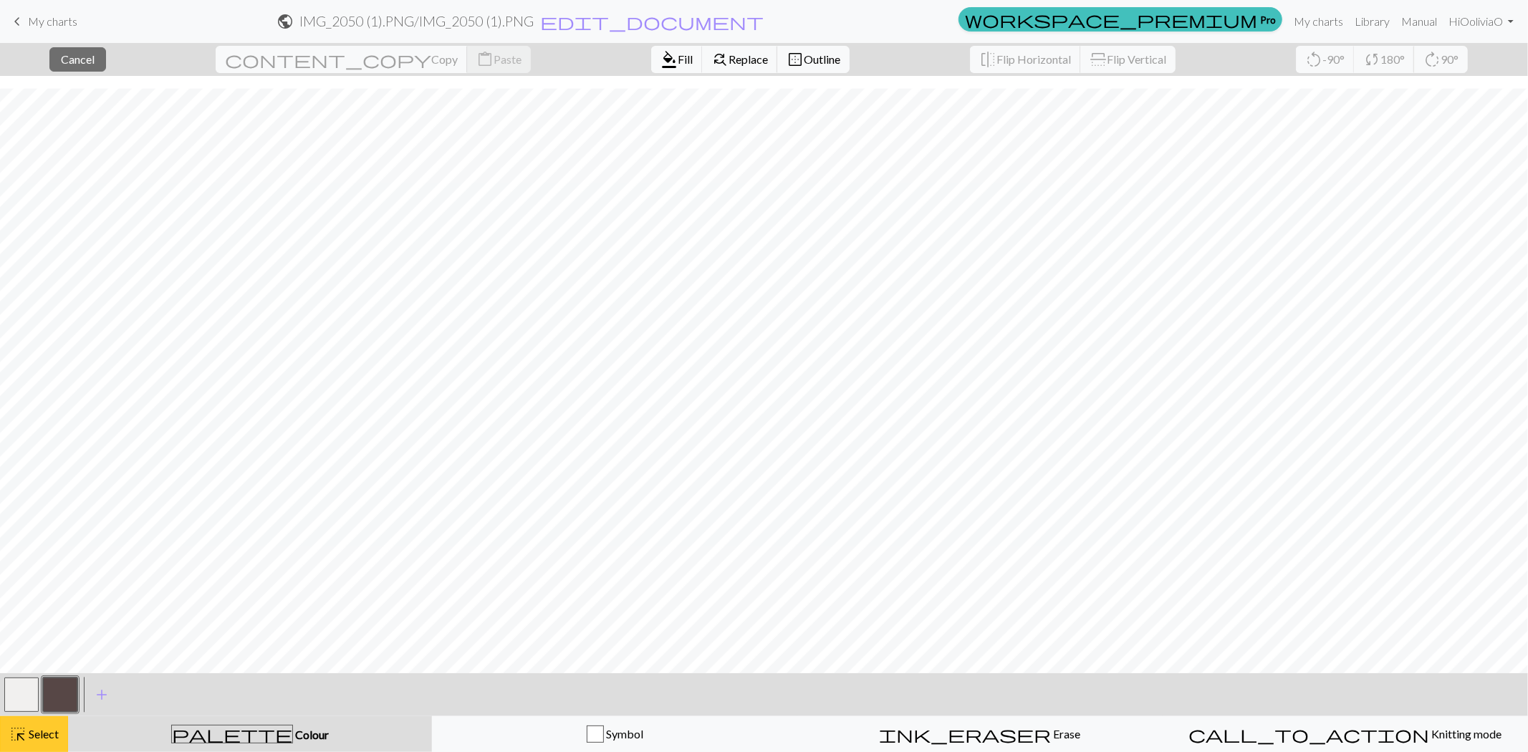
click at [24, 676] on span "highlight_alt" at bounding box center [17, 734] width 17 height 20
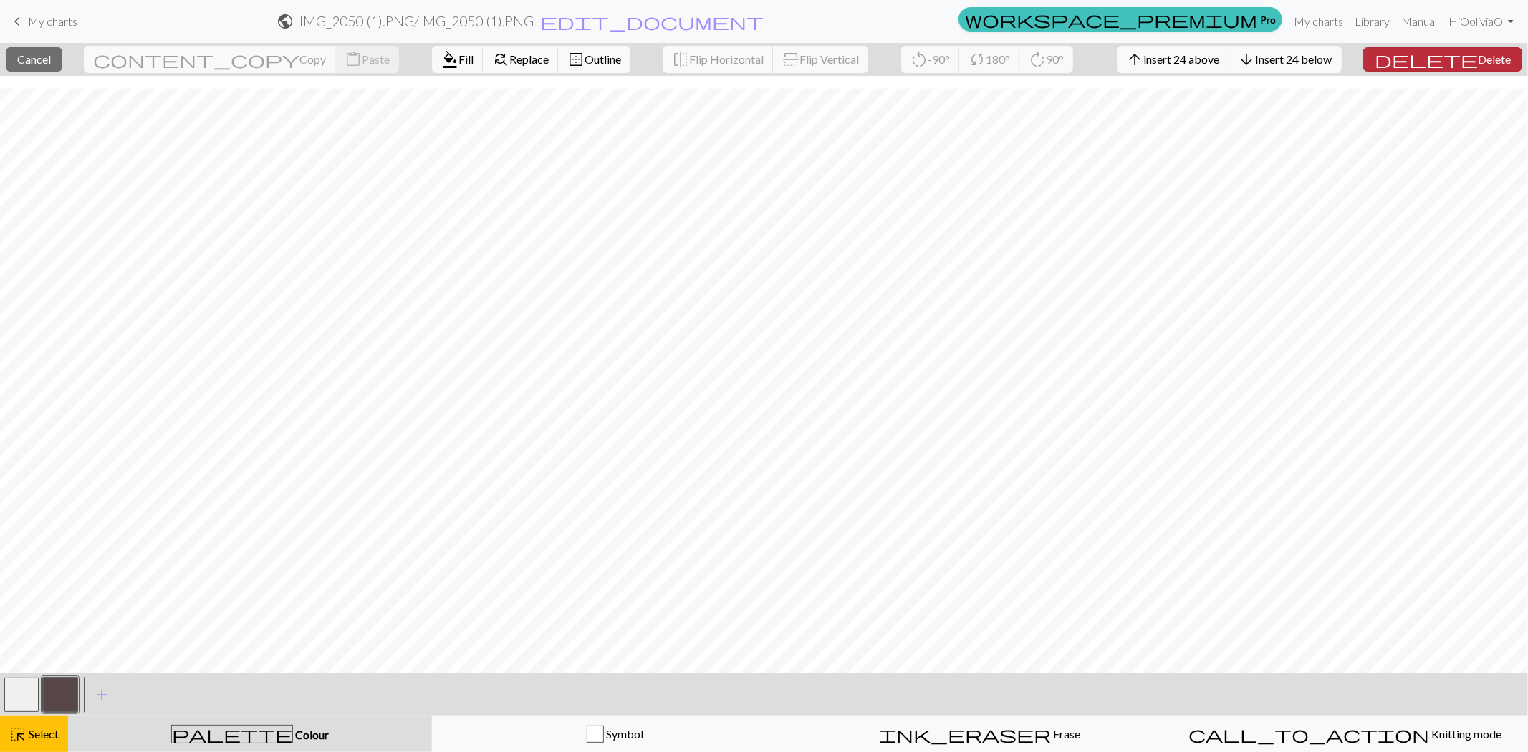
click at [1364, 62] on span "Delete" at bounding box center [1494, 59] width 33 height 14
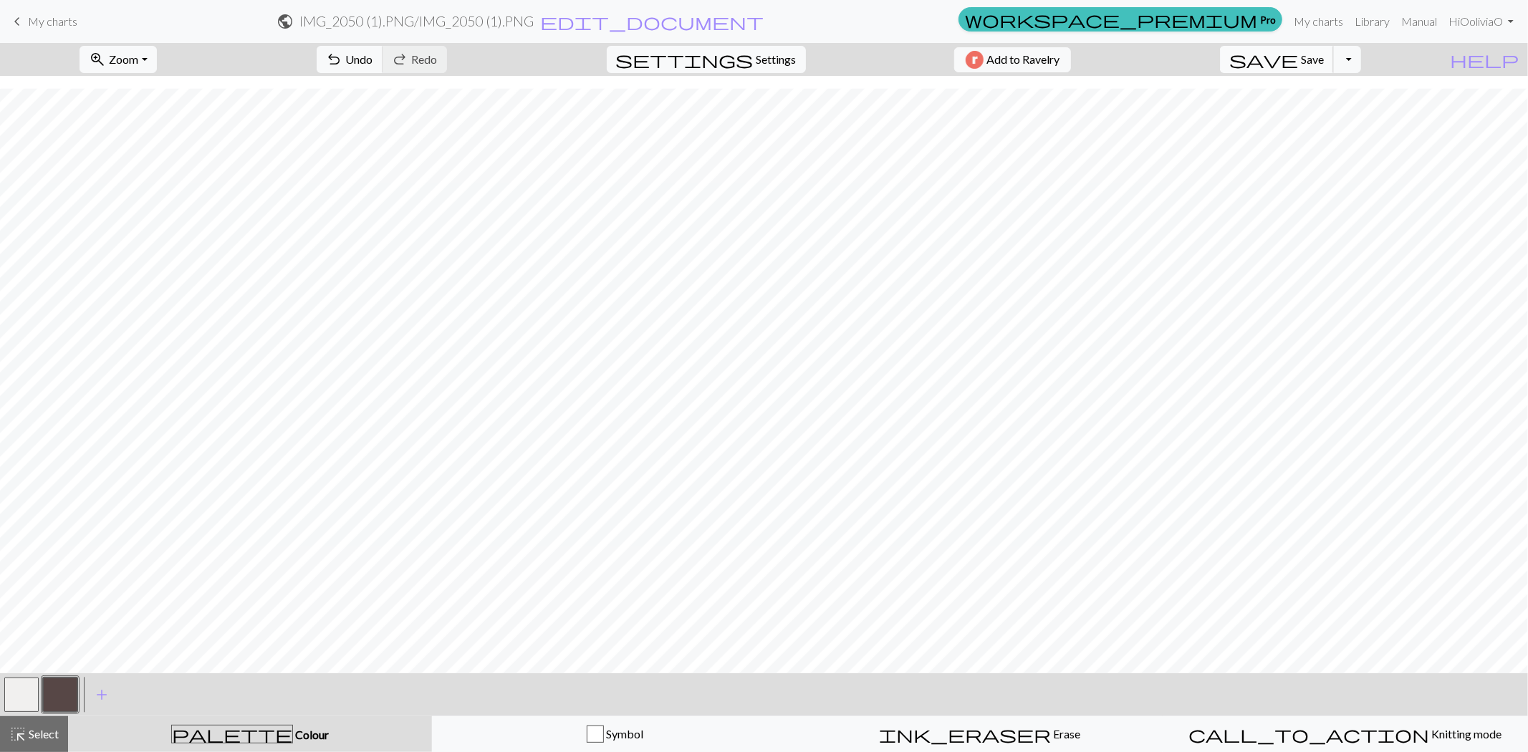
click at [1324, 64] on span "Save" at bounding box center [1312, 59] width 23 height 14
click at [1324, 62] on span "Save" at bounding box center [1312, 59] width 23 height 14
click at [1324, 55] on span "Save" at bounding box center [1312, 59] width 23 height 14
click at [42, 19] on span "My charts" at bounding box center [52, 21] width 49 height 14
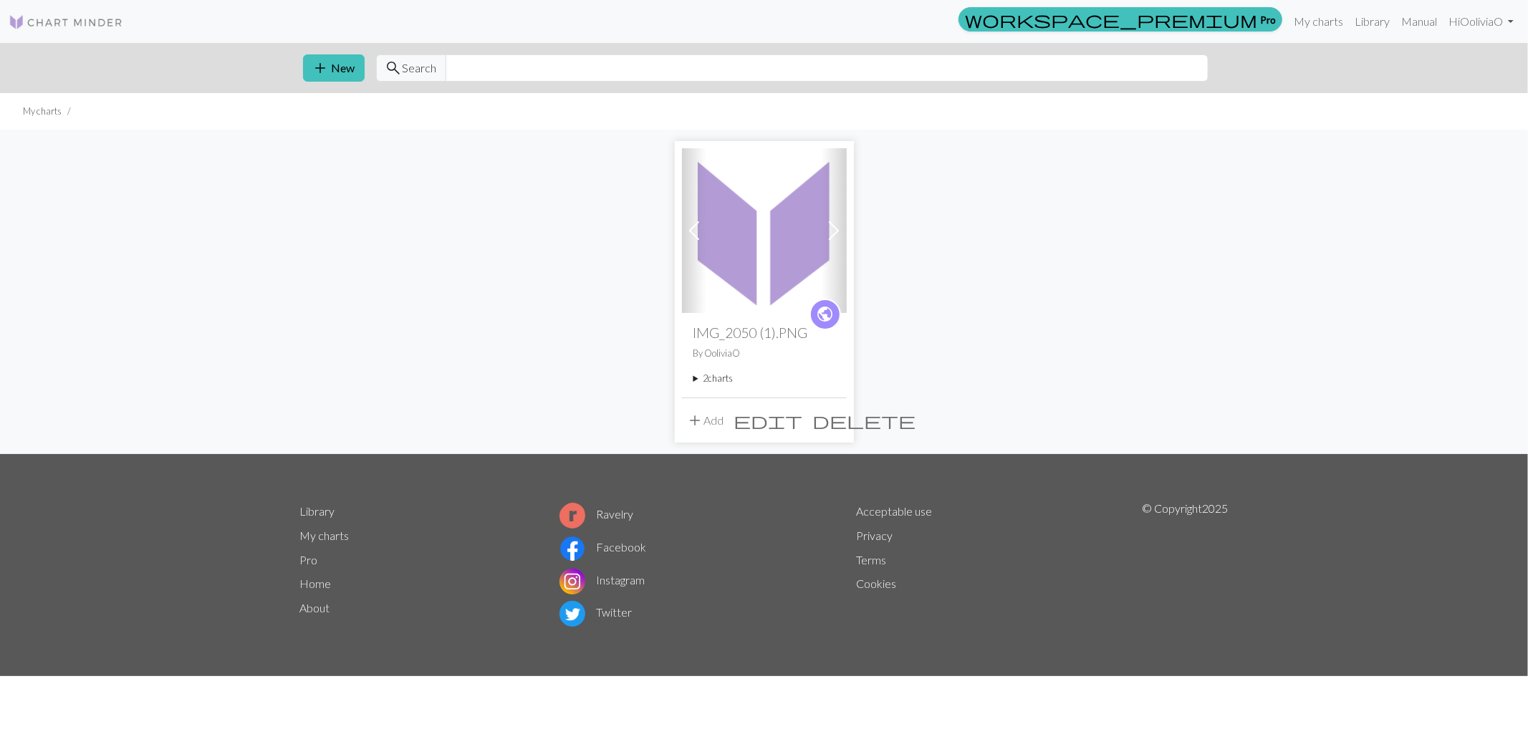
click at [19, 20] on img at bounding box center [66, 22] width 115 height 17
click at [696, 420] on span "add" at bounding box center [695, 420] width 17 height 20
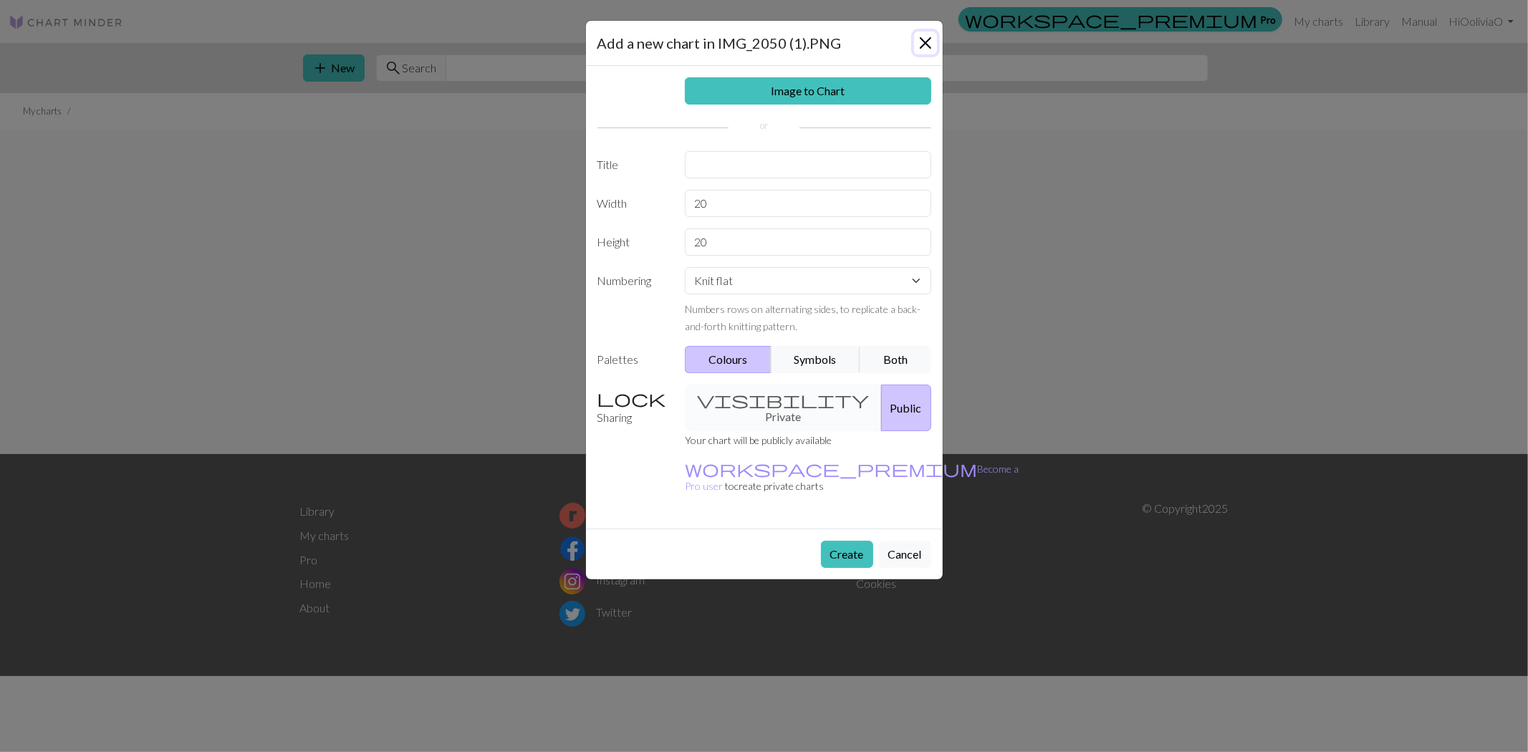
click at [923, 40] on button "Close" at bounding box center [925, 43] width 23 height 23
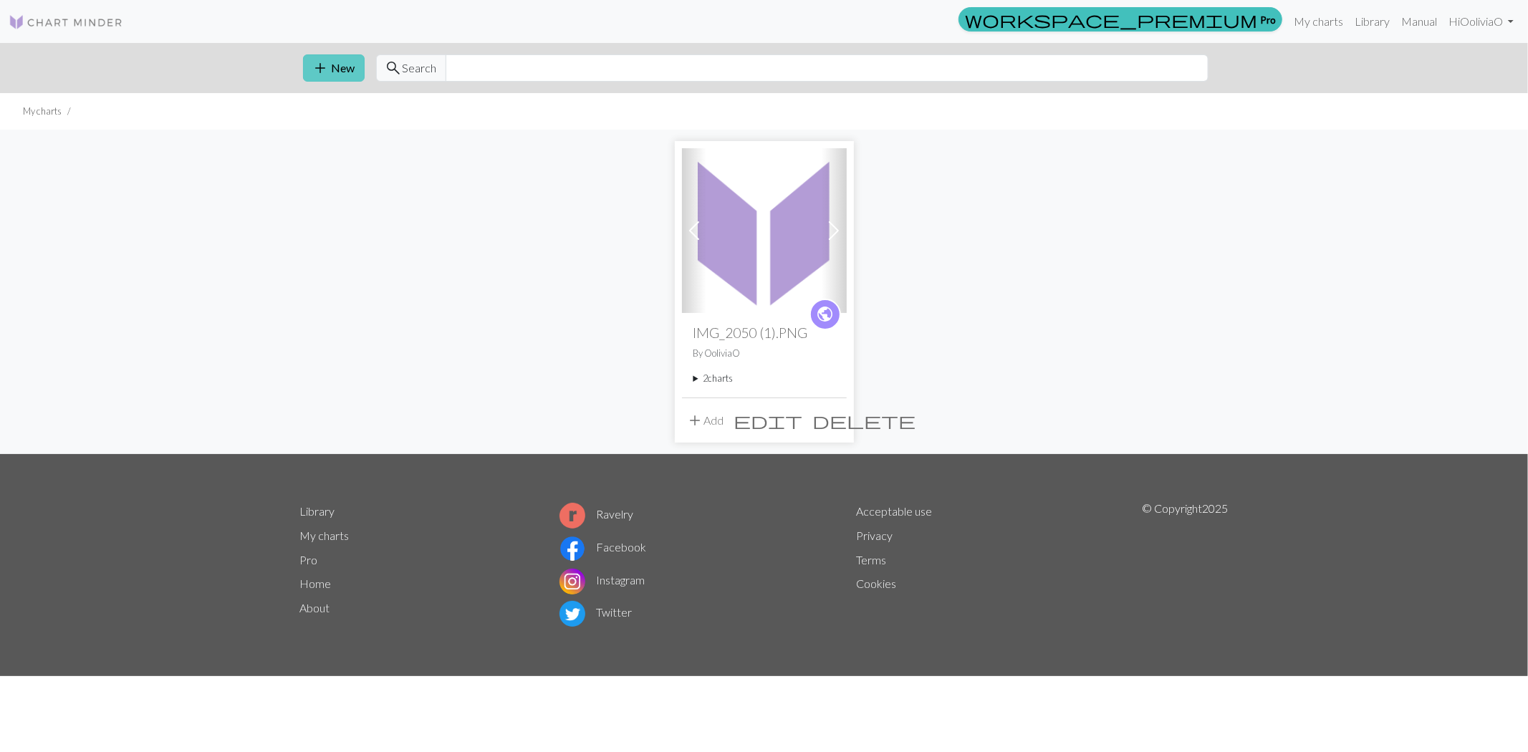
click at [319, 66] on span "add" at bounding box center [320, 68] width 17 height 20
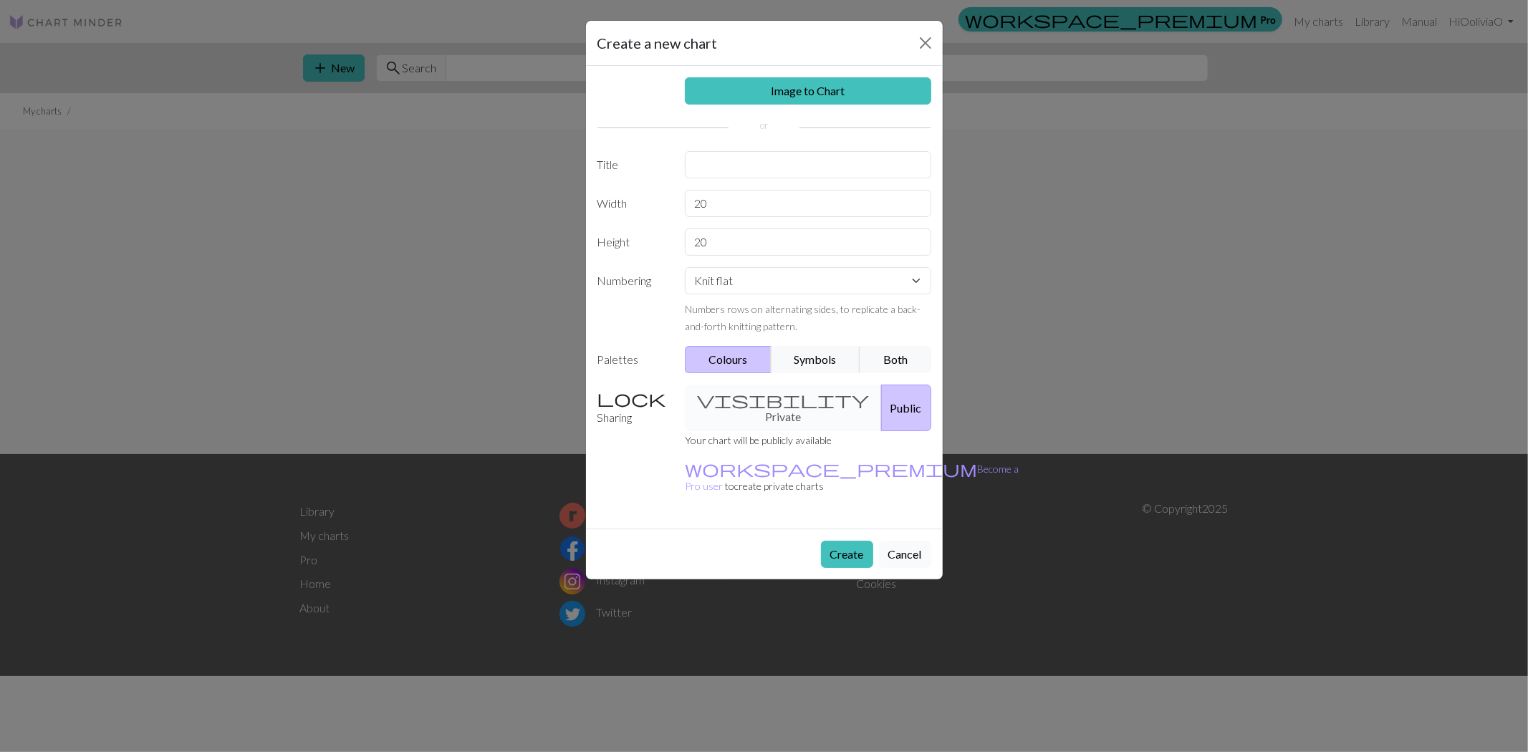
click at [918, 541] on button "Cancel" at bounding box center [905, 554] width 52 height 27
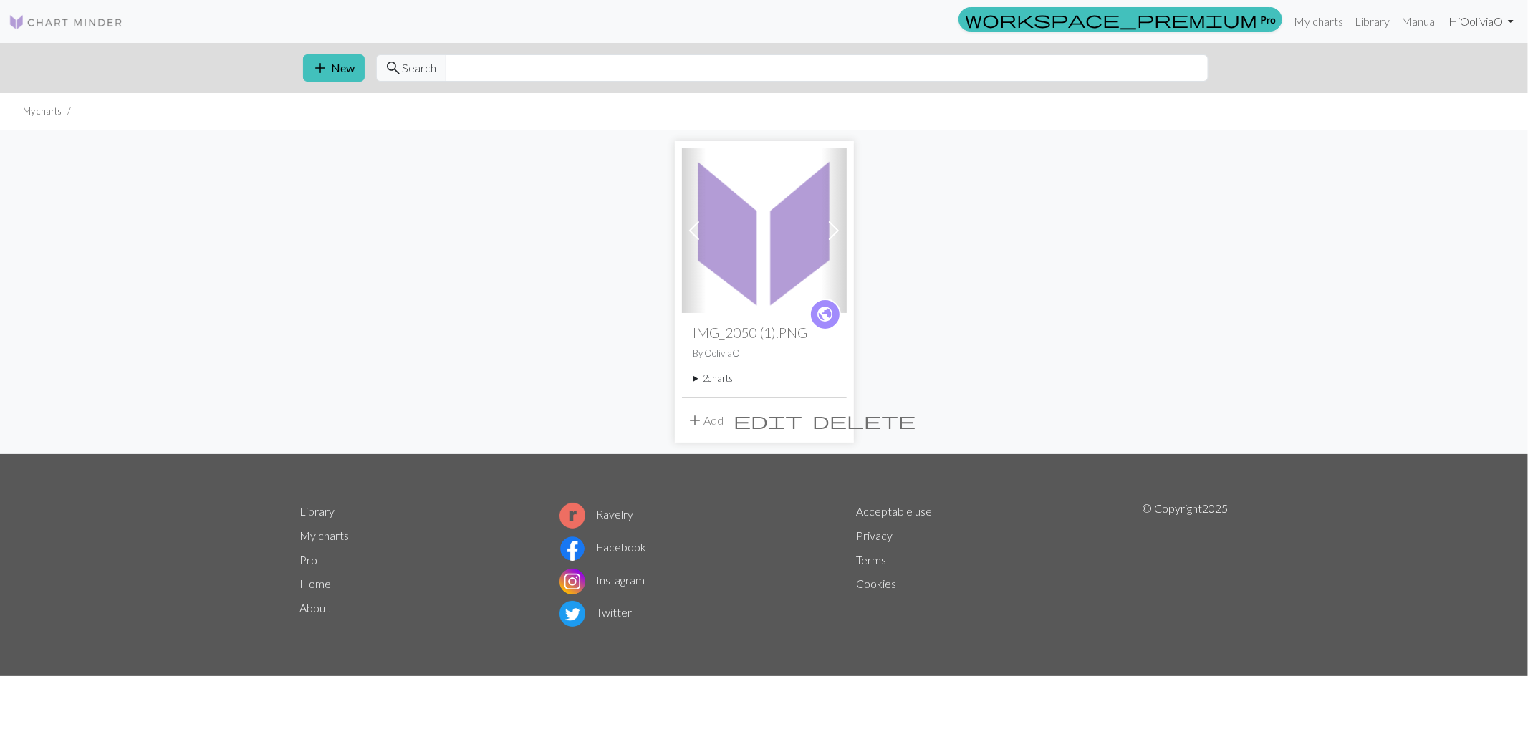
click at [1364, 16] on link "Hi OoliviaO" at bounding box center [1481, 21] width 77 height 29
drag, startPoint x: 1325, startPoint y: 216, endPoint x: 1367, endPoint y: 34, distance: 187.3
click at [1324, 216] on div "Previous Next public IMG_2050 (1).PNG By OoliviaO 2 charts IMG_2050 (1).PNG del…" at bounding box center [764, 292] width 1528 height 324
click at [1364, 20] on link "Library" at bounding box center [1372, 21] width 47 height 29
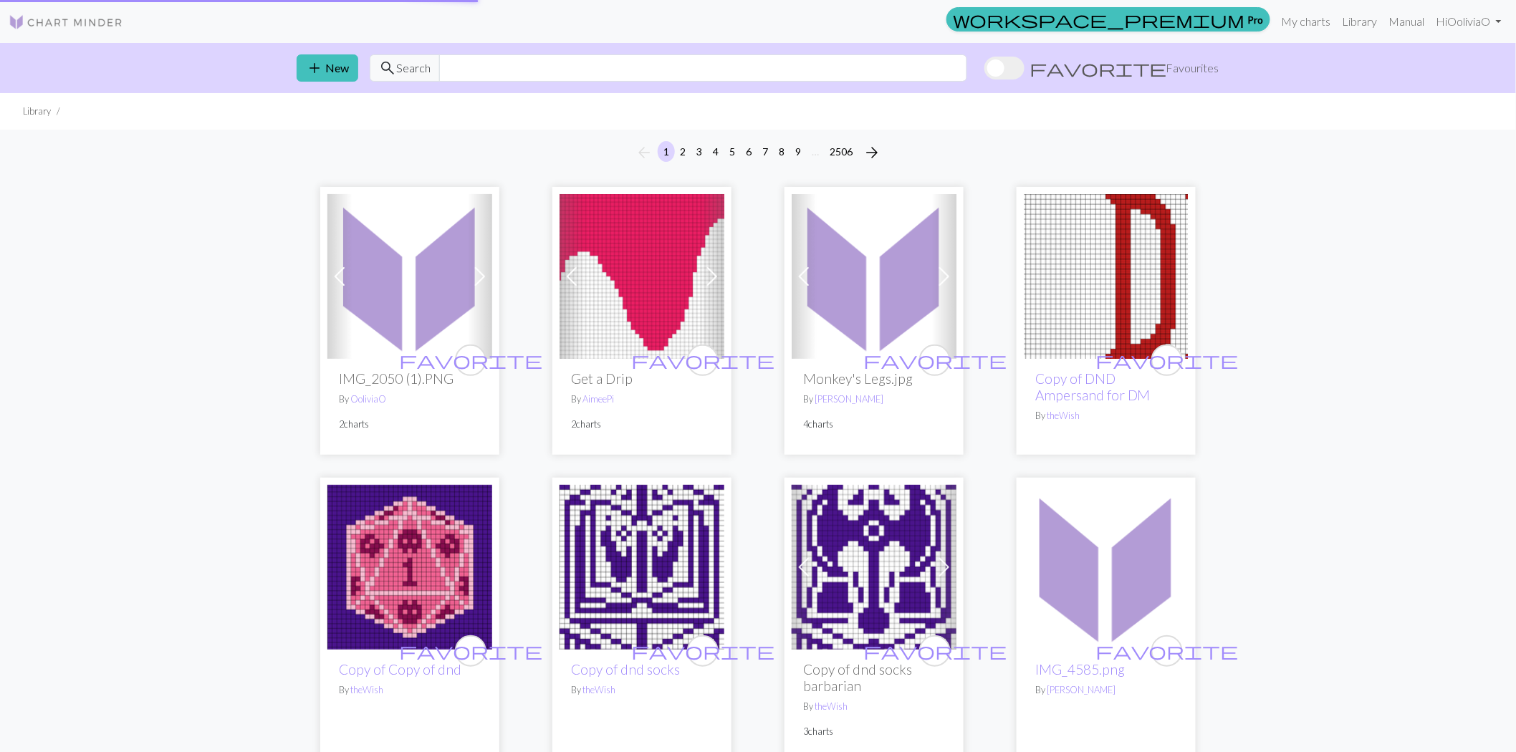
click at [59, 20] on img at bounding box center [66, 22] width 115 height 17
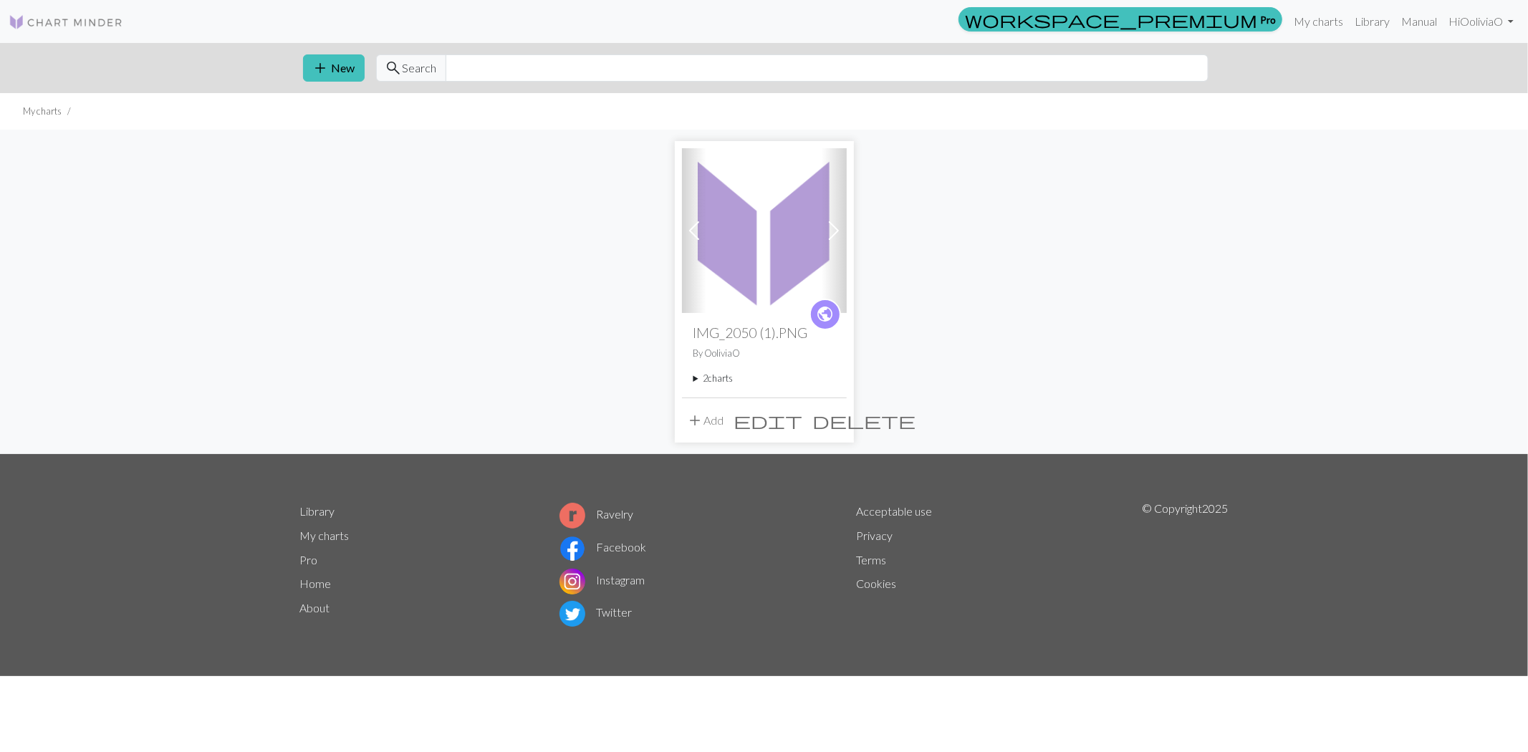
click at [727, 381] on summary "2 charts" at bounding box center [764, 379] width 142 height 14
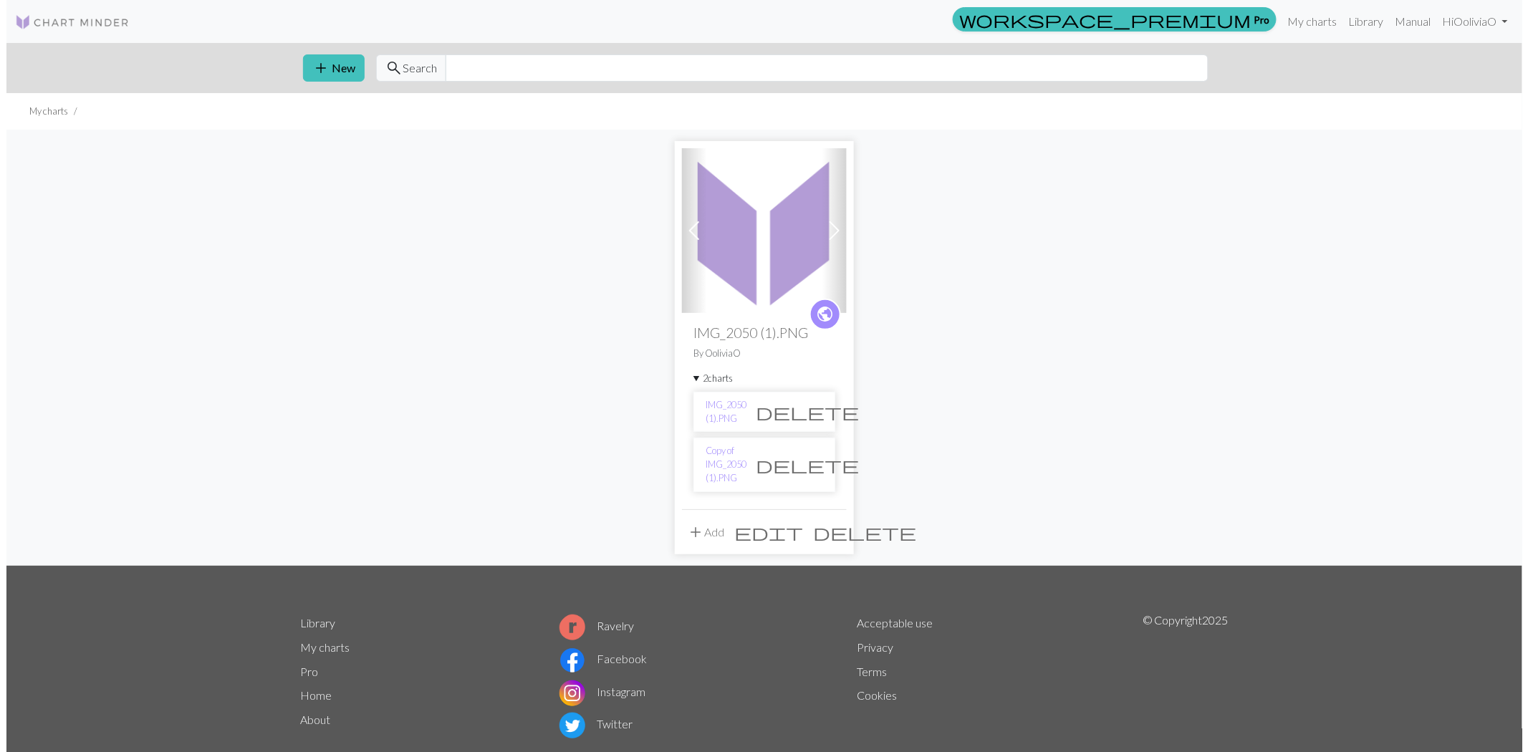
scroll to position [22, 0]
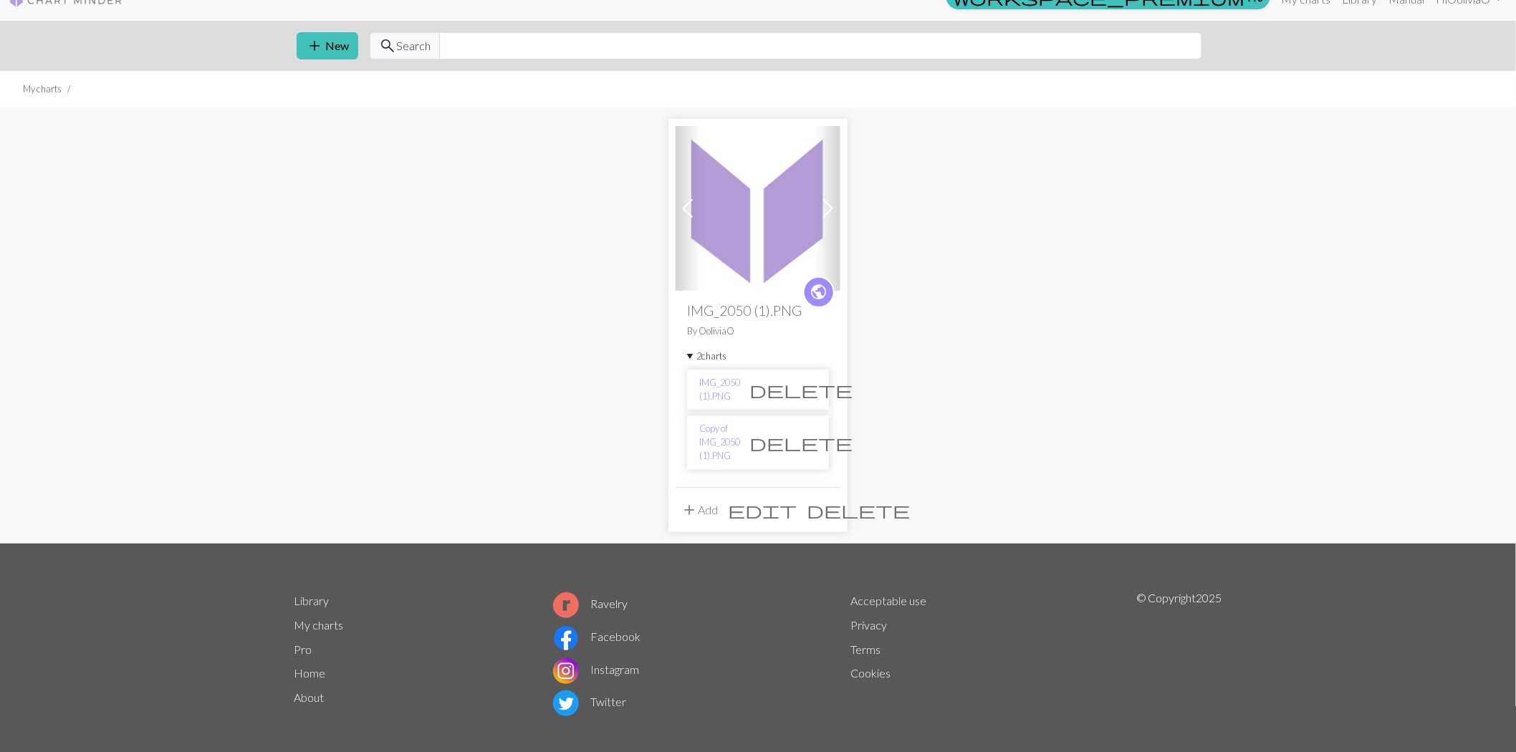
click at [696, 500] on span "add" at bounding box center [689, 510] width 17 height 20
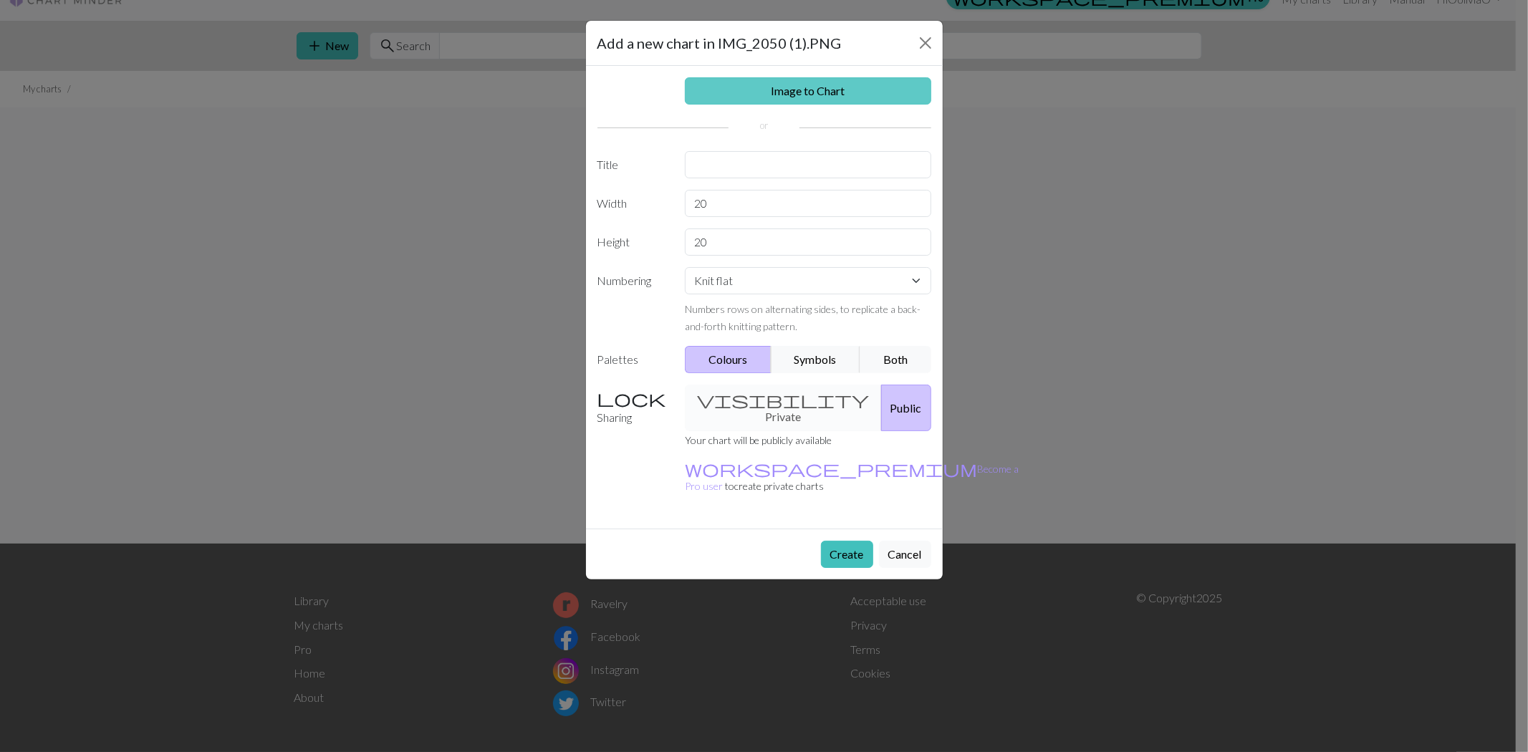
click at [779, 87] on link "Image to Chart" at bounding box center [808, 90] width 246 height 27
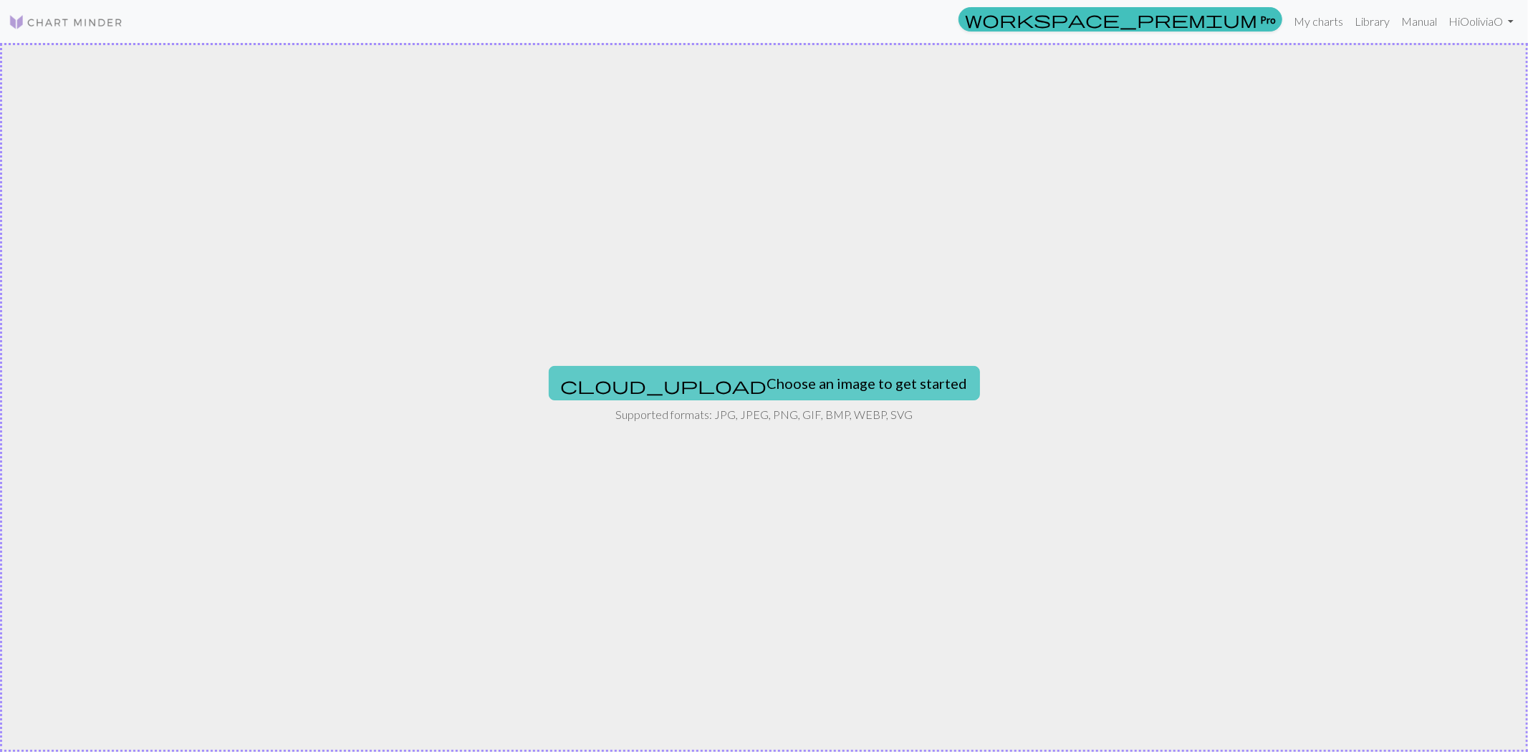
click at [711, 375] on button "cloud_upload Choose an image to get started" at bounding box center [764, 383] width 431 height 34
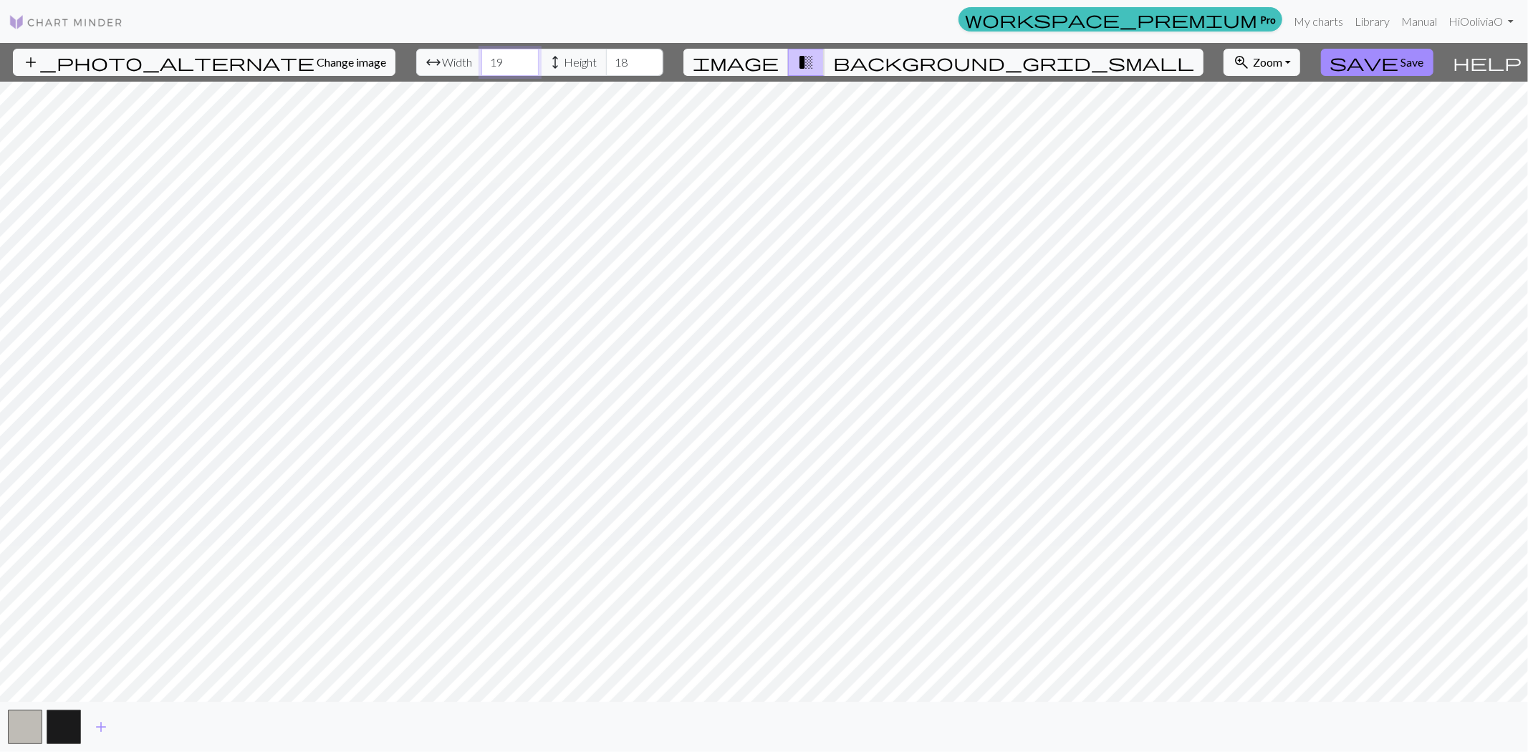
click at [486, 66] on input "19" at bounding box center [509, 62] width 57 height 27
click at [486, 66] on input "18" at bounding box center [509, 62] width 57 height 27
click at [486, 66] on input "17" at bounding box center [509, 62] width 57 height 27
click at [486, 66] on input "6" at bounding box center [509, 62] width 57 height 27
drag, startPoint x: 483, startPoint y: 59, endPoint x: 488, endPoint y: 51, distance: 9.3
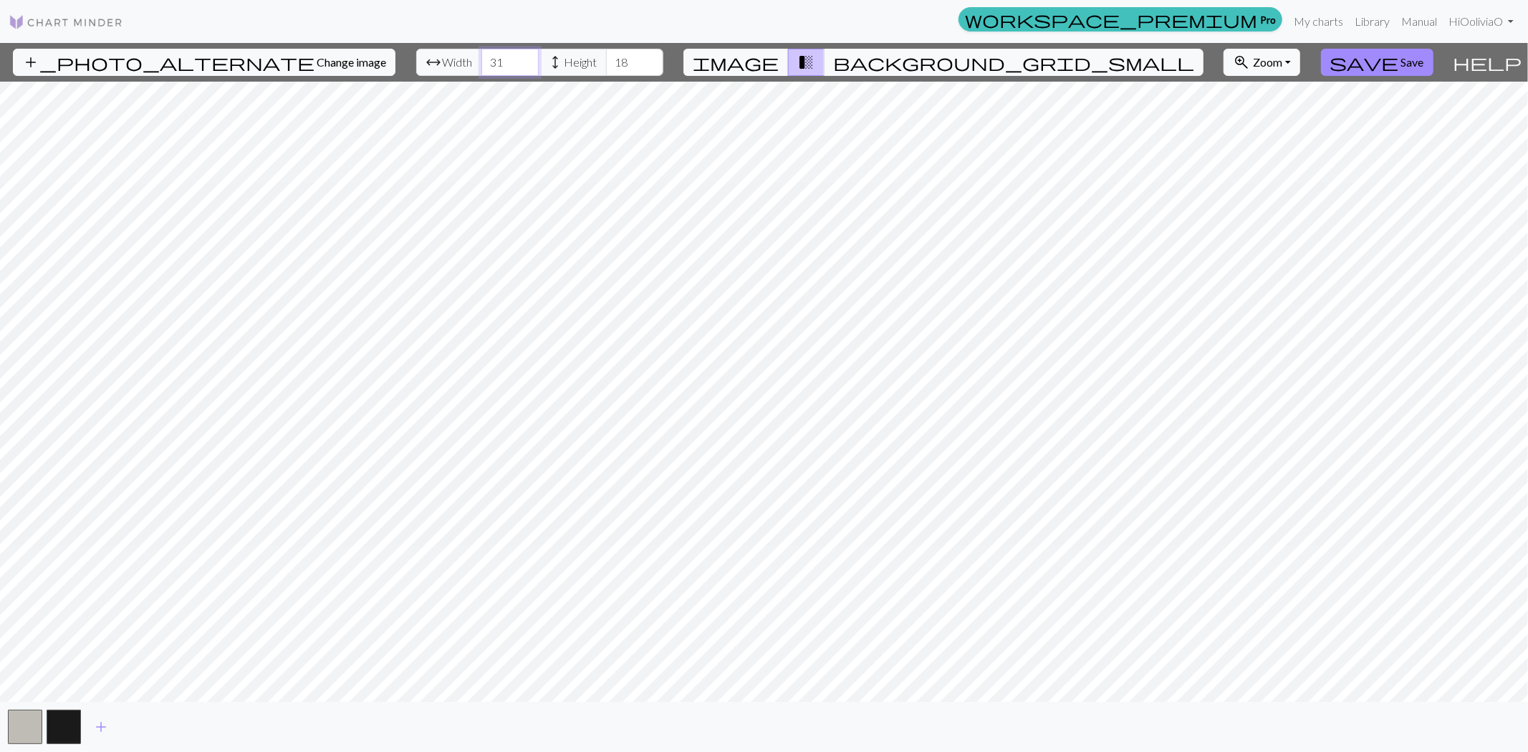
click at [488, 51] on input "31" at bounding box center [509, 62] width 57 height 27
click at [485, 55] on input "43" at bounding box center [509, 62] width 57 height 27
click at [485, 55] on input "44" at bounding box center [509, 62] width 57 height 27
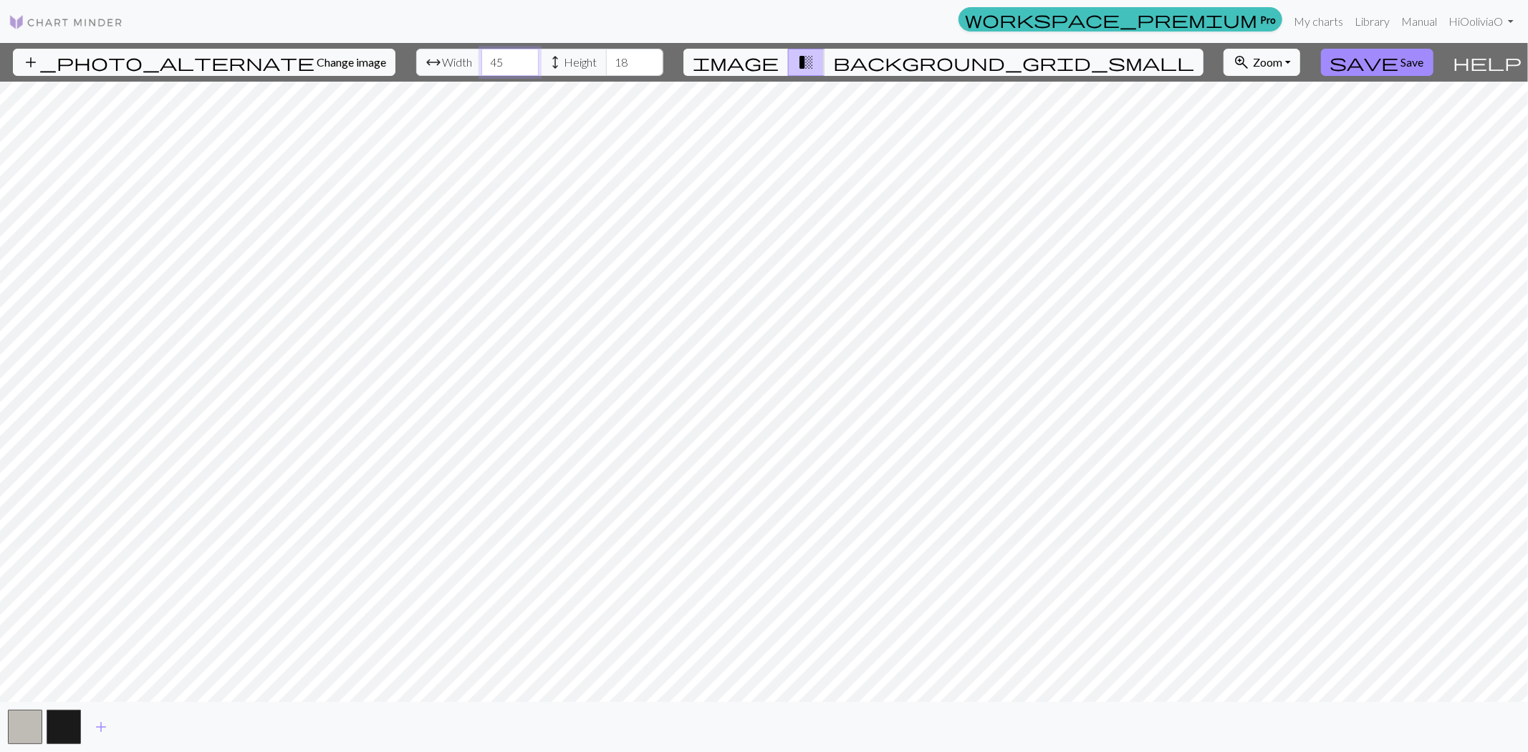
click at [485, 55] on input "45" at bounding box center [509, 62] width 57 height 27
click at [485, 55] on input "46" at bounding box center [509, 62] width 57 height 27
click at [485, 55] on input "47" at bounding box center [509, 62] width 57 height 27
click at [485, 55] on input "48" at bounding box center [509, 62] width 57 height 27
click at [486, 54] on input "49" at bounding box center [509, 62] width 57 height 27
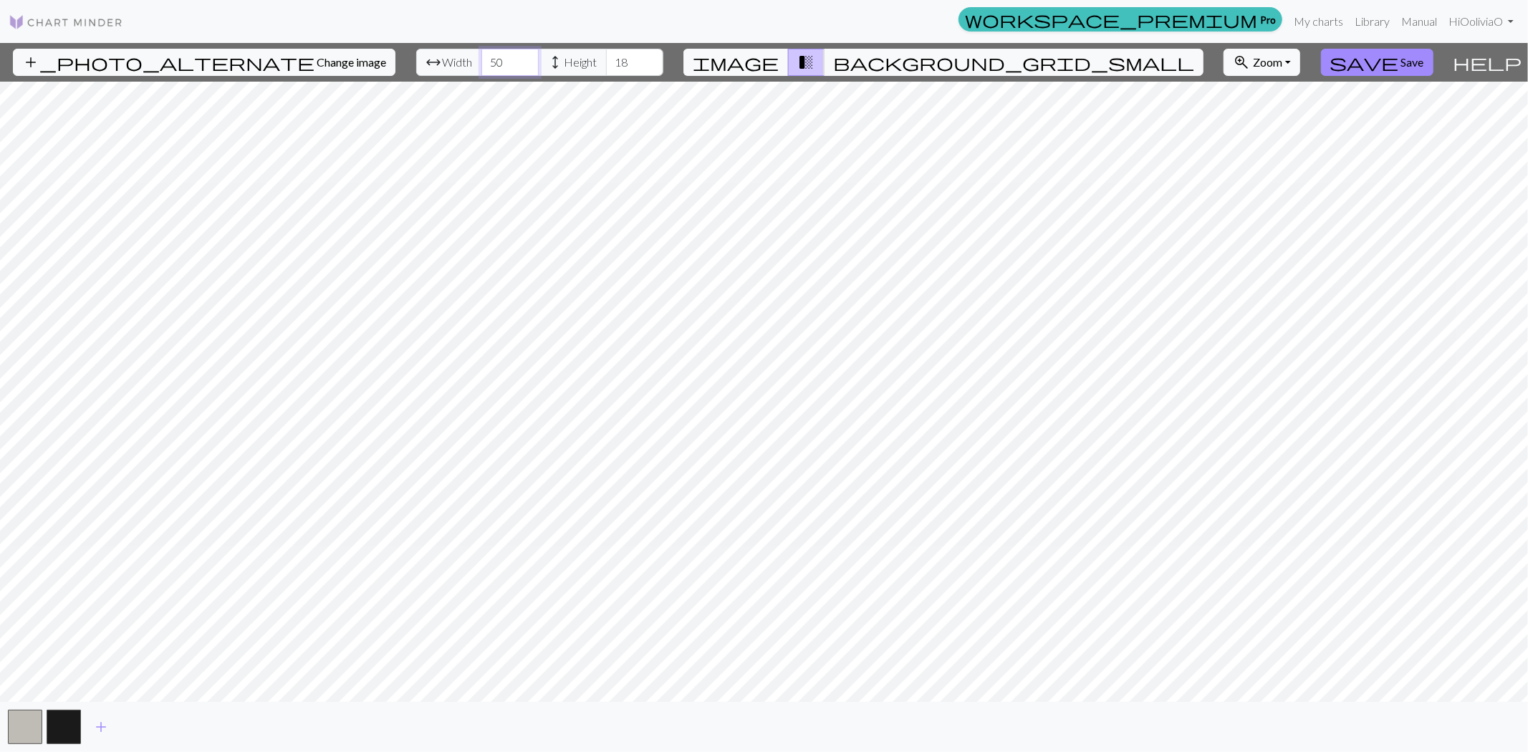
click at [486, 54] on input "50" at bounding box center [509, 62] width 57 height 27
click at [486, 54] on input "51" at bounding box center [509, 62] width 57 height 27
click at [486, 54] on input "52" at bounding box center [509, 62] width 57 height 27
click at [486, 54] on input "53" at bounding box center [509, 62] width 57 height 27
click at [486, 54] on input "54" at bounding box center [509, 62] width 57 height 27
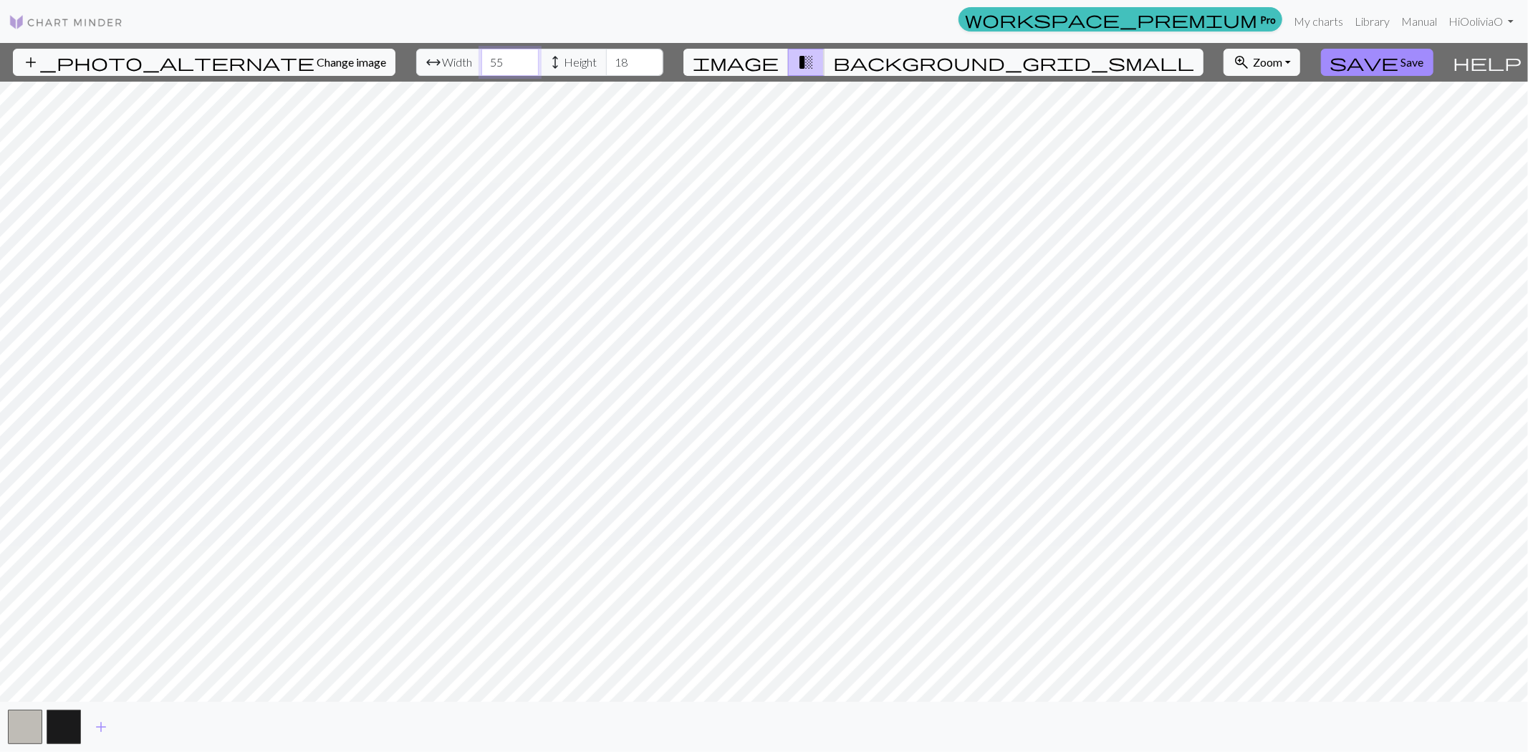
click at [486, 54] on input "55" at bounding box center [509, 62] width 57 height 27
click at [486, 54] on input "56" at bounding box center [509, 62] width 57 height 27
click at [486, 54] on input "57" at bounding box center [509, 62] width 57 height 27
click at [486, 54] on input "58" at bounding box center [509, 62] width 57 height 27
click at [486, 54] on input "59" at bounding box center [509, 62] width 57 height 27
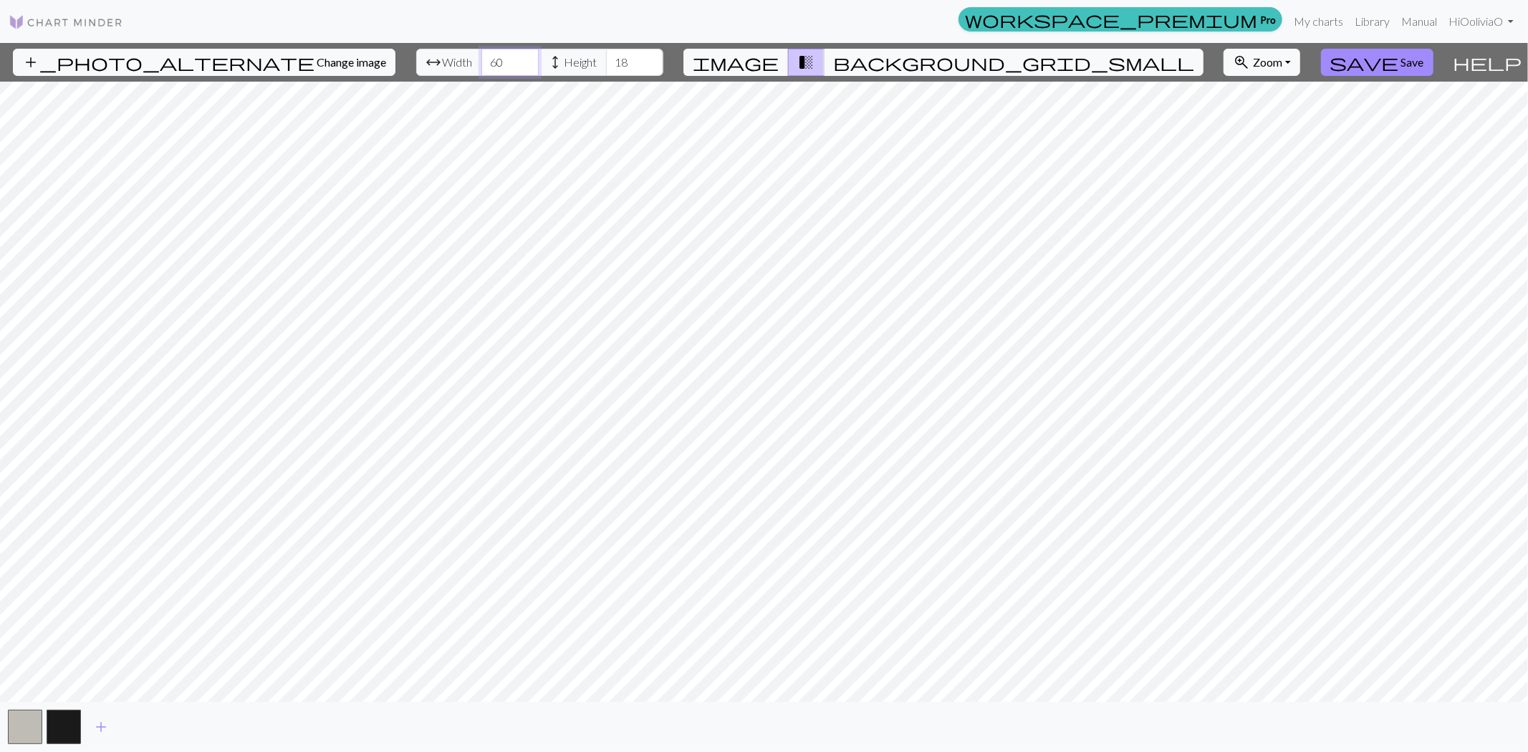
click at [486, 54] on input "60" at bounding box center [509, 62] width 57 height 27
click at [486, 54] on input "61" at bounding box center [509, 62] width 57 height 27
click at [486, 54] on input "62" at bounding box center [509, 62] width 57 height 27
click at [486, 54] on input "63" at bounding box center [509, 62] width 57 height 27
click at [486, 54] on input "64" at bounding box center [509, 62] width 57 height 27
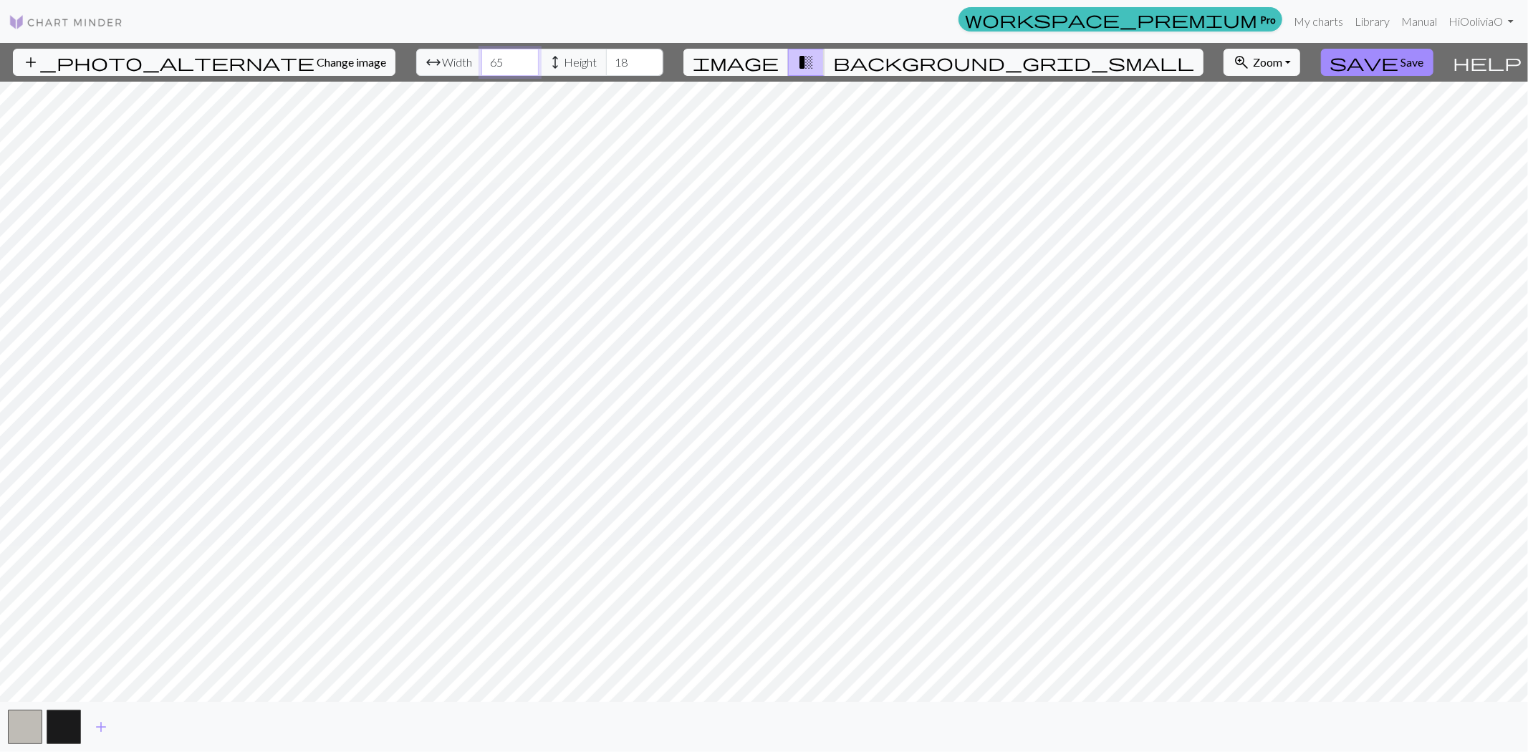
click at [486, 54] on input "65" at bounding box center [509, 62] width 57 height 27
click at [486, 54] on input "66" at bounding box center [509, 62] width 57 height 27
click at [486, 54] on input "67" at bounding box center [509, 62] width 57 height 27
click at [486, 54] on input "68" at bounding box center [509, 62] width 57 height 27
click at [486, 54] on input "69" at bounding box center [509, 62] width 57 height 27
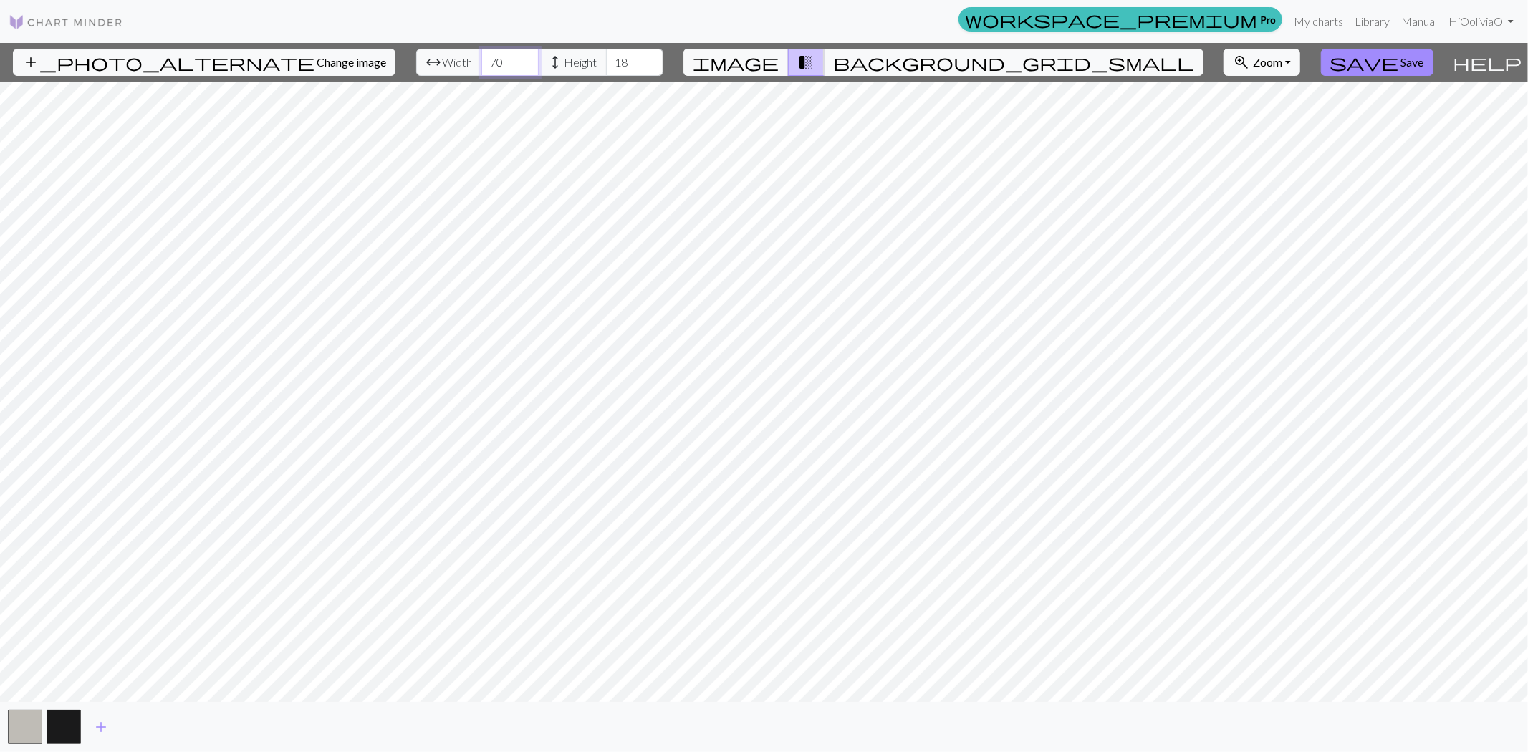
click at [486, 54] on input "70" at bounding box center [509, 62] width 57 height 27
click at [486, 54] on input "71" at bounding box center [509, 62] width 57 height 27
click at [486, 54] on input "72" at bounding box center [509, 62] width 57 height 27
click at [486, 54] on input "73" at bounding box center [509, 62] width 57 height 27
click at [486, 54] on input "74" at bounding box center [509, 62] width 57 height 27
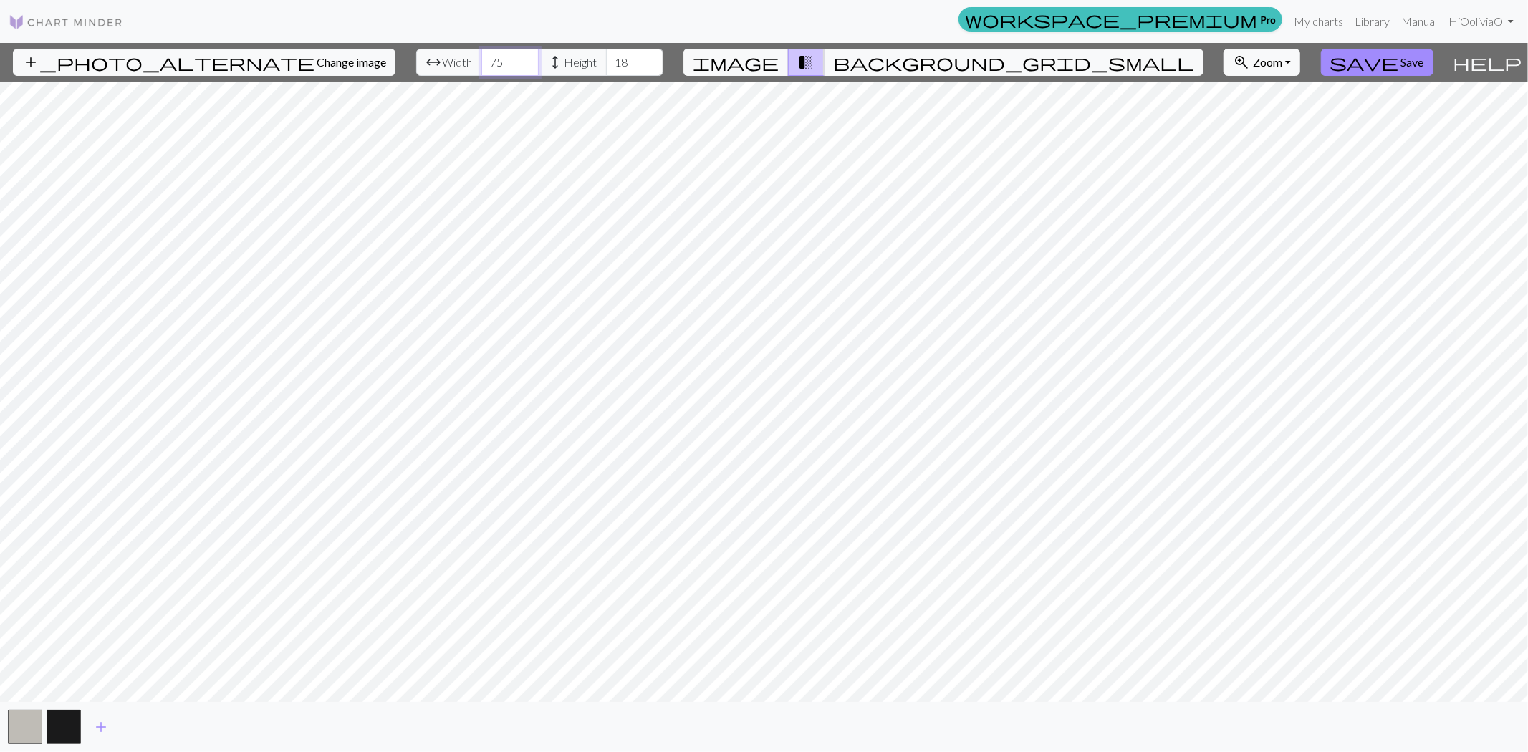
click at [486, 54] on input "75" at bounding box center [509, 62] width 57 height 27
click at [486, 54] on input "76" at bounding box center [509, 62] width 57 height 27
click at [486, 54] on input "77" at bounding box center [509, 62] width 57 height 27
click at [486, 54] on input "78" at bounding box center [509, 62] width 57 height 27
click at [486, 54] on input "79" at bounding box center [509, 62] width 57 height 27
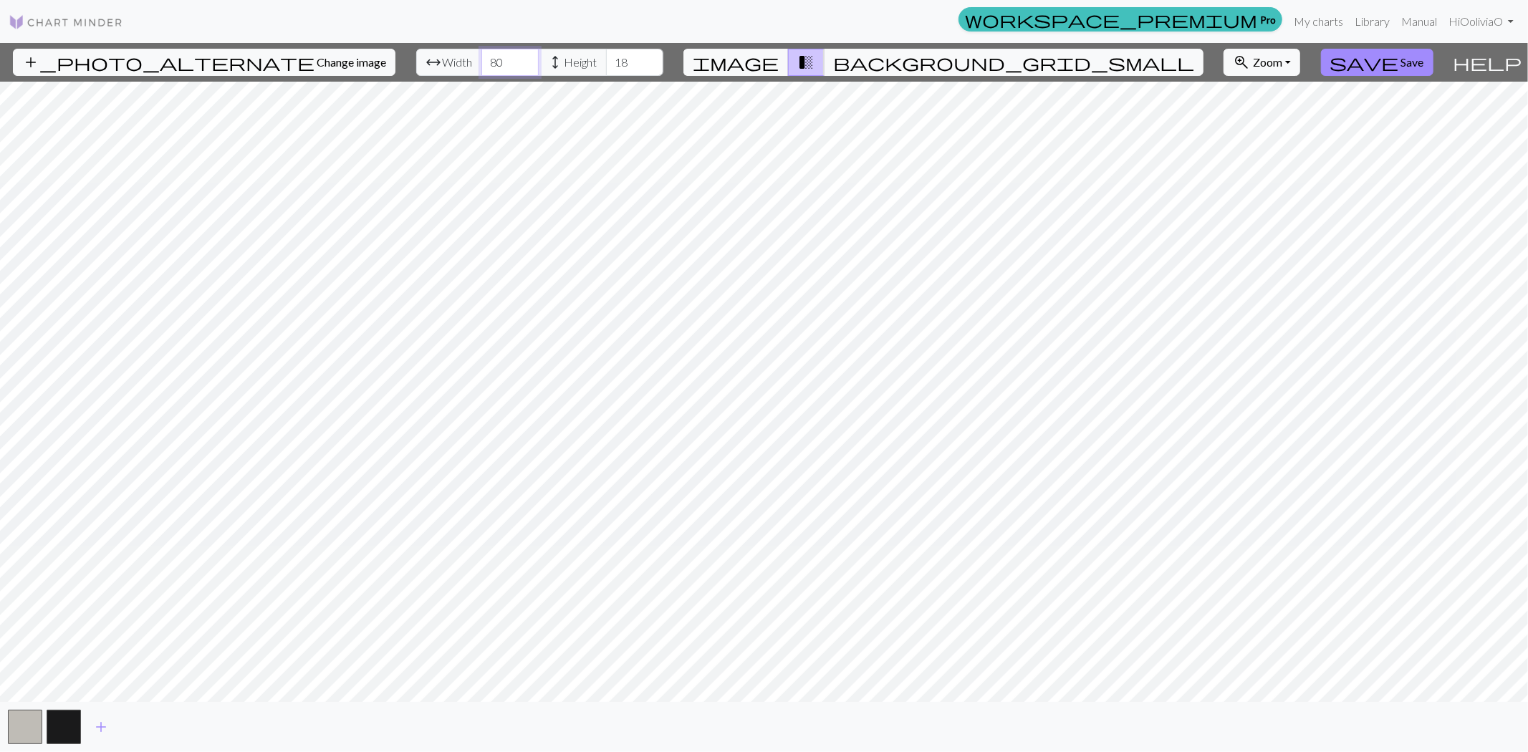
click at [486, 54] on input "80" at bounding box center [509, 62] width 57 height 27
type input "81"
click at [486, 54] on input "81" at bounding box center [509, 62] width 57 height 27
click at [611, 54] on input "67" at bounding box center [634, 62] width 57 height 27
click at [611, 54] on input "68" at bounding box center [634, 62] width 57 height 27
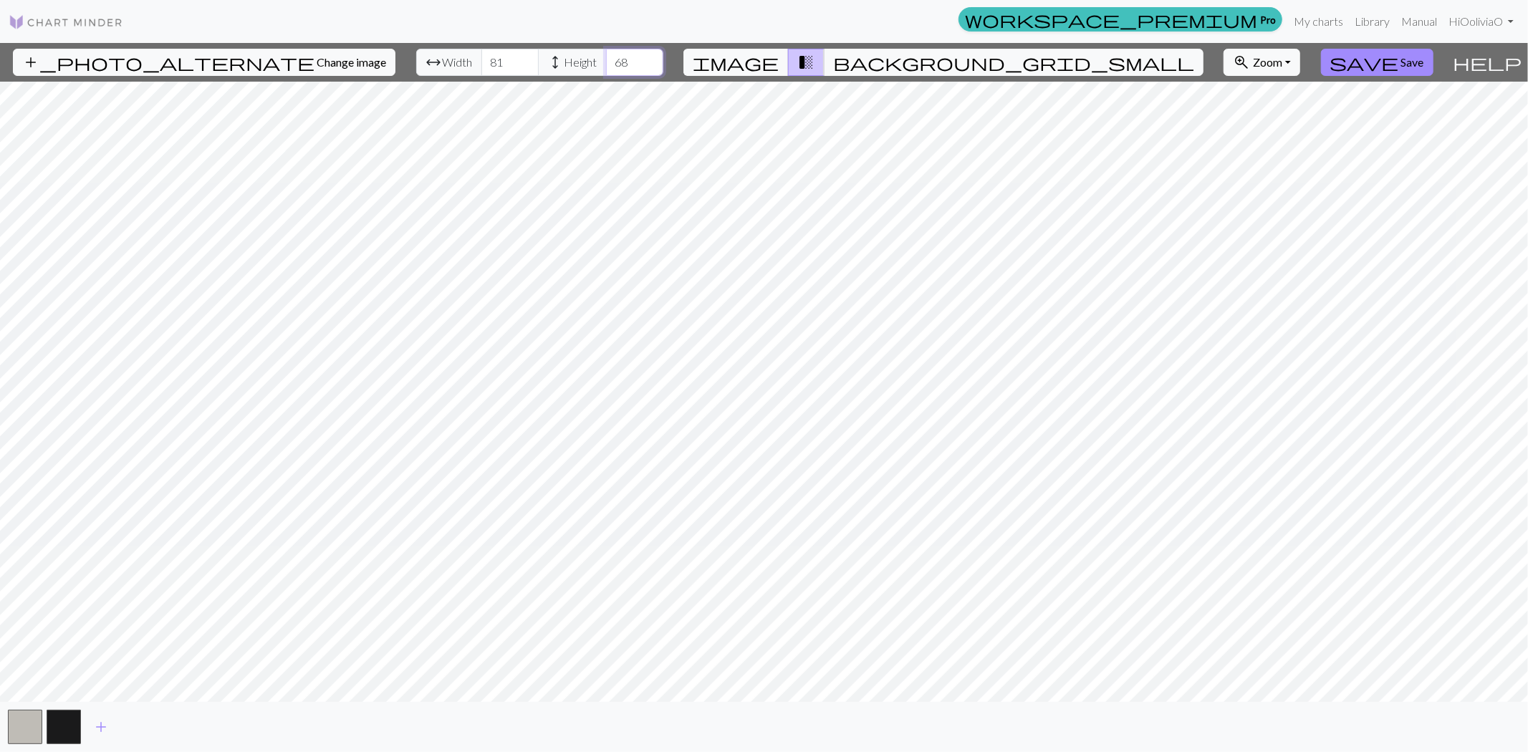
click at [611, 54] on input "69" at bounding box center [634, 62] width 57 height 27
click at [611, 54] on input "70" at bounding box center [634, 62] width 57 height 27
type input "71"
click at [611, 54] on input "71" at bounding box center [634, 62] width 57 height 27
click at [489, 58] on input "82" at bounding box center [509, 62] width 57 height 27
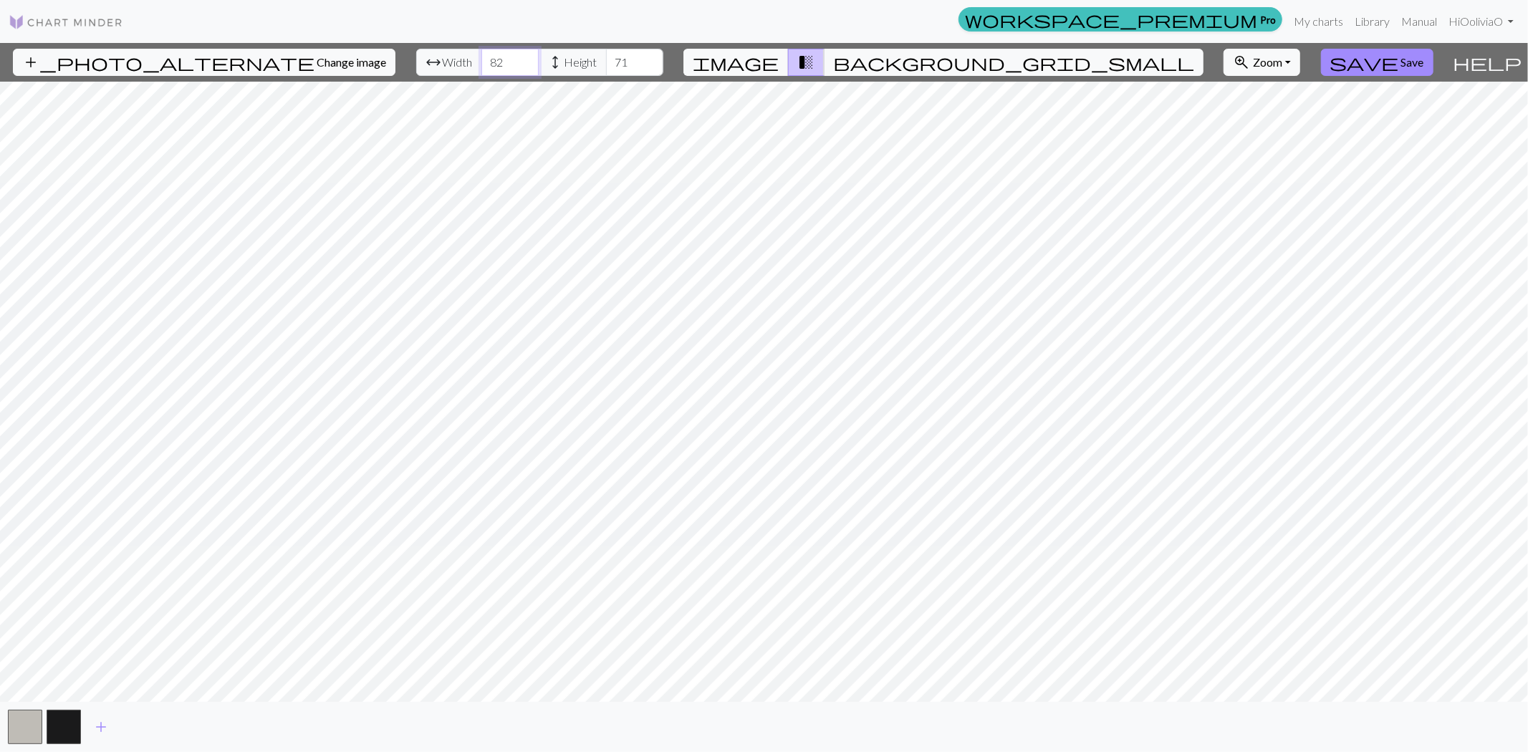
click at [489, 58] on input "83" at bounding box center [509, 62] width 57 height 27
click at [489, 58] on input "84" at bounding box center [509, 62] width 57 height 27
click at [489, 58] on input "85" at bounding box center [509, 62] width 57 height 27
click at [489, 58] on input "86" at bounding box center [509, 62] width 57 height 27
click at [489, 58] on input "87" at bounding box center [509, 62] width 57 height 27
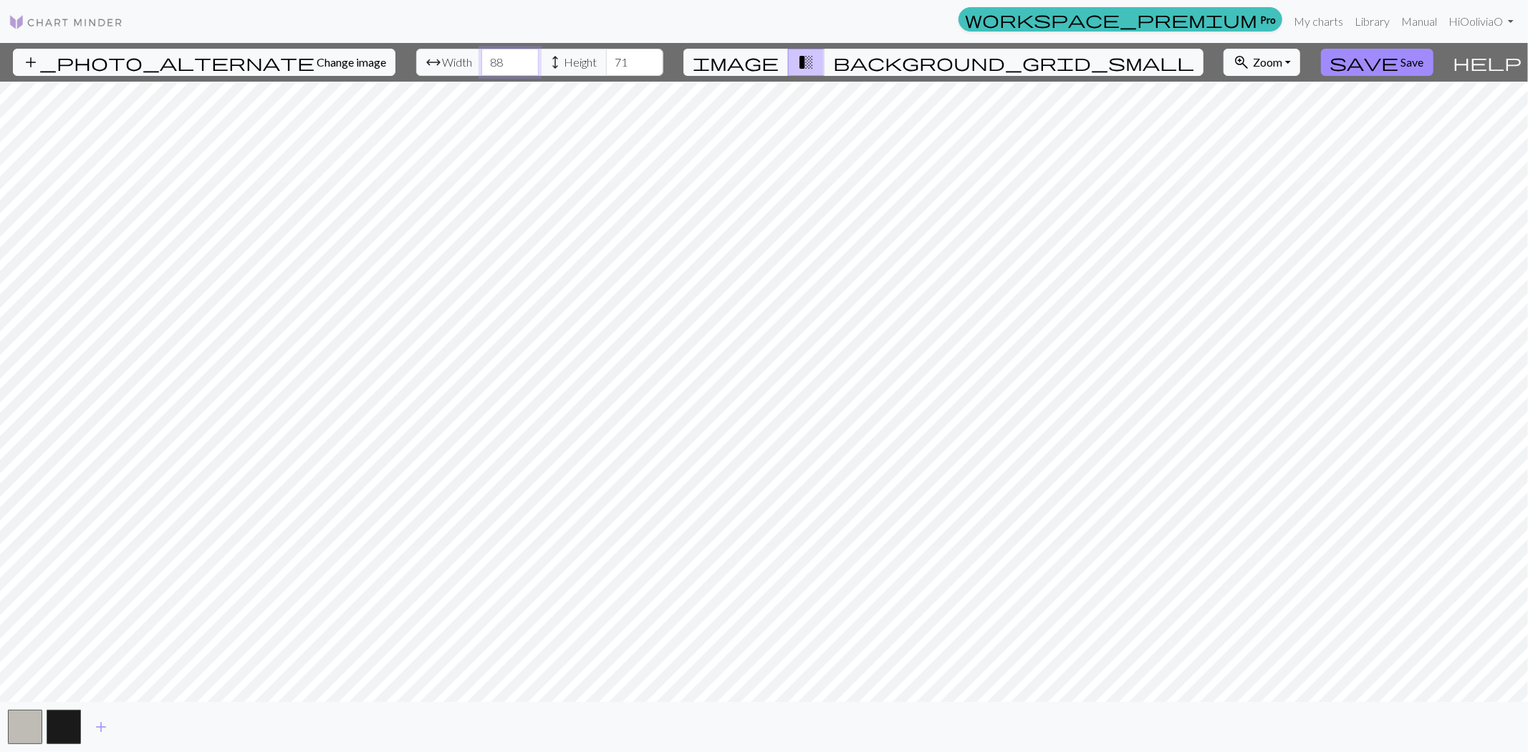
click at [489, 58] on input "88" at bounding box center [509, 62] width 57 height 27
click at [489, 58] on input "89" at bounding box center [509, 62] width 57 height 27
click at [489, 58] on input "90" at bounding box center [509, 62] width 57 height 27
click at [489, 58] on input "91" at bounding box center [509, 62] width 57 height 27
click at [489, 58] on input "92" at bounding box center [509, 62] width 57 height 27
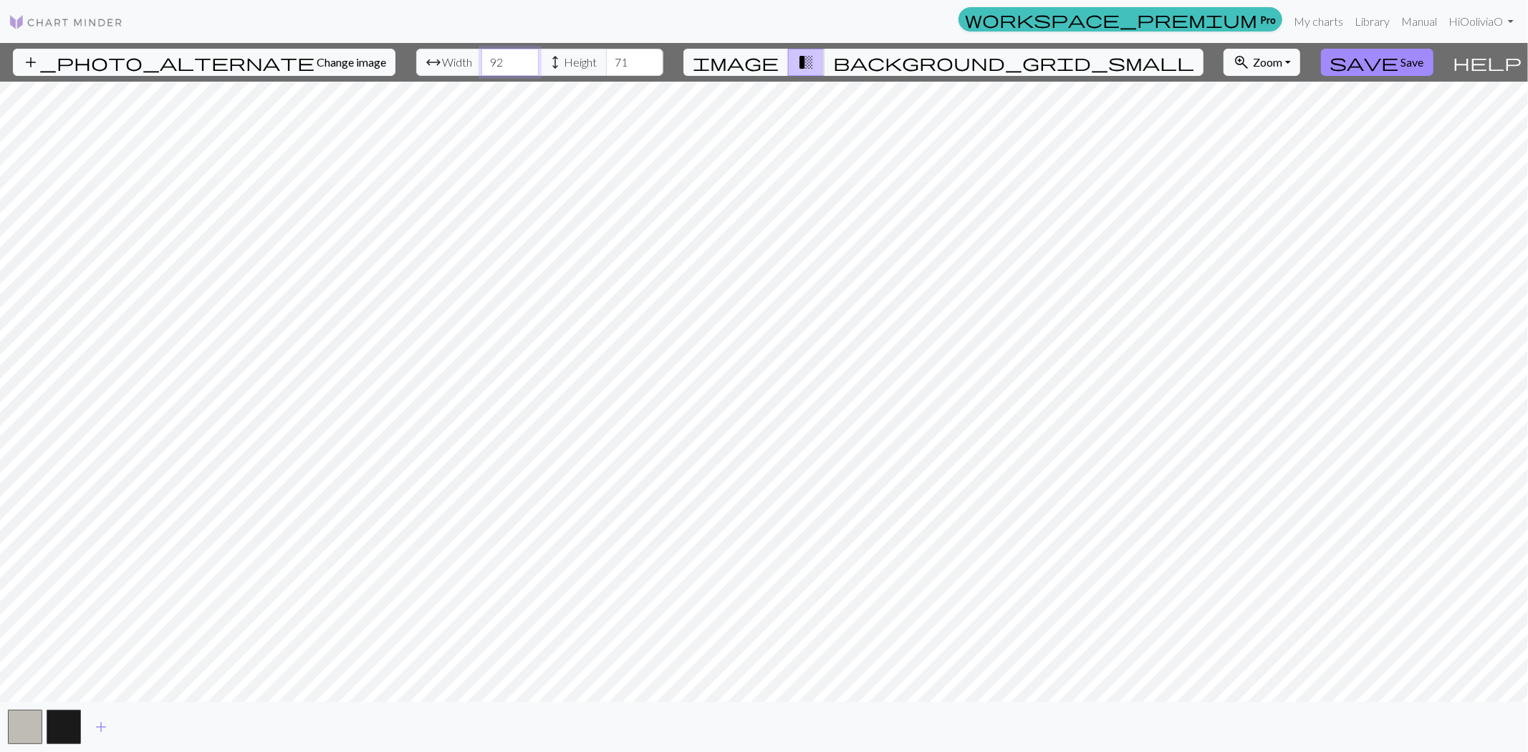
click at [489, 58] on input "93" at bounding box center [509, 62] width 57 height 27
click at [489, 58] on input "94" at bounding box center [509, 62] width 57 height 27
click at [489, 58] on input "95" at bounding box center [509, 62] width 57 height 27
click at [489, 58] on input "96" at bounding box center [509, 62] width 57 height 27
click at [489, 58] on input "97" at bounding box center [509, 62] width 57 height 27
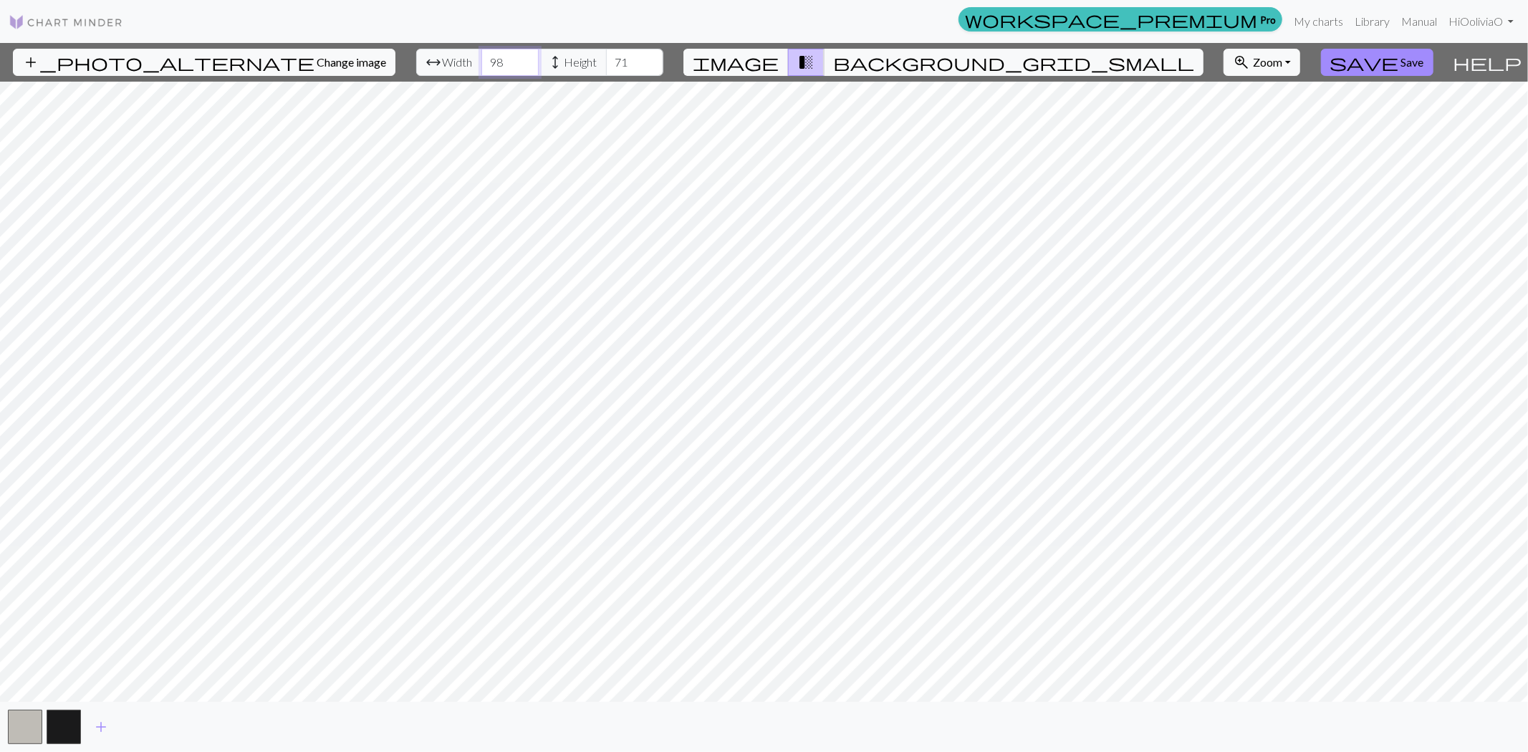
click at [489, 58] on input "98" at bounding box center [509, 62] width 57 height 27
click at [489, 58] on input "99" at bounding box center [509, 62] width 57 height 27
type input "100"
click at [489, 58] on input "100" at bounding box center [509, 62] width 57 height 27
click at [612, 58] on input "81" at bounding box center [634, 62] width 57 height 27
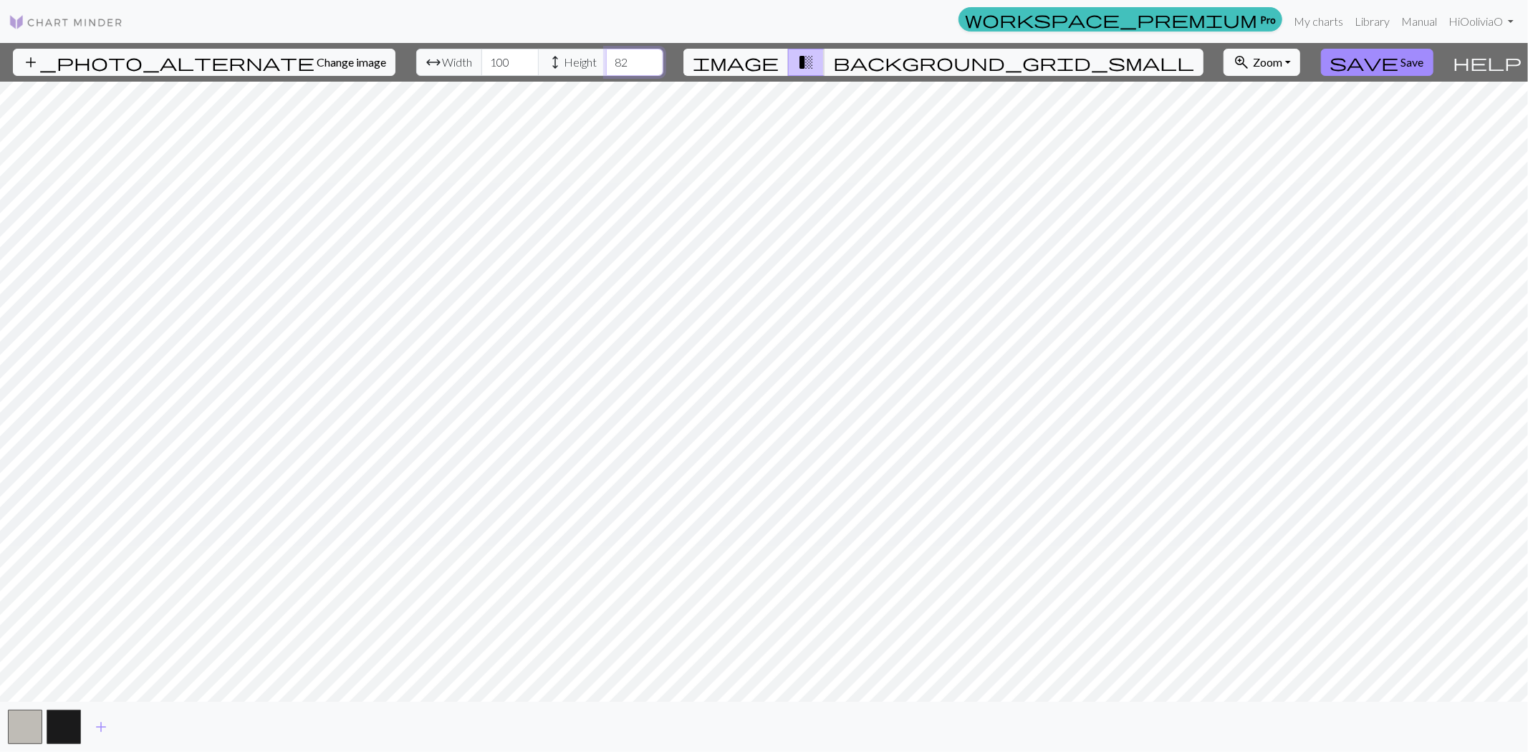
click at [612, 58] on input "82" at bounding box center [634, 62] width 57 height 27
click at [612, 58] on input "83" at bounding box center [634, 62] width 57 height 27
click at [612, 58] on input "84" at bounding box center [634, 62] width 57 height 27
click at [612, 58] on input "85" at bounding box center [634, 62] width 57 height 27
click at [612, 58] on input "86" at bounding box center [634, 62] width 57 height 27
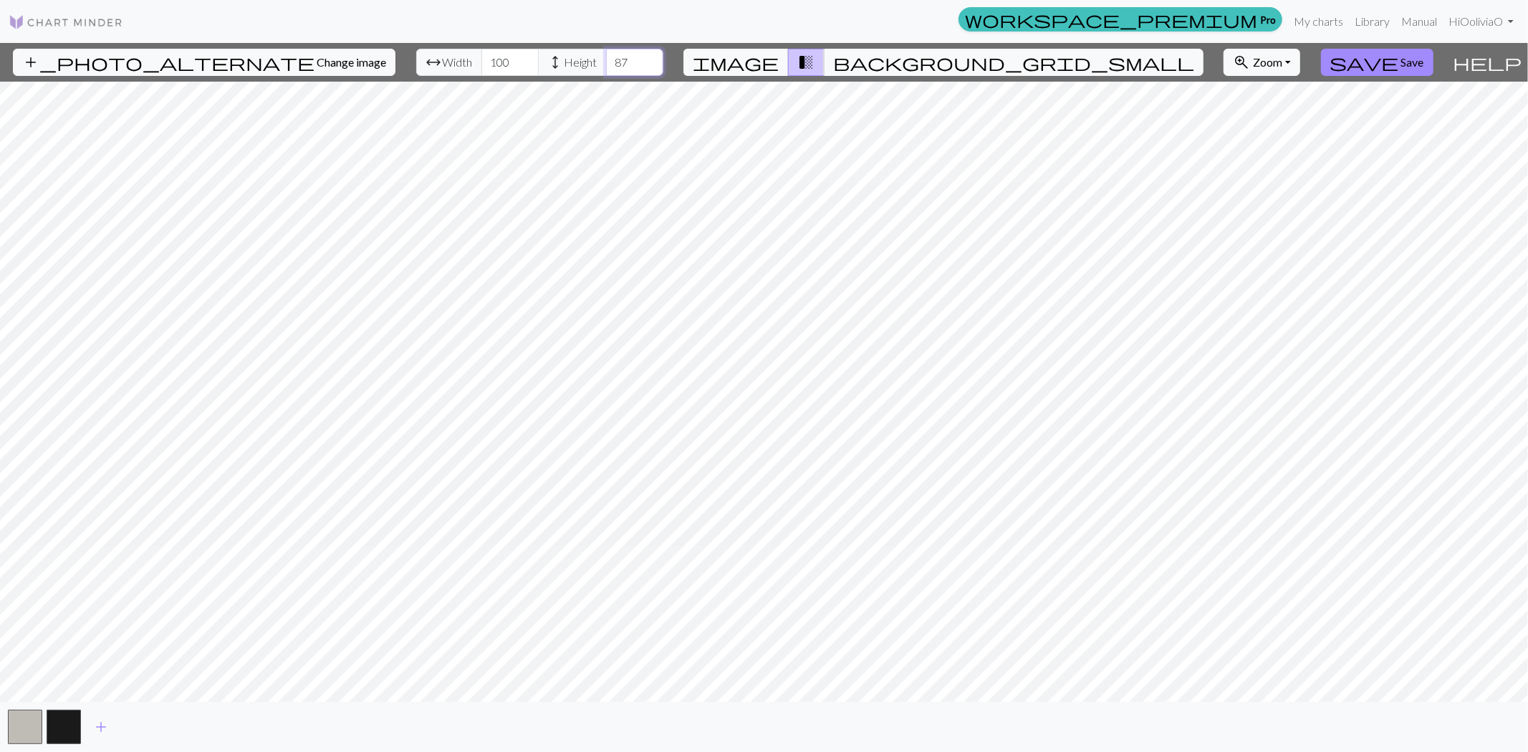
click at [612, 58] on input "87" at bounding box center [634, 62] width 57 height 27
click at [612, 58] on input "88" at bounding box center [634, 62] width 57 height 27
click at [612, 58] on input "89" at bounding box center [634, 62] width 57 height 27
click at [612, 58] on input "90" at bounding box center [634, 62] width 57 height 27
click at [612, 58] on input "91" at bounding box center [634, 62] width 57 height 27
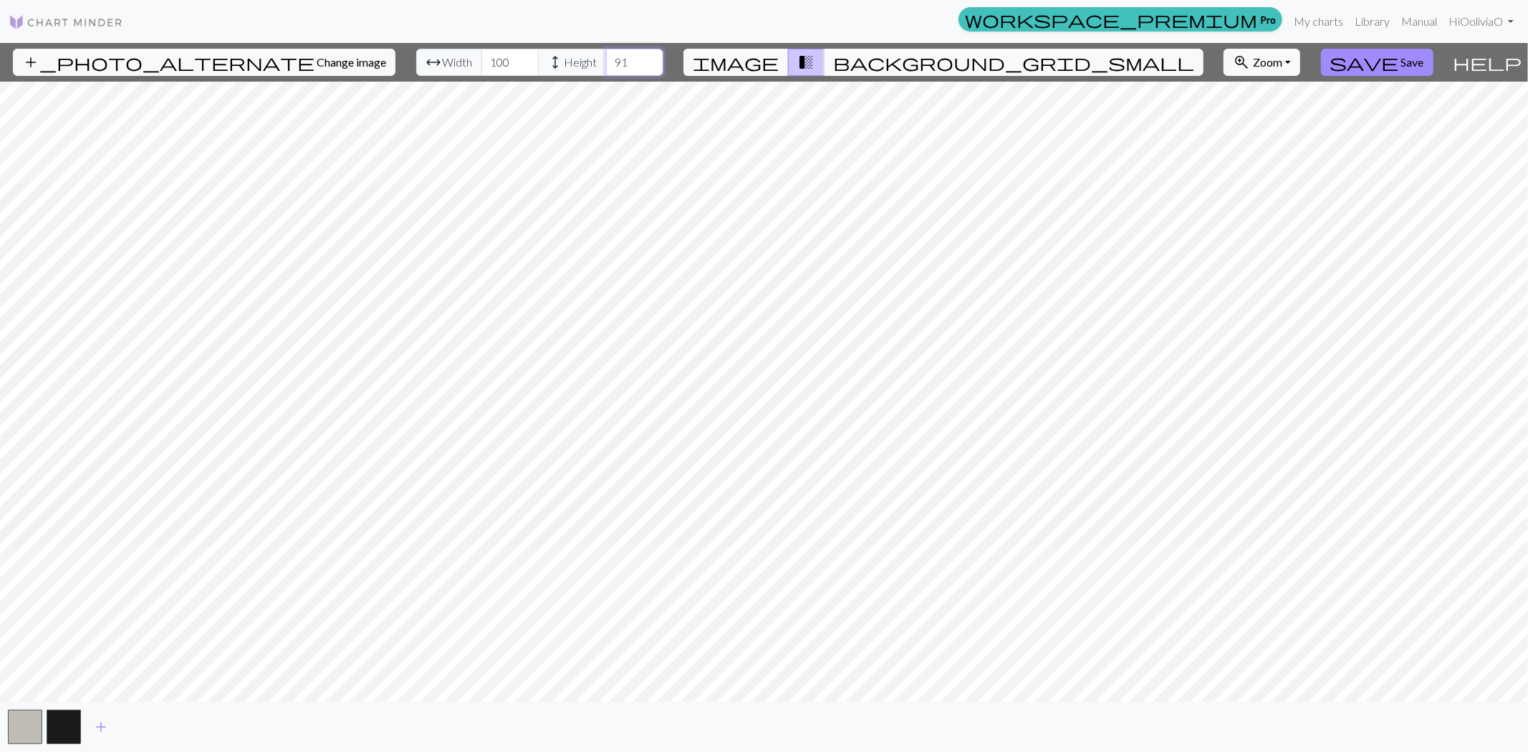
type input "92"
click at [612, 58] on input "92" at bounding box center [634, 62] width 57 height 27
click at [489, 68] on input "73" at bounding box center [509, 62] width 57 height 27
click at [489, 67] on input "55" at bounding box center [509, 62] width 57 height 27
click at [489, 67] on input "54" at bounding box center [509, 62] width 57 height 27
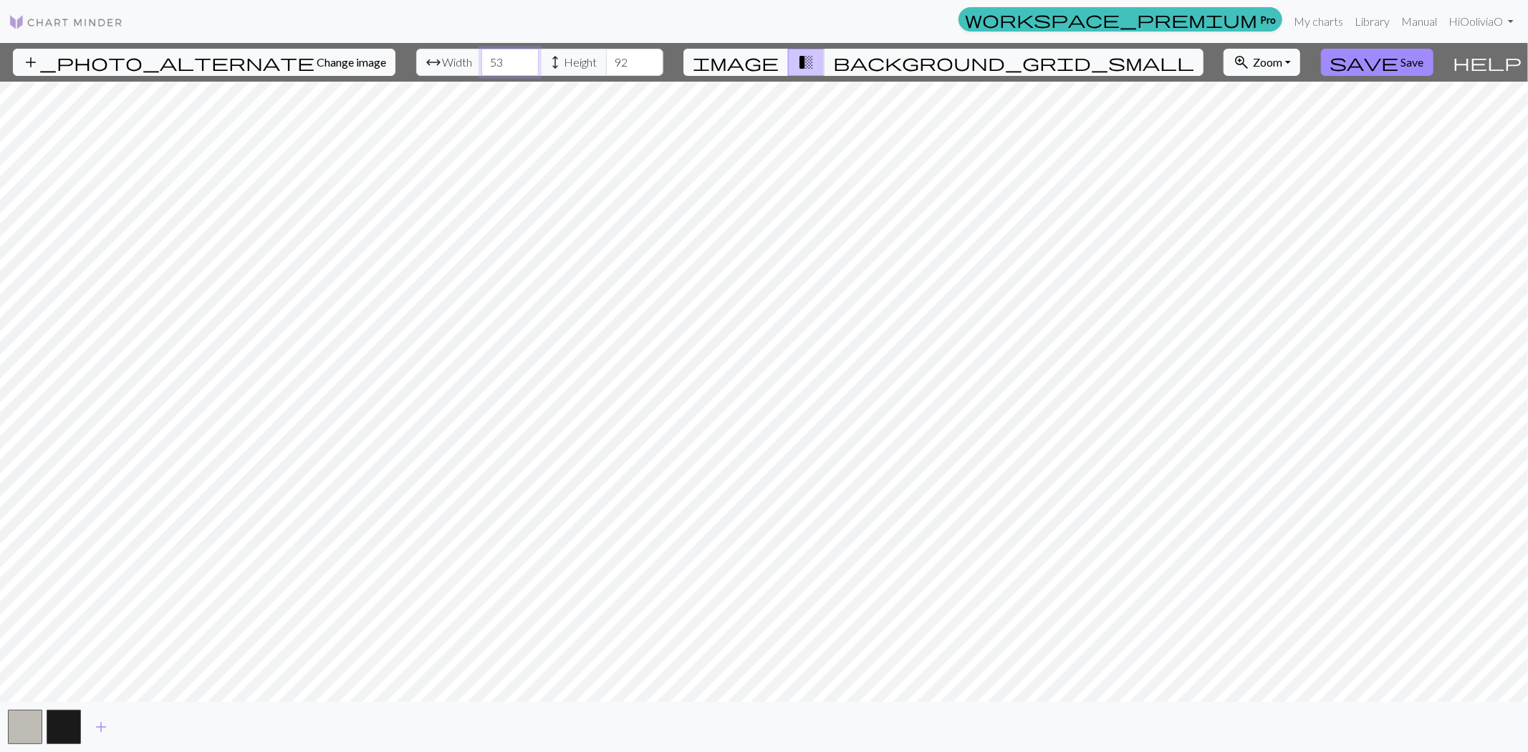
click at [489, 67] on input "53" at bounding box center [509, 62] width 57 height 27
click at [489, 67] on input "52" at bounding box center [509, 62] width 57 height 27
click at [489, 67] on input "51" at bounding box center [509, 62] width 57 height 27
type input "50"
click at [489, 67] on input "50" at bounding box center [509, 62] width 57 height 27
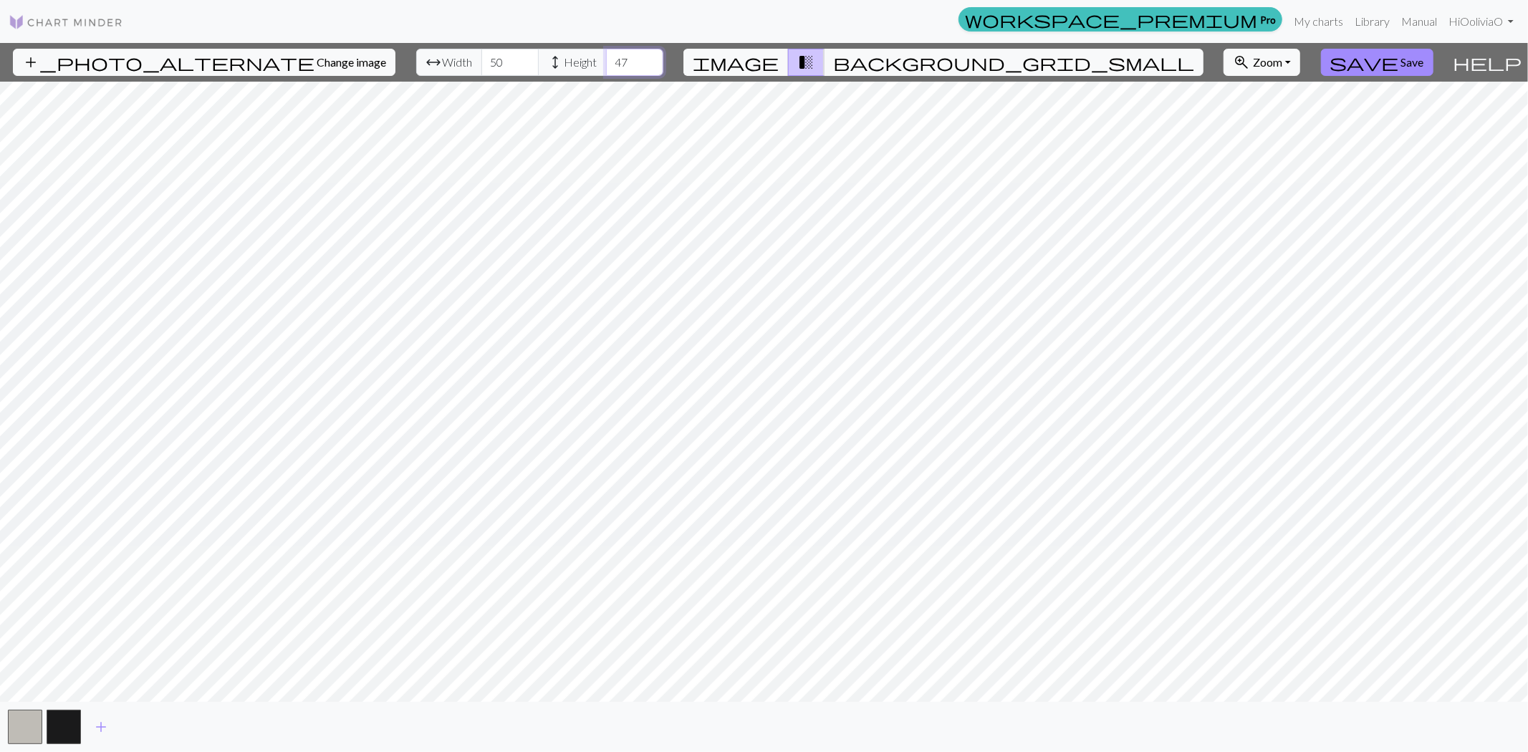
click at [612, 69] on input "47" at bounding box center [634, 62] width 57 height 27
click at [612, 69] on input "46" at bounding box center [634, 62] width 57 height 27
click at [612, 69] on input "45" at bounding box center [634, 62] width 57 height 27
click at [612, 69] on input "44" at bounding box center [634, 62] width 57 height 27
click at [612, 67] on input "25" at bounding box center [634, 62] width 57 height 27
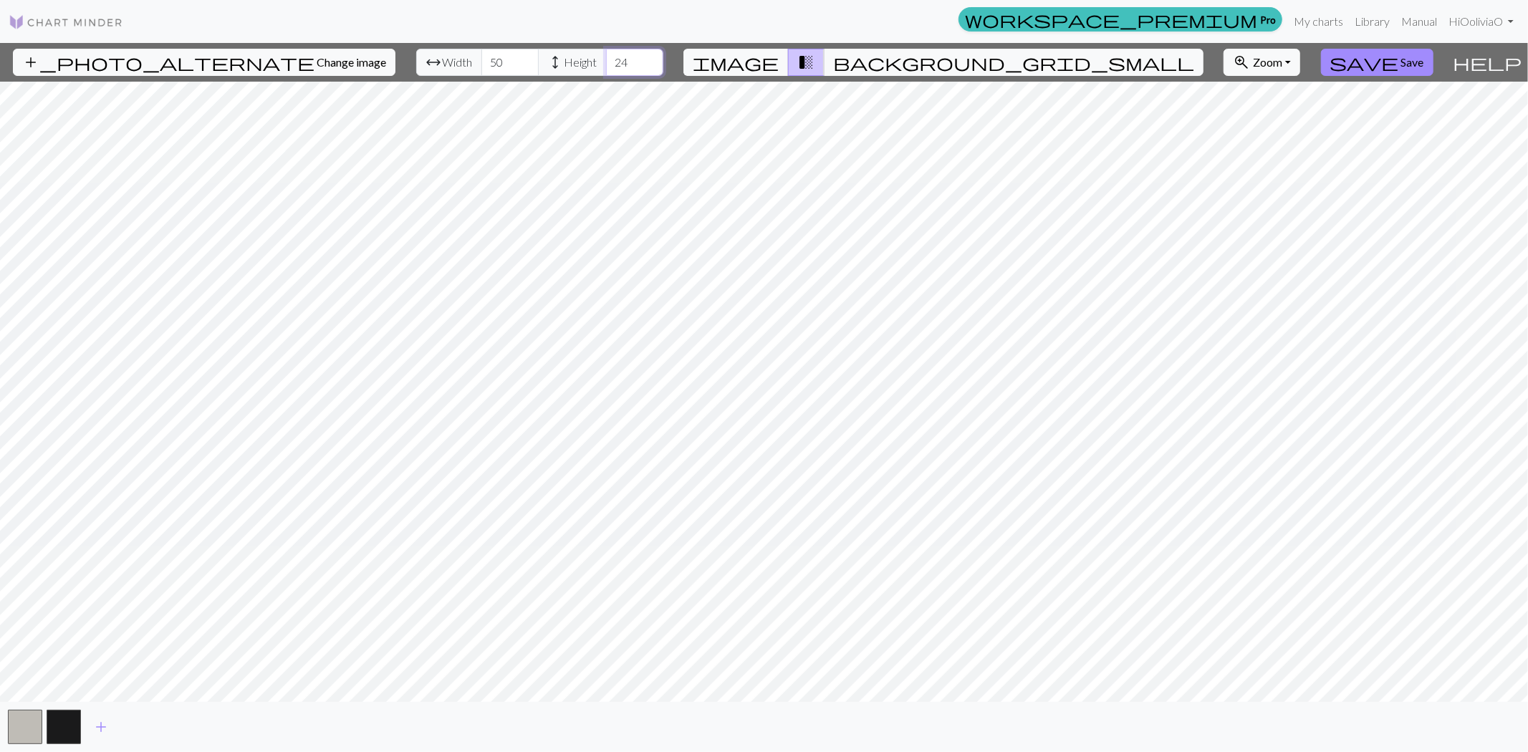
click at [612, 67] on input "24" at bounding box center [634, 62] width 57 height 27
click at [612, 67] on input "23" at bounding box center [634, 62] width 57 height 27
click at [612, 67] on input "22" at bounding box center [634, 62] width 57 height 27
click at [612, 67] on input "21" at bounding box center [634, 62] width 57 height 27
click at [612, 67] on input "20" at bounding box center [634, 62] width 57 height 27
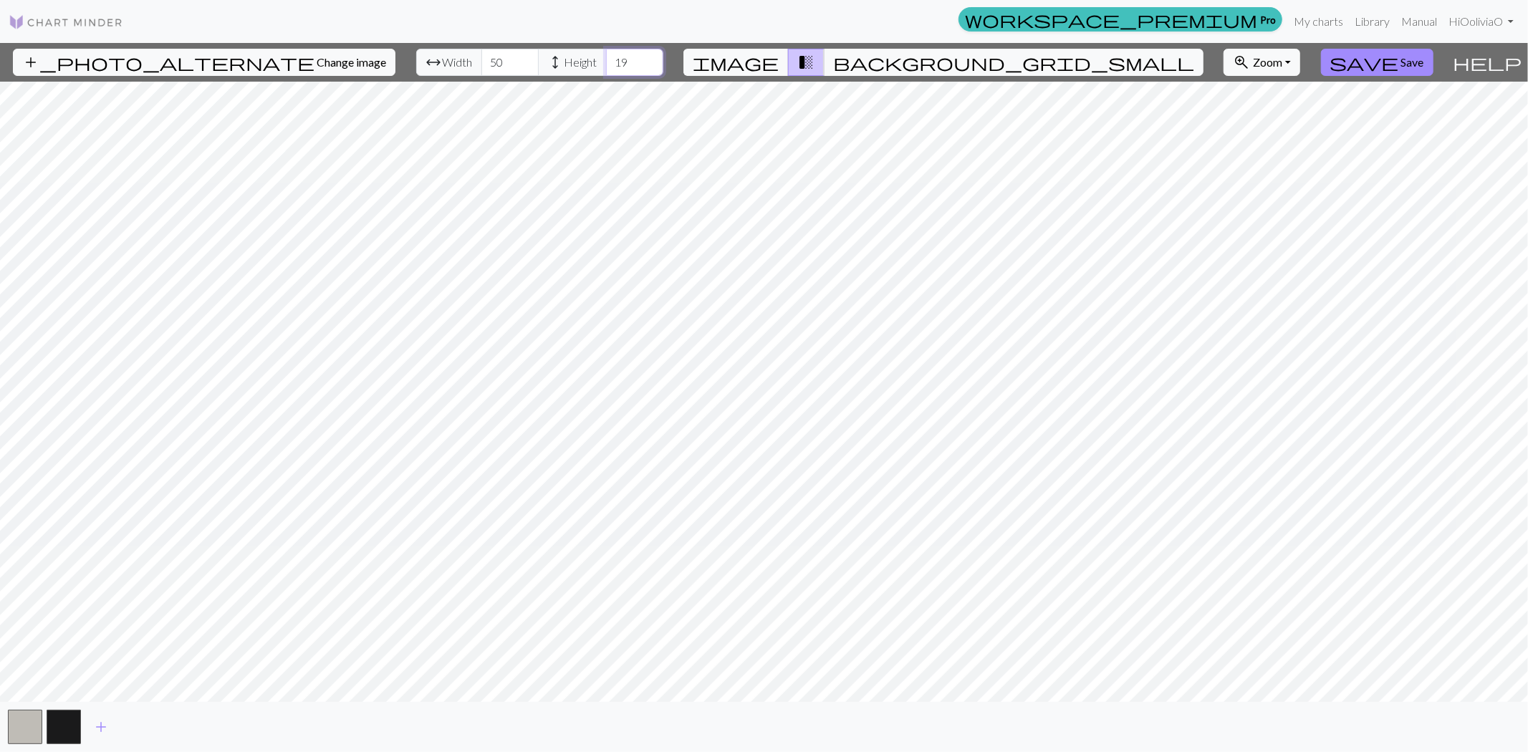
click at [612, 67] on input "19" at bounding box center [634, 62] width 57 height 27
click at [612, 67] on input "18" at bounding box center [634, 62] width 57 height 27
click at [612, 66] on input "17" at bounding box center [634, 62] width 57 height 27
click at [612, 66] on input "16" at bounding box center [634, 62] width 57 height 27
click at [612, 66] on input "15" at bounding box center [634, 62] width 57 height 27
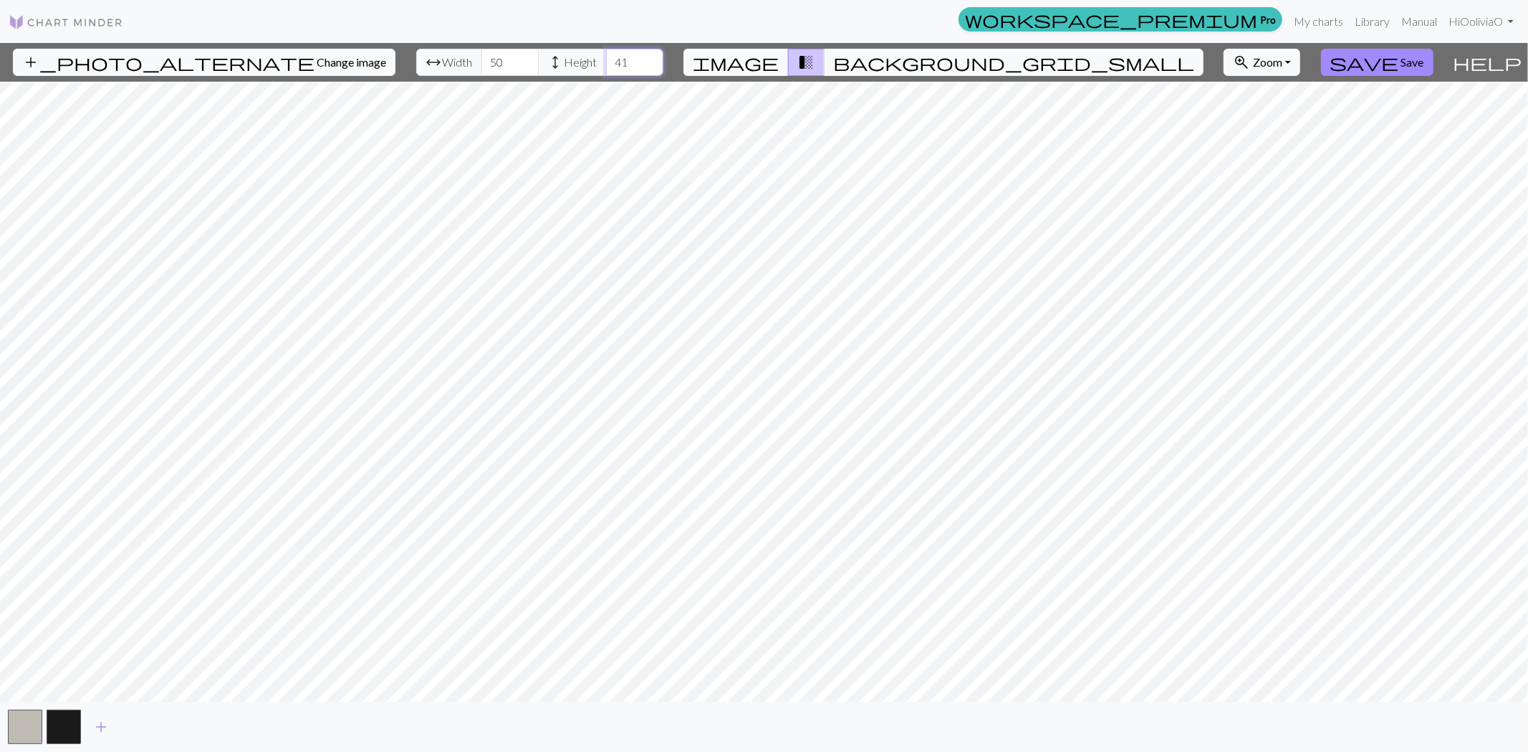
click at [613, 56] on input "41" at bounding box center [634, 62] width 57 height 27
click at [613, 56] on input "42" at bounding box center [634, 62] width 57 height 27
click at [613, 56] on input "43" at bounding box center [634, 62] width 57 height 27
click at [613, 56] on input "44" at bounding box center [634, 62] width 57 height 27
click at [613, 56] on input "45" at bounding box center [634, 62] width 57 height 27
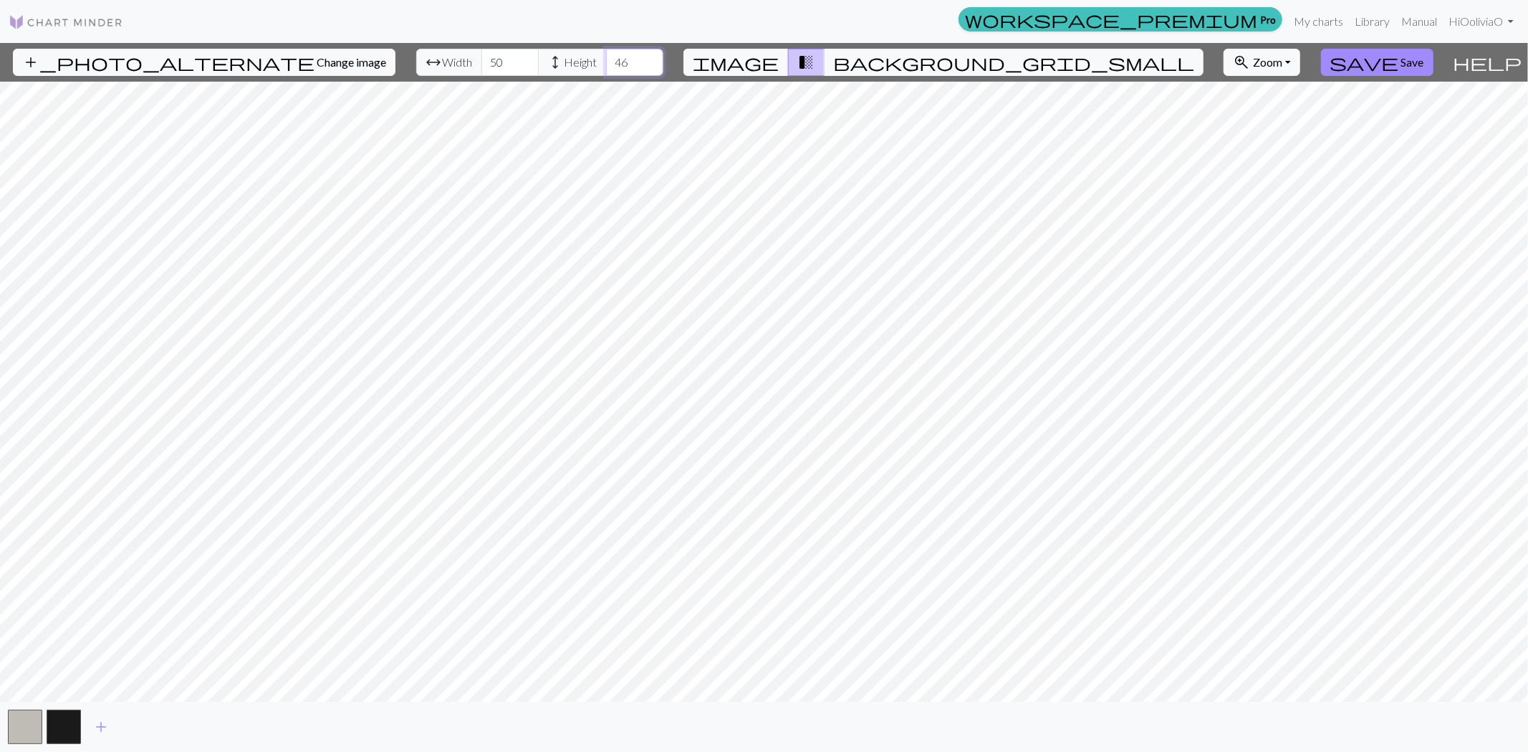
click at [613, 56] on input "46" at bounding box center [634, 62] width 57 height 27
click at [613, 56] on input "47" at bounding box center [634, 62] width 57 height 27
click at [613, 56] on input "48" at bounding box center [634, 62] width 57 height 27
type input "49"
click at [613, 56] on input "49" at bounding box center [634, 62] width 57 height 27
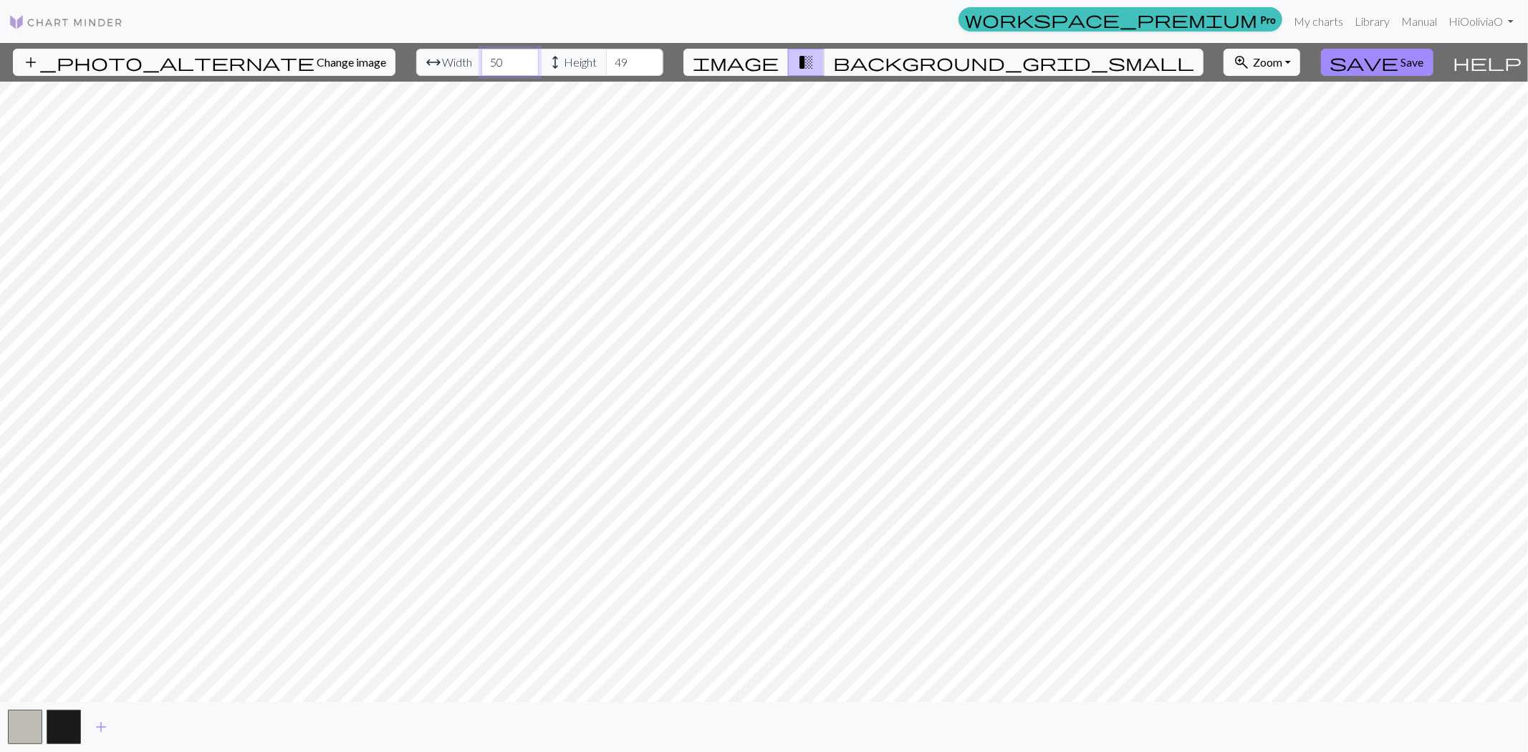
click at [488, 70] on input "49" at bounding box center [509, 62] width 57 height 27
click at [488, 70] on input "48" at bounding box center [509, 62] width 57 height 27
click at [489, 69] on input "47" at bounding box center [509, 62] width 57 height 27
click at [489, 69] on input "46" at bounding box center [509, 62] width 57 height 27
click at [489, 69] on input "45" at bounding box center [509, 62] width 57 height 27
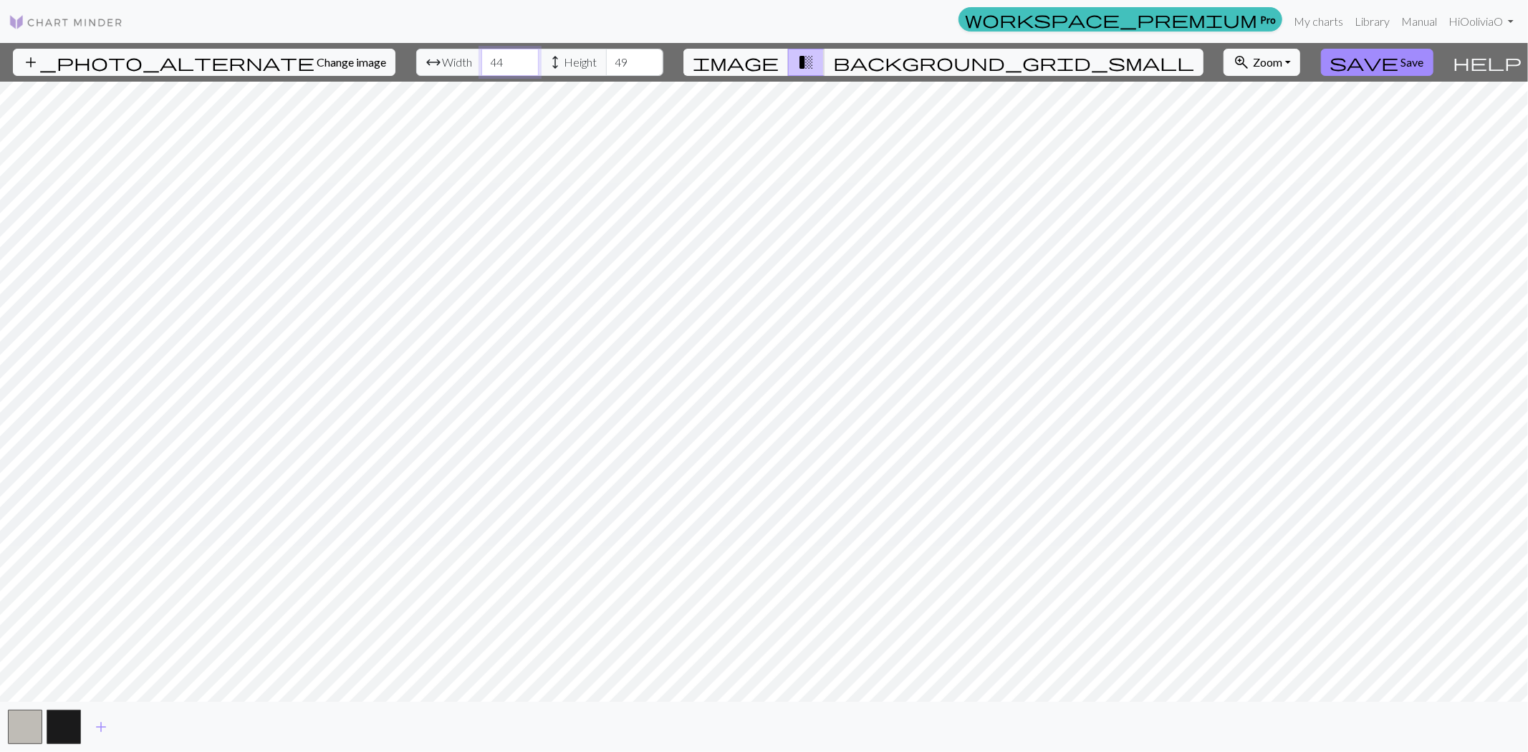
click at [489, 69] on input "44" at bounding box center [509, 62] width 57 height 27
click at [489, 69] on input "43" at bounding box center [509, 62] width 57 height 27
click at [489, 69] on input "42" at bounding box center [509, 62] width 57 height 27
click at [489, 69] on input "41" at bounding box center [509, 62] width 57 height 27
click at [489, 69] on input "40" at bounding box center [509, 62] width 57 height 27
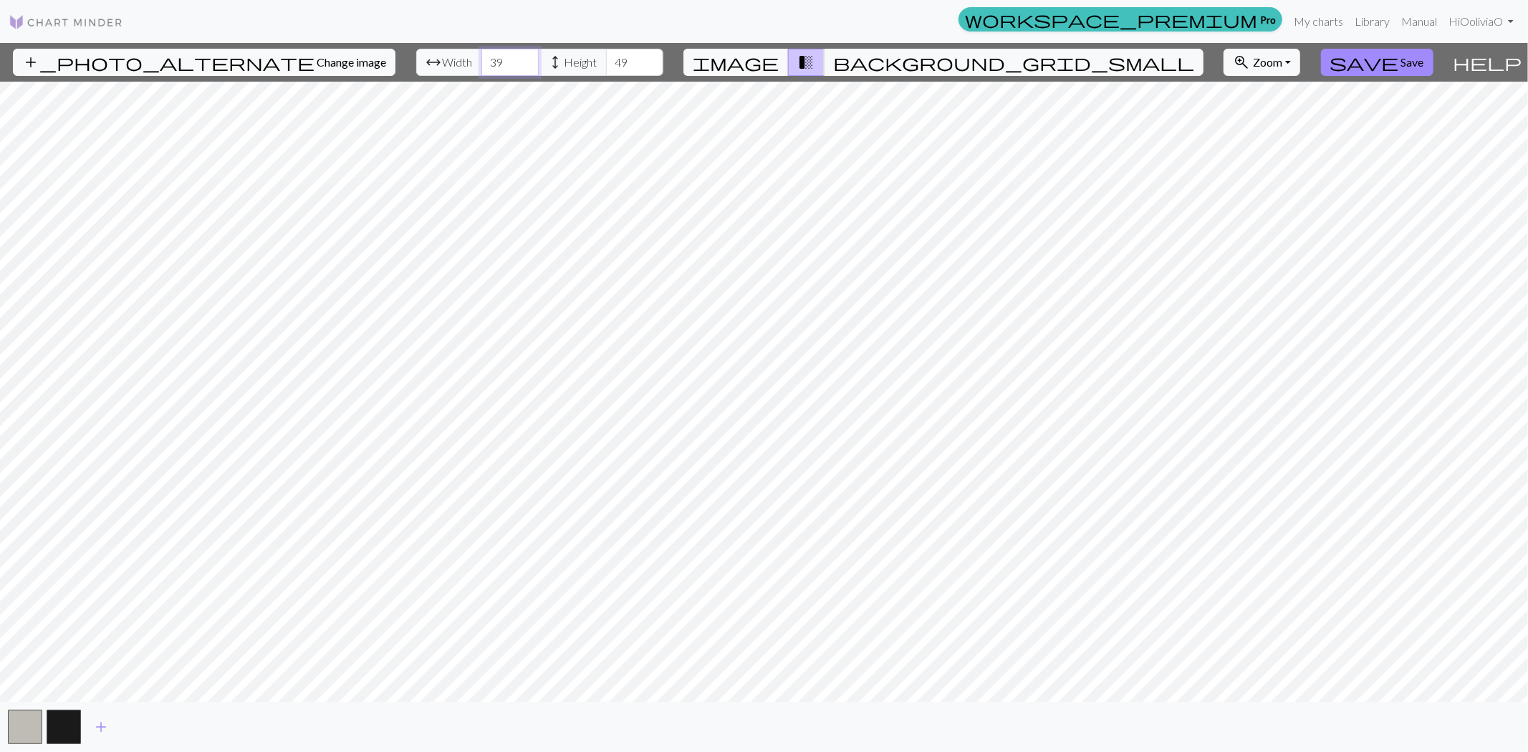
click at [489, 69] on input "39" at bounding box center [509, 62] width 57 height 27
click at [489, 69] on input "38" at bounding box center [509, 62] width 57 height 27
click at [489, 69] on input "37" at bounding box center [509, 62] width 57 height 27
click at [489, 69] on input "36" at bounding box center [509, 62] width 57 height 27
click at [489, 69] on input "35" at bounding box center [509, 62] width 57 height 27
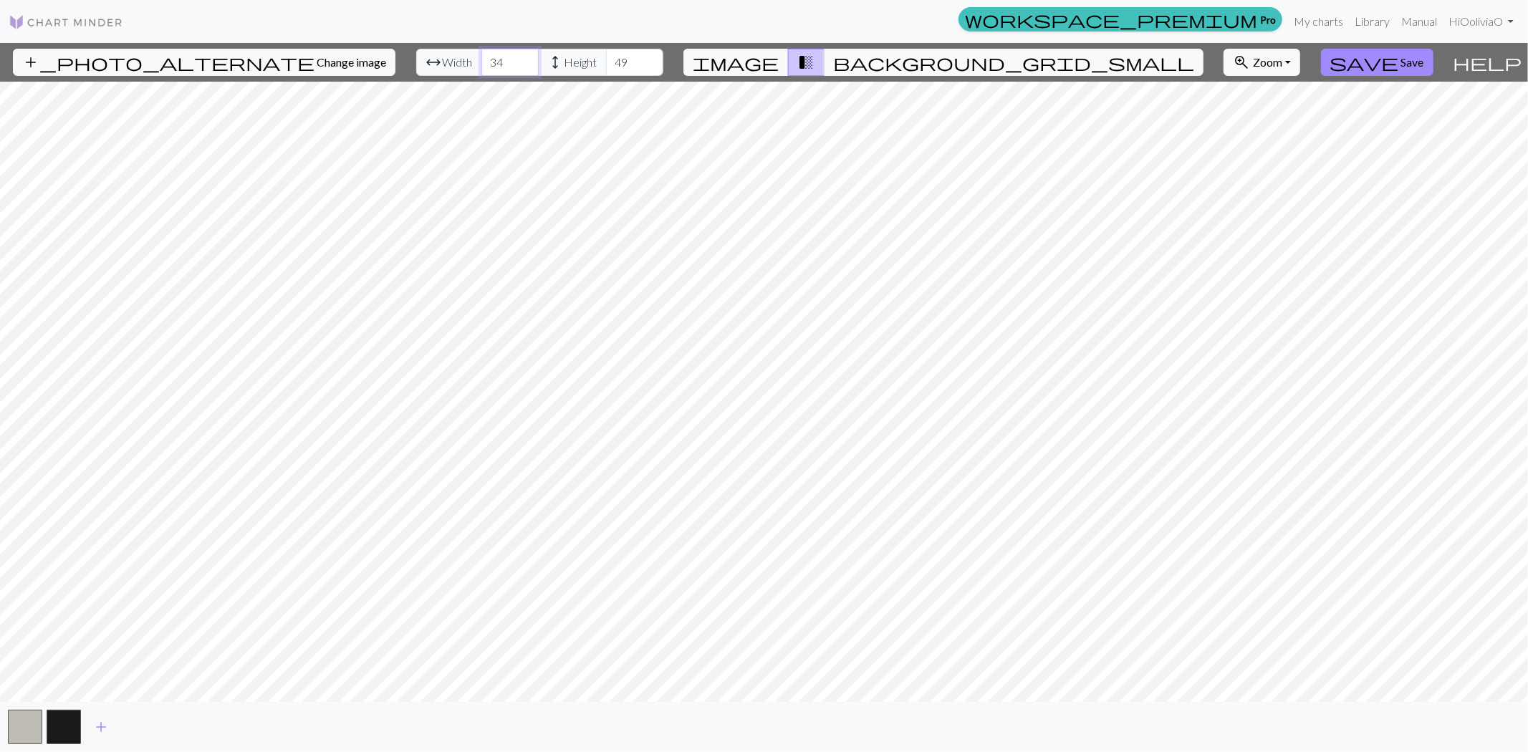
click at [489, 69] on input "34" at bounding box center [509, 62] width 57 height 27
click at [489, 69] on input "33" at bounding box center [509, 62] width 57 height 27
type input "32"
click at [489, 69] on input "32" at bounding box center [509, 62] width 57 height 27
click at [607, 69] on input "48" at bounding box center [634, 62] width 57 height 27
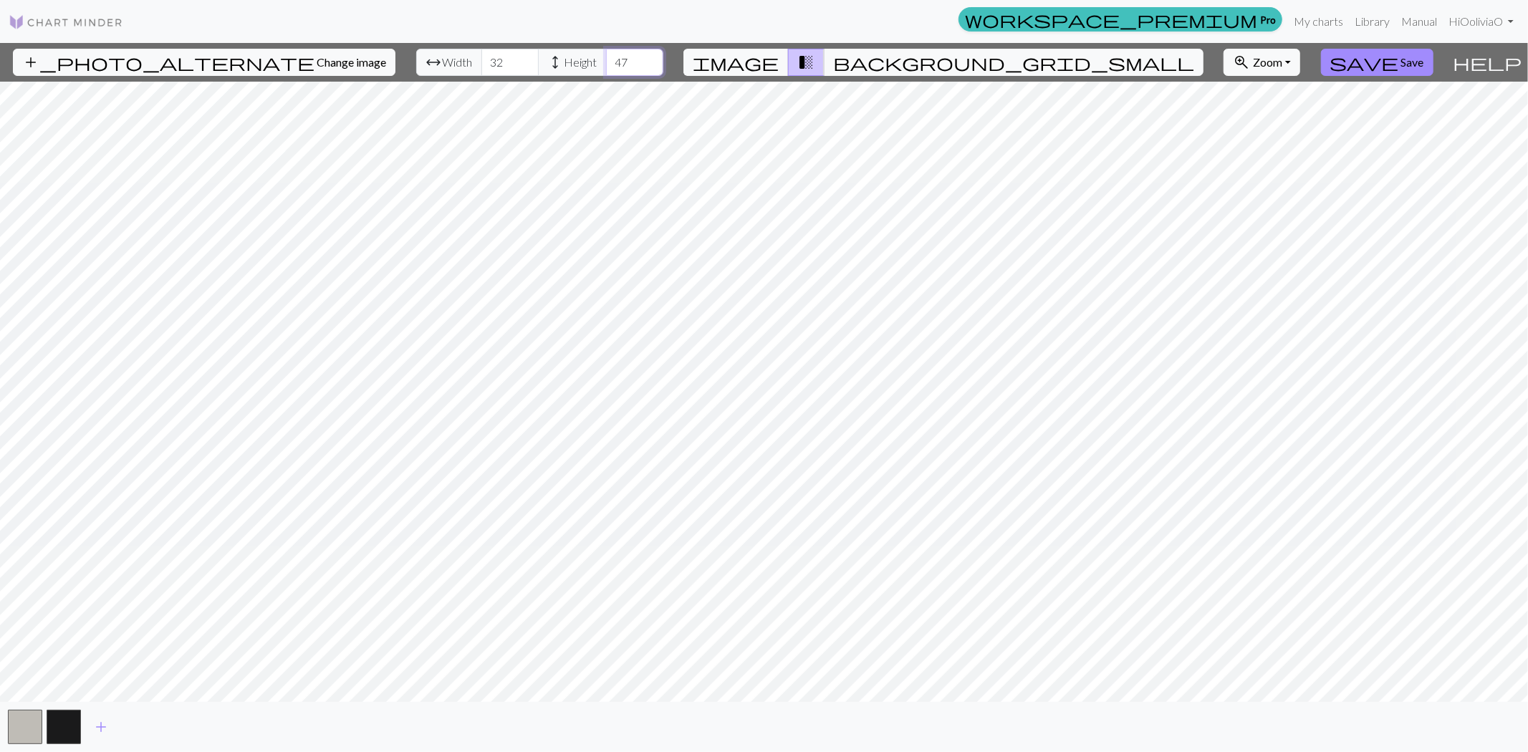
click at [607, 69] on input "47" at bounding box center [634, 62] width 57 height 27
click at [609, 69] on input "46" at bounding box center [634, 62] width 57 height 27
click at [610, 69] on input "45" at bounding box center [634, 62] width 57 height 27
click at [610, 69] on input "44" at bounding box center [634, 62] width 57 height 27
click at [610, 69] on input "43" at bounding box center [634, 62] width 57 height 27
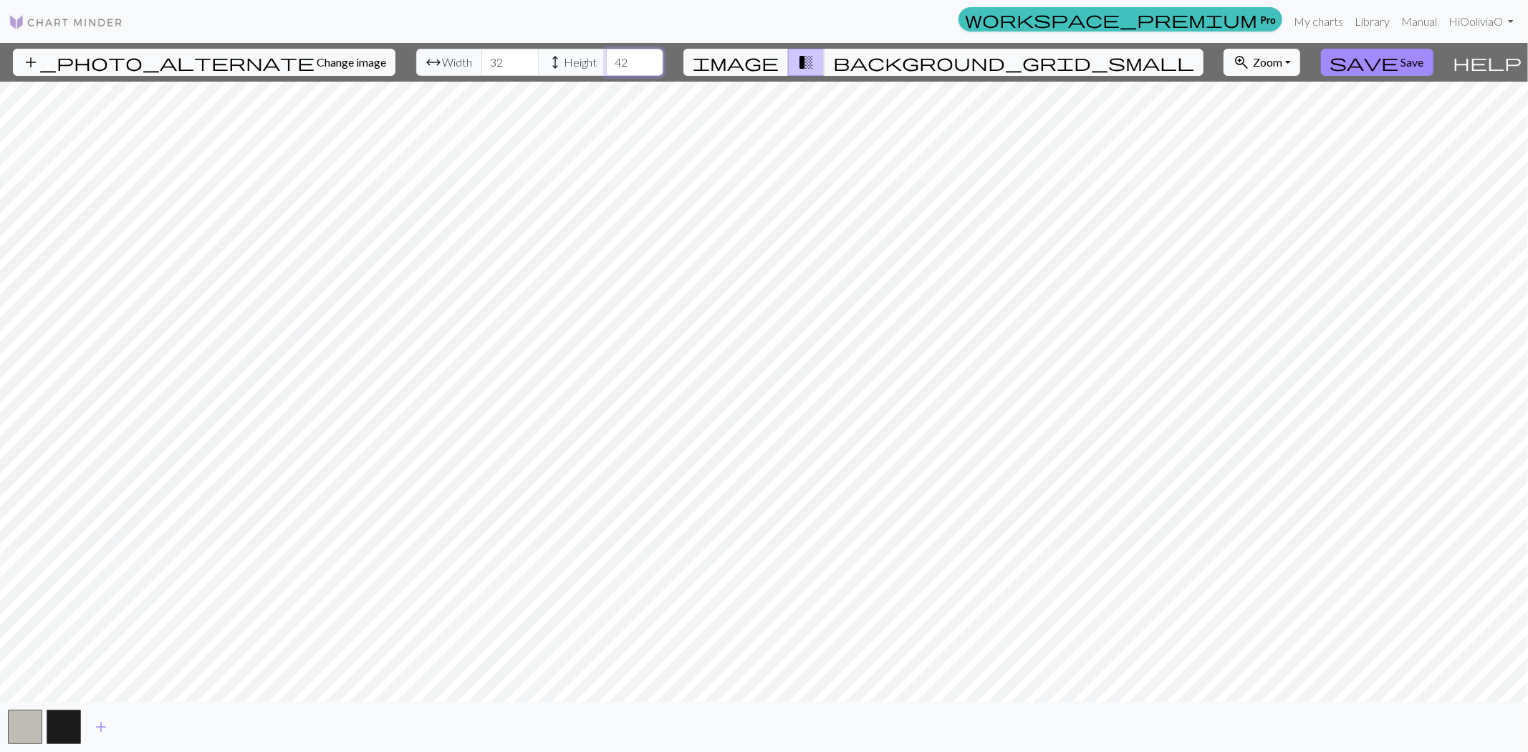
click at [610, 69] on input "42" at bounding box center [634, 62] width 57 height 27
click at [610, 69] on input "41" at bounding box center [634, 62] width 57 height 27
click at [610, 69] on input "40" at bounding box center [634, 62] width 57 height 27
click at [610, 69] on input "39" at bounding box center [634, 62] width 57 height 27
click at [610, 69] on input "38" at bounding box center [634, 62] width 57 height 27
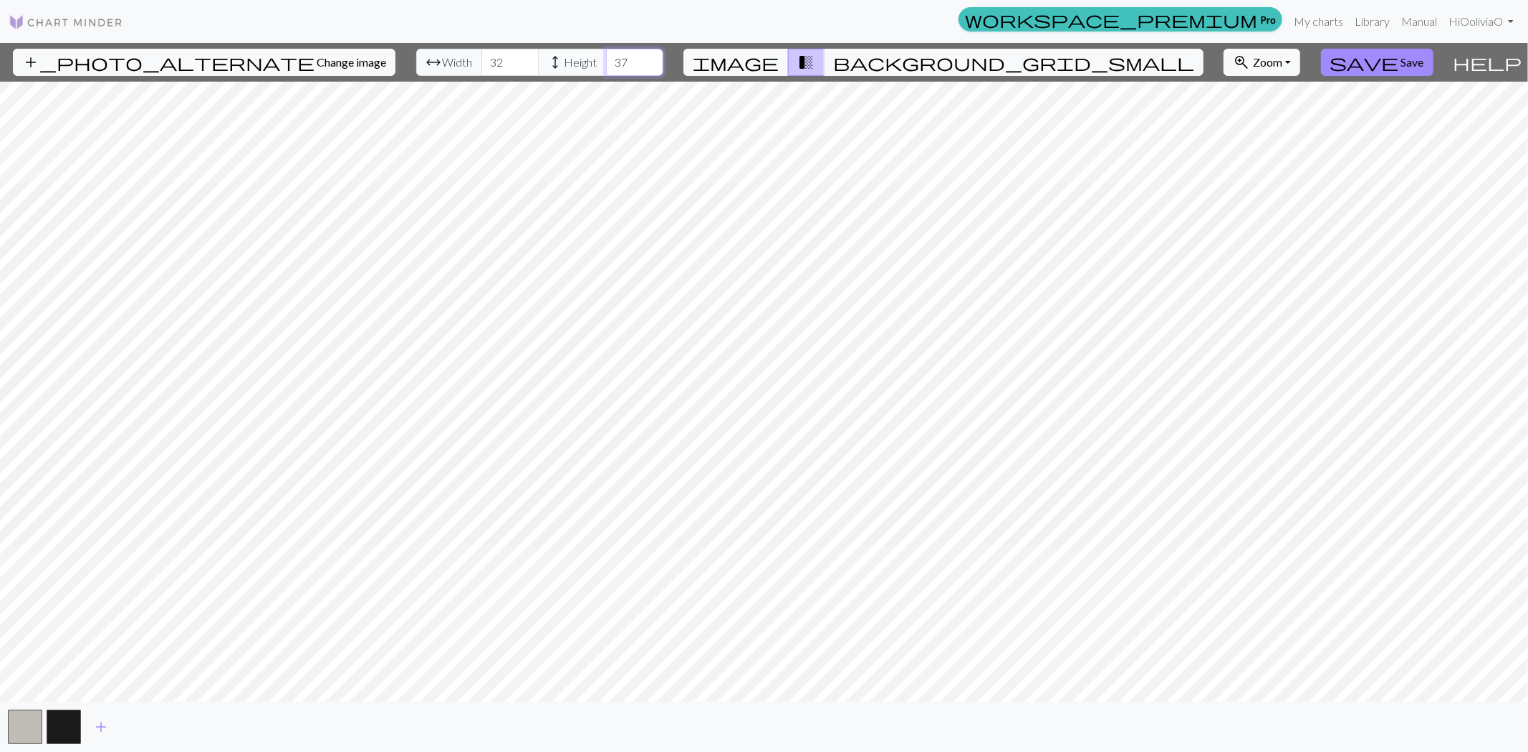
click at [610, 69] on input "37" at bounding box center [634, 62] width 57 height 27
click at [610, 69] on input "36" at bounding box center [634, 62] width 57 height 27
click at [610, 69] on input "35" at bounding box center [634, 62] width 57 height 27
click at [610, 69] on input "34" at bounding box center [634, 62] width 57 height 27
click at [610, 69] on input "33" at bounding box center [634, 62] width 57 height 27
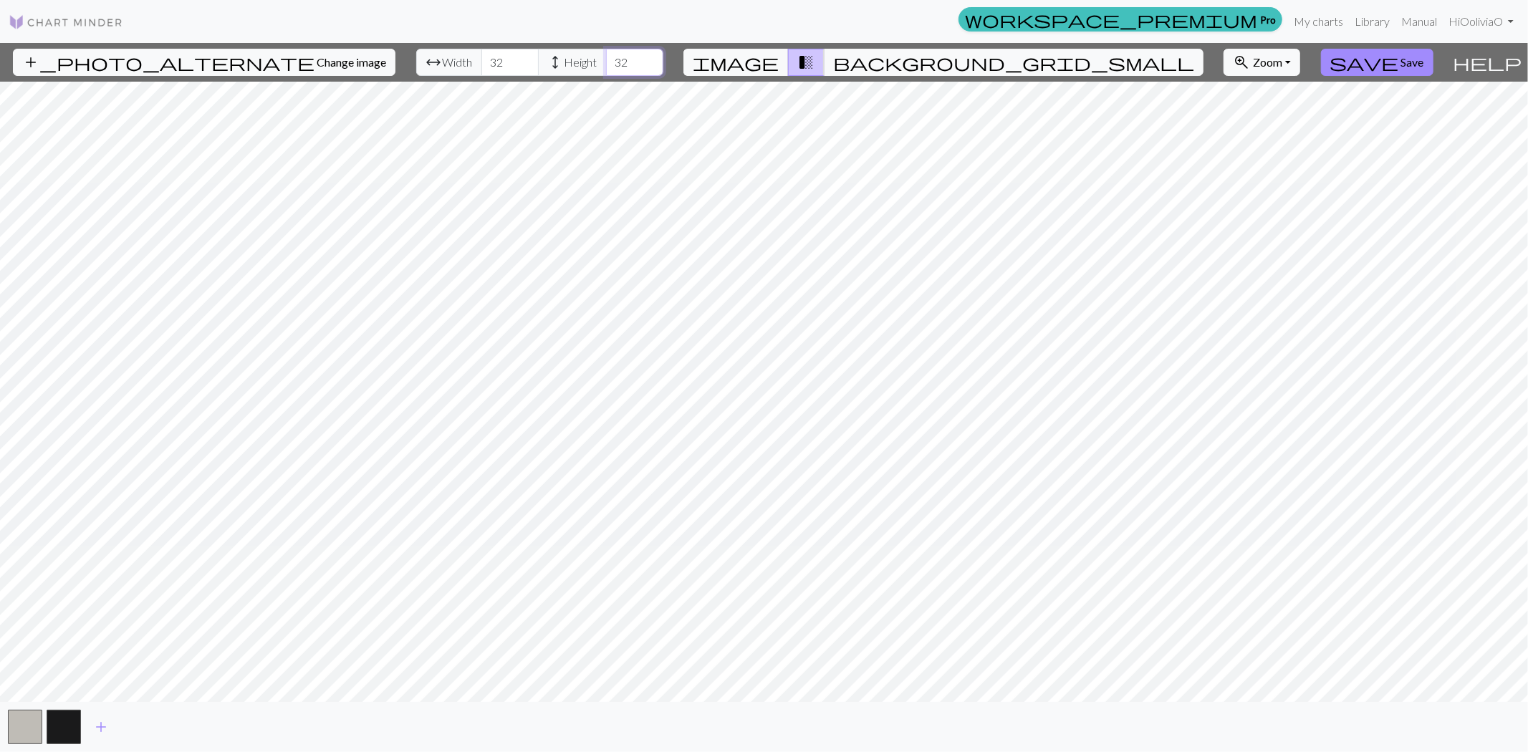
click at [610, 69] on input "32" at bounding box center [634, 62] width 57 height 27
click at [610, 69] on input "31" at bounding box center [634, 62] width 57 height 27
click at [610, 69] on input "30" at bounding box center [634, 62] width 57 height 27
click at [610, 69] on input "29" at bounding box center [634, 62] width 57 height 27
click at [610, 69] on input "28" at bounding box center [634, 62] width 57 height 27
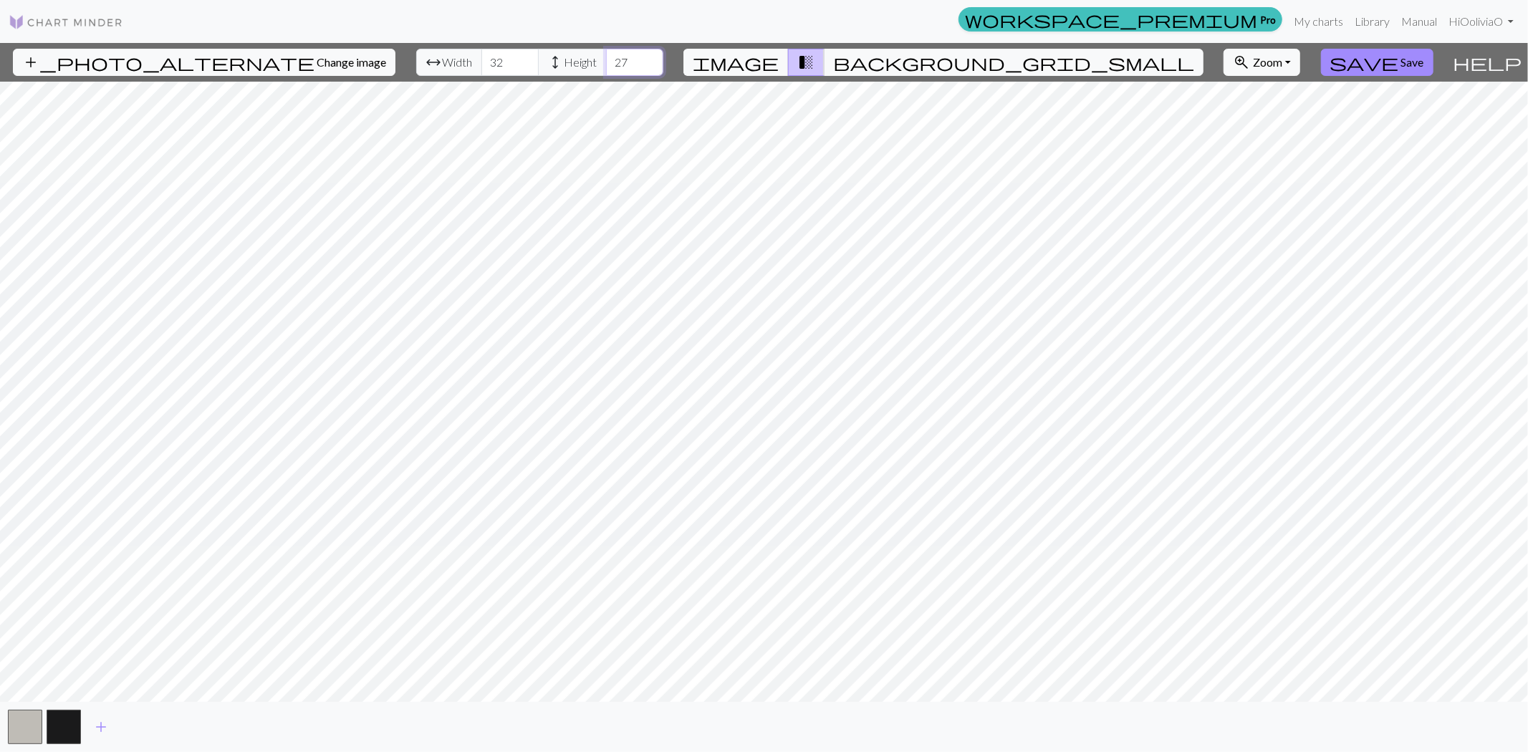
click at [610, 69] on input "27" at bounding box center [634, 62] width 57 height 27
click at [610, 69] on input "26" at bounding box center [634, 62] width 57 height 27
click at [610, 69] on input "25" at bounding box center [634, 62] width 57 height 27
click at [613, 69] on input "24" at bounding box center [634, 62] width 57 height 27
click at [613, 69] on input "23" at bounding box center [634, 62] width 57 height 27
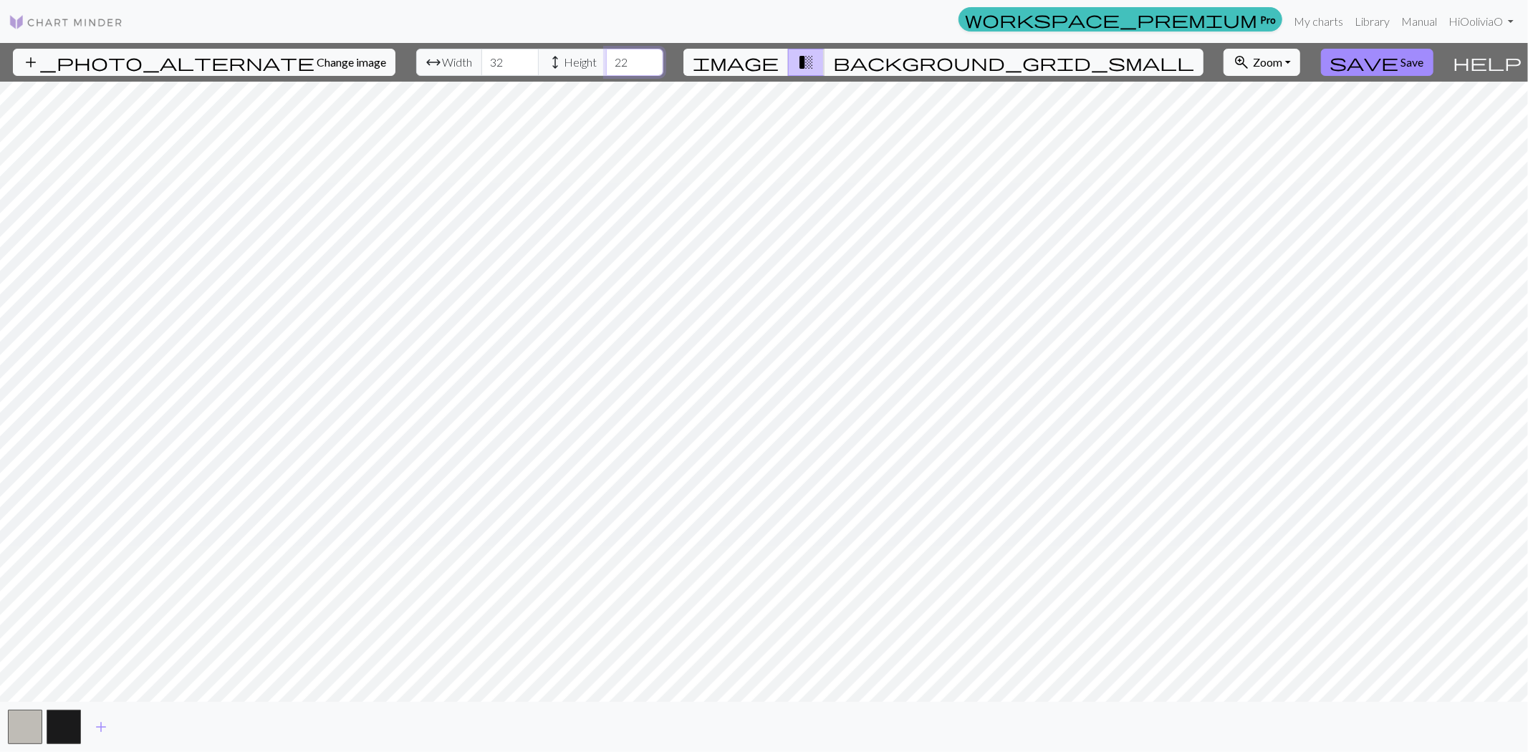
click at [613, 69] on input "22" at bounding box center [634, 62] width 57 height 27
click at [613, 69] on input "21" at bounding box center [634, 62] width 57 height 27
click at [613, 69] on input "20" at bounding box center [634, 62] width 57 height 27
click at [613, 69] on input "19" at bounding box center [634, 62] width 57 height 27
type input "18"
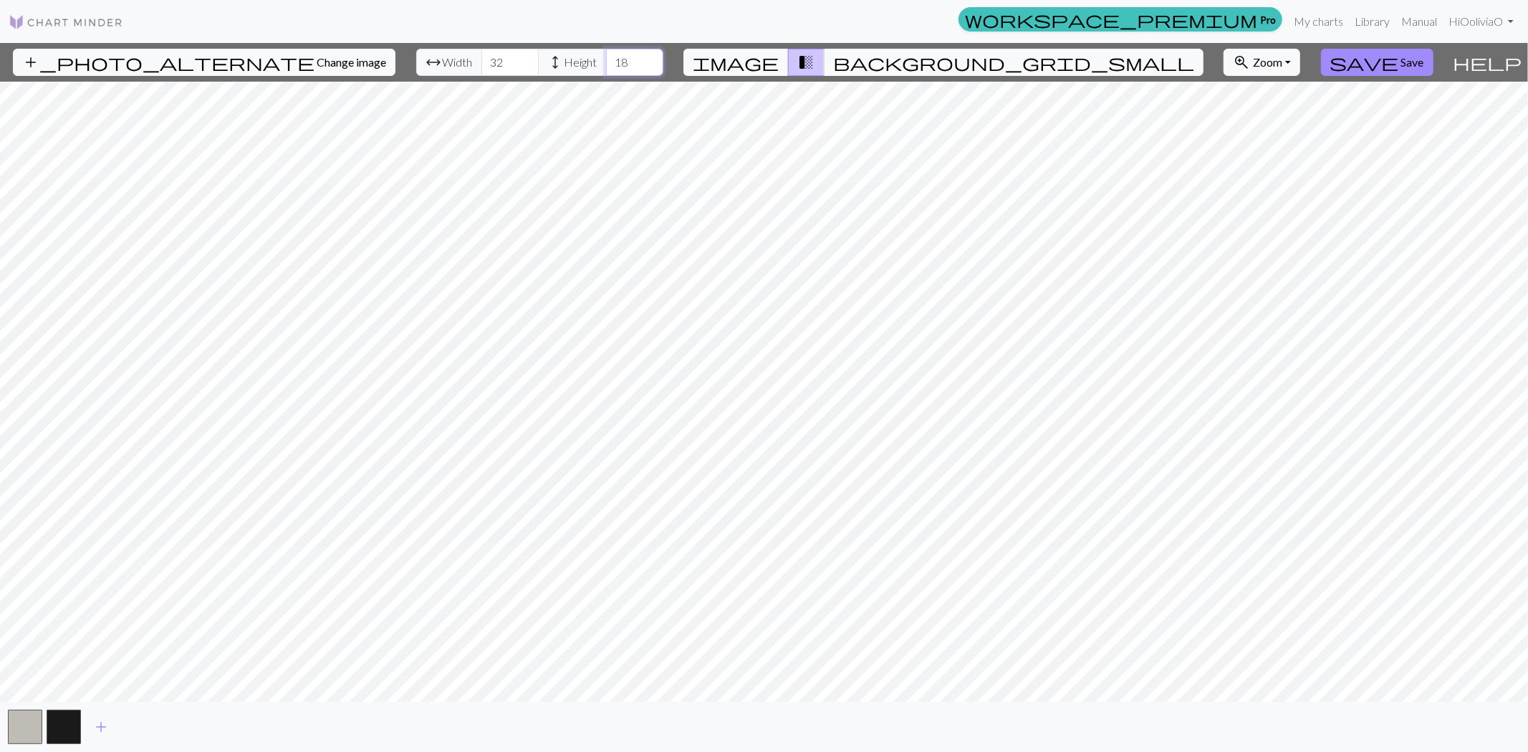
click at [614, 68] on input "18" at bounding box center [634, 62] width 57 height 27
click at [487, 57] on input "33" at bounding box center [509, 62] width 57 height 27
click at [487, 57] on input "34" at bounding box center [509, 62] width 57 height 27
click at [487, 57] on input "35" at bounding box center [509, 62] width 57 height 27
click at [487, 57] on input "36" at bounding box center [509, 62] width 57 height 27
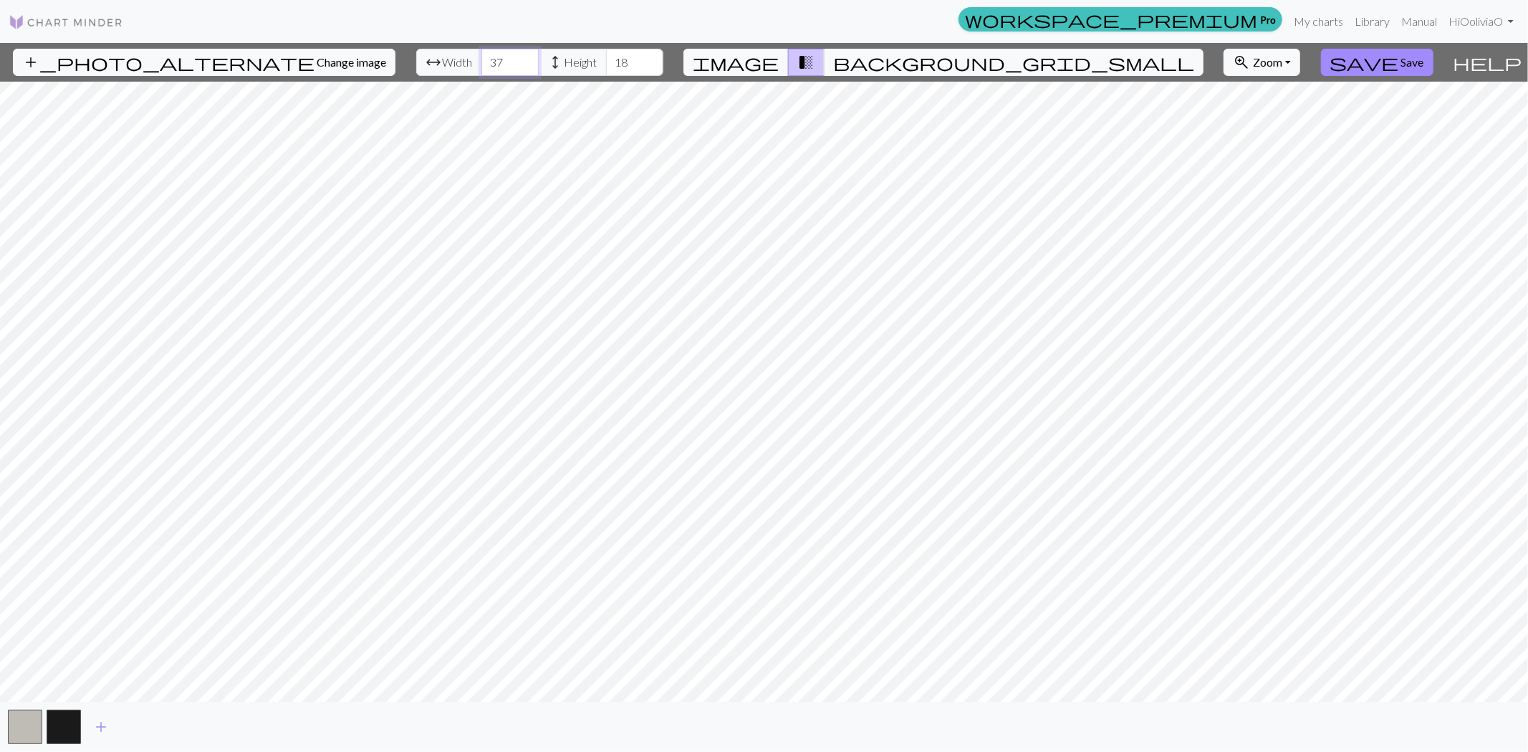
click at [487, 57] on input "37" at bounding box center [509, 62] width 57 height 27
click at [487, 57] on input "38" at bounding box center [509, 62] width 57 height 27
click at [487, 57] on input "39" at bounding box center [509, 62] width 57 height 27
click at [487, 57] on input "40" at bounding box center [509, 62] width 57 height 27
click at [487, 57] on input "41" at bounding box center [509, 62] width 57 height 27
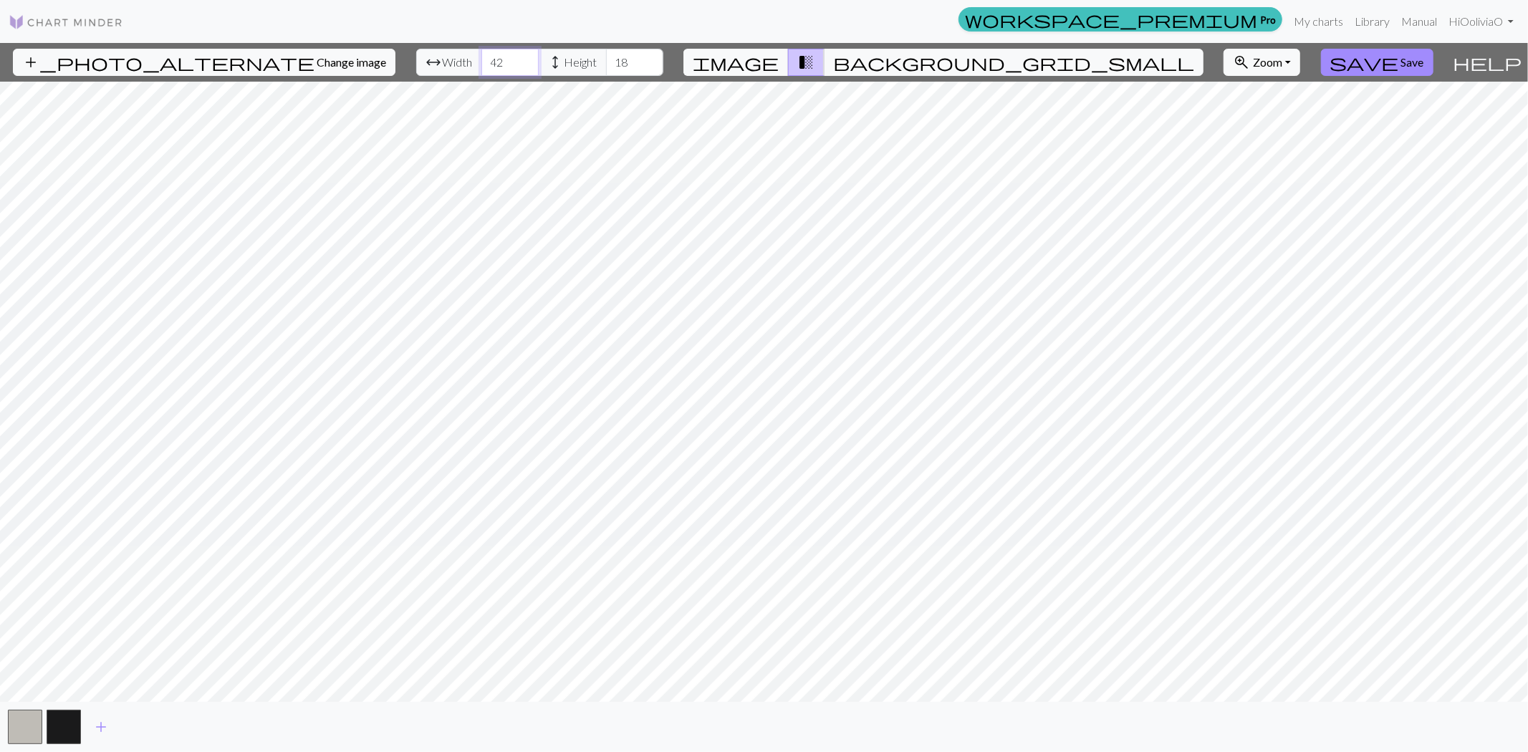
click at [487, 57] on input "42" at bounding box center [509, 62] width 57 height 27
type input "43"
click at [487, 57] on input "43" at bounding box center [509, 62] width 57 height 27
click at [611, 54] on input "42" at bounding box center [634, 62] width 57 height 27
click at [611, 54] on input "43" at bounding box center [634, 62] width 57 height 27
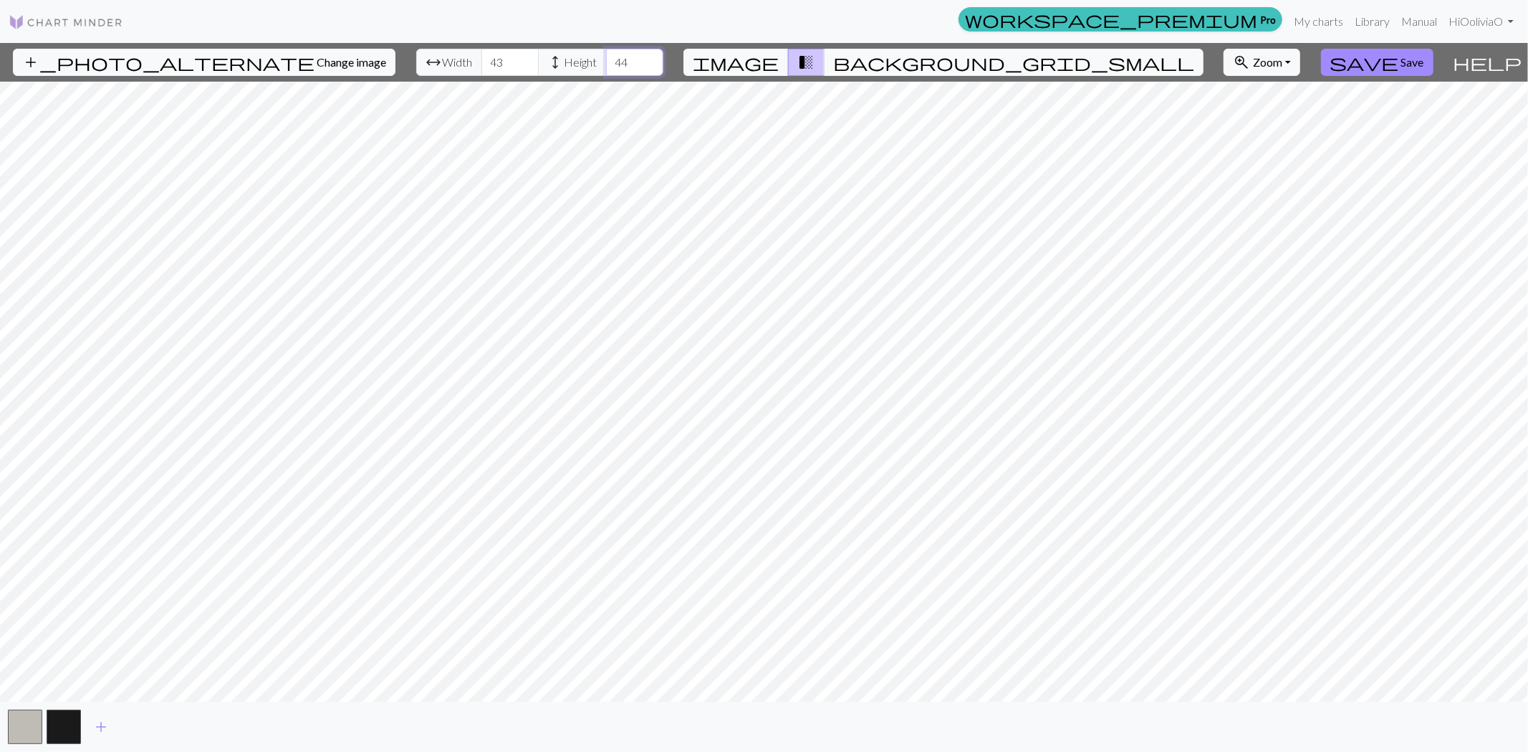
click at [611, 54] on input "44" at bounding box center [634, 62] width 57 height 27
click at [611, 54] on input "45" at bounding box center [634, 62] width 57 height 27
click at [611, 54] on input "46" at bounding box center [634, 62] width 57 height 27
type input "45"
click at [610, 67] on input "45" at bounding box center [634, 62] width 57 height 27
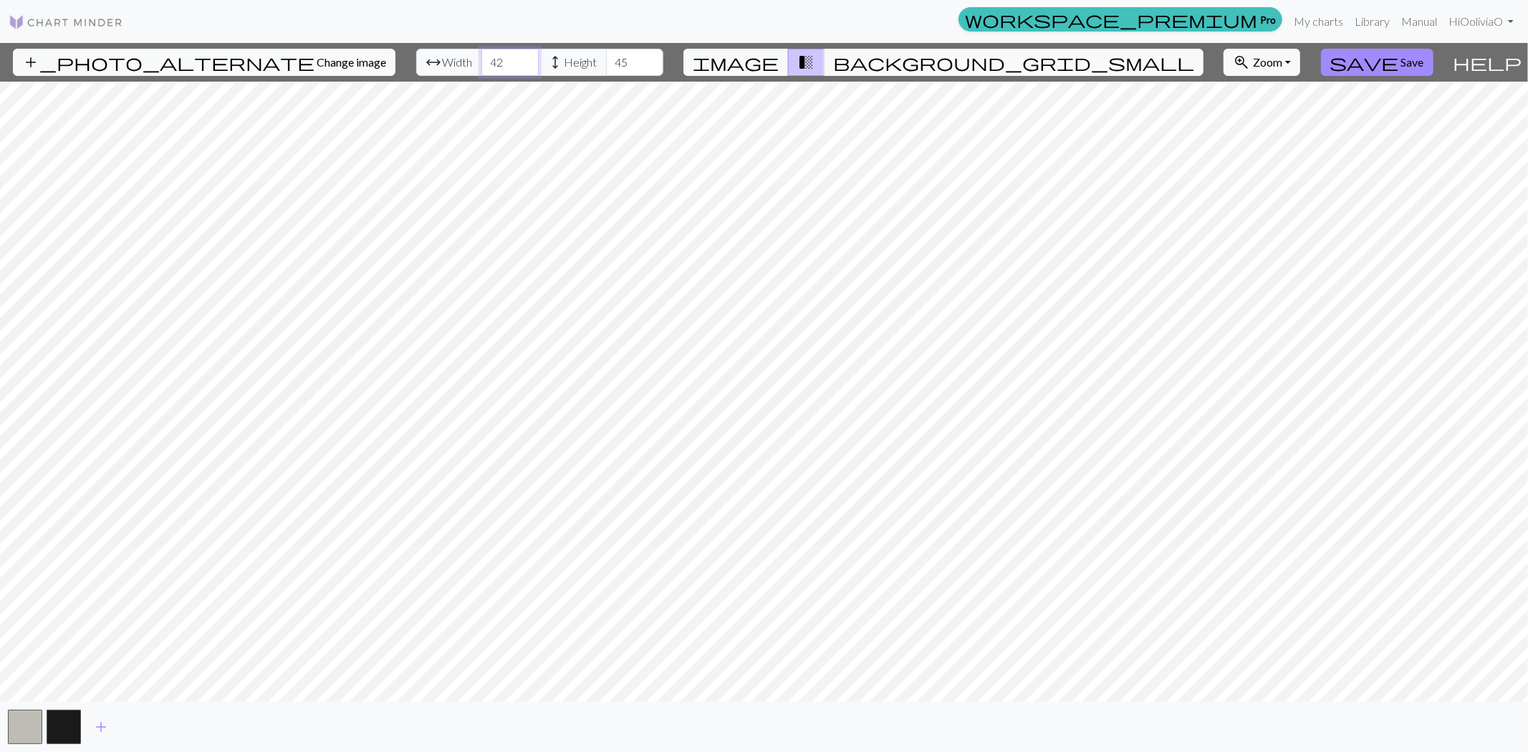
type input "42"
click at [486, 67] on input "42" at bounding box center [509, 62] width 57 height 27
click at [897, 59] on span "background_grid_small" at bounding box center [1013, 62] width 361 height 20
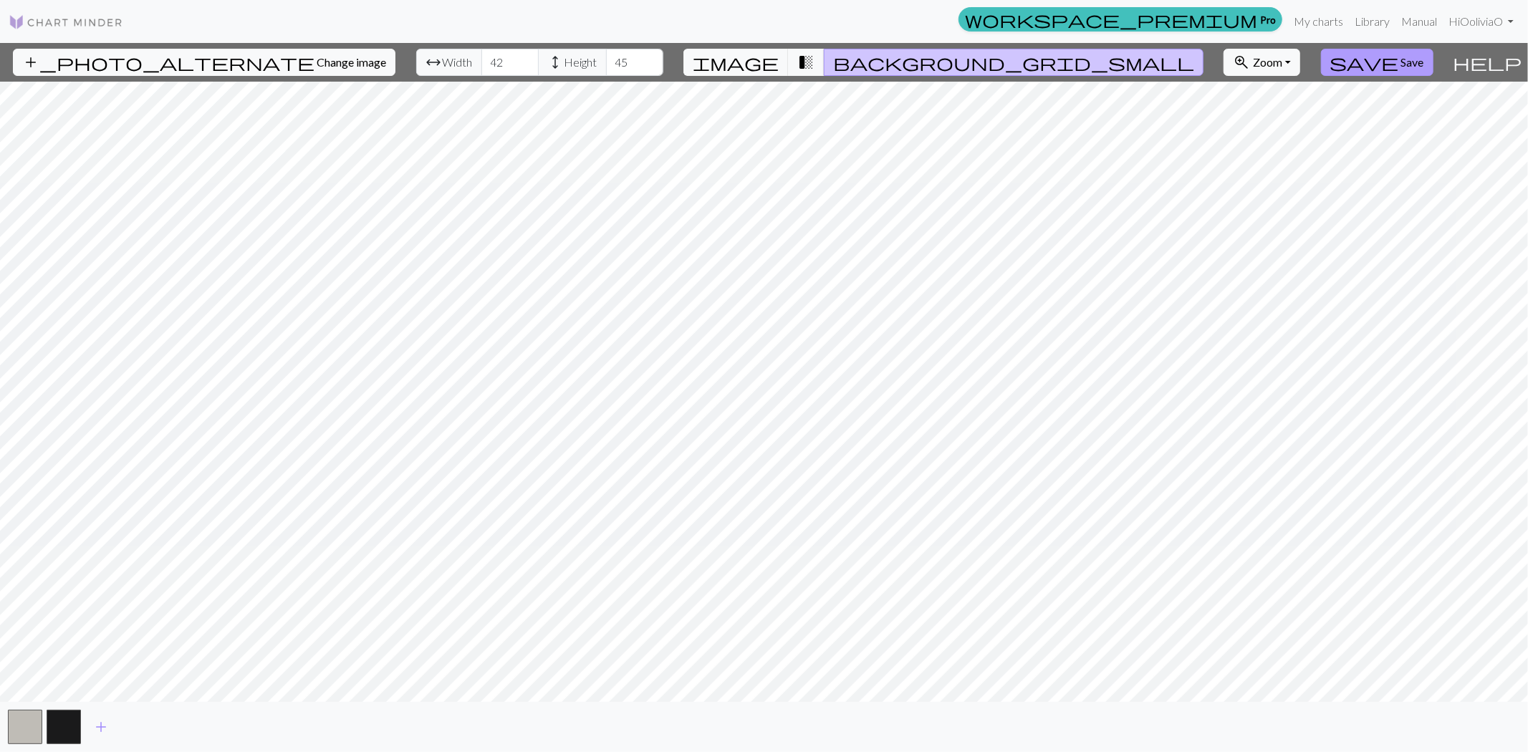
click at [1364, 61] on span "Save" at bounding box center [1412, 62] width 23 height 14
